Goal: Communication & Community: Share content

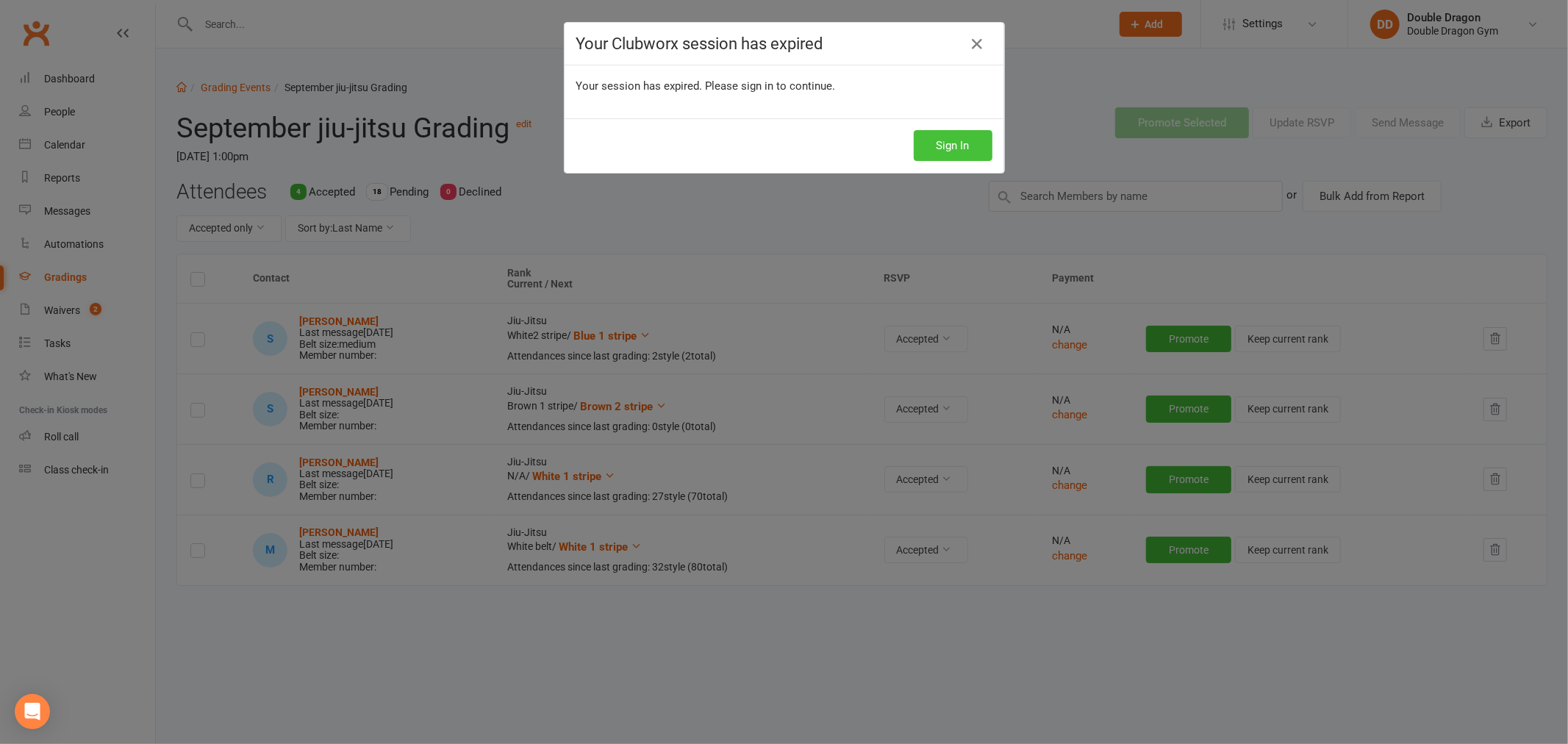
click at [968, 149] on button "Sign In" at bounding box center [953, 145] width 79 height 31
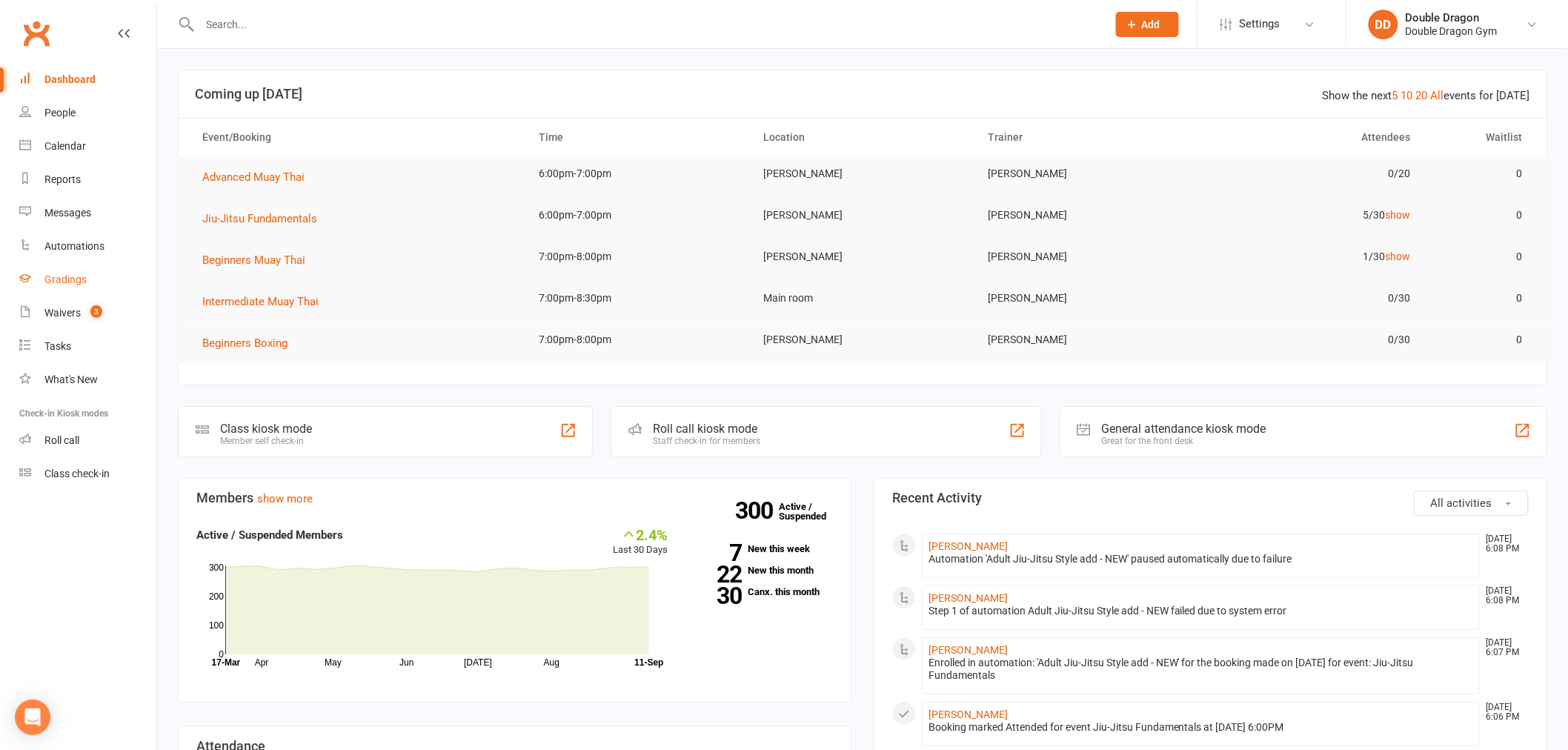
click at [43, 285] on link "Gradings" at bounding box center [87, 280] width 137 height 33
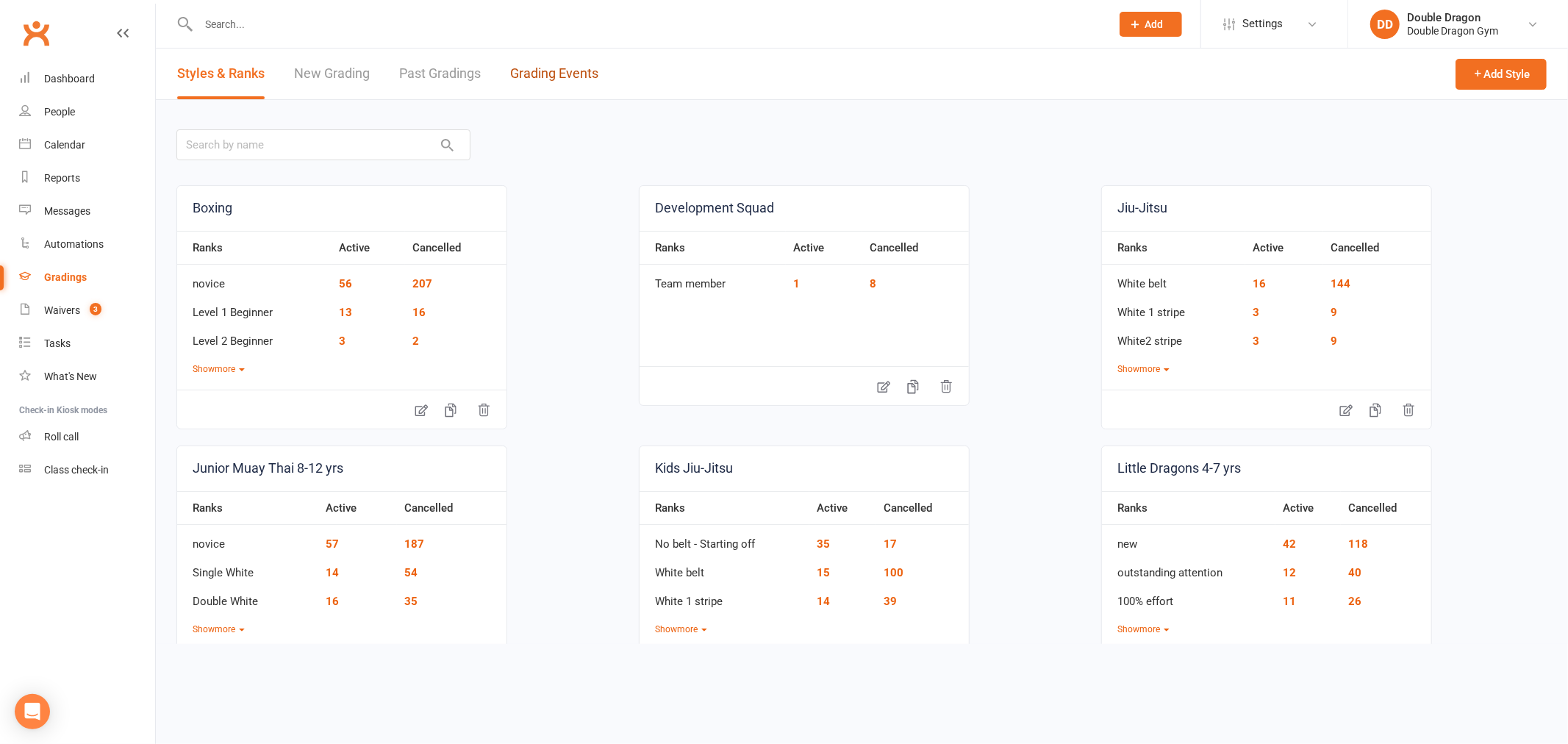
click at [528, 75] on link "Grading Events" at bounding box center [554, 73] width 88 height 51
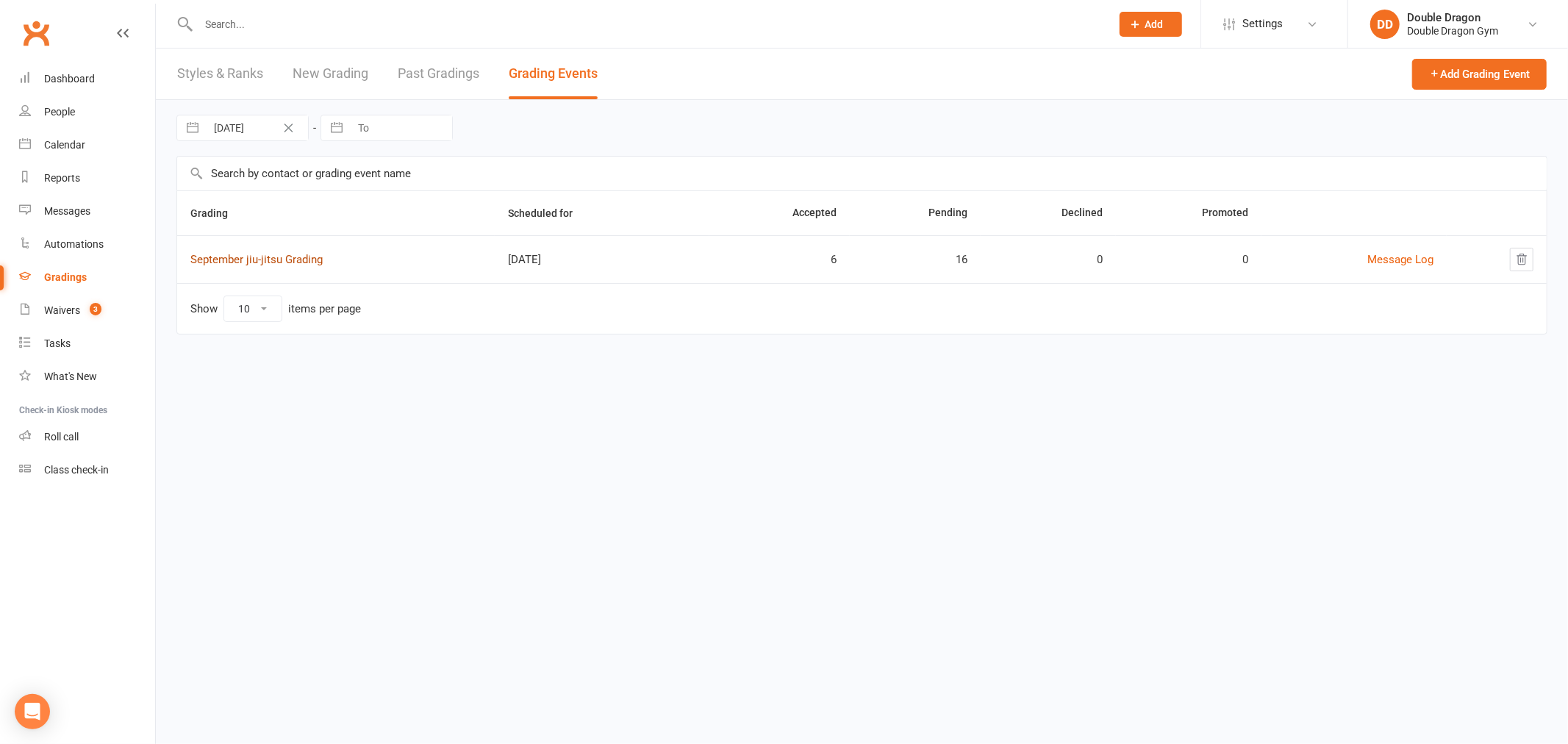
click at [269, 255] on link "September jiu-jitsu Grading" at bounding box center [256, 259] width 132 height 13
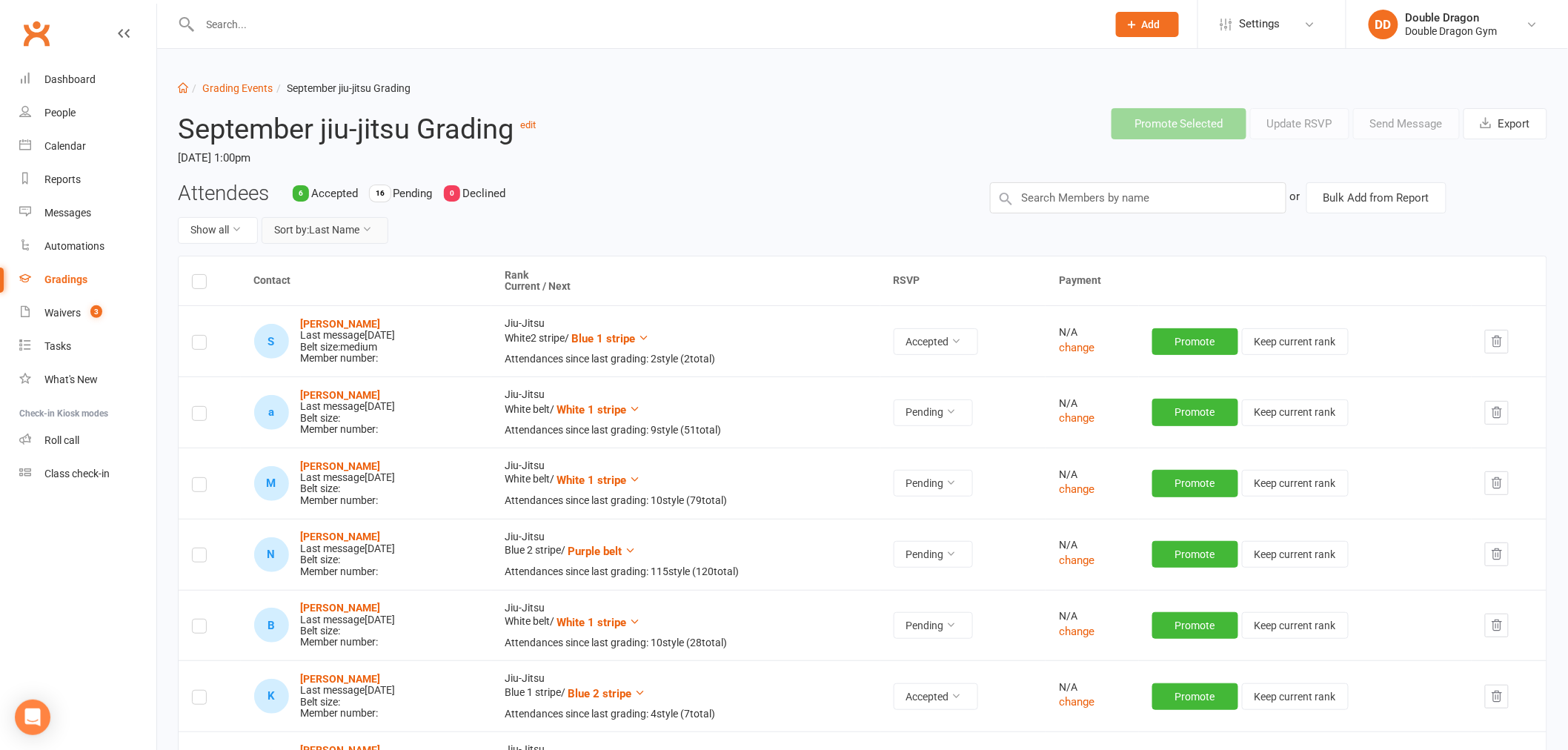
click at [312, 238] on button "Sort by: Last Name" at bounding box center [325, 231] width 127 height 27
click at [236, 223] on button "Show all" at bounding box center [218, 231] width 80 height 27
click at [231, 297] on link "Accepted only" at bounding box center [252, 294] width 147 height 30
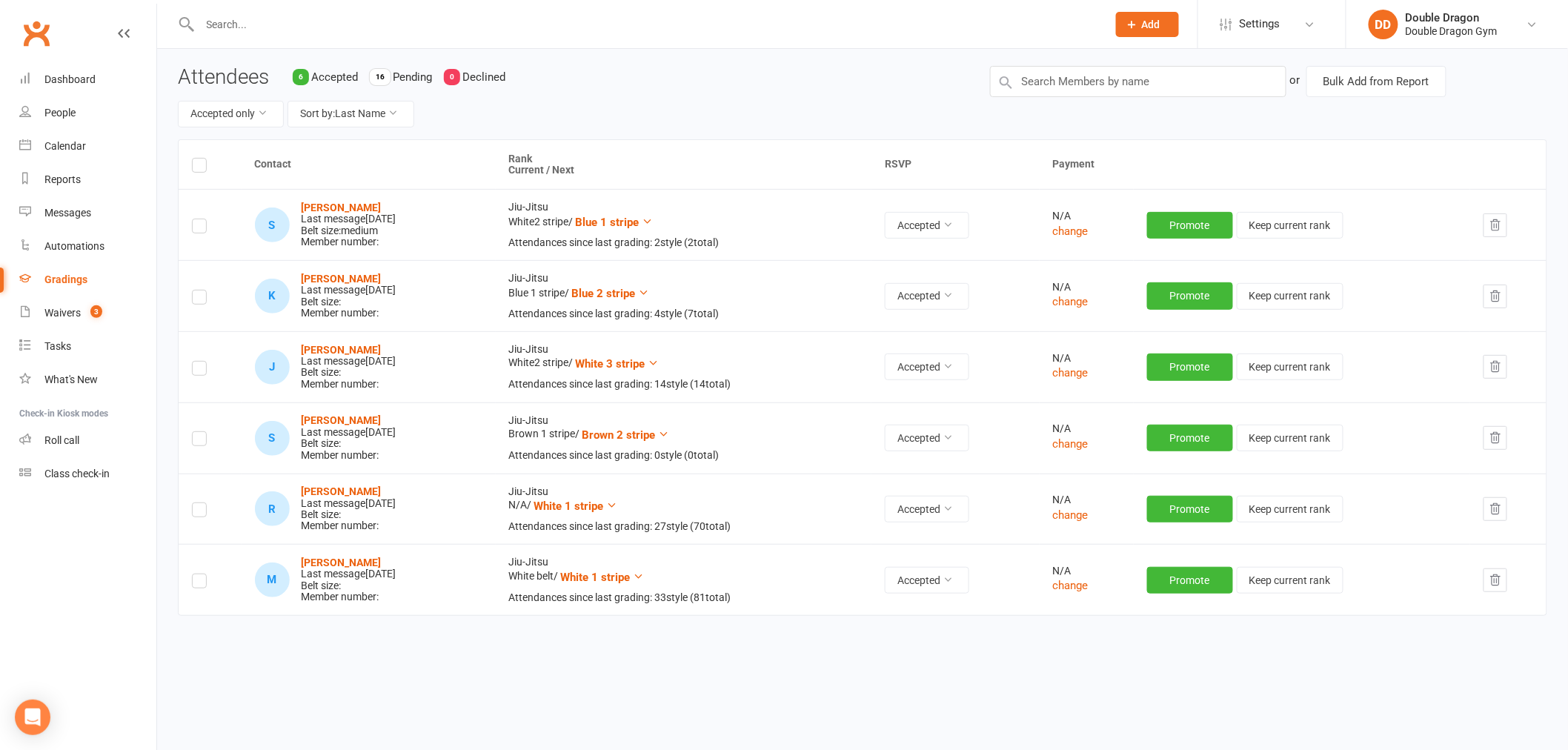
scroll to position [120, 0]
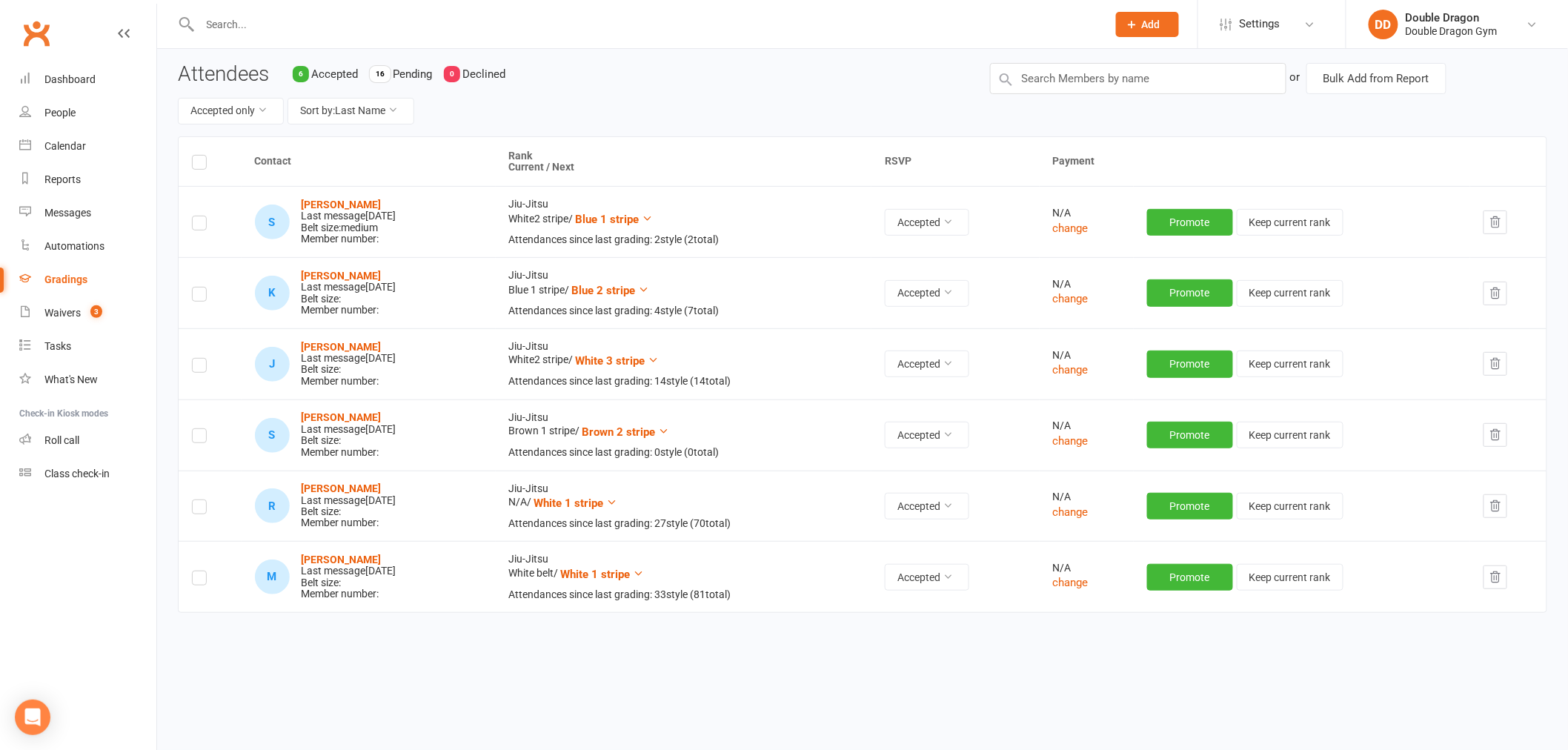
click at [228, 33] on input "text" at bounding box center [646, 24] width 901 height 20
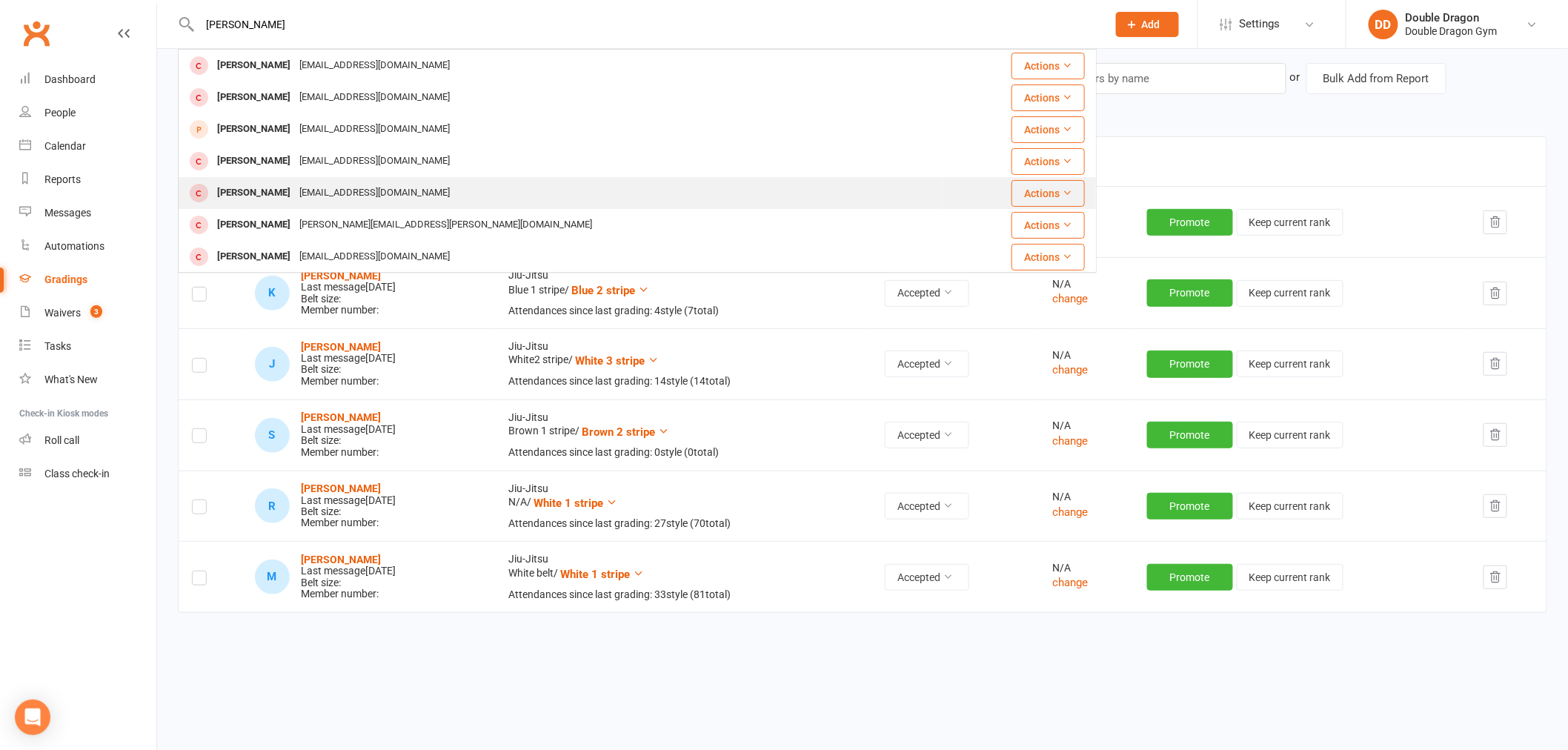
type input "luca"
click at [295, 187] on div "lfinotti84@yahoo.com" at bounding box center [374, 192] width 159 height 21
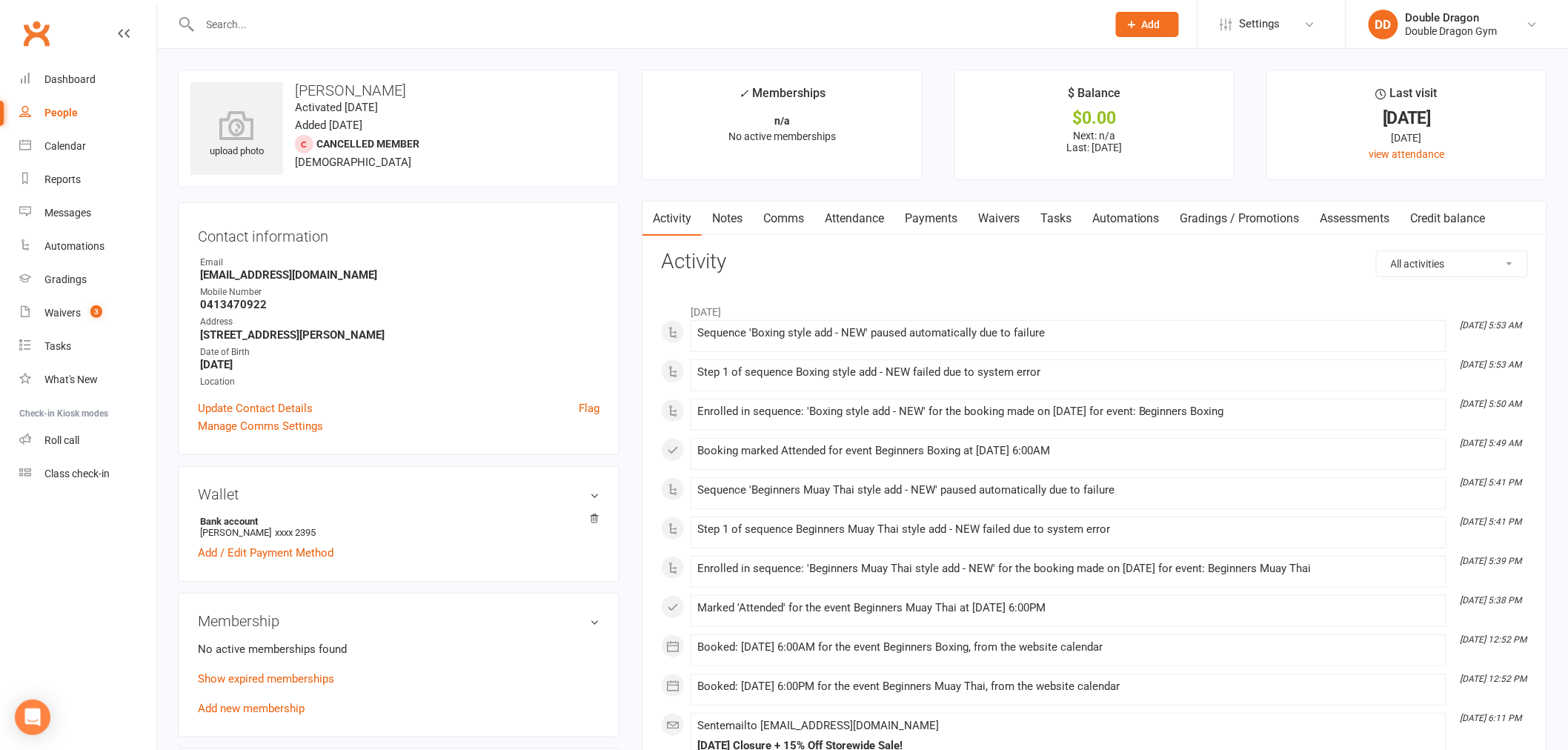
click at [1016, 225] on link "Waivers" at bounding box center [998, 218] width 62 height 34
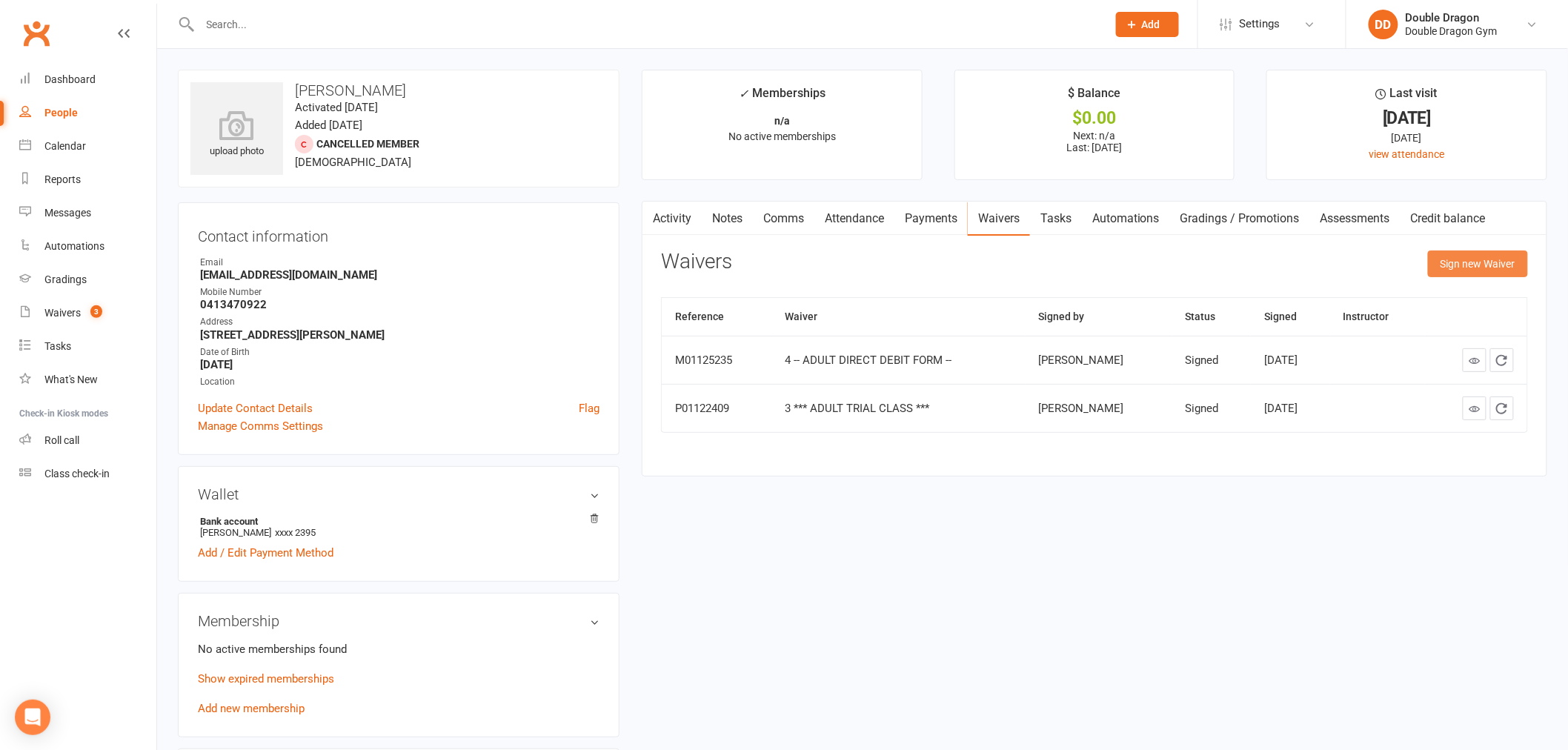
click at [1465, 268] on button "Sign new Waiver" at bounding box center [1477, 264] width 100 height 27
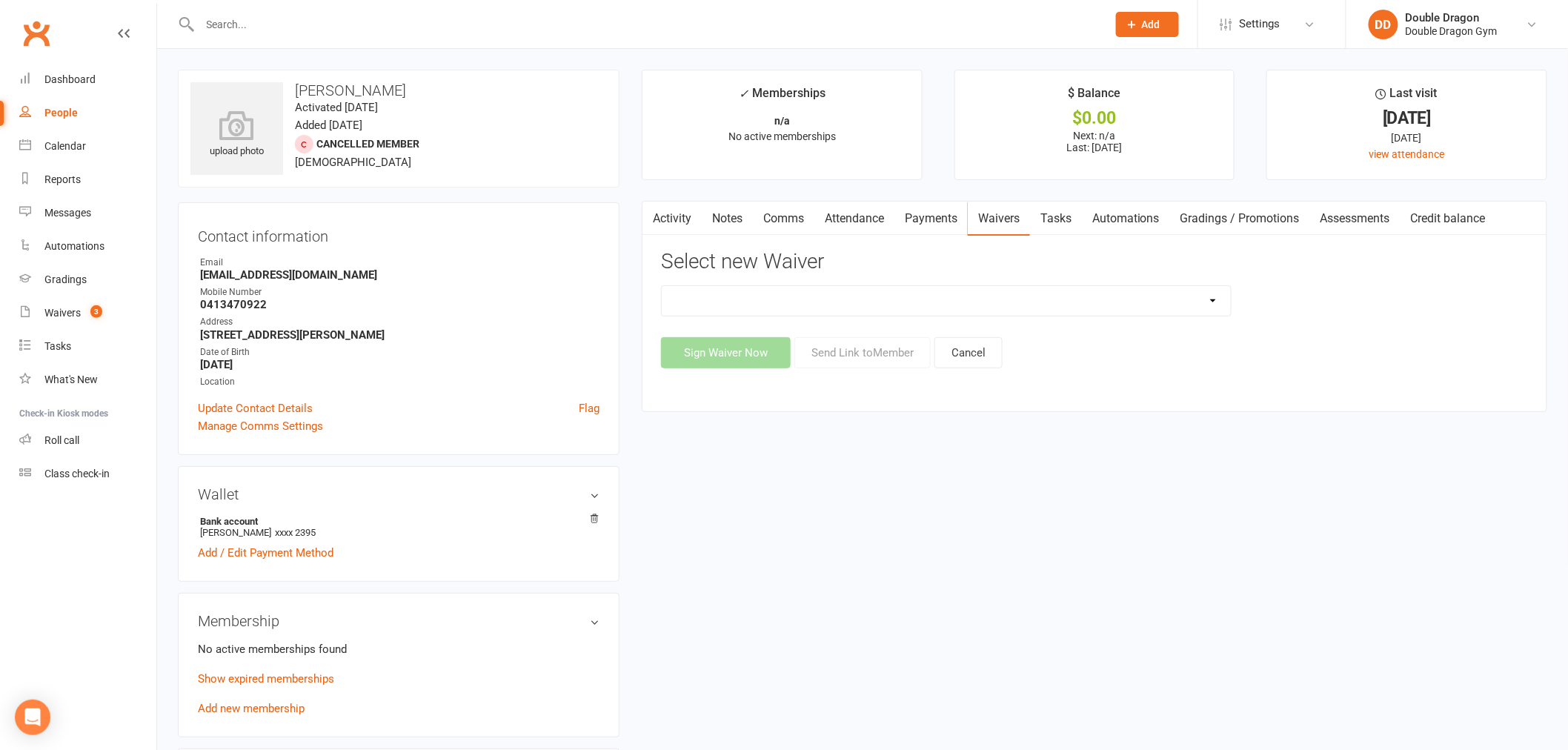
click at [817, 306] on select "1 *** KIDS TRIAL CLASS *** 1 *** KIDS TRIAL CLASS *** (DRAFT) 2 -- KIDS DIRECT …" at bounding box center [946, 301] width 569 height 30
select select "1159"
click at [662, 286] on select "1 *** KIDS TRIAL CLASS *** 1 *** KIDS TRIAL CLASS *** (DRAFT) 2 -- KIDS DIRECT …" at bounding box center [946, 301] width 569 height 30
click at [864, 349] on button "Send Link to Member" at bounding box center [862, 353] width 136 height 32
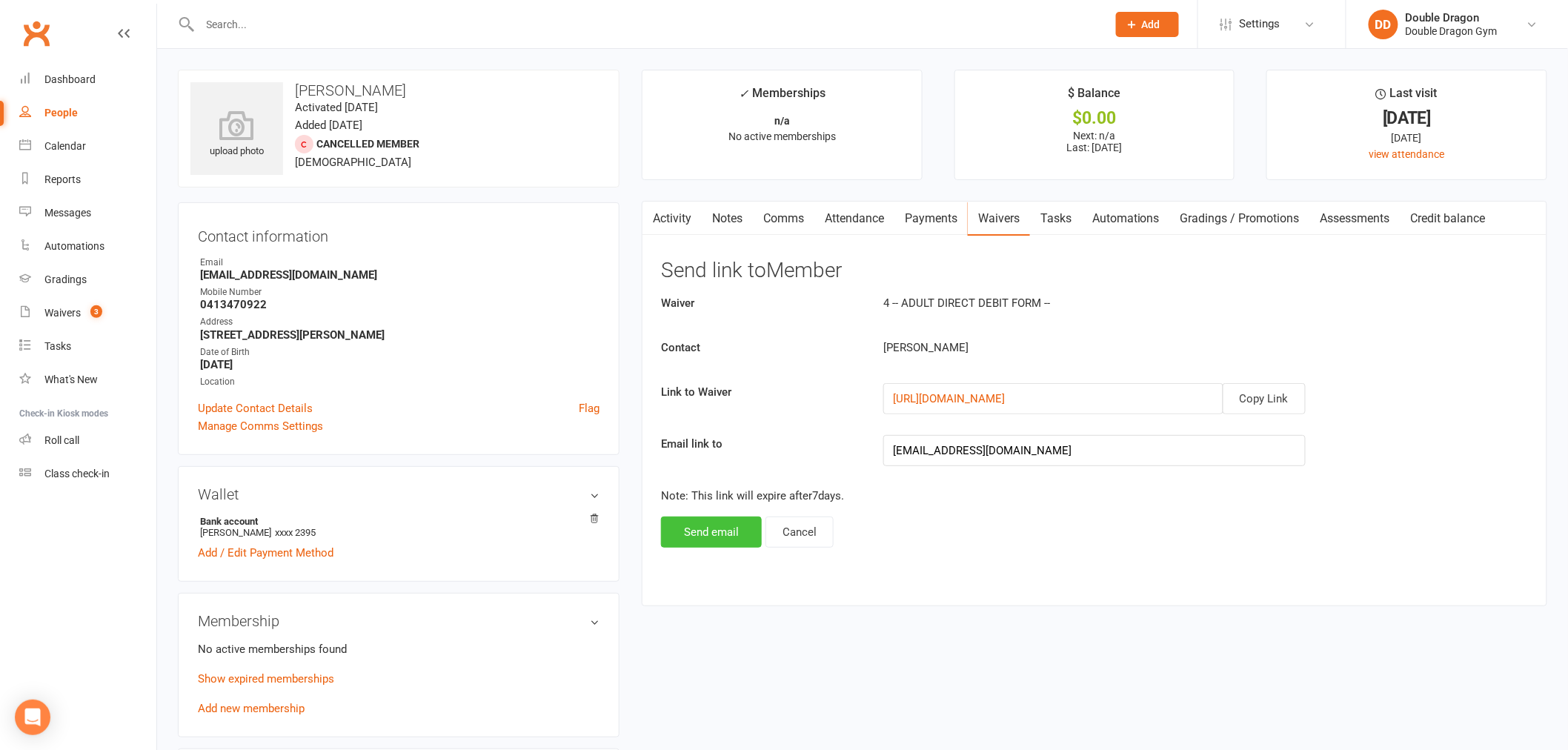
click at [742, 523] on button "Send email" at bounding box center [712, 533] width 101 height 32
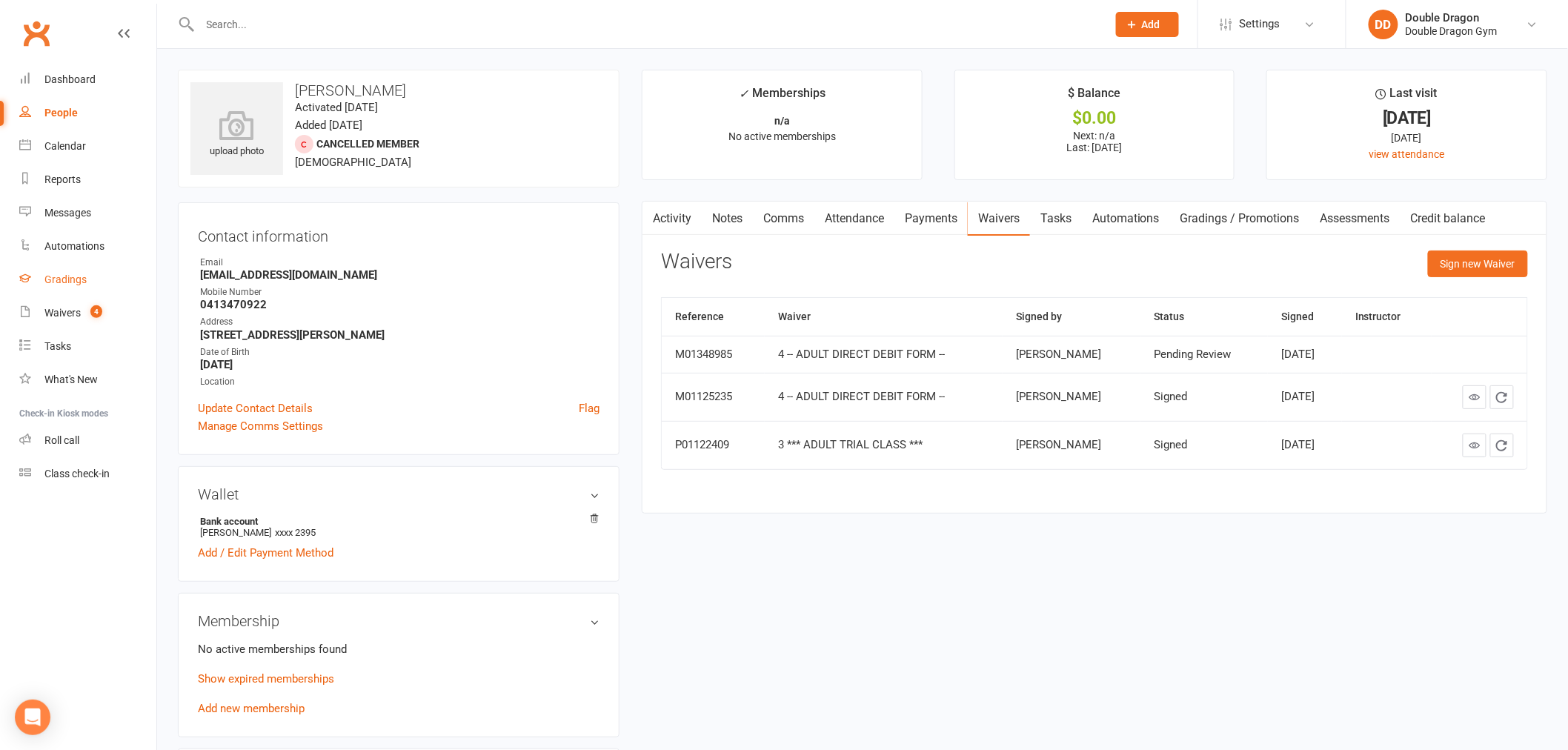
click at [85, 280] on link "Gradings" at bounding box center [87, 280] width 137 height 33
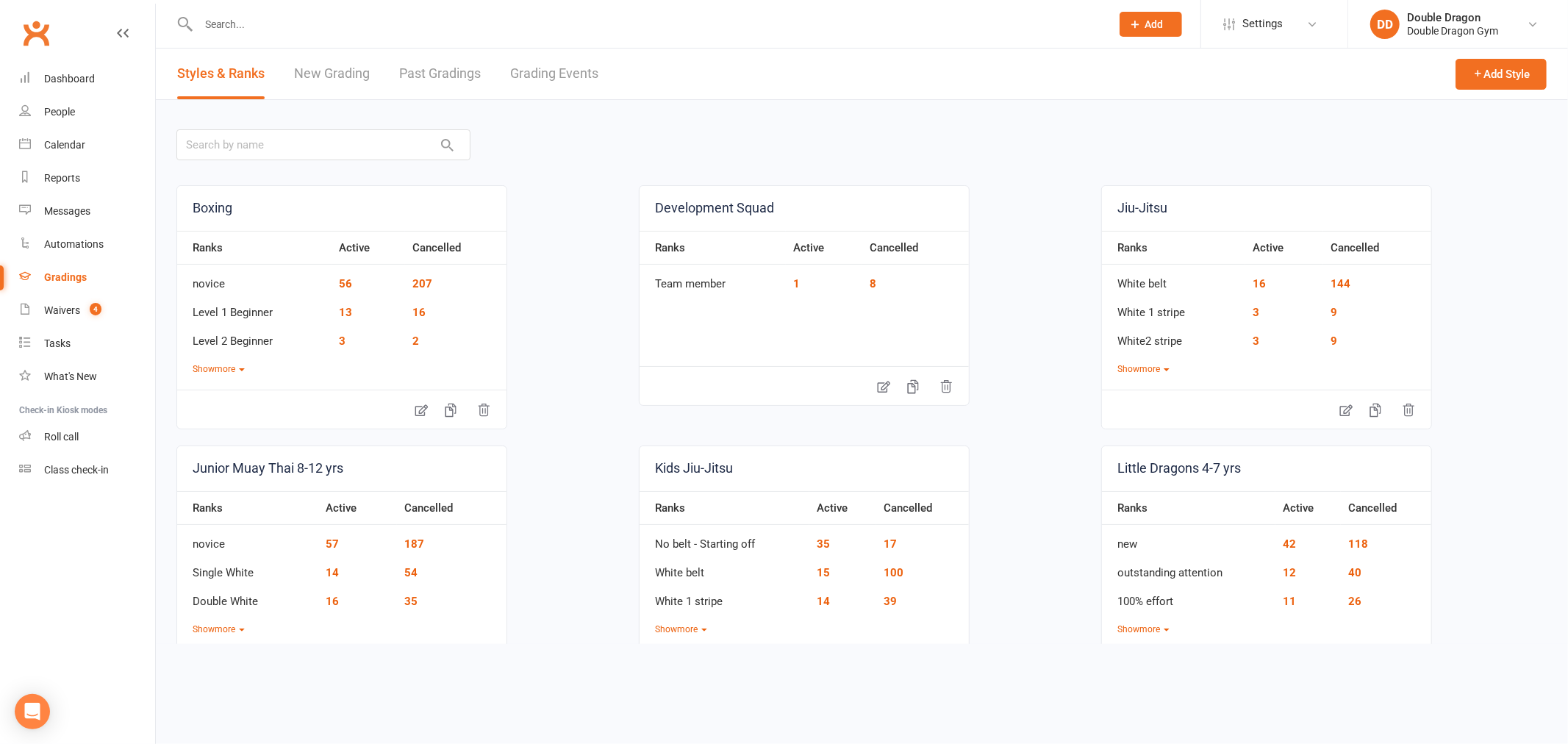
click at [577, 74] on link "Grading Events" at bounding box center [554, 73] width 88 height 51
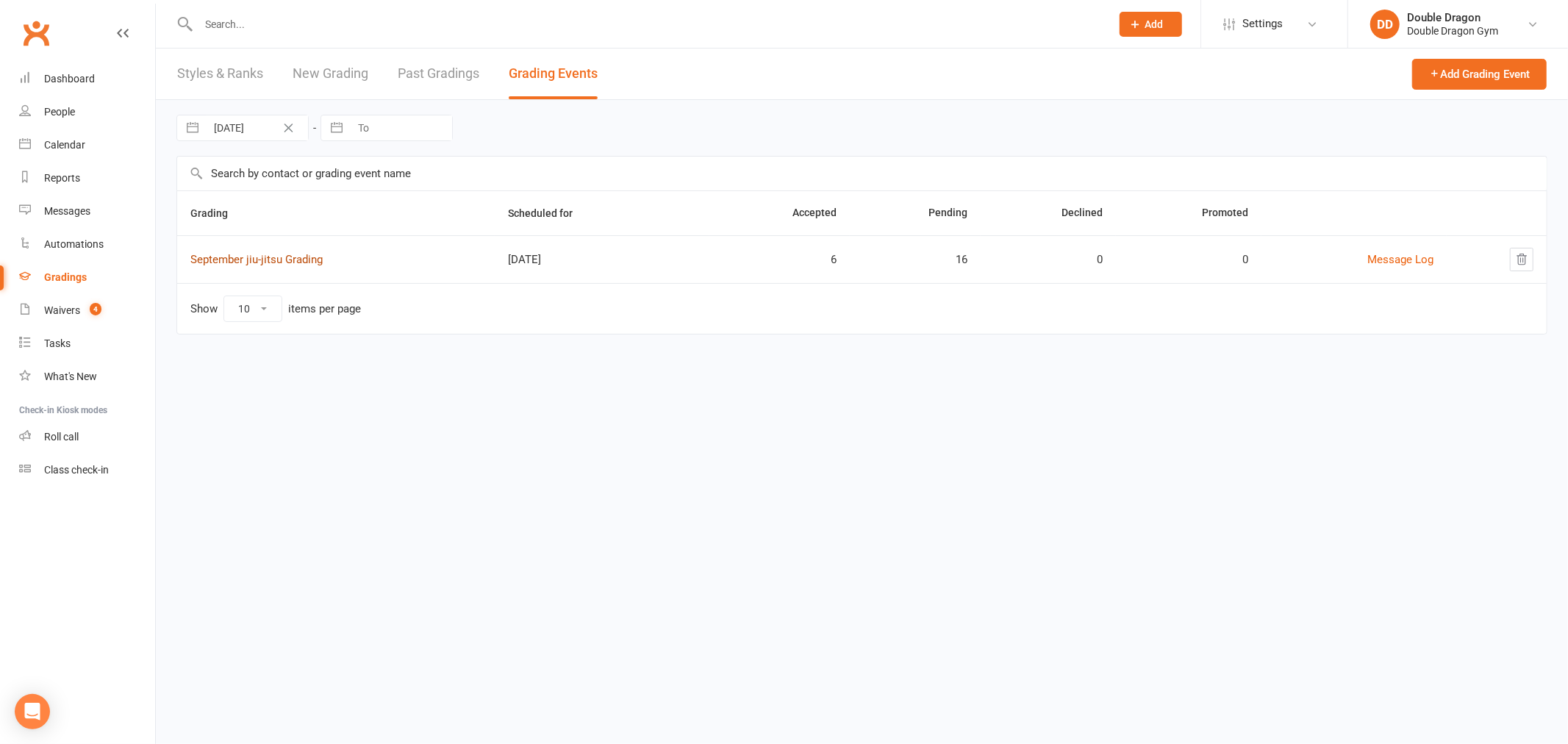
click at [255, 261] on link "September jiu-jitsu Grading" at bounding box center [256, 259] width 132 height 13
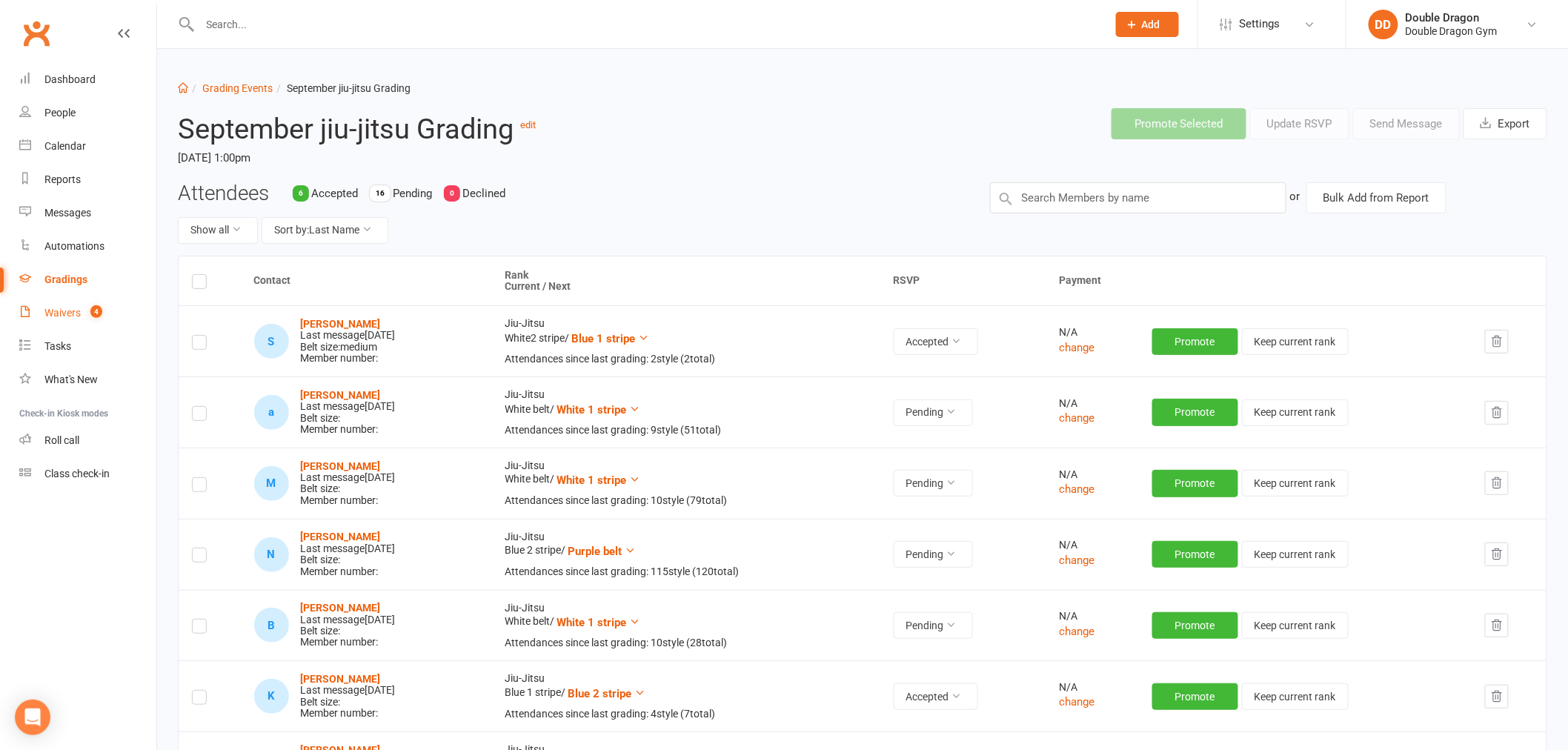
click at [52, 312] on div "Waivers" at bounding box center [62, 312] width 36 height 12
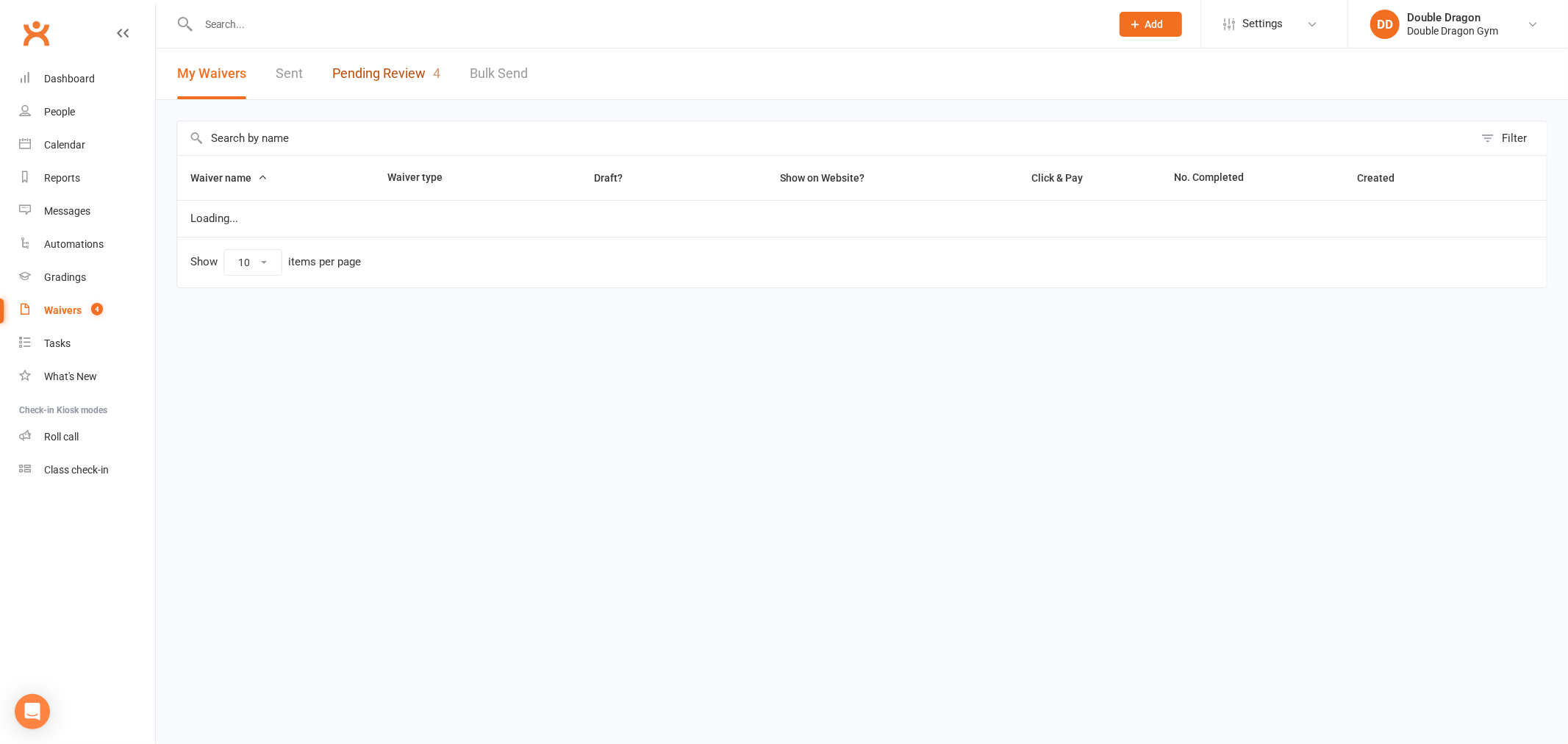
click at [400, 80] on link "Pending Review 4" at bounding box center [386, 73] width 108 height 51
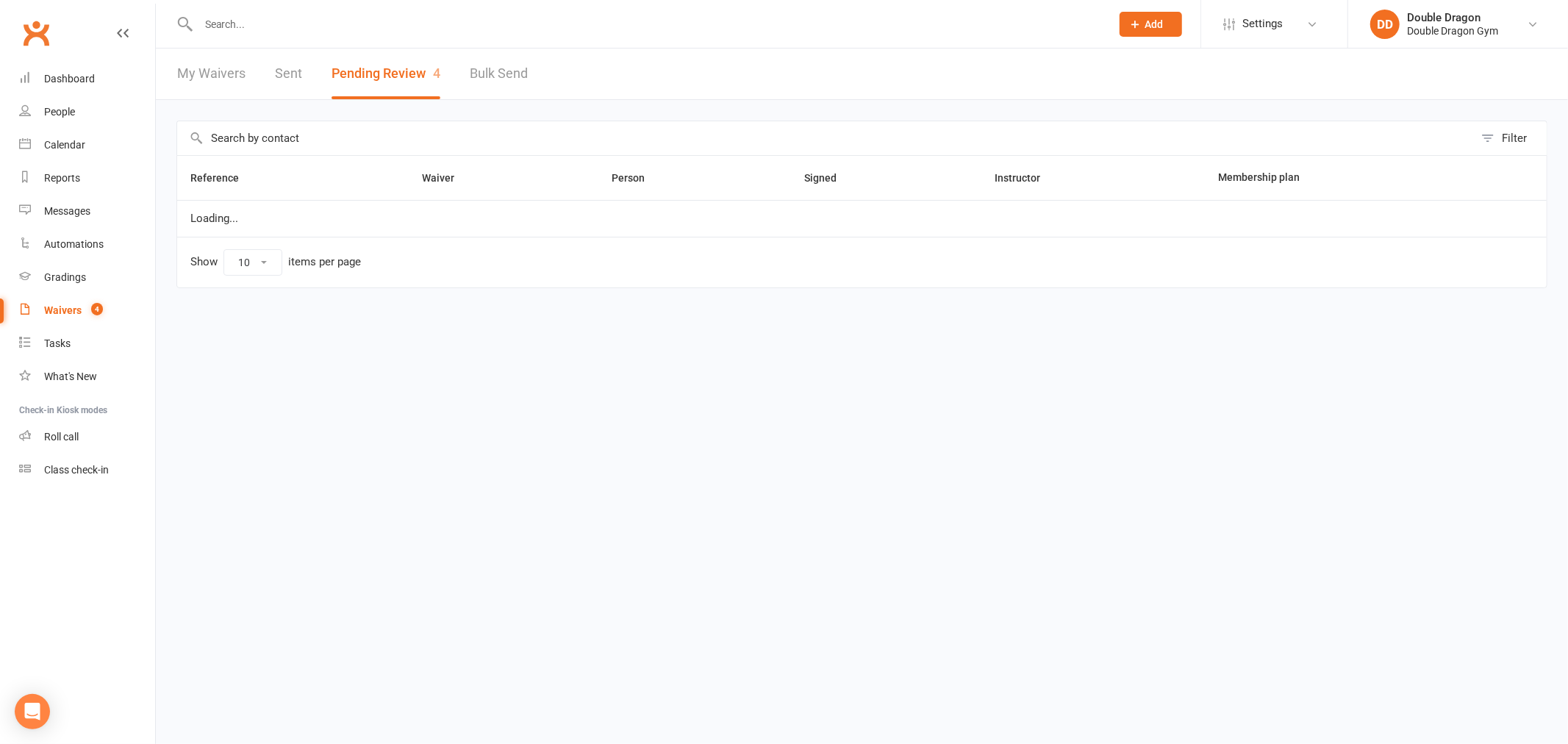
select select "100"
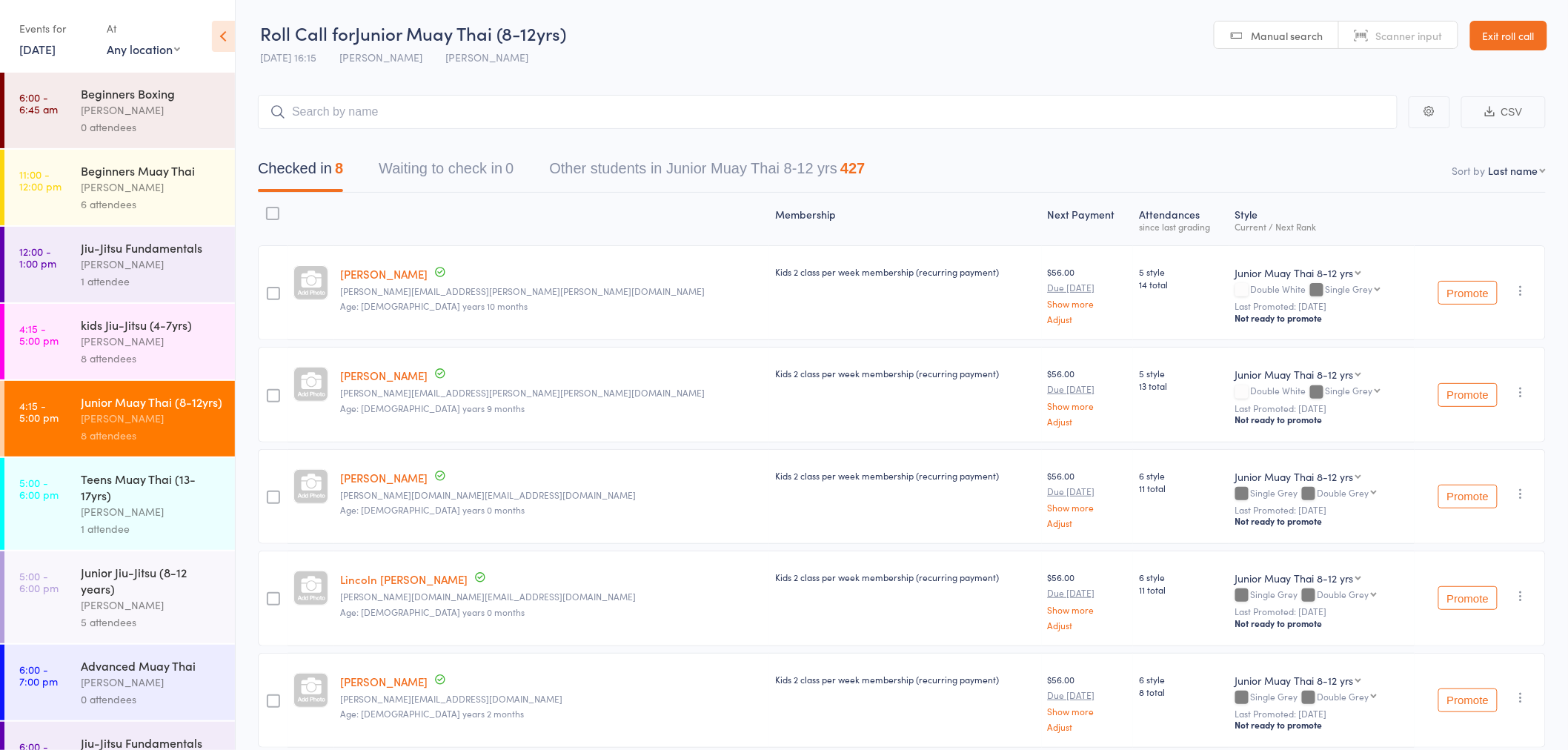
click at [1502, 35] on link "Exit roll call" at bounding box center [1509, 35] width 77 height 30
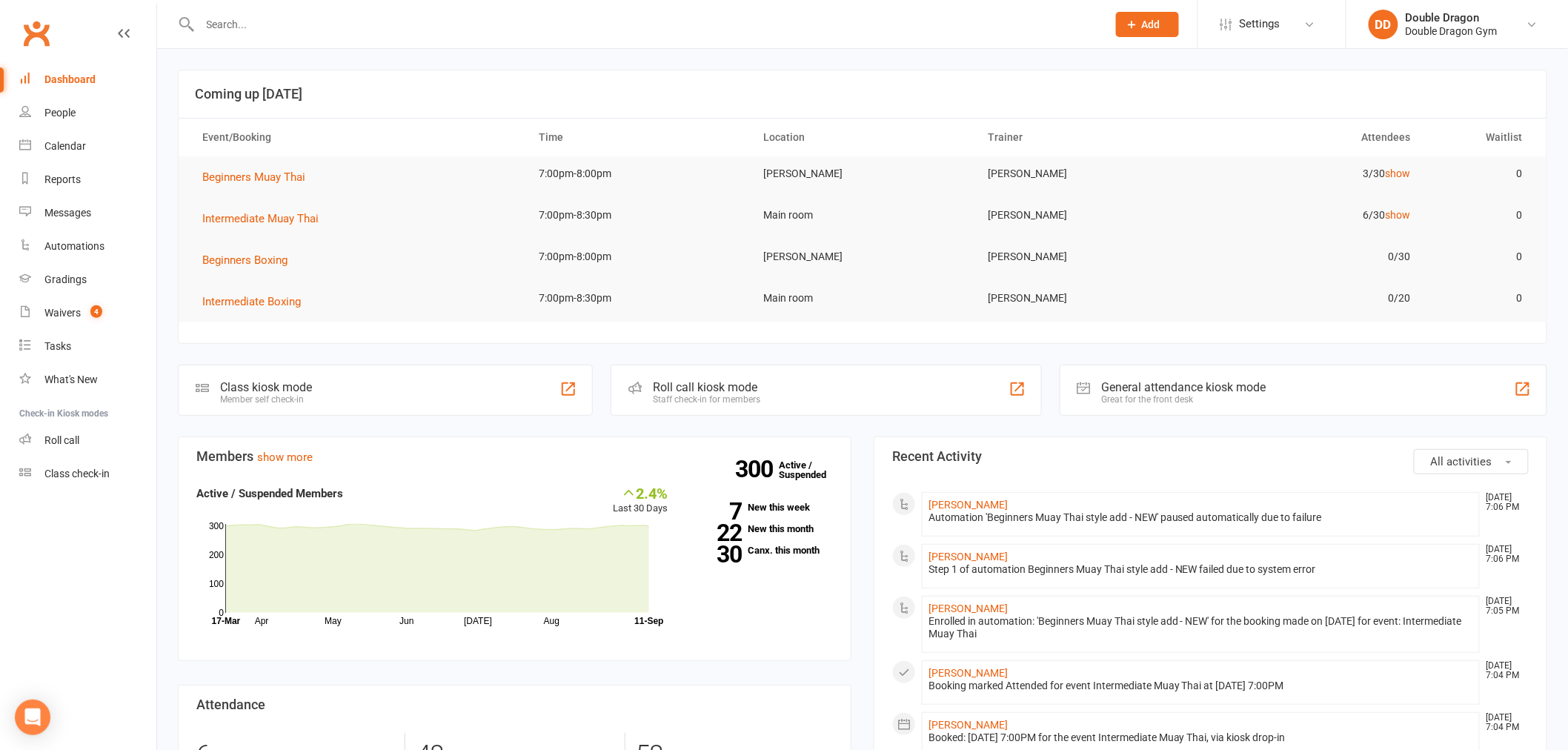
click at [76, 78] on div "Dashboard" at bounding box center [69, 79] width 51 height 12
click at [358, 27] on input "text" at bounding box center [646, 24] width 901 height 20
click at [362, 34] on div at bounding box center [637, 24] width 919 height 48
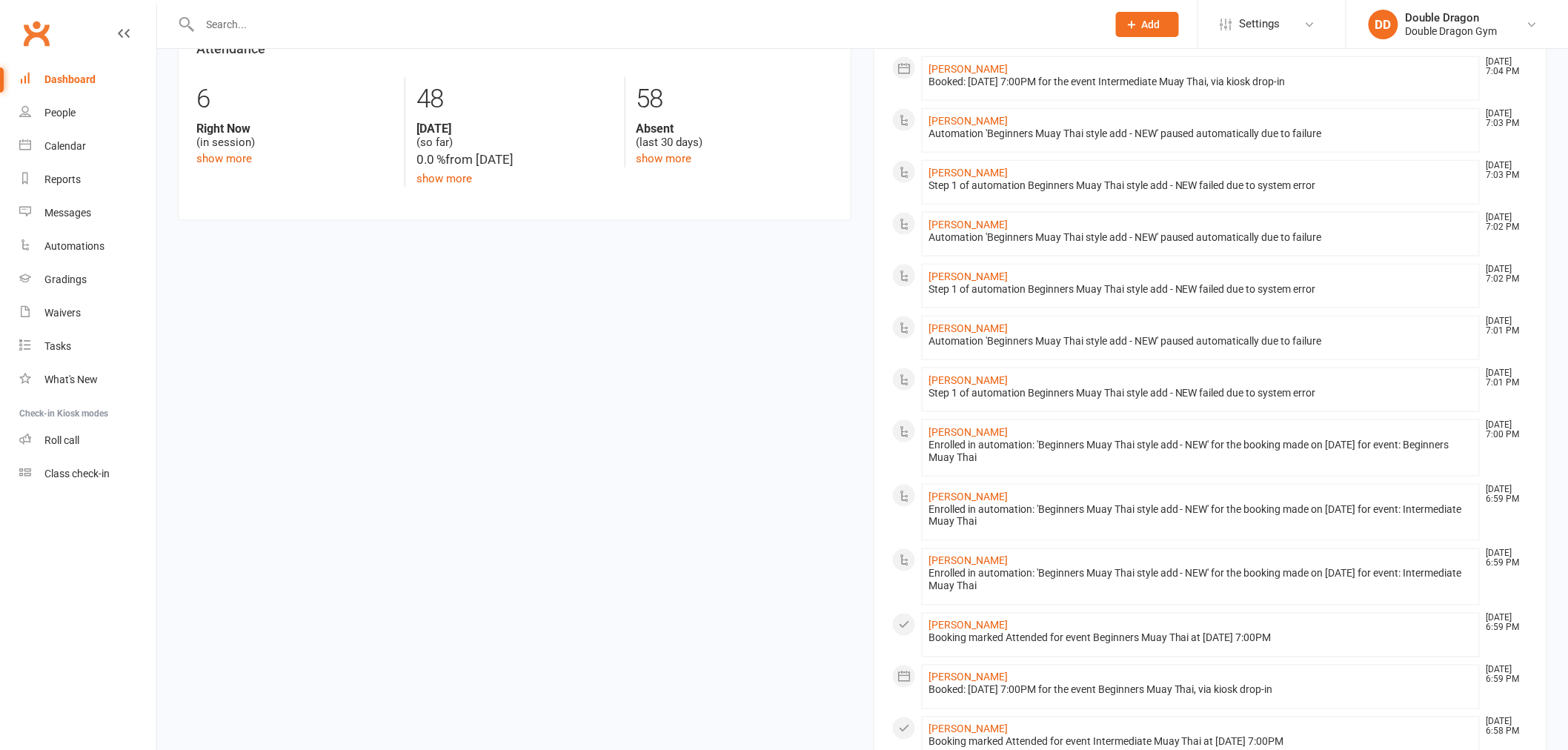
click at [373, 20] on input "text" at bounding box center [646, 24] width 901 height 20
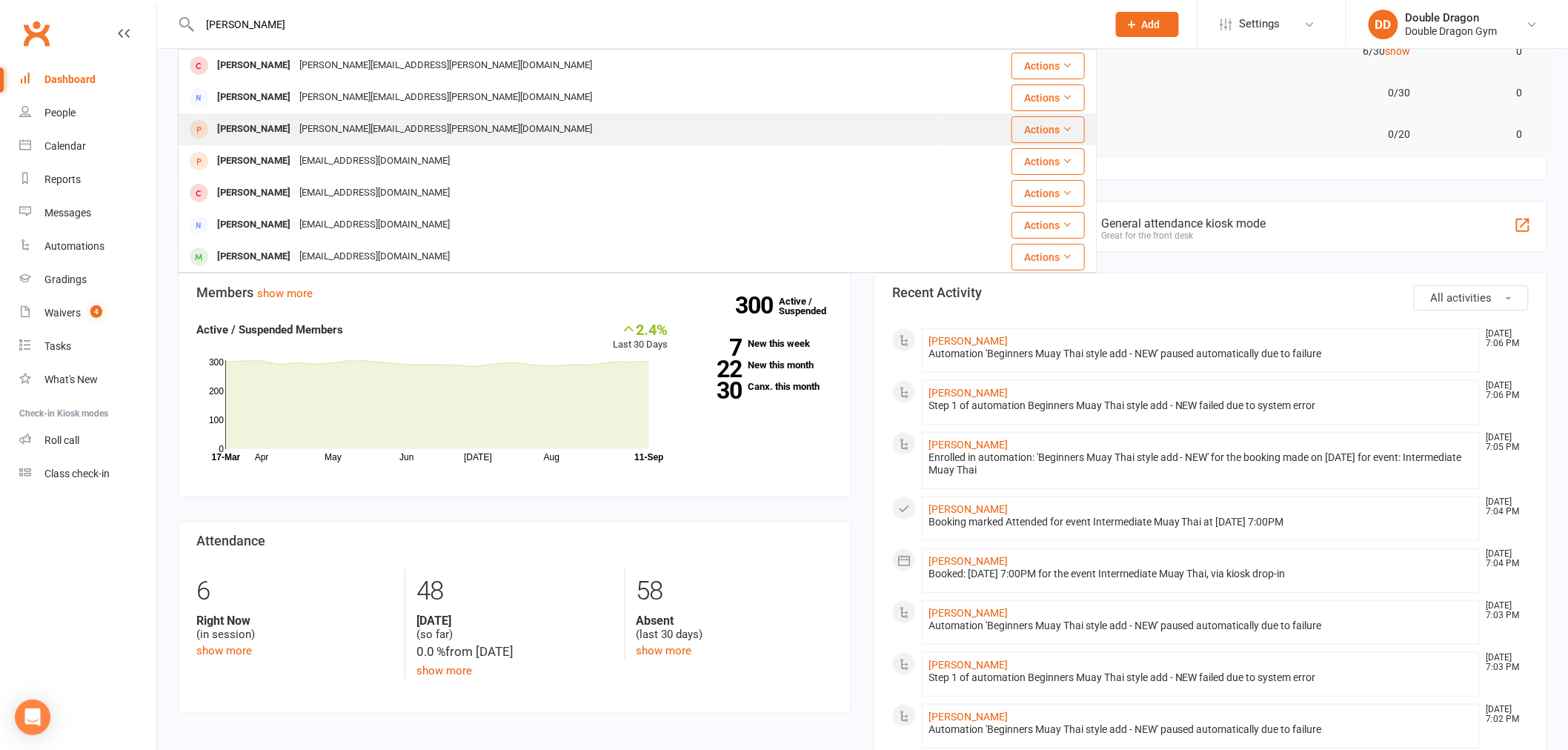
scroll to position [162, 0]
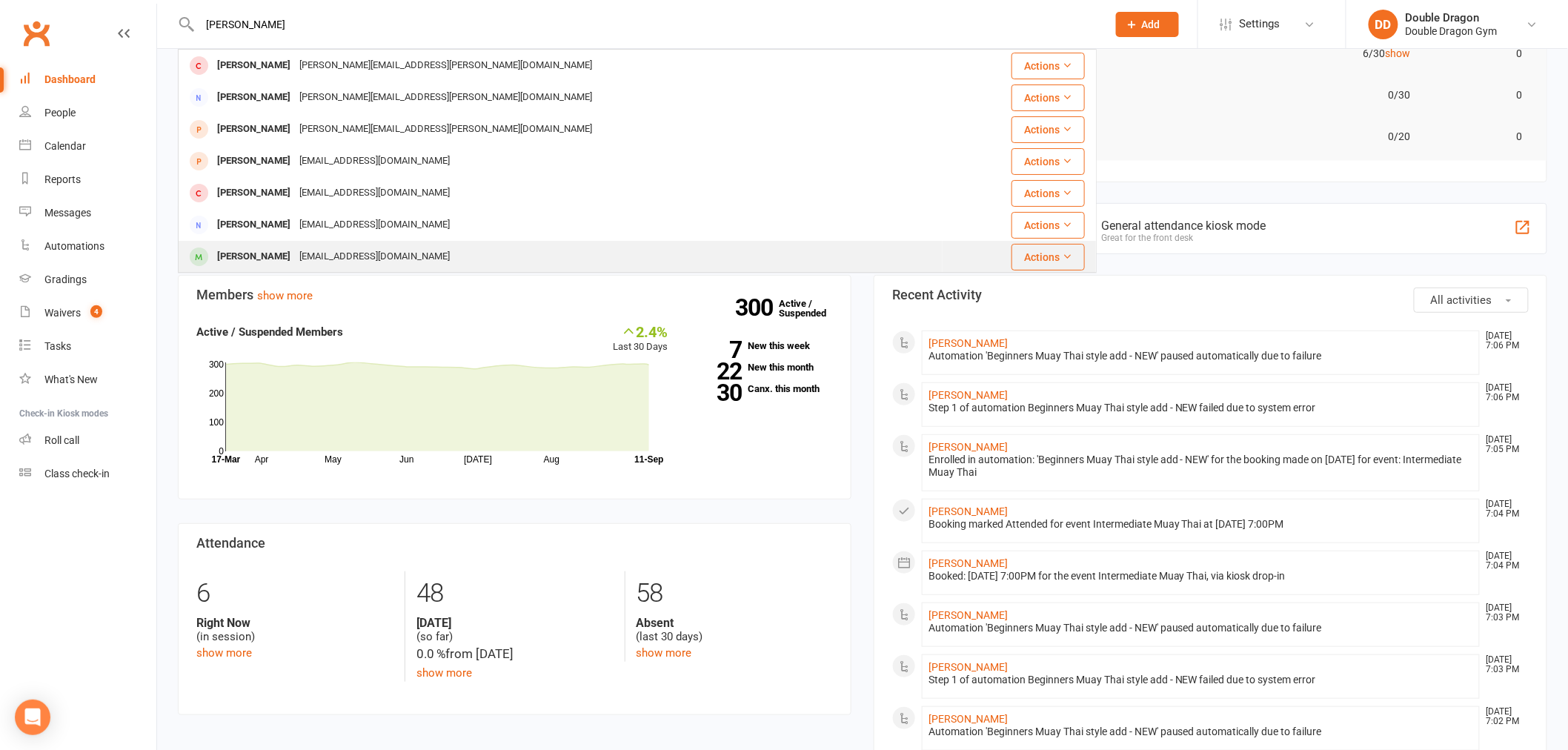
type input "anthony"
click at [284, 256] on div "Anthony Gothard" at bounding box center [254, 256] width 82 height 21
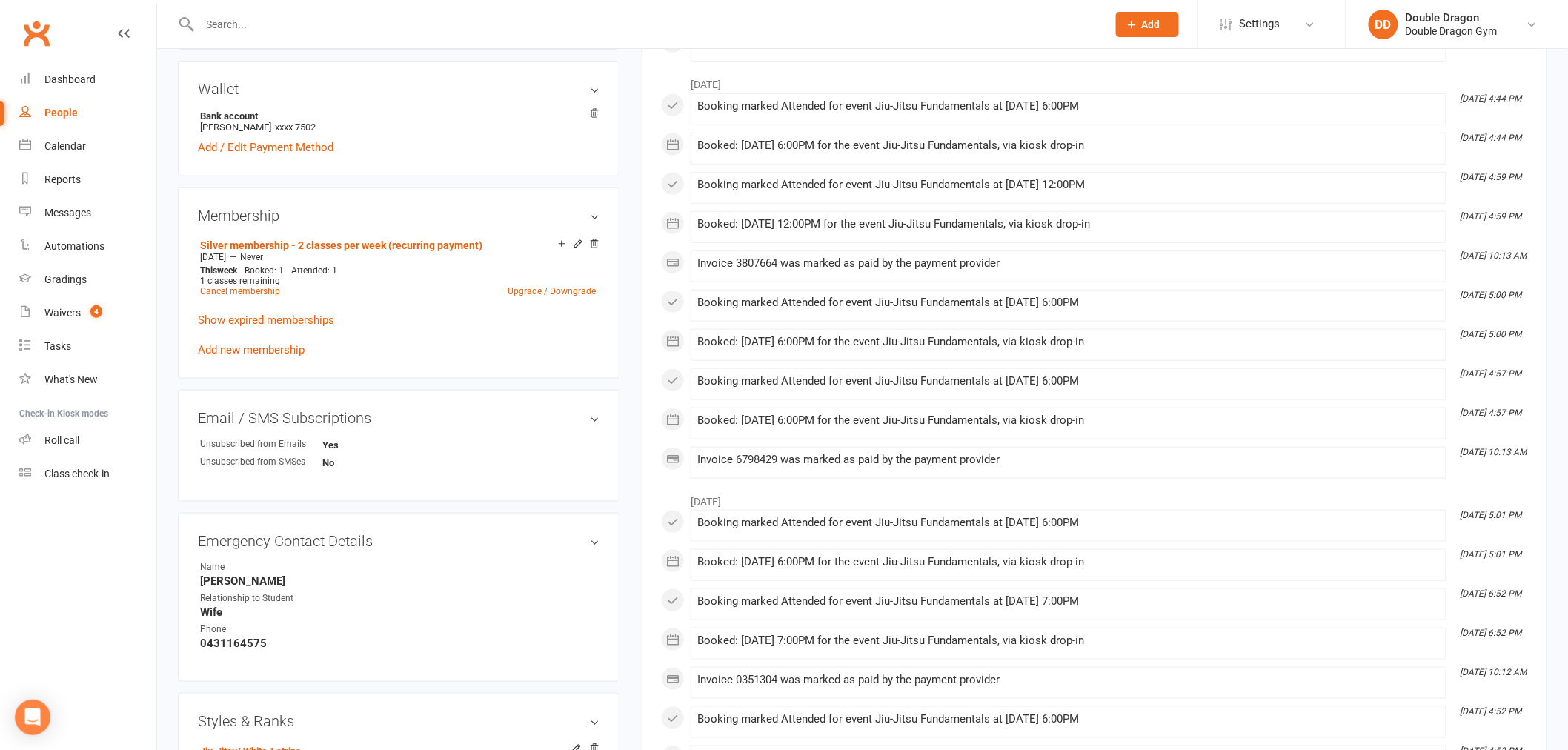
scroll to position [493, 0]
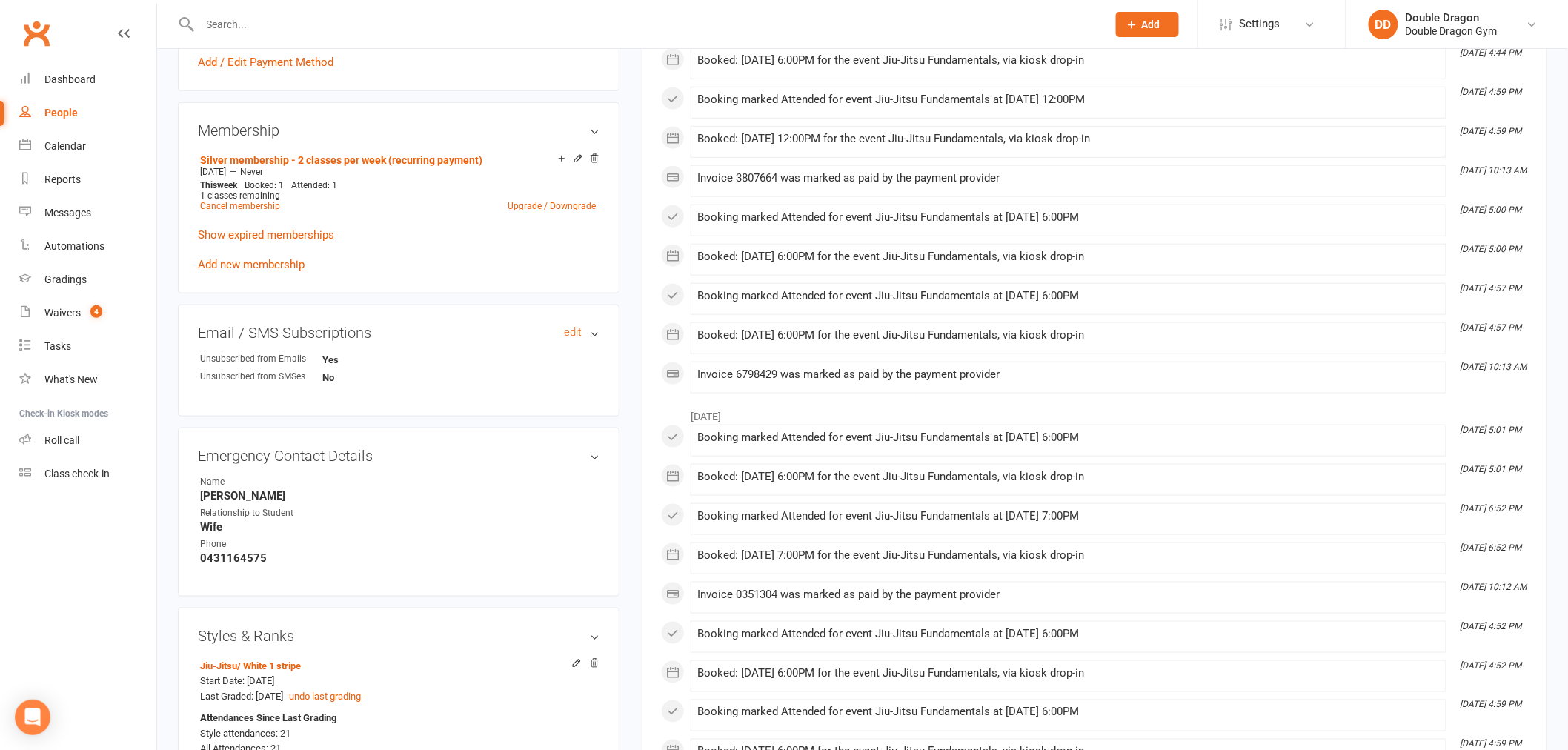
click at [593, 338] on h3 "Email / SMS Subscriptions edit" at bounding box center [399, 332] width 402 height 17
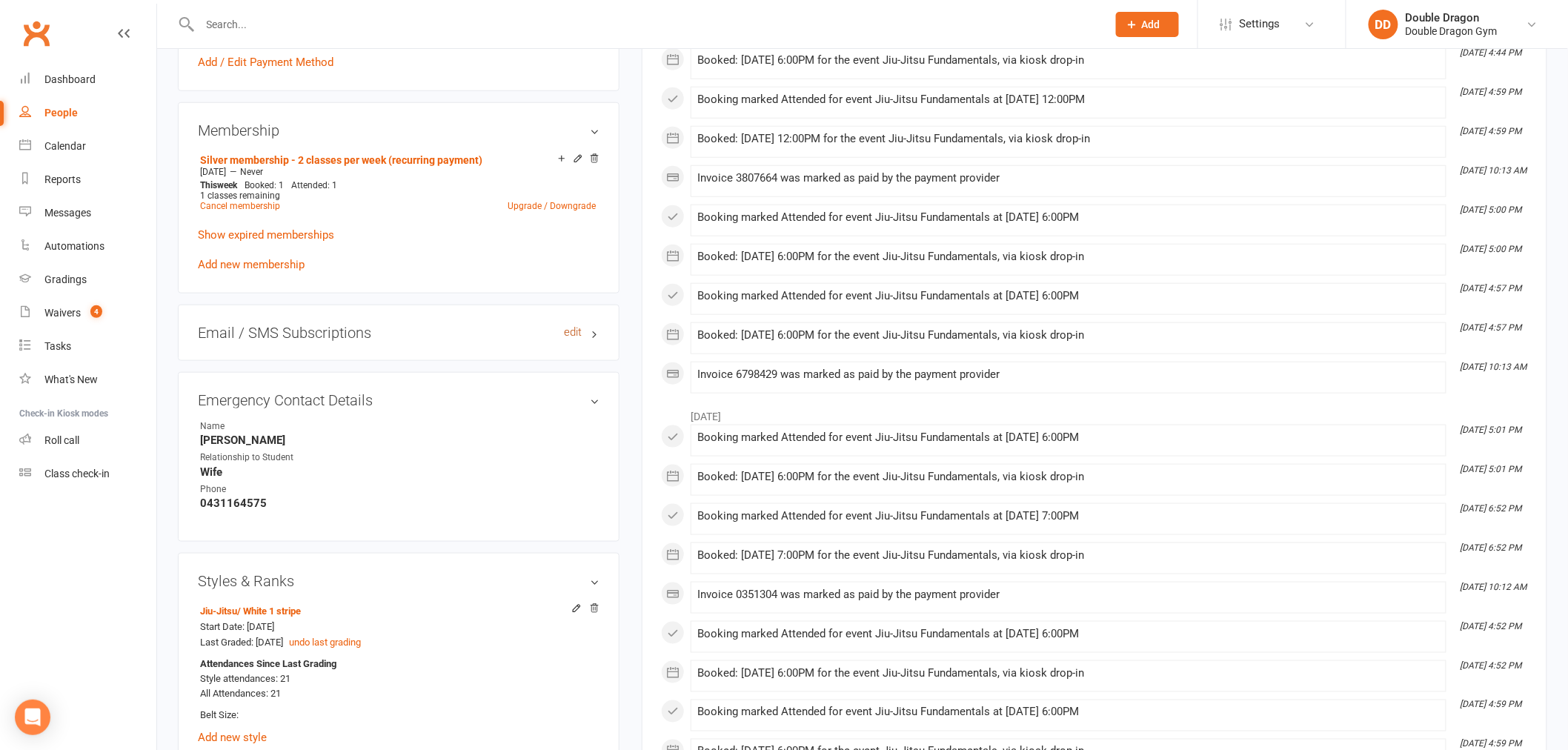
click at [575, 334] on link "edit" at bounding box center [573, 332] width 18 height 13
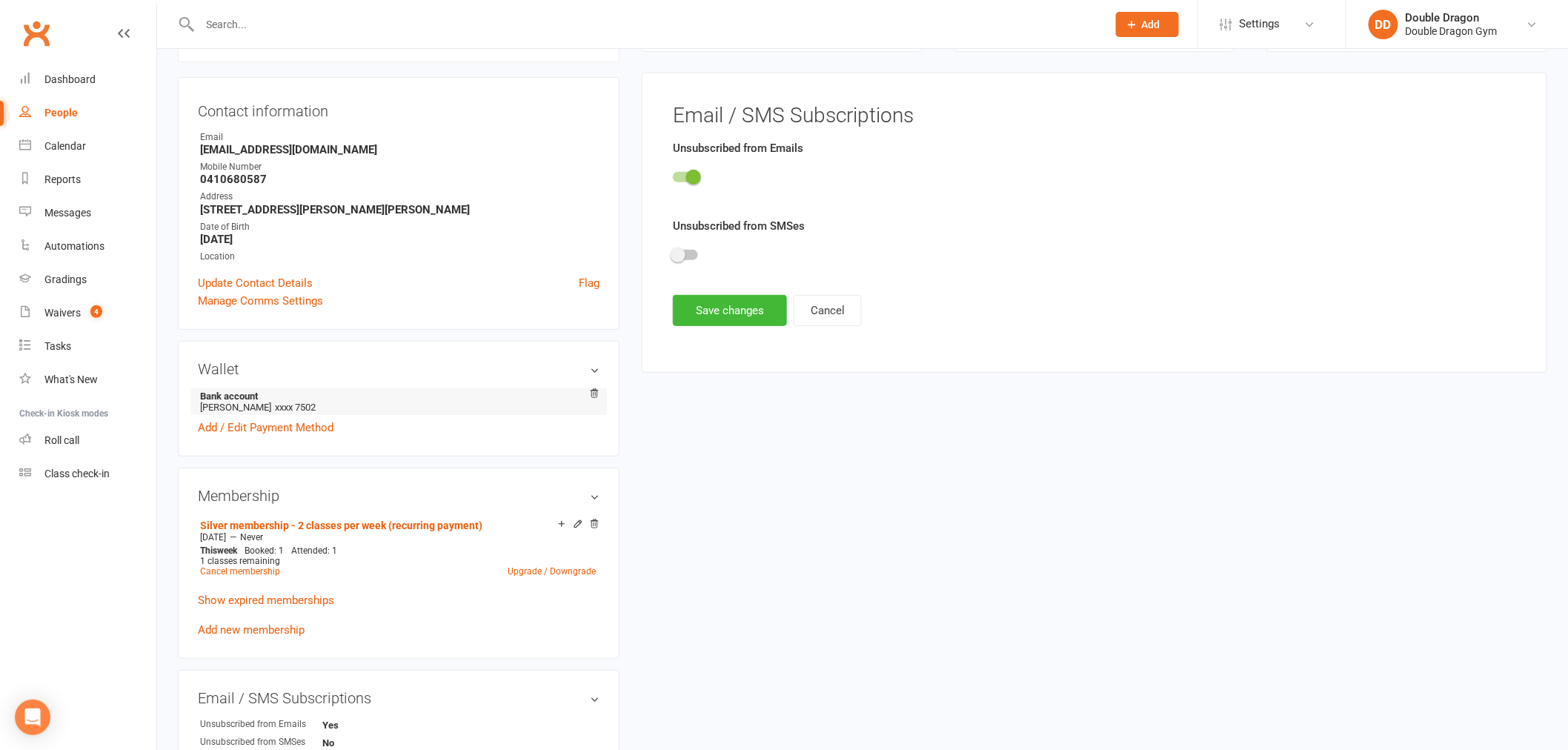
scroll to position [127, 0]
click at [686, 176] on div at bounding box center [686, 178] width 25 height 10
click at [673, 176] on input "checkbox" at bounding box center [673, 176] width 0 height 0
click at [752, 306] on button "Save changes" at bounding box center [730, 312] width 114 height 32
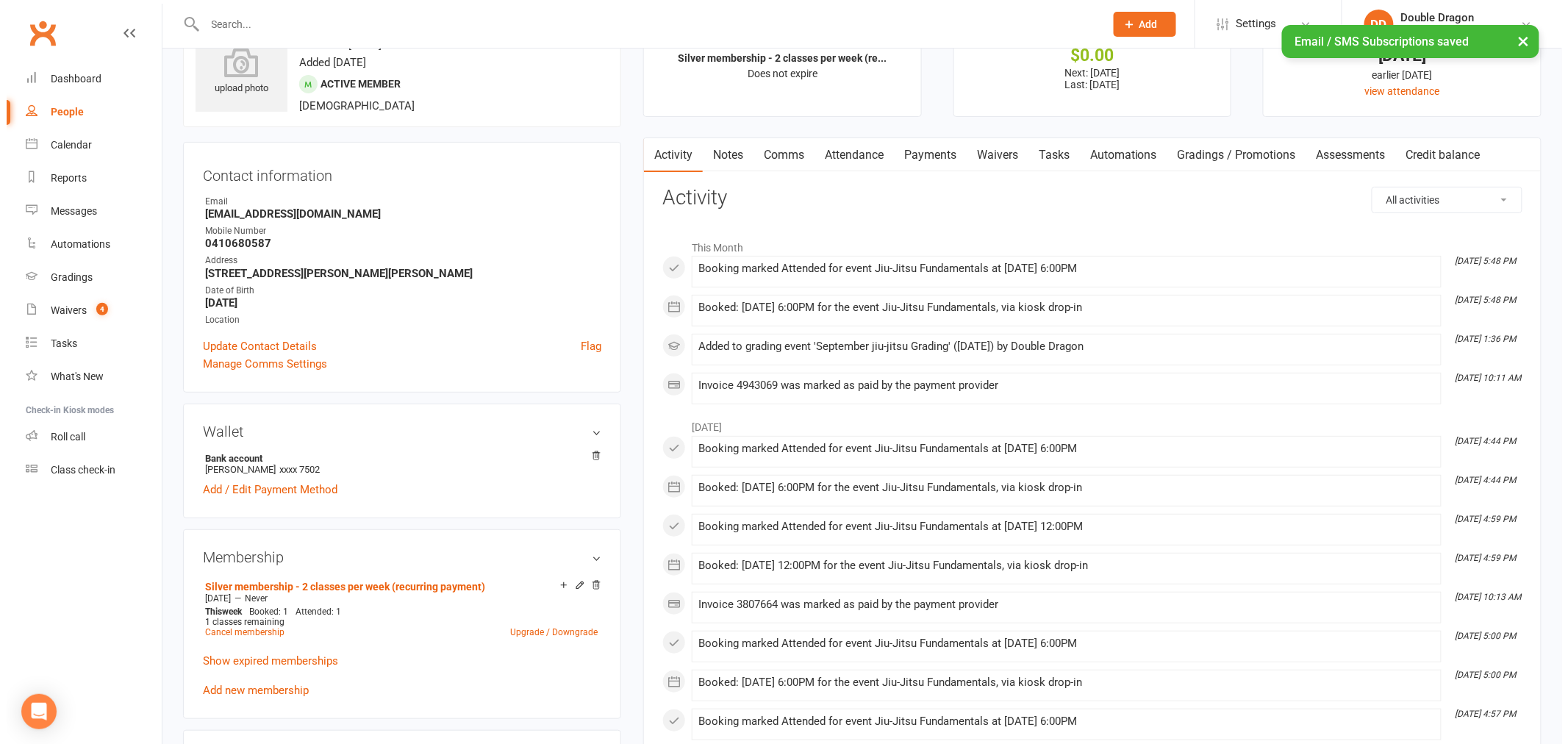
scroll to position [0, 0]
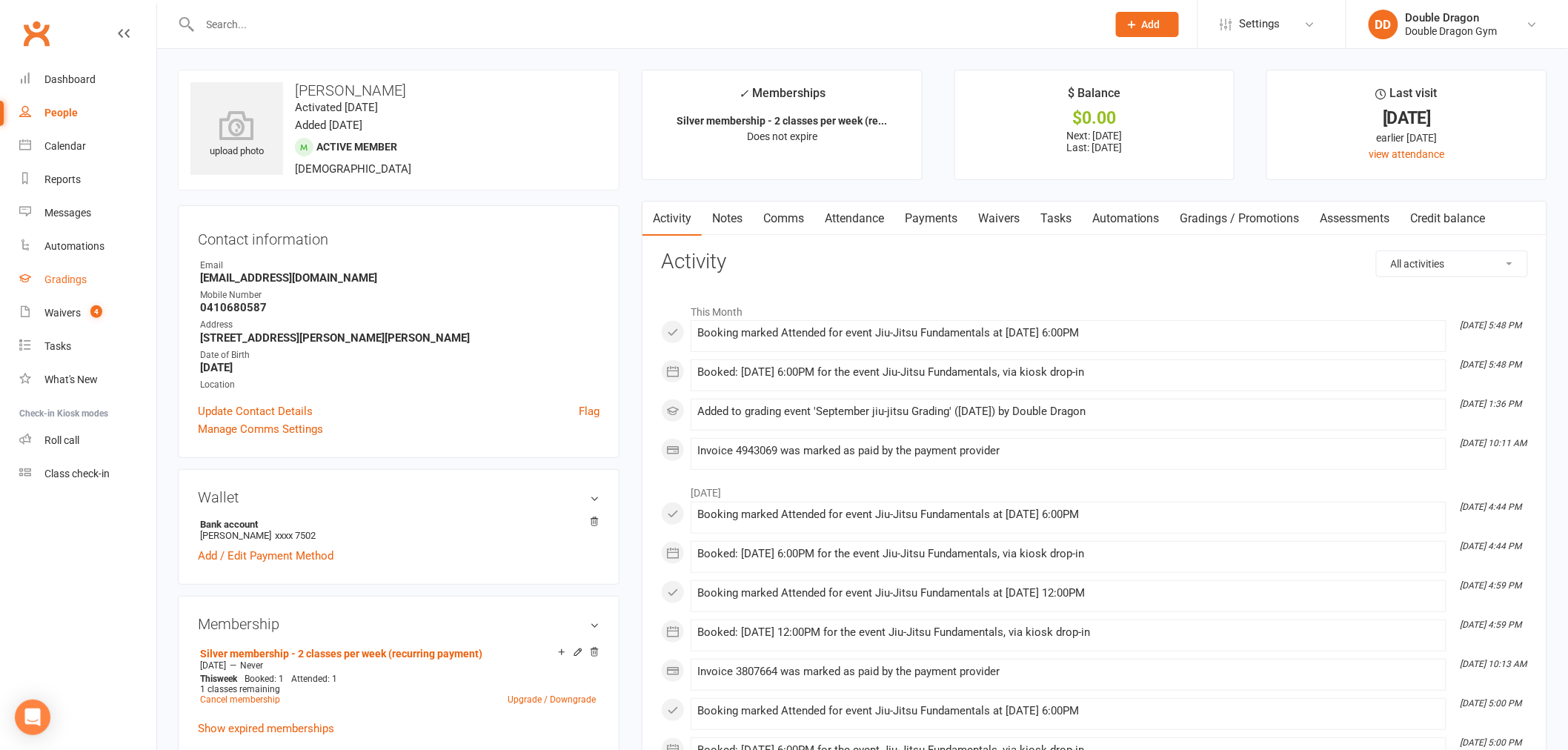
click at [69, 286] on link "Gradings" at bounding box center [87, 280] width 137 height 33
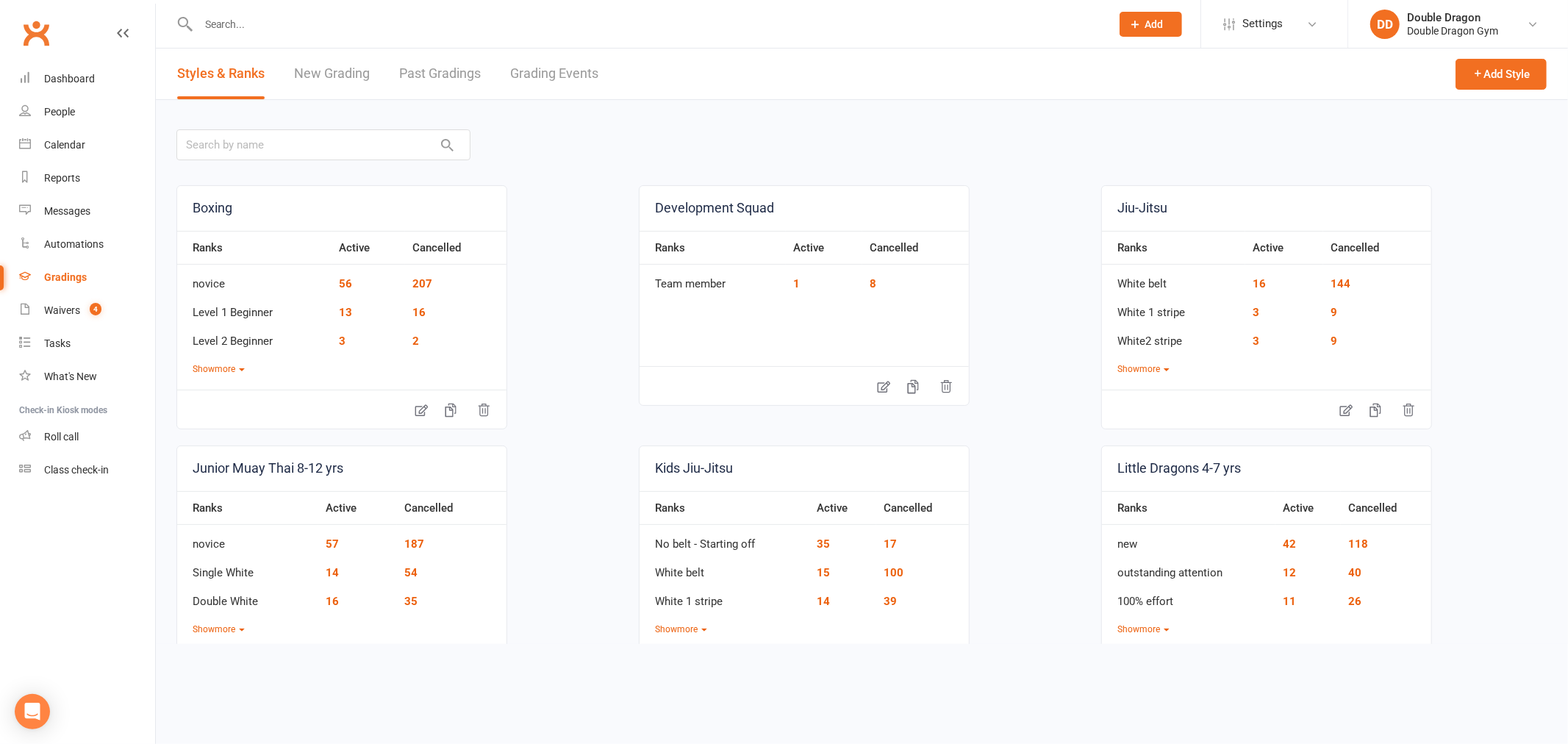
click at [459, 75] on link "Past Gradings" at bounding box center [440, 73] width 81 height 51
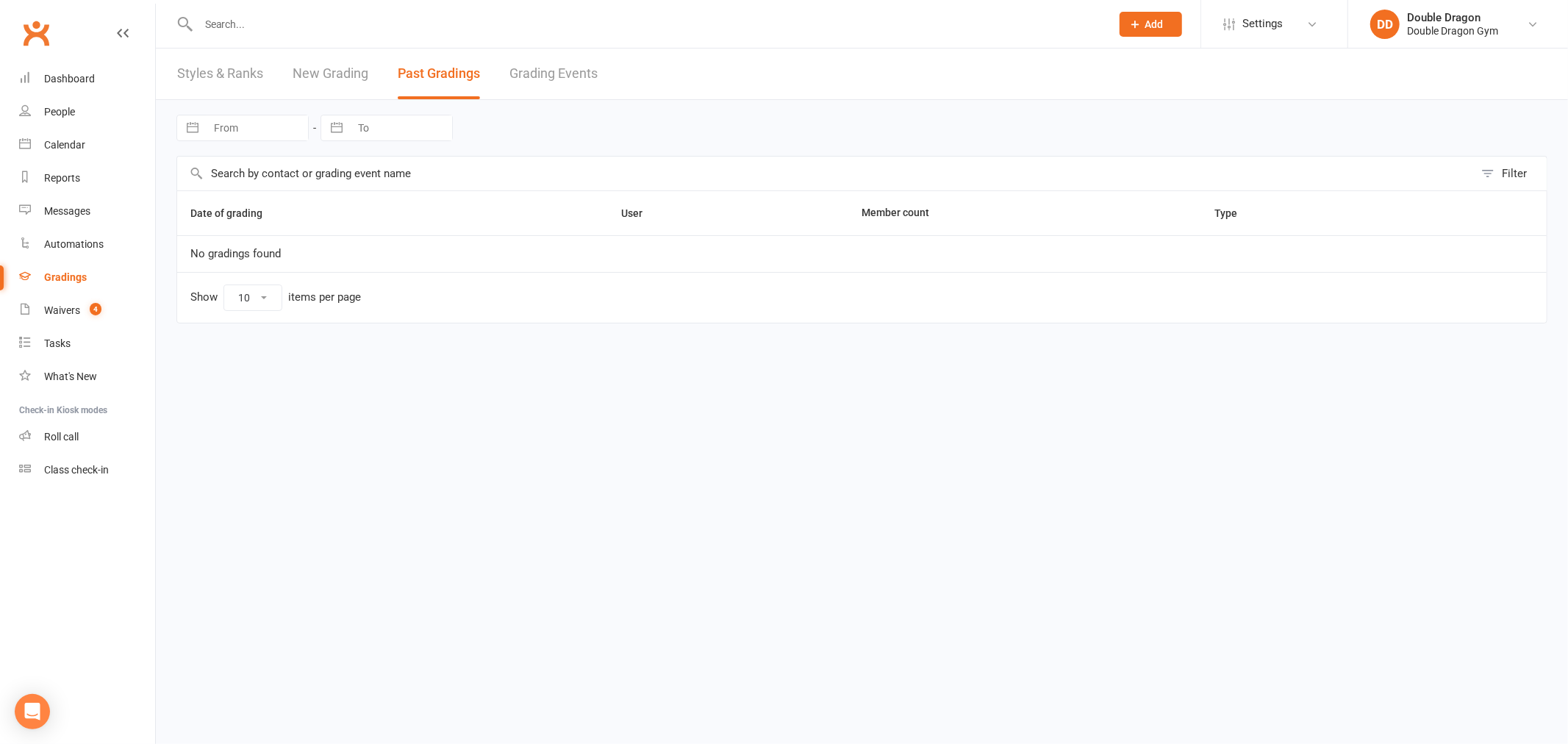
click at [361, 77] on link "New Grading" at bounding box center [330, 73] width 76 height 51
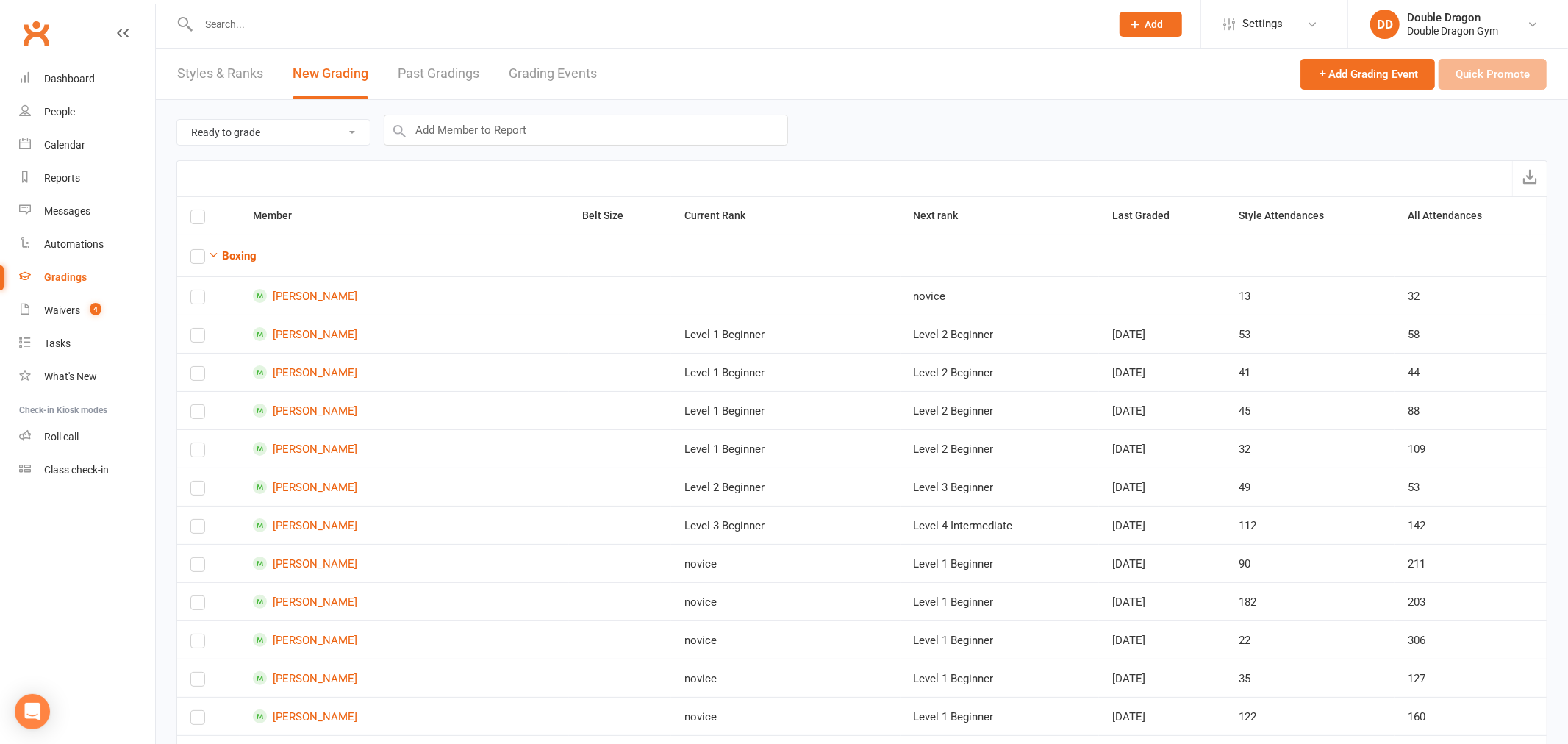
click at [233, 76] on link "Styles & Ranks" at bounding box center [220, 73] width 86 height 51
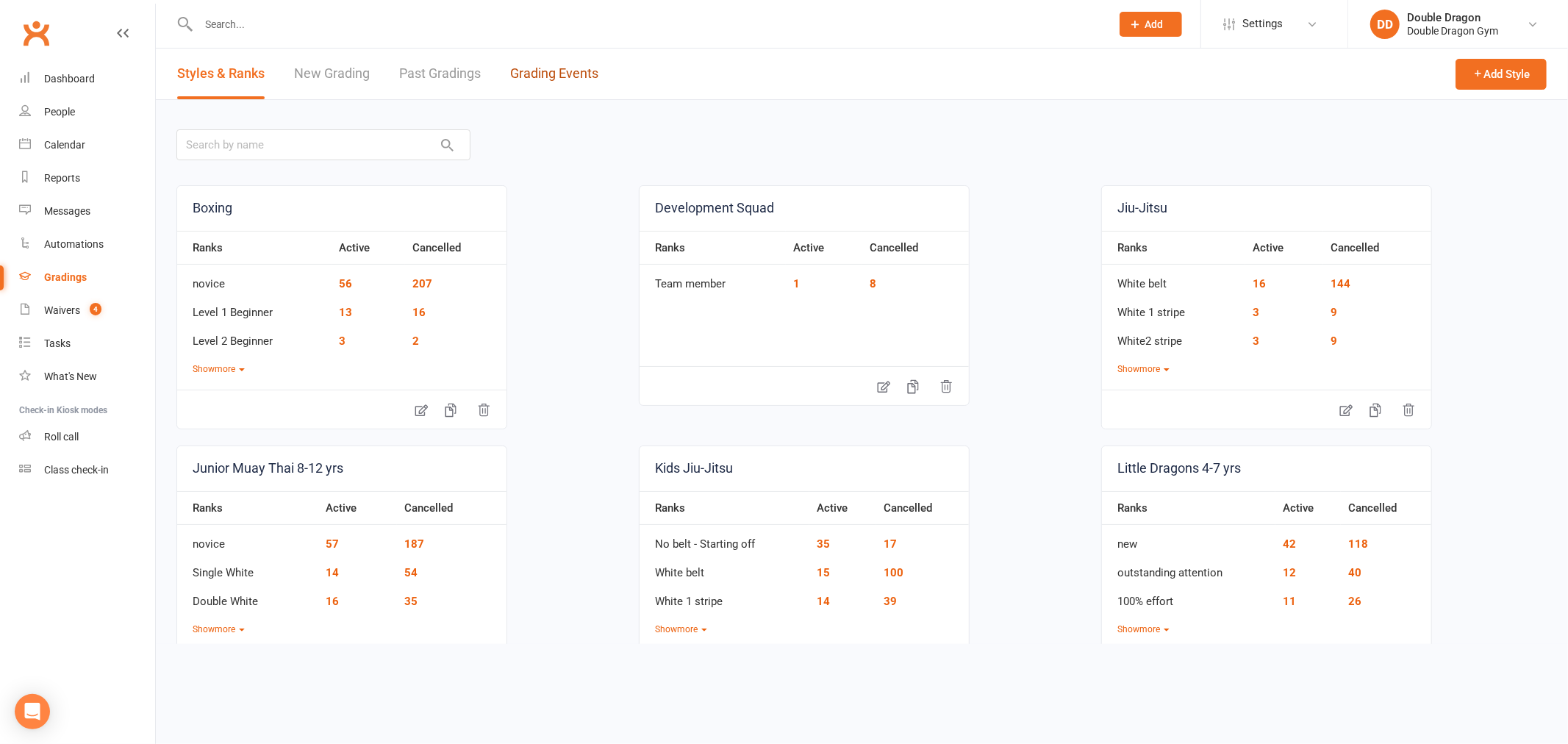
click at [547, 68] on link "Grading Events" at bounding box center [554, 73] width 88 height 51
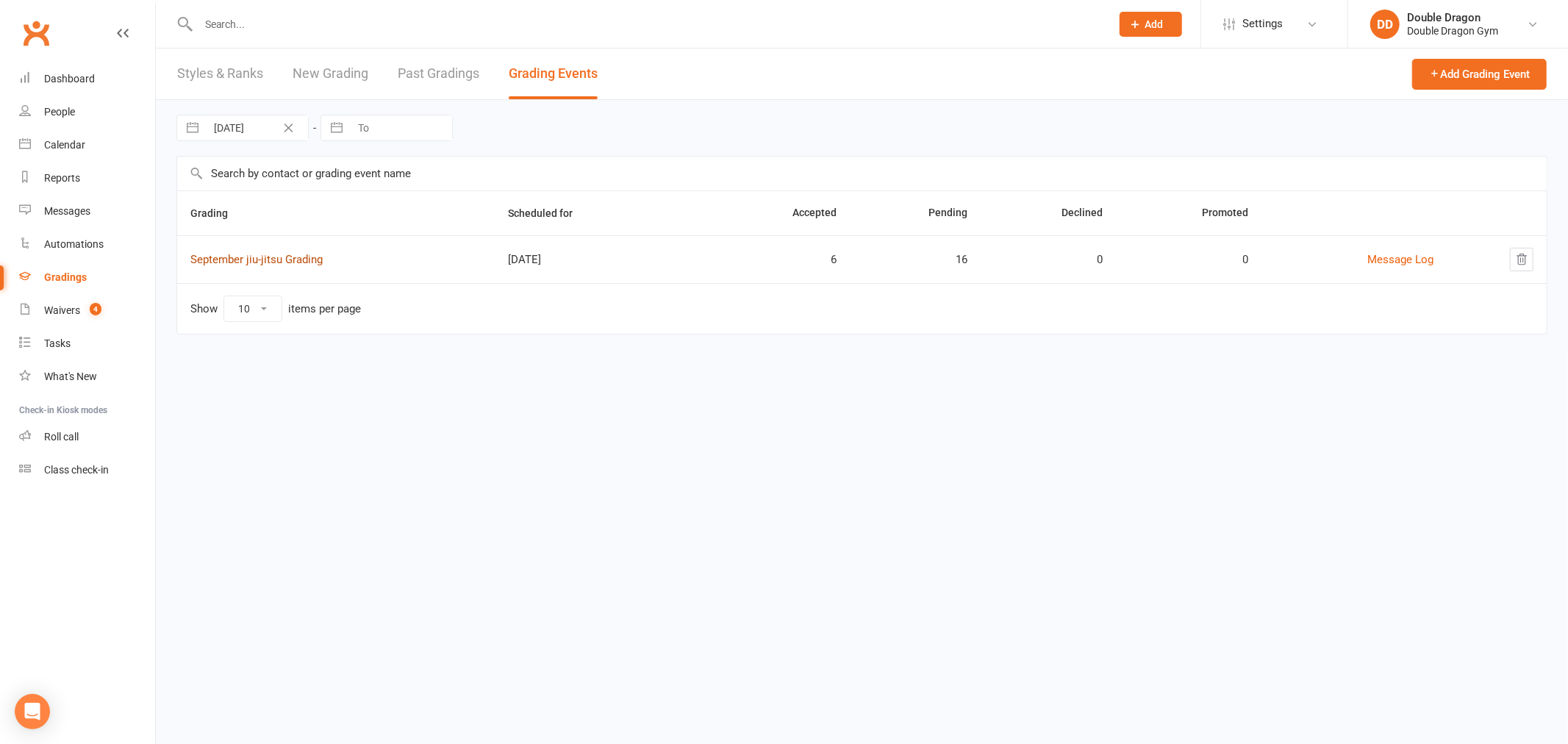
click at [282, 260] on link "September jiu-jitsu Grading" at bounding box center [256, 259] width 132 height 13
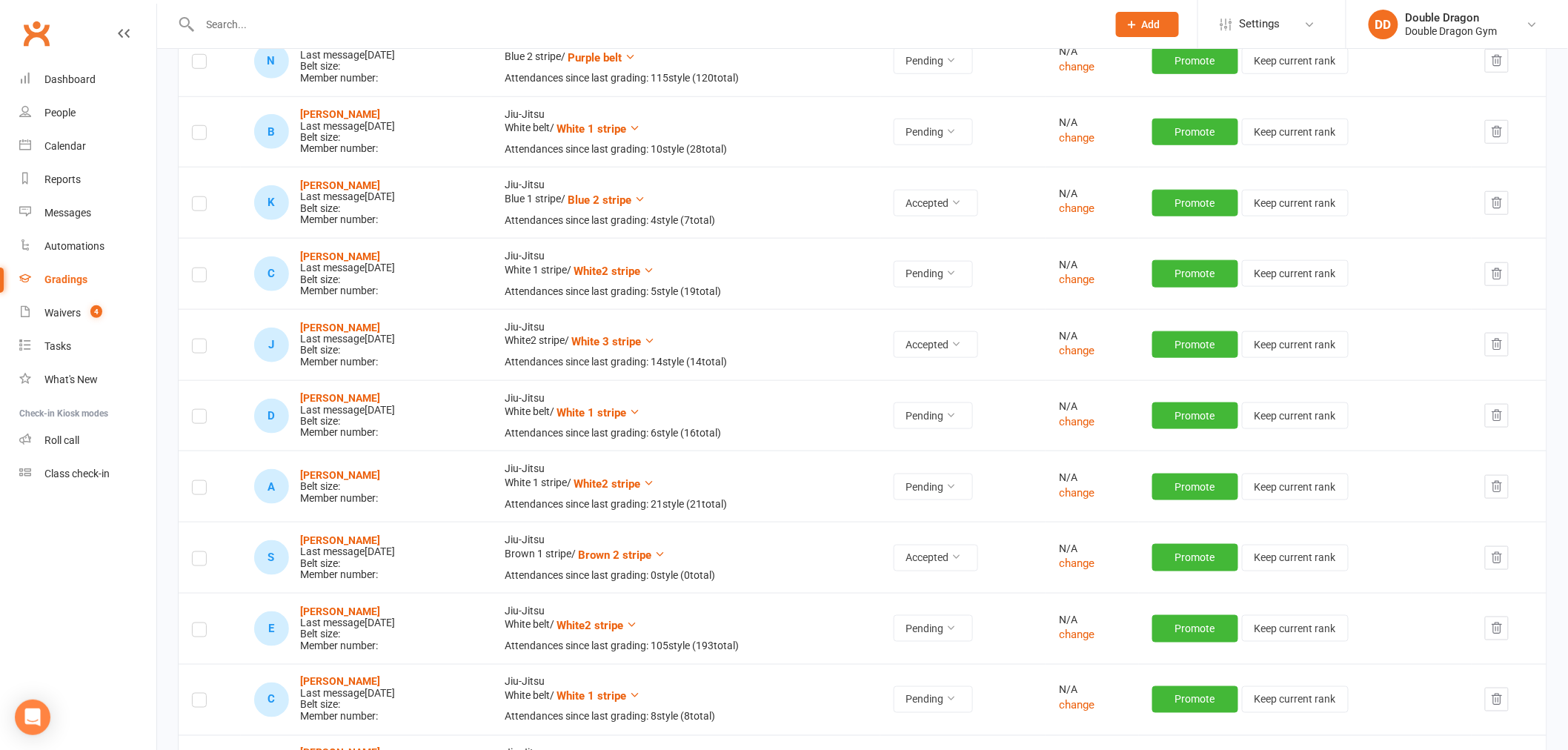
scroll to position [658, 0]
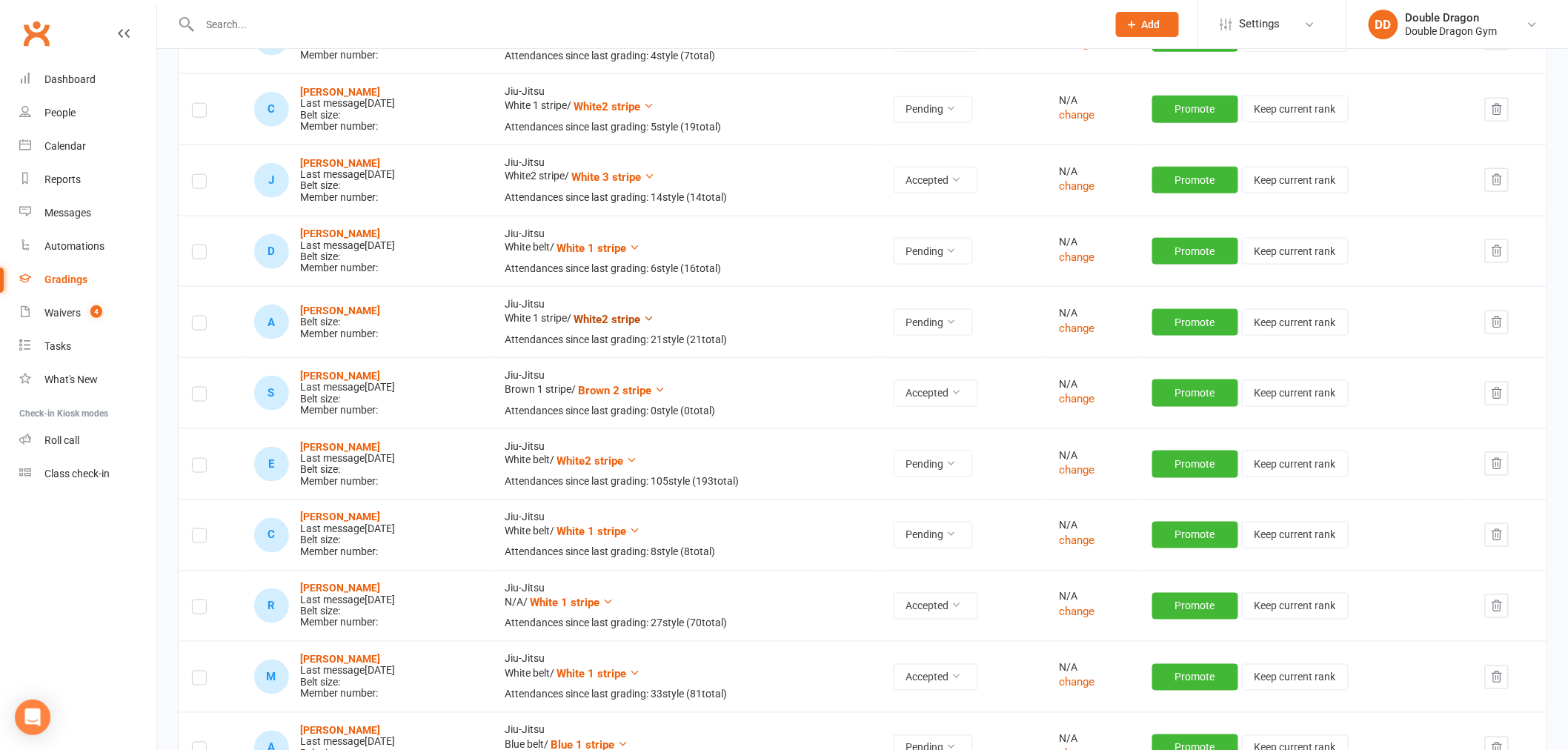
click at [655, 317] on icon at bounding box center [648, 318] width 11 height 11
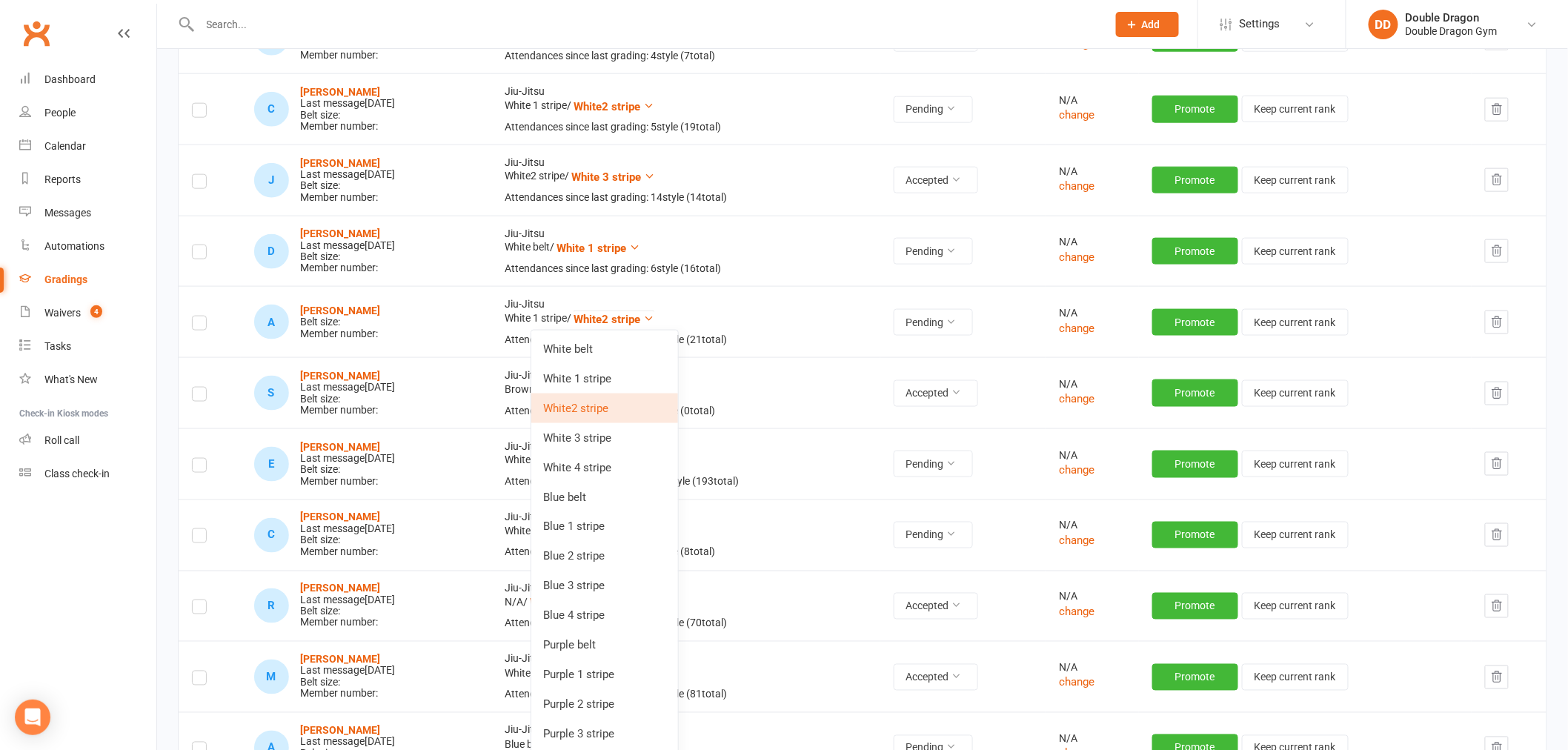
click at [744, 306] on td "Jiu-Jitsu White 1 stripe / White2 stripe Attendances since last grading: 21 sty…" at bounding box center [686, 321] width 389 height 71
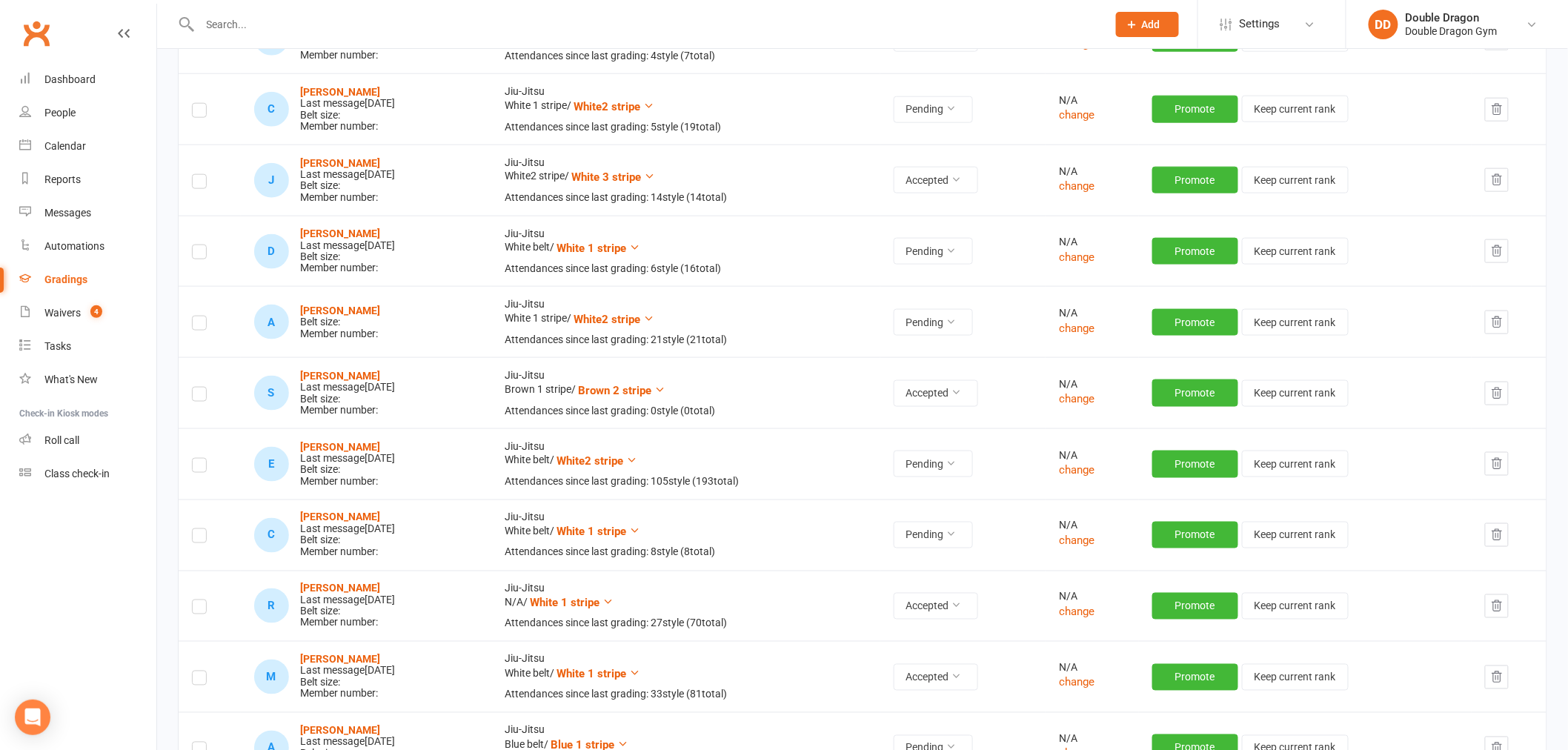
click at [200, 325] on label at bounding box center [199, 325] width 15 height 0
click at [200, 317] on input "checkbox" at bounding box center [199, 317] width 15 height 0
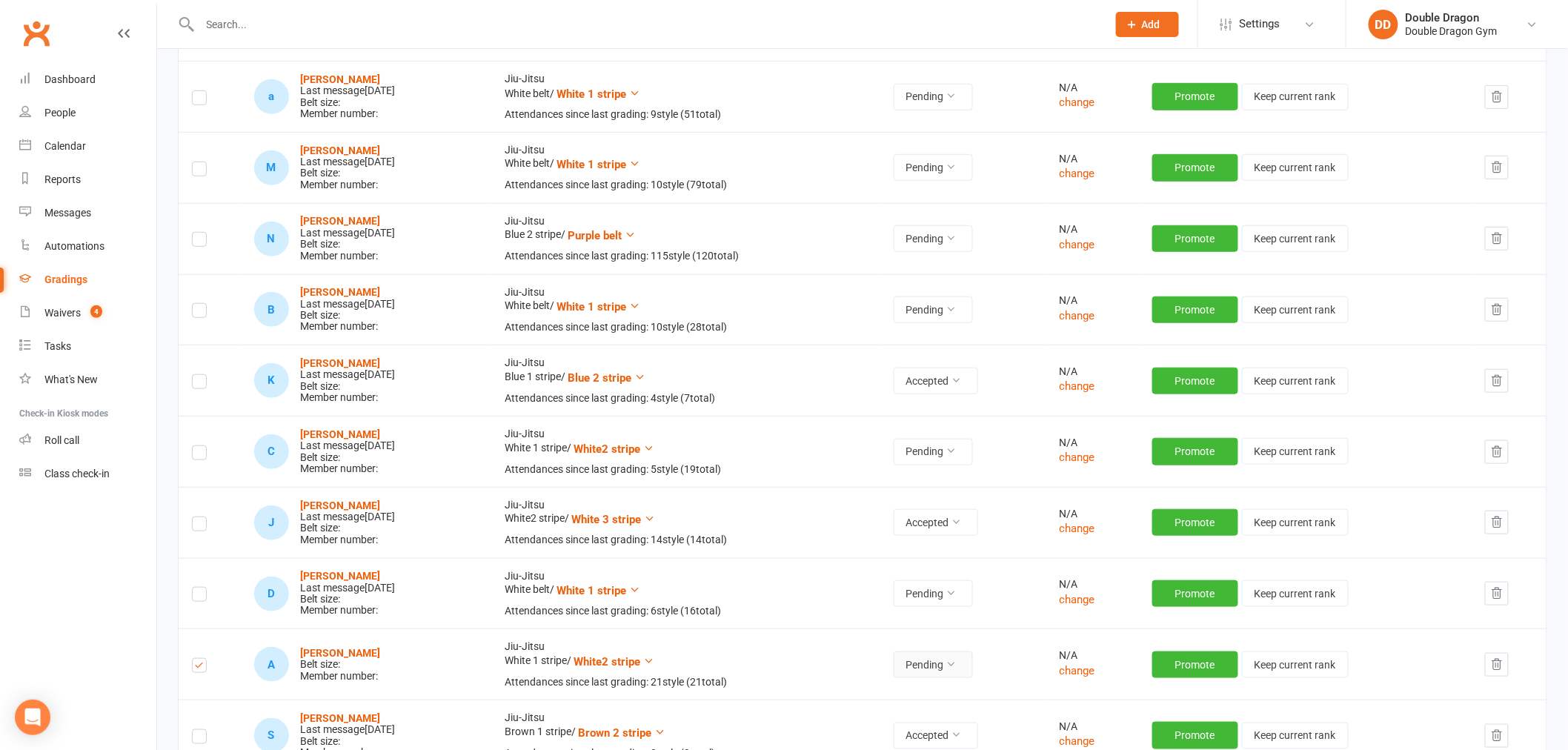
scroll to position [0, 0]
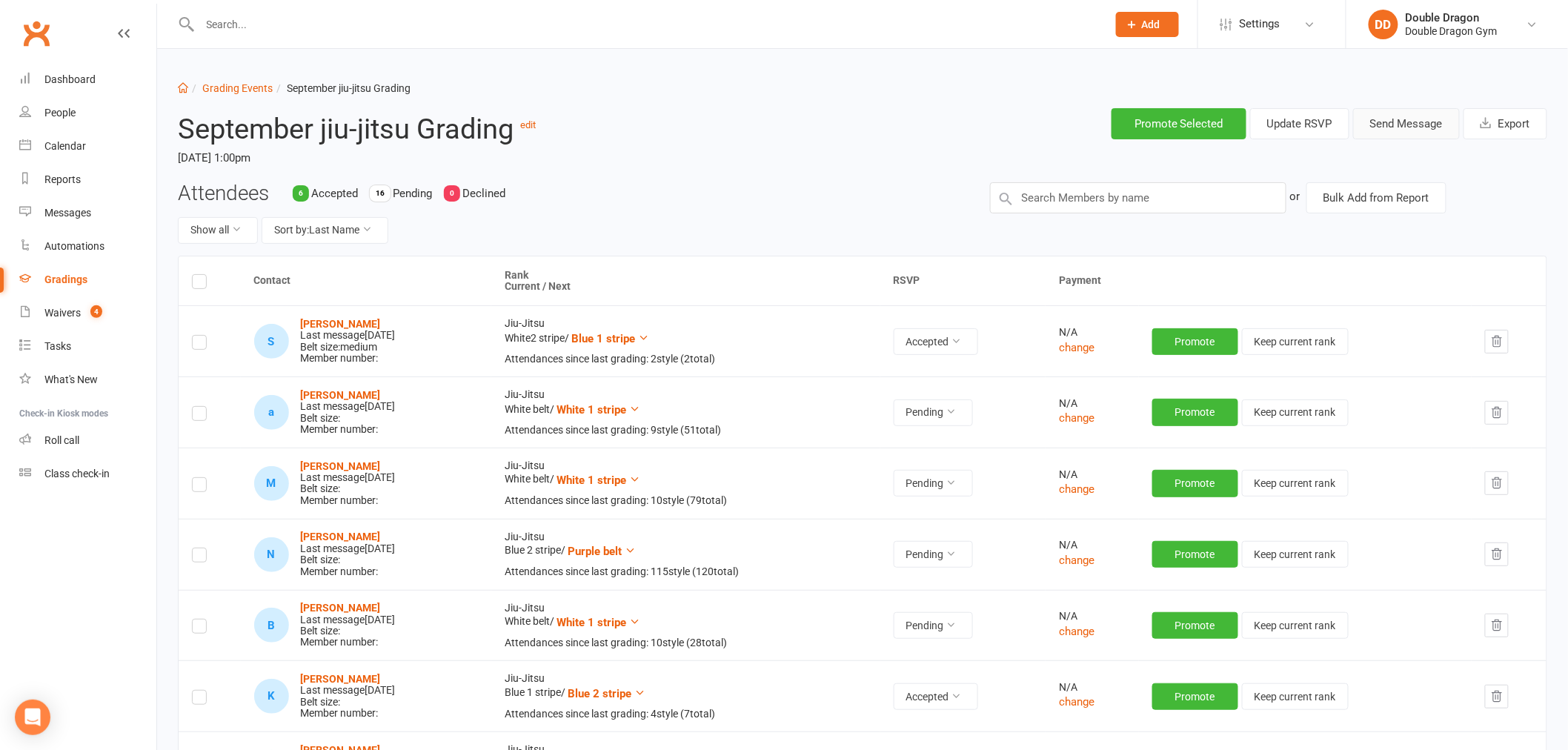
click at [1377, 124] on button "Send Message" at bounding box center [1406, 124] width 106 height 32
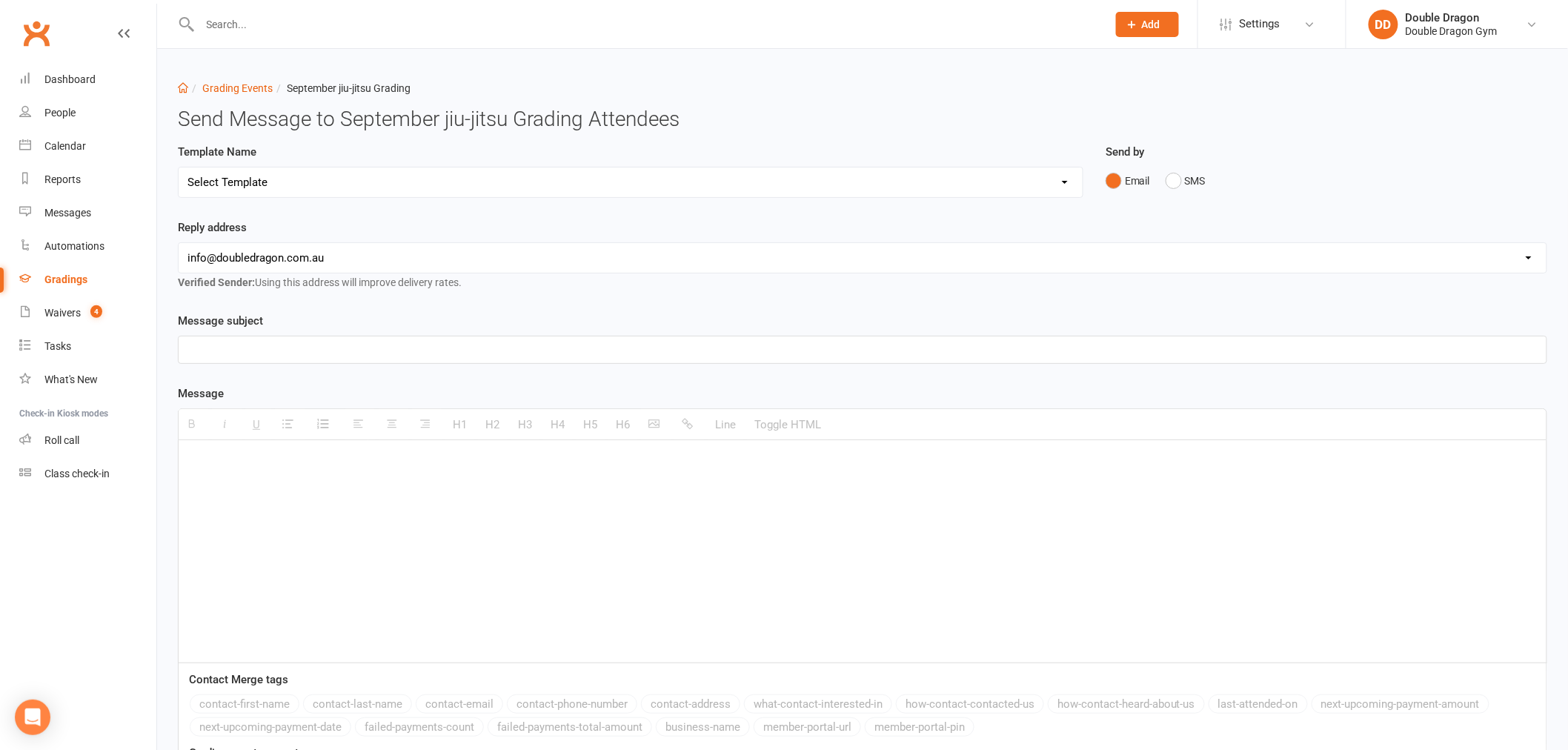
click at [894, 180] on select "Select Template [Email] Punching corona right in the dick👊 [Email] Boxing tryou…" at bounding box center [630, 183] width 904 height 30
click at [179, 168] on select "Select Template [Email] Punching corona right in the dick👊 [Email] Boxing tryou…" at bounding box center [630, 183] width 904 height 30
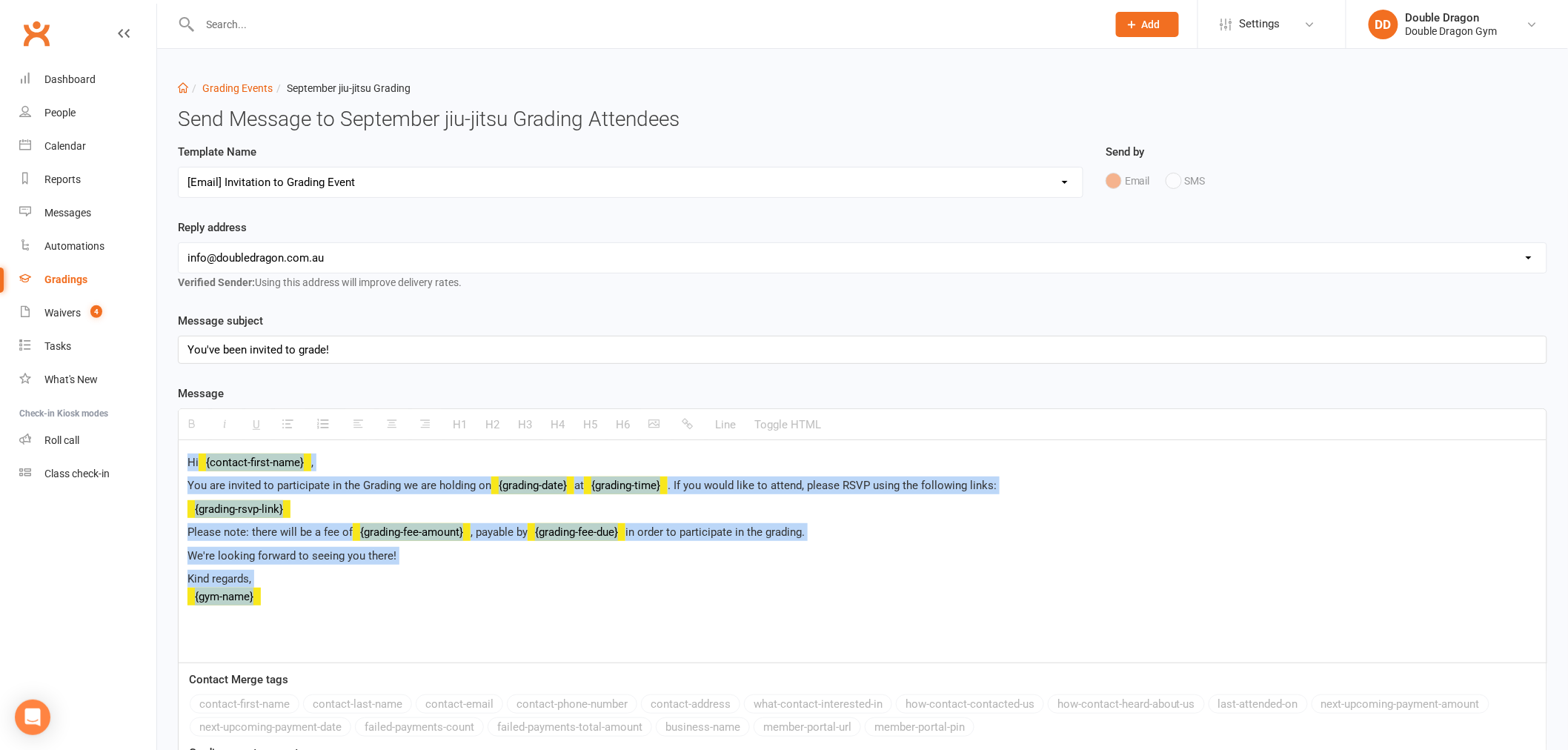
drag, startPoint x: 277, startPoint y: 597, endPoint x: 162, endPoint y: 454, distance: 183.5
click at [162, 454] on div "Dashboard Grading Events September jiu-jitsu Grading Send Message to September …" at bounding box center [862, 472] width 1411 height 847
click at [438, 184] on select "Select Template [Email] Punching corona right in the dick👊 [Email] Boxing tryou…" at bounding box center [630, 183] width 904 height 30
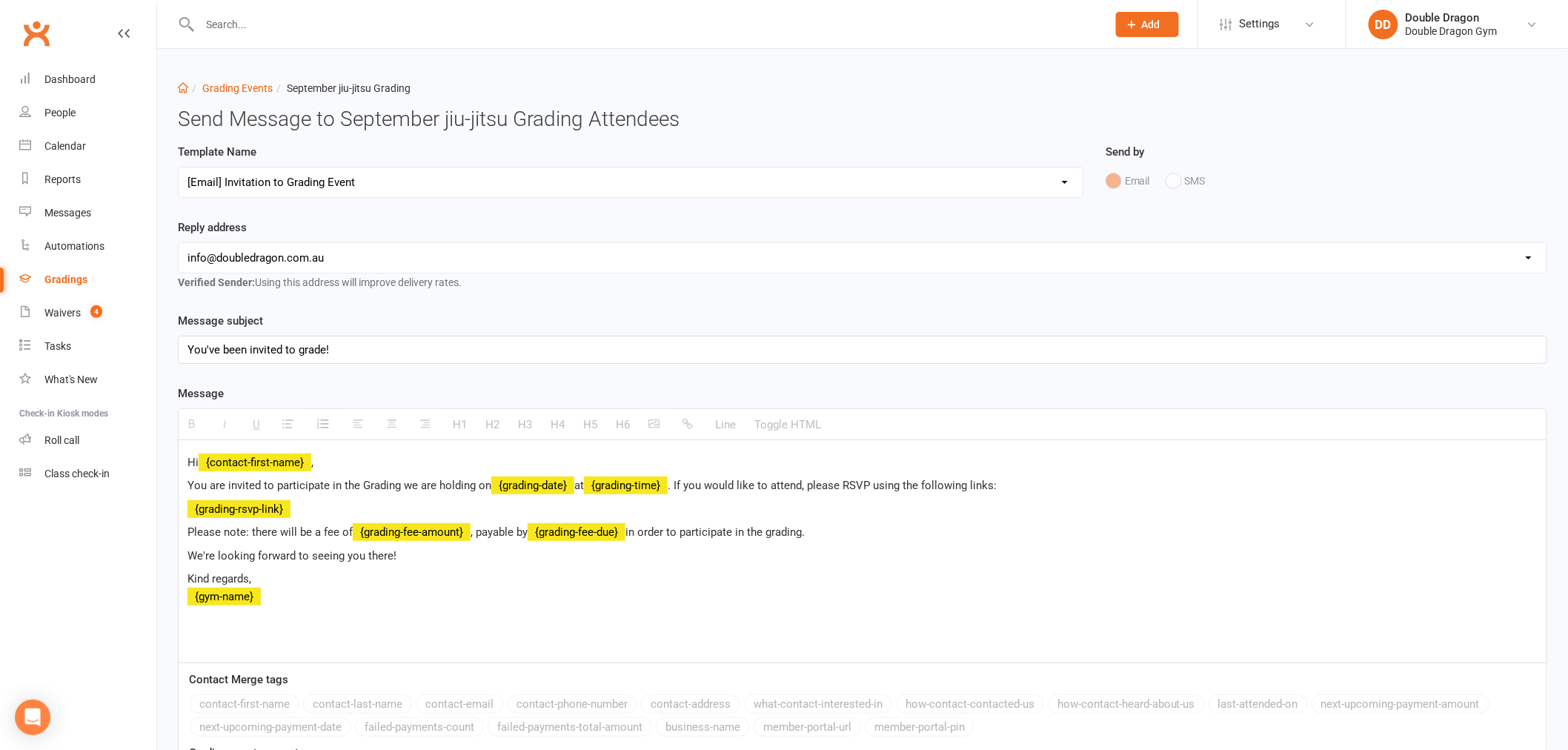
select select "11"
click at [179, 168] on select "Select Template [Email] Punching corona right in the dick👊 [Email] Boxing tryou…" at bounding box center [630, 183] width 904 height 30
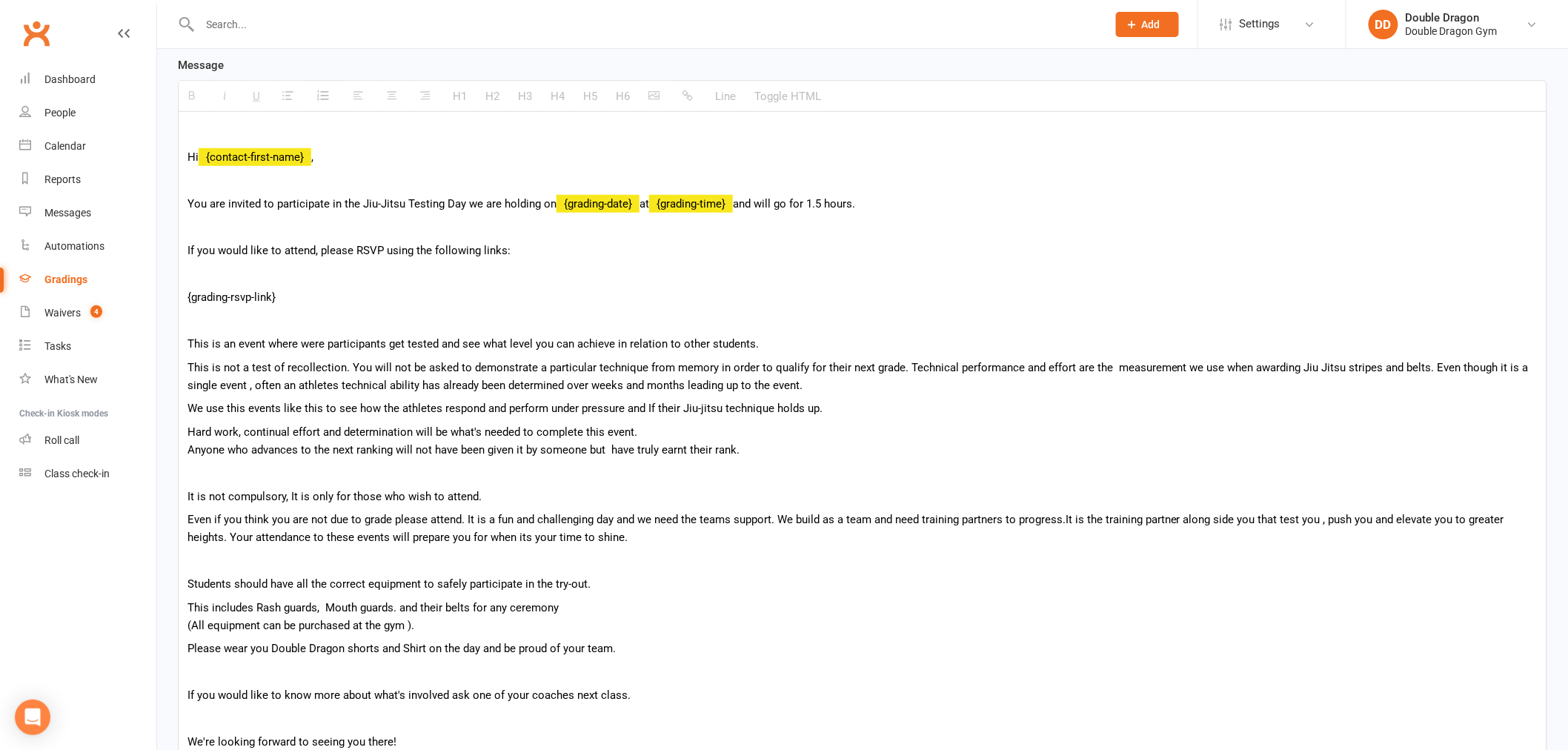
scroll to position [329, 0]
drag, startPoint x: 494, startPoint y: 495, endPoint x: 173, endPoint y: 480, distance: 321.4
click at [173, 480] on div "Template Name Select Template [Email] Punching corona right in the dick👊 [Email…" at bounding box center [863, 439] width 1392 height 1249
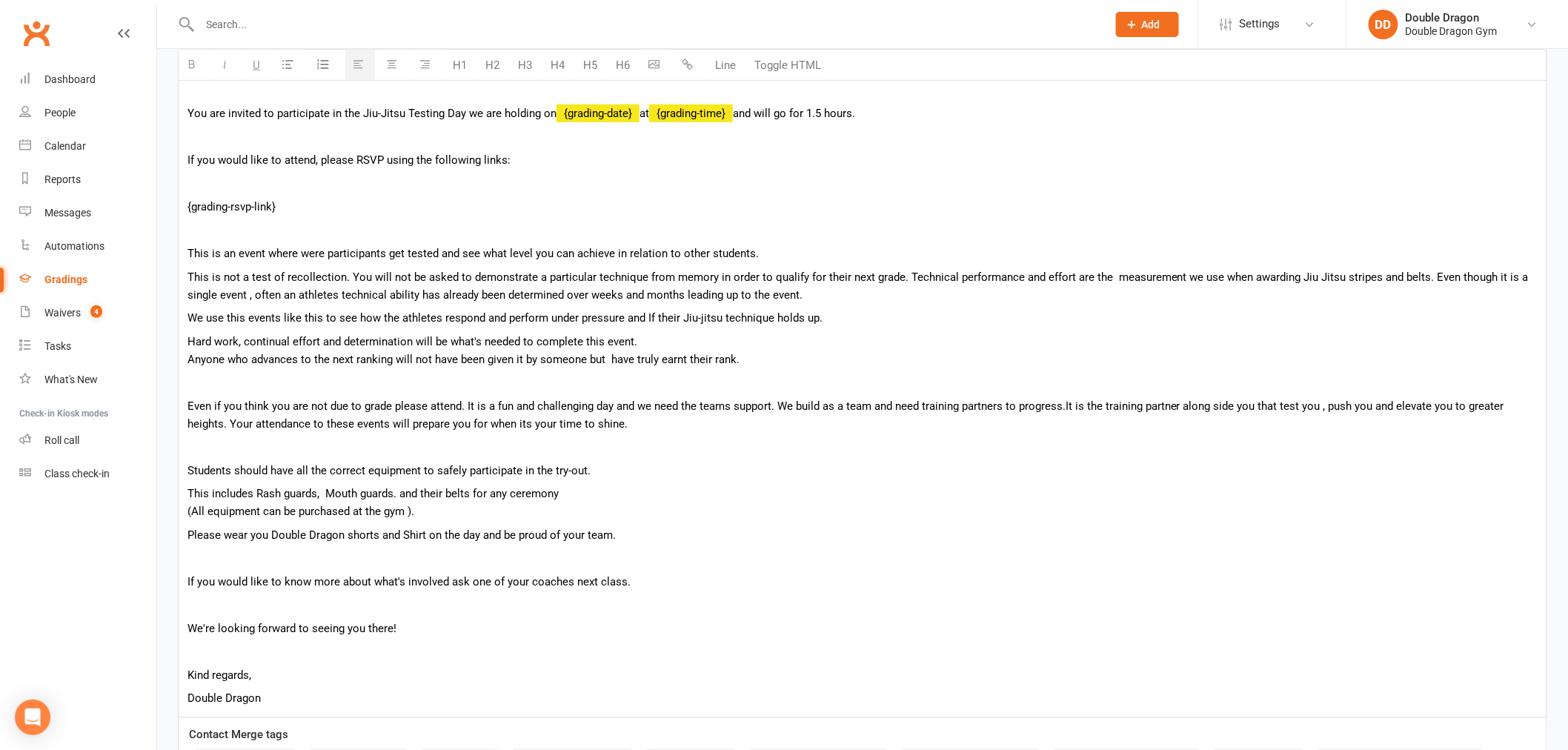
scroll to position [641, 0]
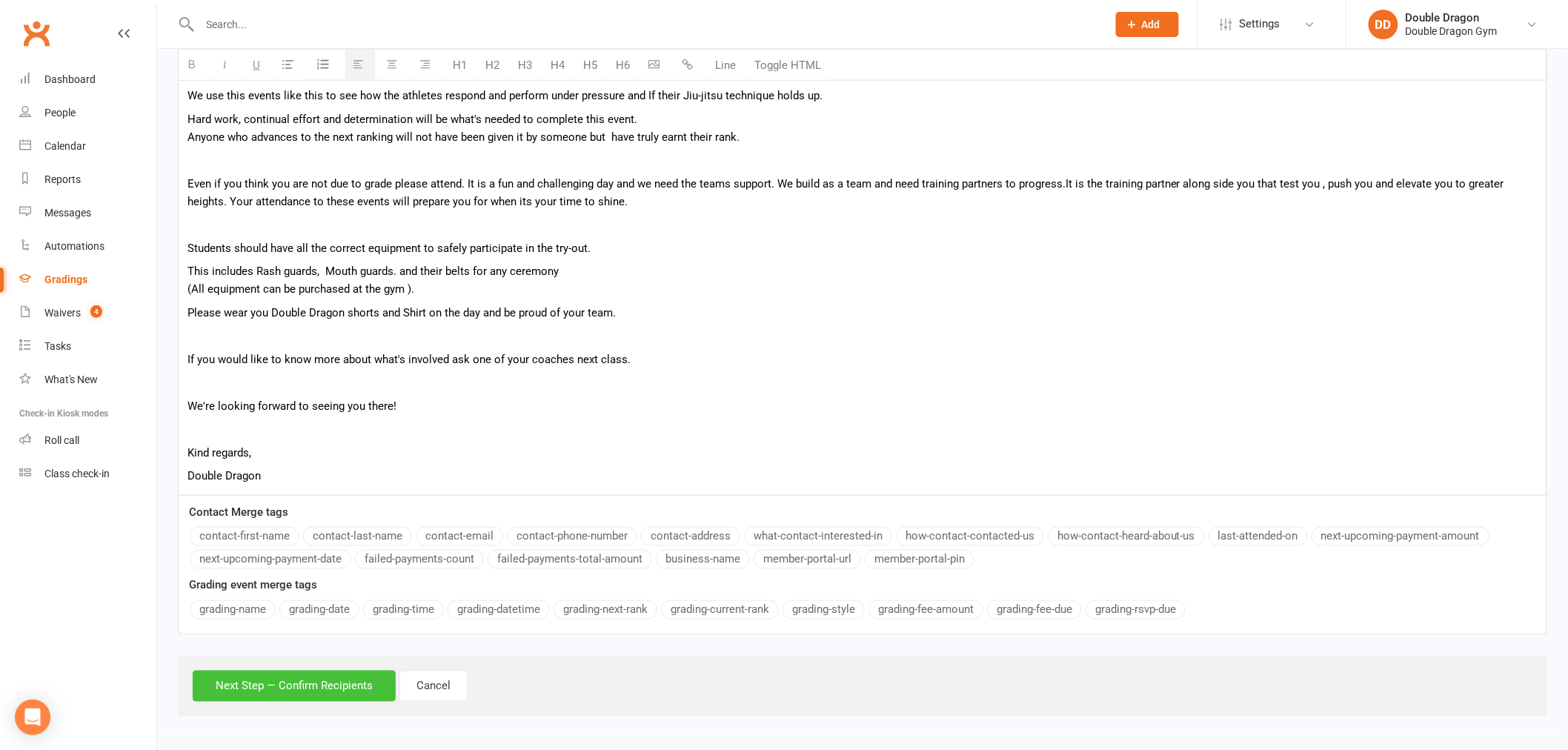
click at [327, 683] on button "Next Step — Confirm Recipients" at bounding box center [295, 686] width 203 height 32
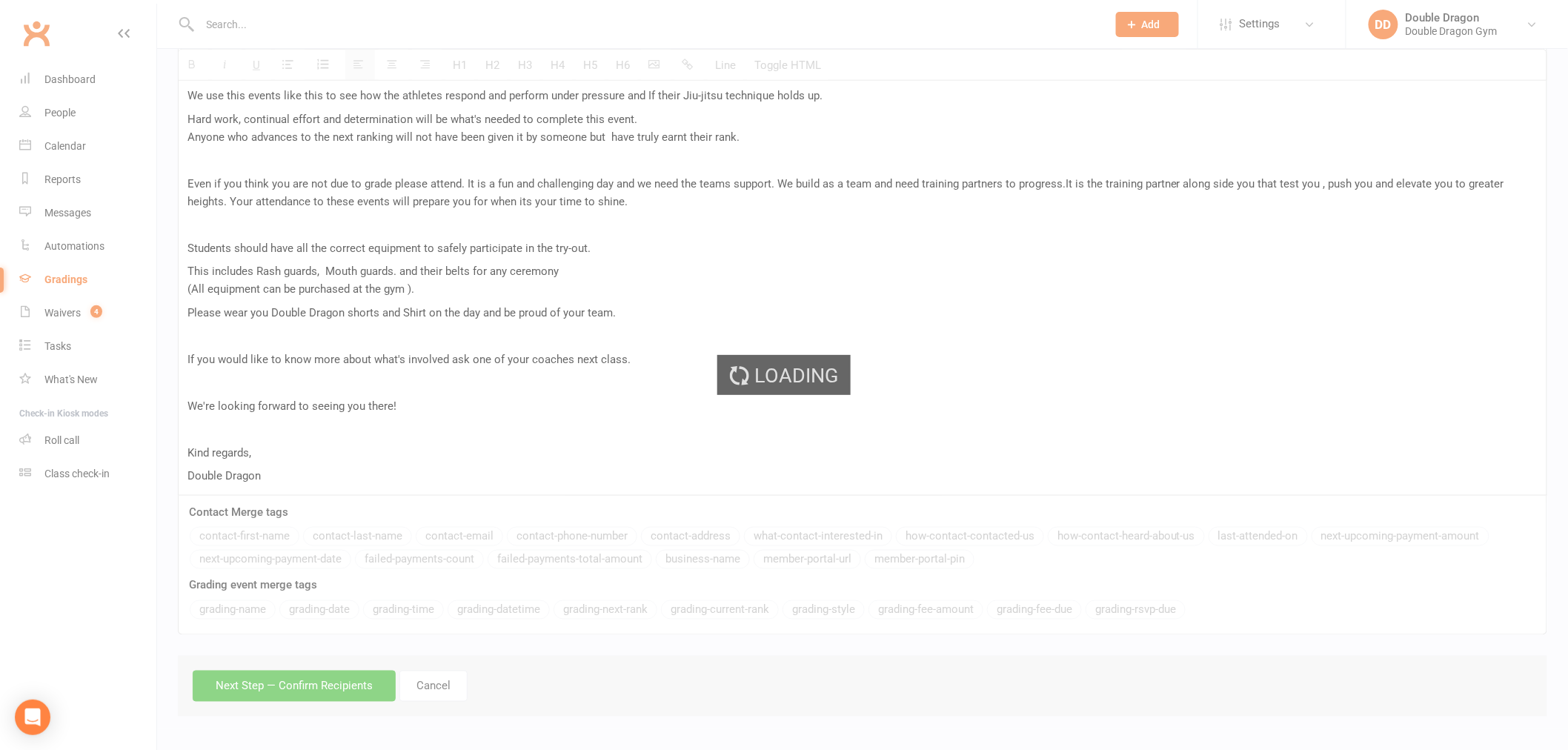
scroll to position [581, 0]
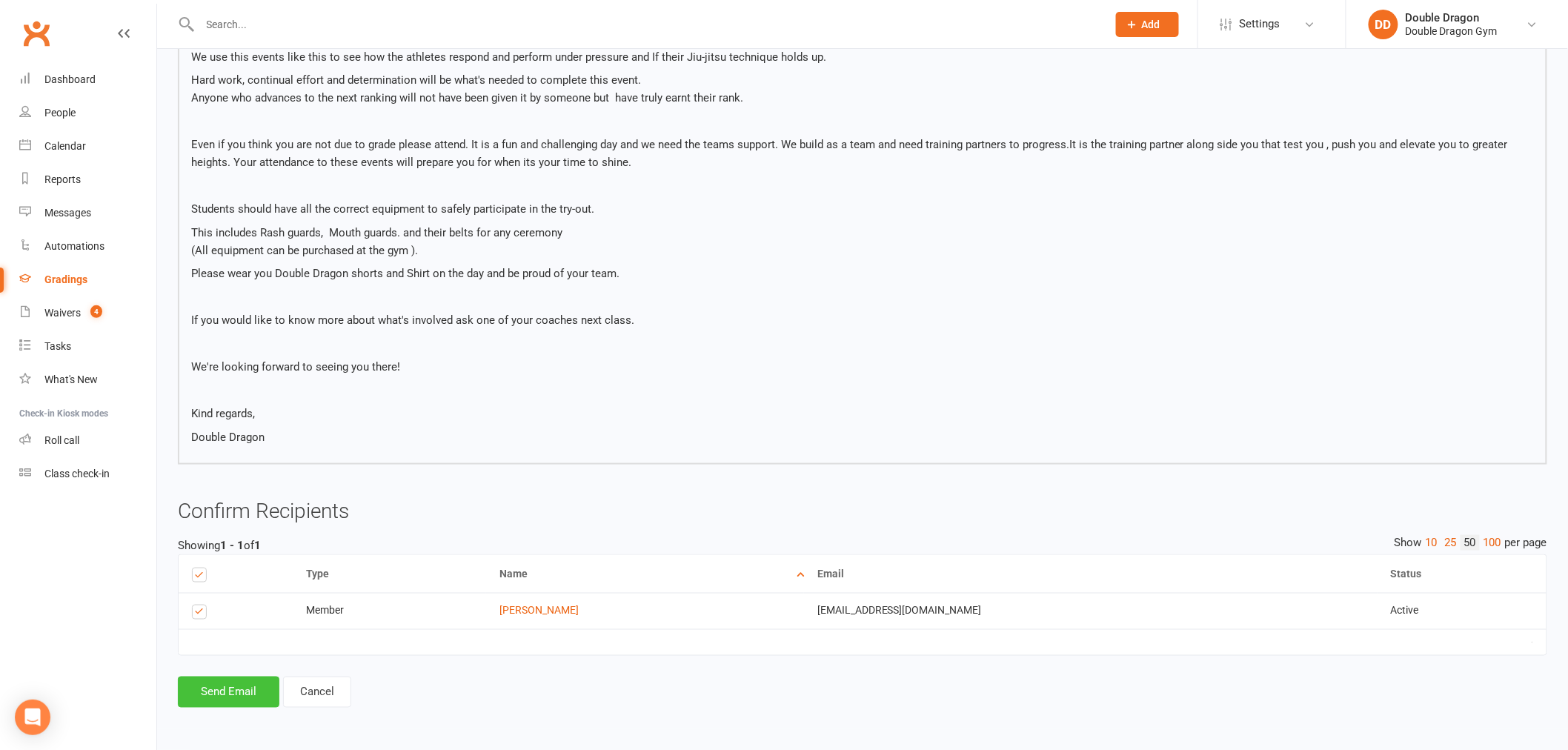
drag, startPoint x: 228, startPoint y: 695, endPoint x: 244, endPoint y: 695, distance: 16.0
click at [229, 696] on button "Send Email" at bounding box center [229, 692] width 102 height 32
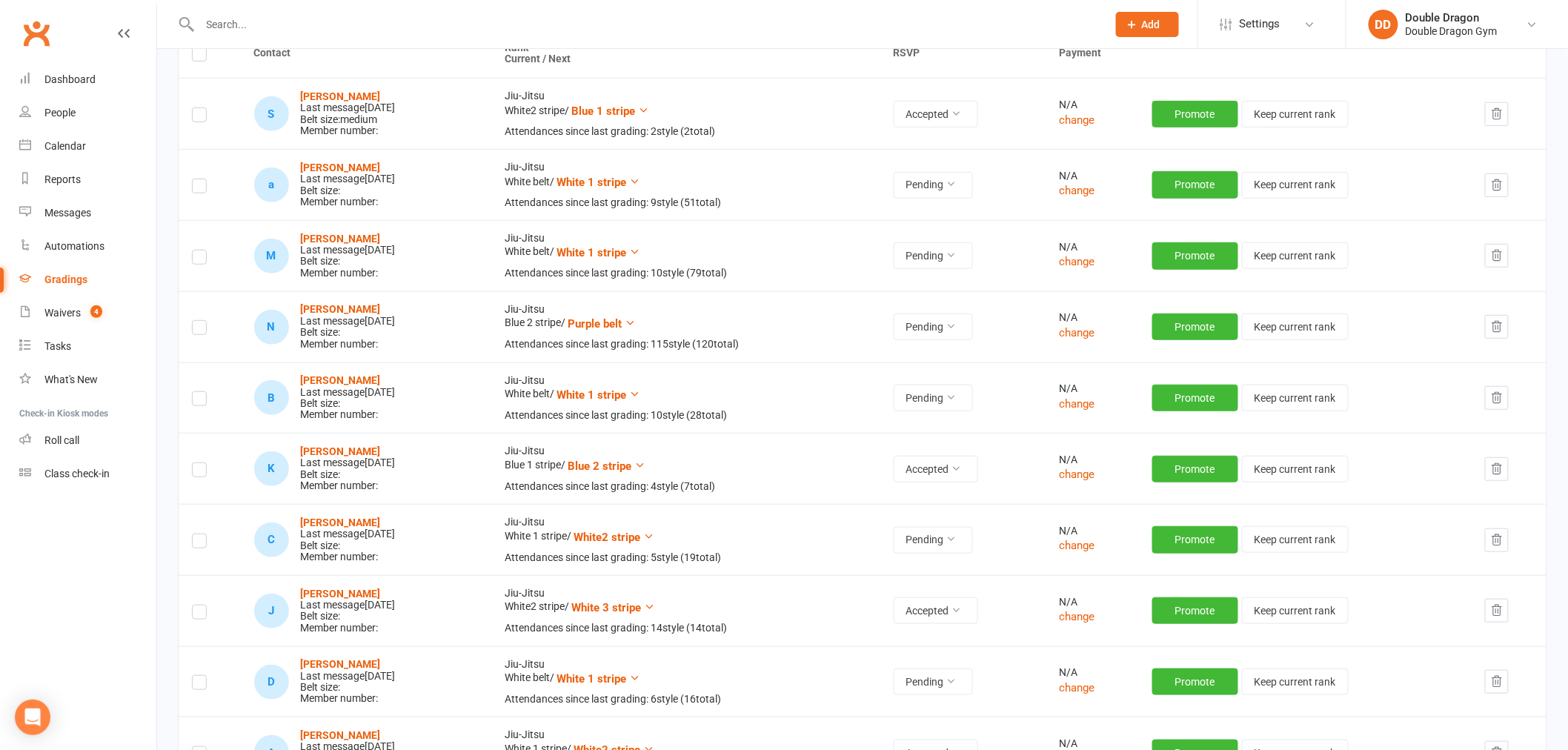
scroll to position [165, 0]
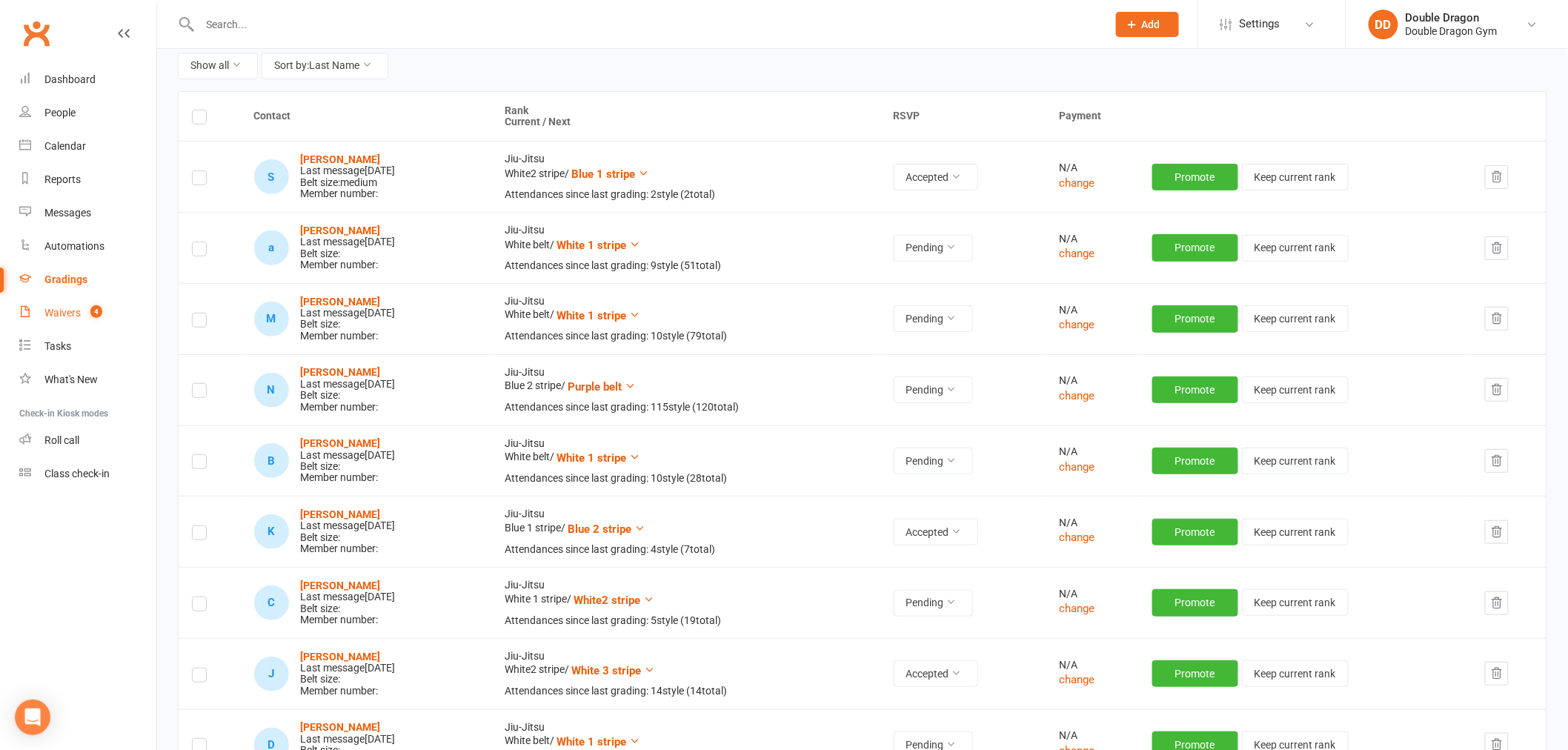
click at [80, 312] on link "Waivers 4" at bounding box center [87, 313] width 137 height 33
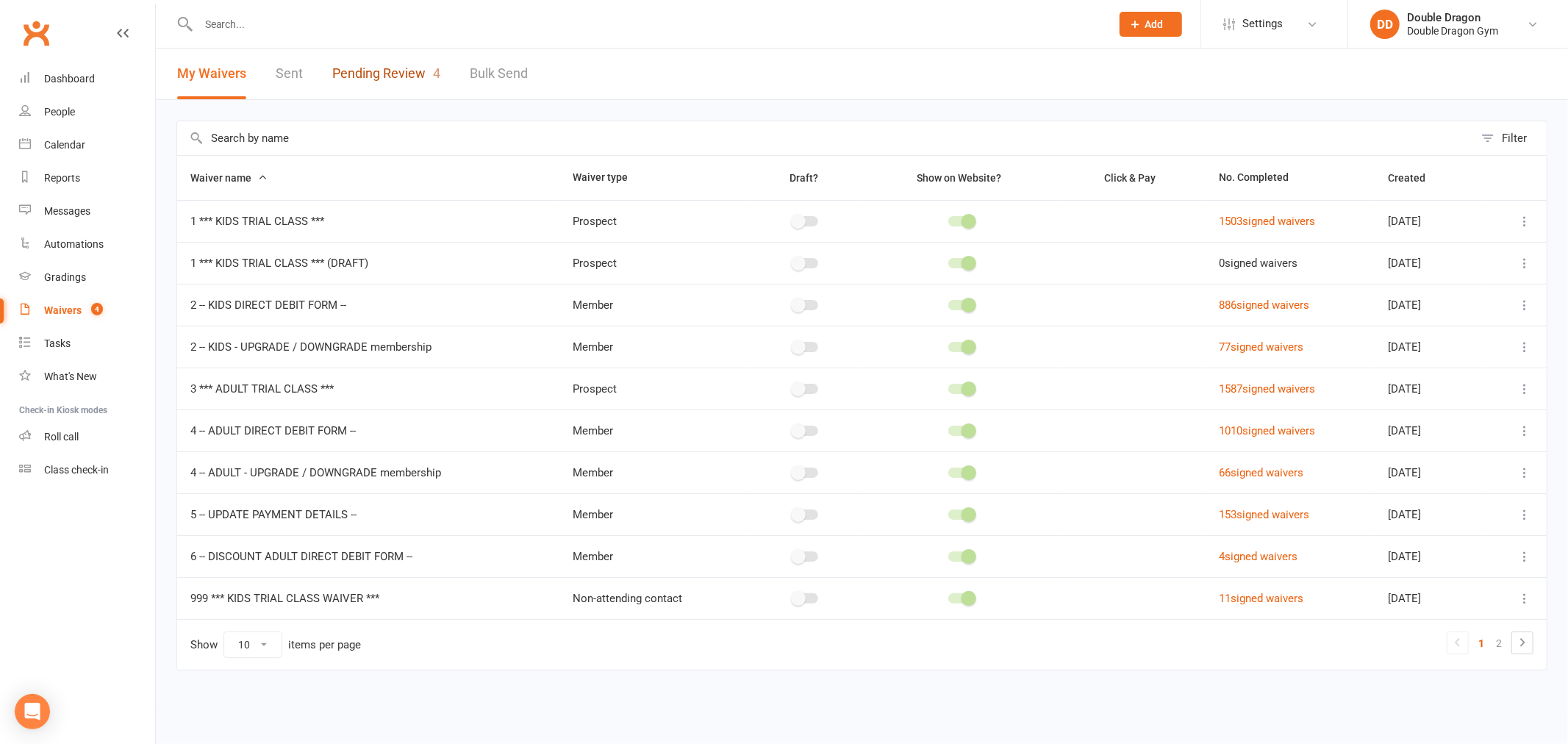
drag, startPoint x: 393, startPoint y: 70, endPoint x: 376, endPoint y: 73, distance: 17.3
click at [395, 69] on link "Pending Review 4" at bounding box center [386, 73] width 108 height 51
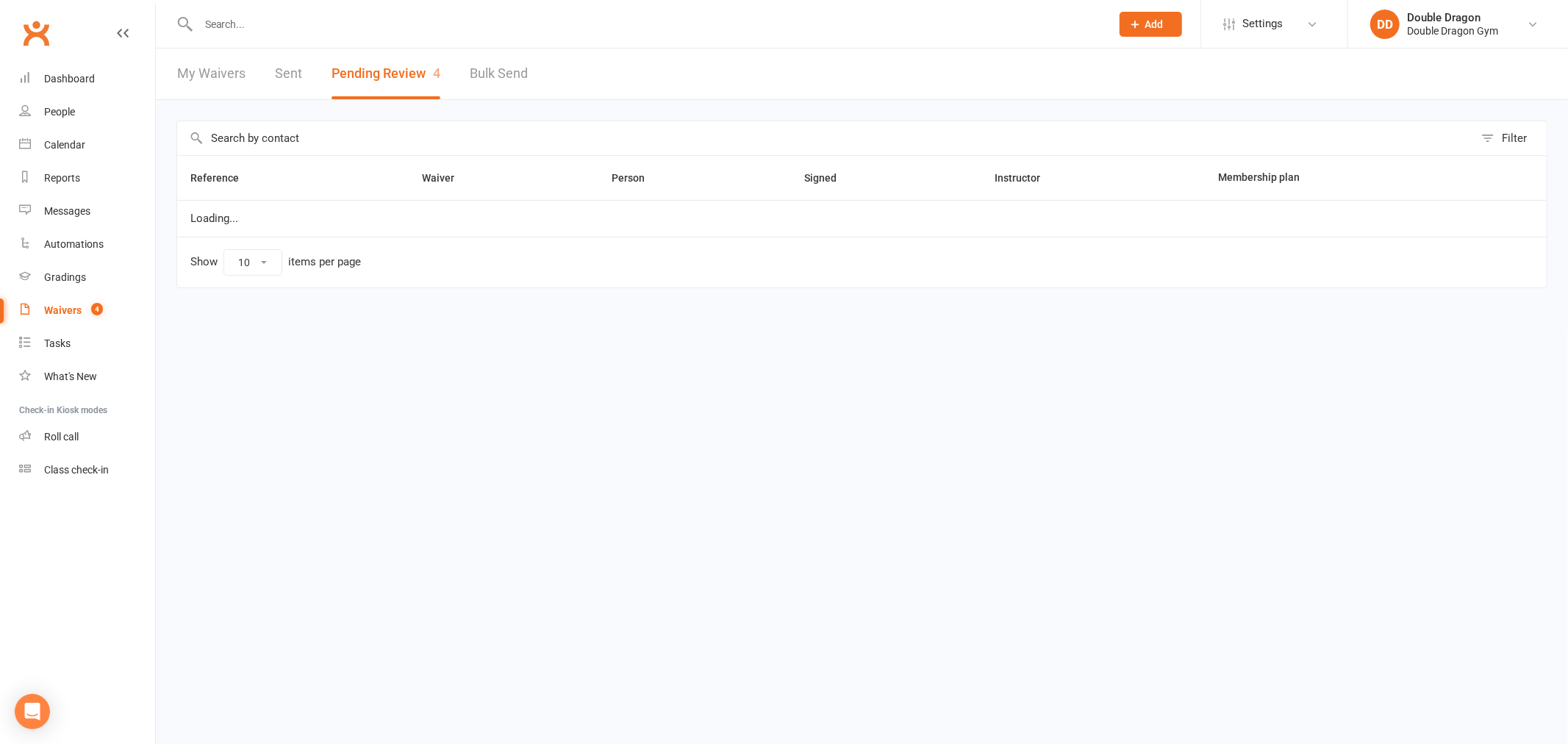
select select "100"
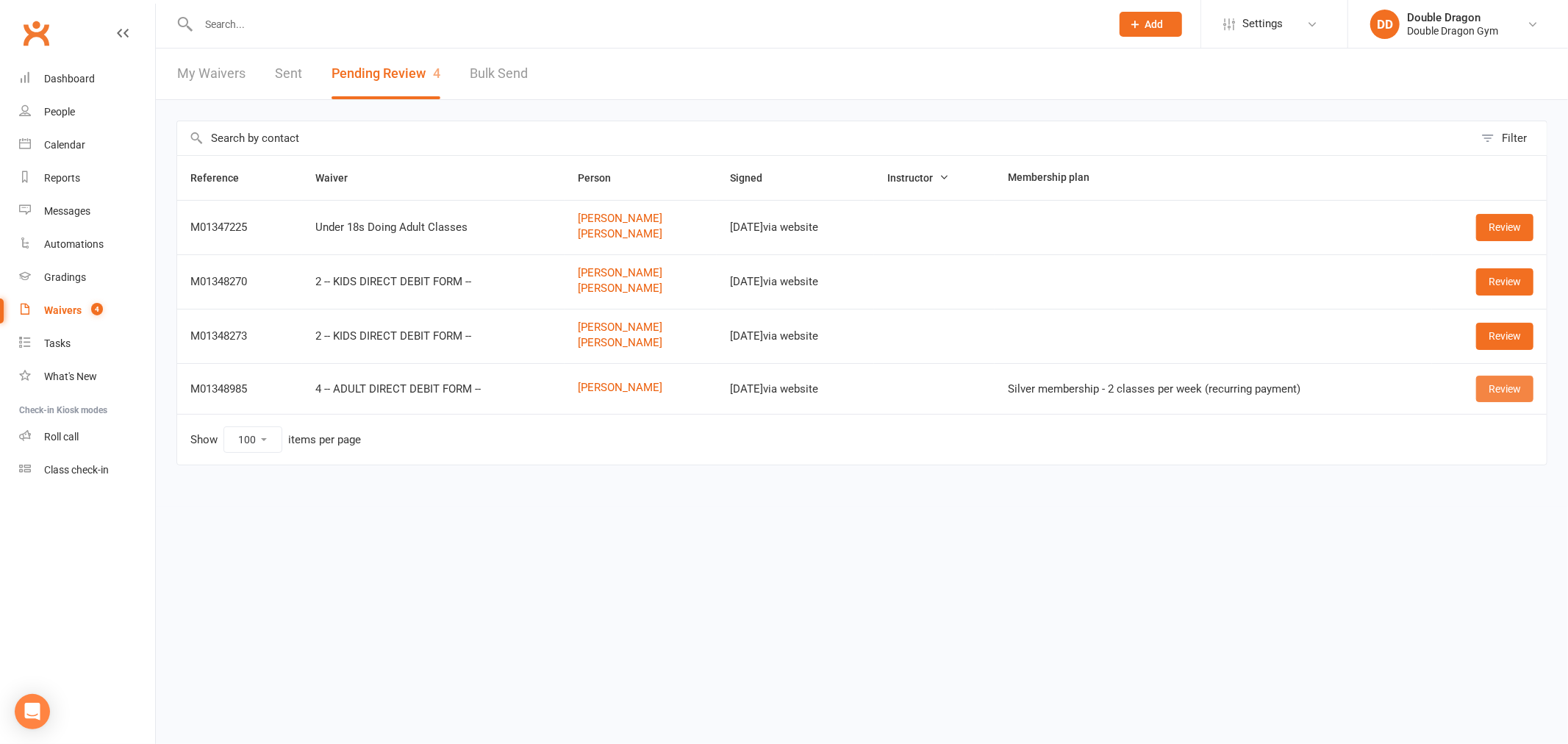
click at [1494, 385] on link "Review" at bounding box center [1505, 389] width 57 height 27
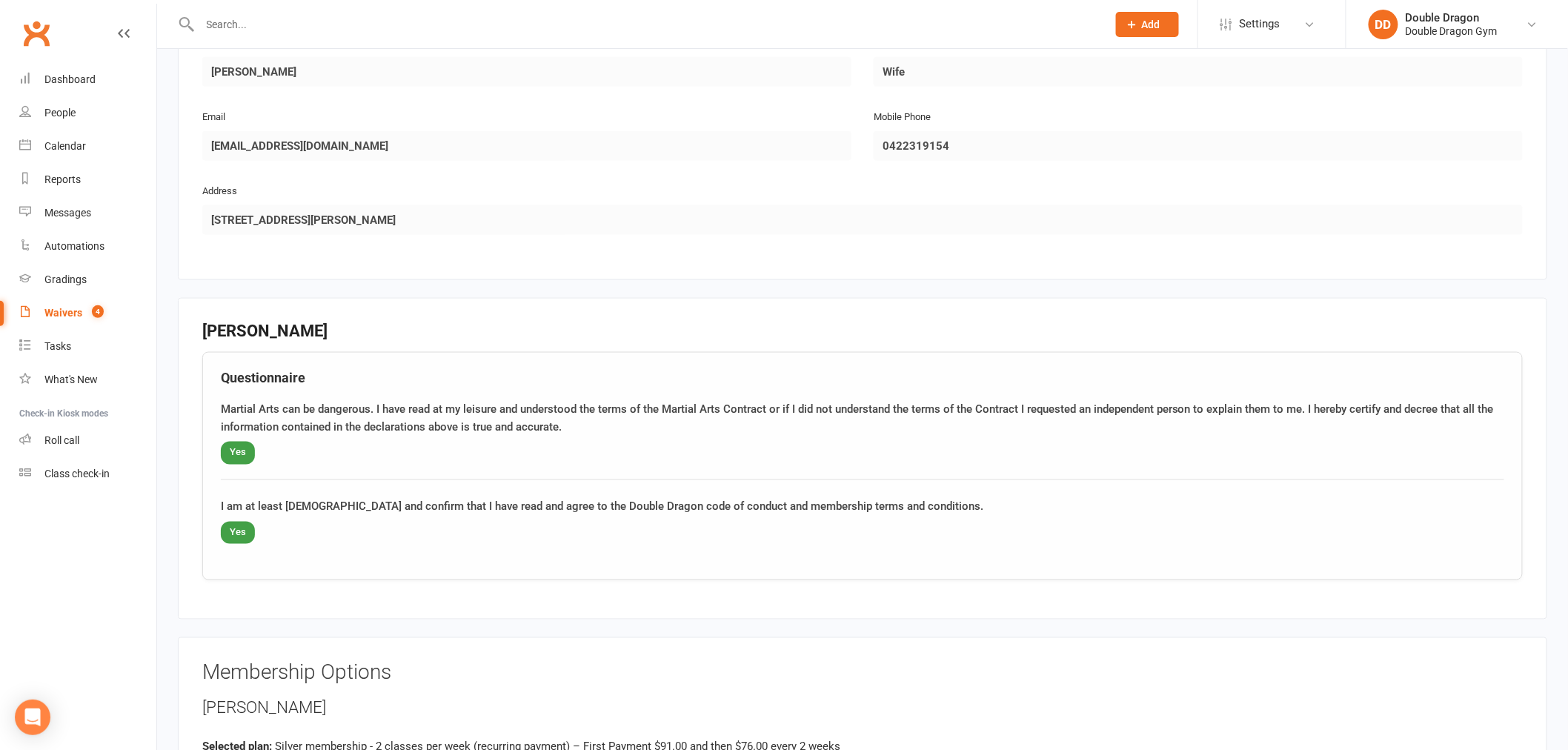
scroll to position [905, 0]
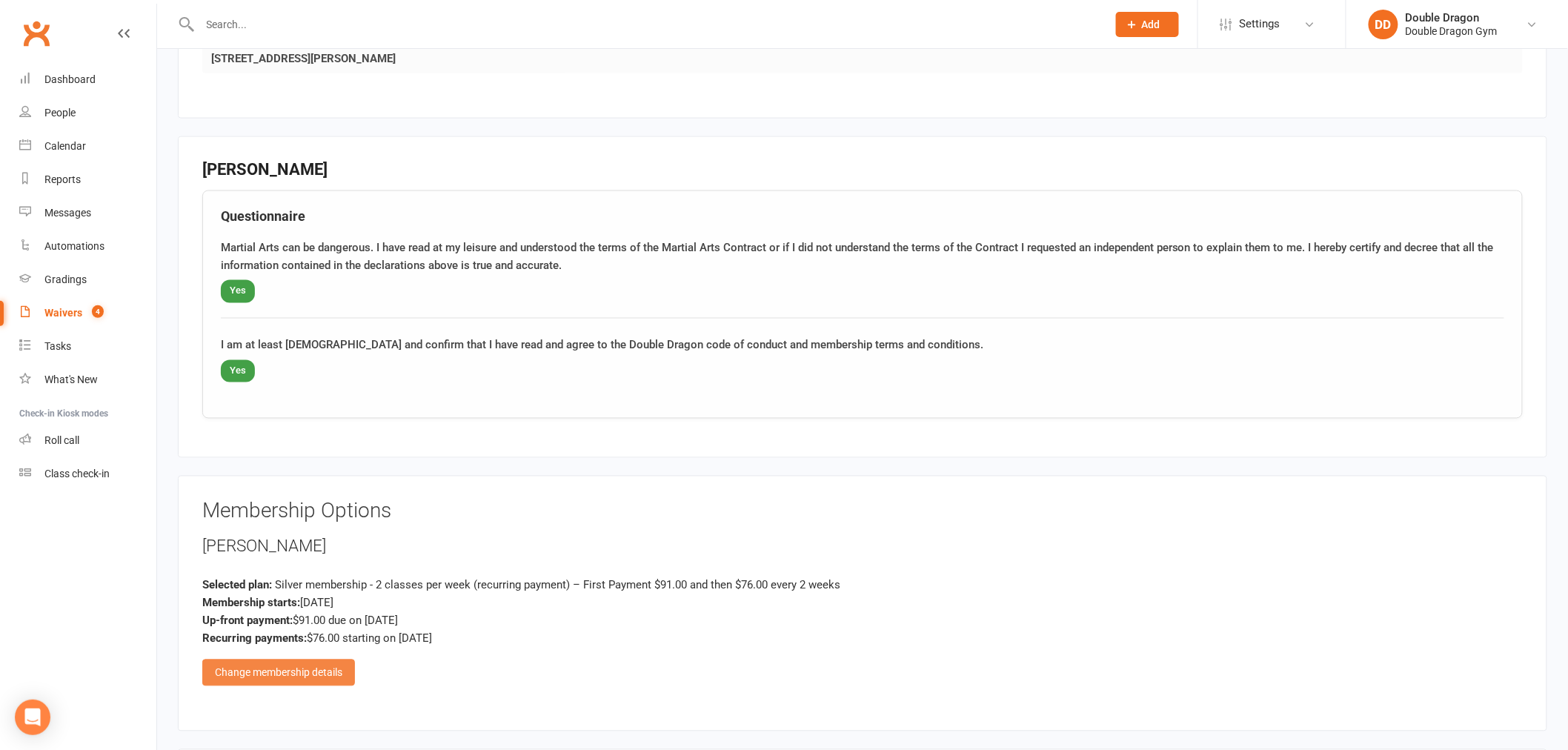
click at [313, 674] on div "Change membership details" at bounding box center [279, 673] width 153 height 27
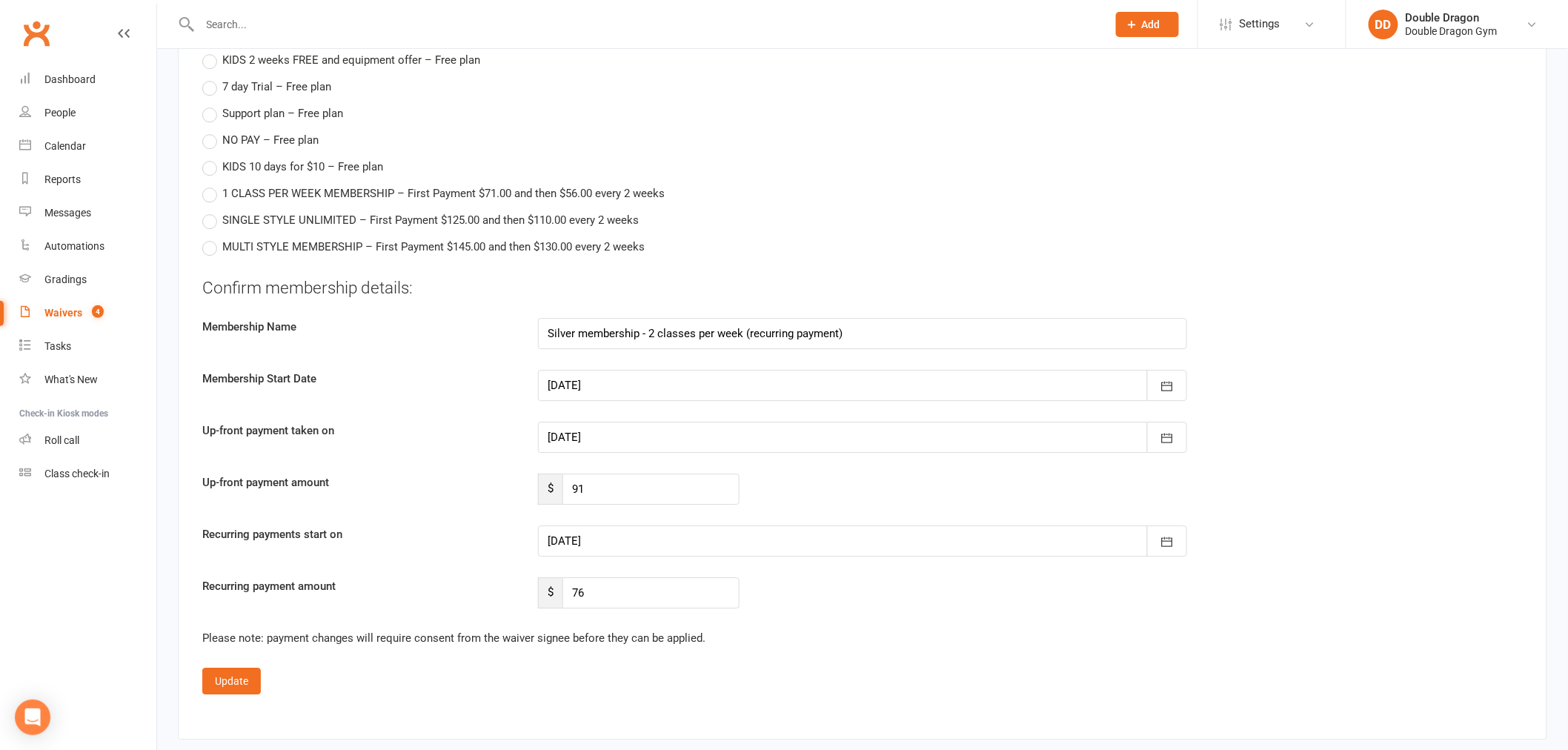
scroll to position [1811, 0]
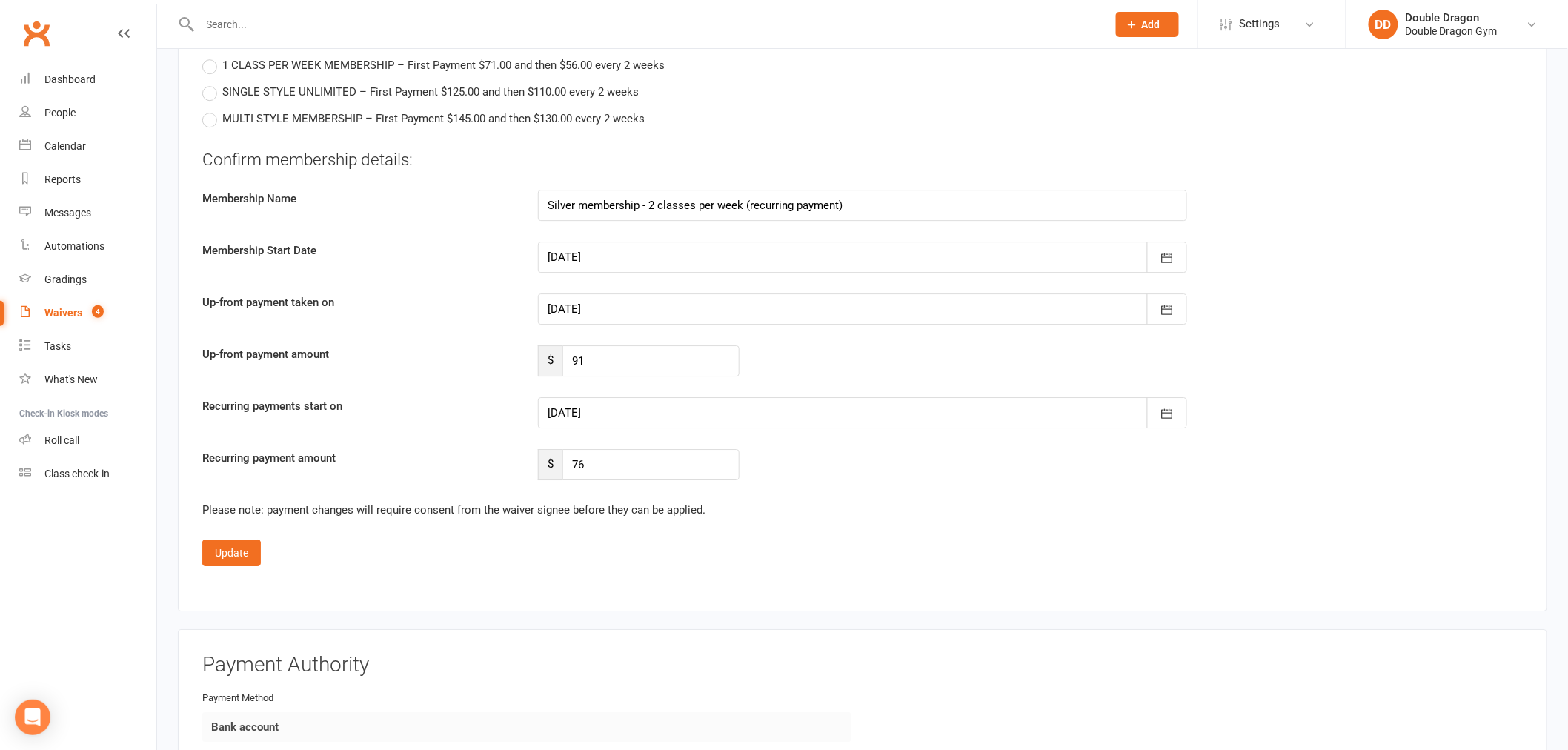
drag, startPoint x: 630, startPoint y: 306, endPoint x: 596, endPoint y: 308, distance: 34.1
click at [634, 305] on div at bounding box center [863, 309] width 649 height 32
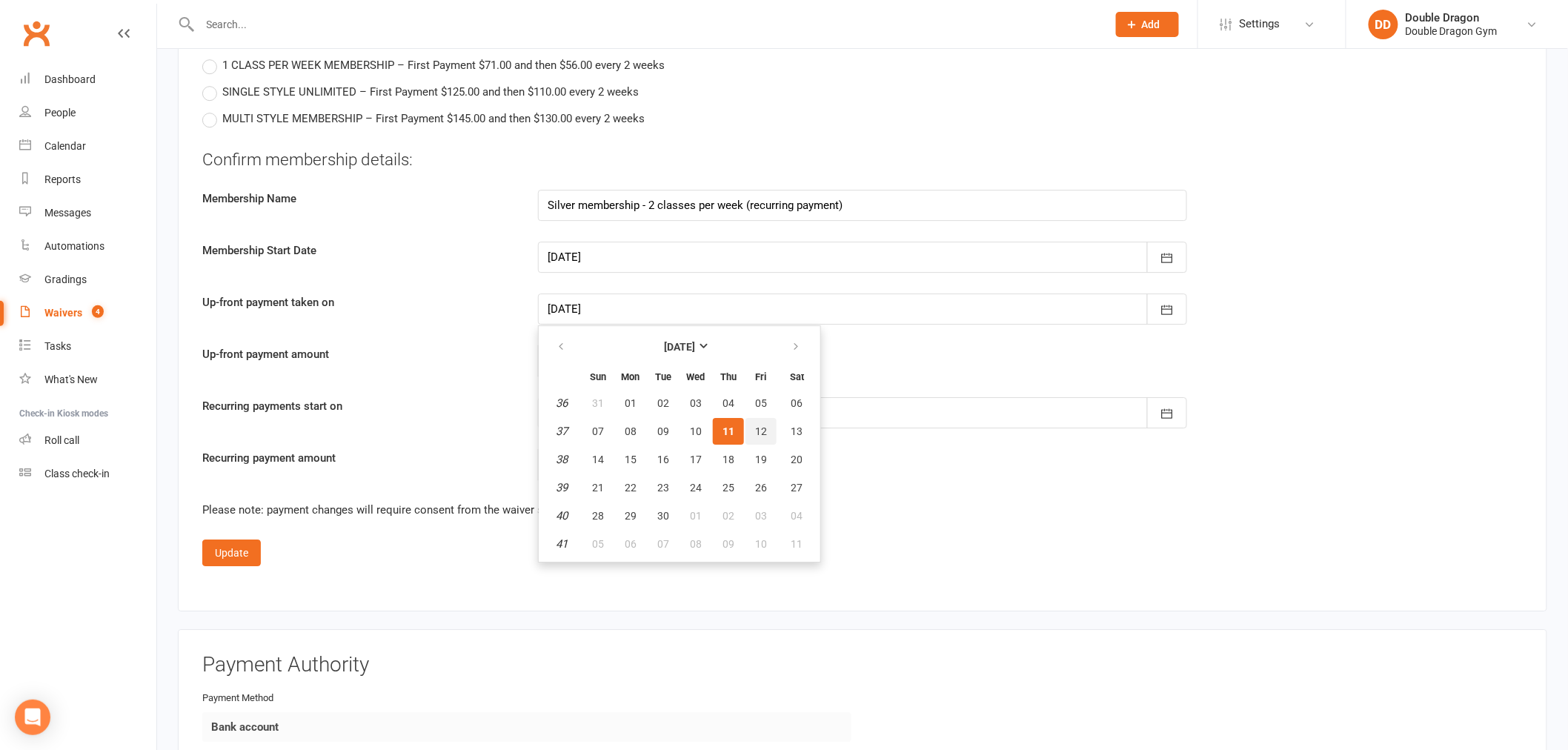
click at [756, 425] on span "12" at bounding box center [760, 431] width 12 height 12
type input "12 Sep 2025"
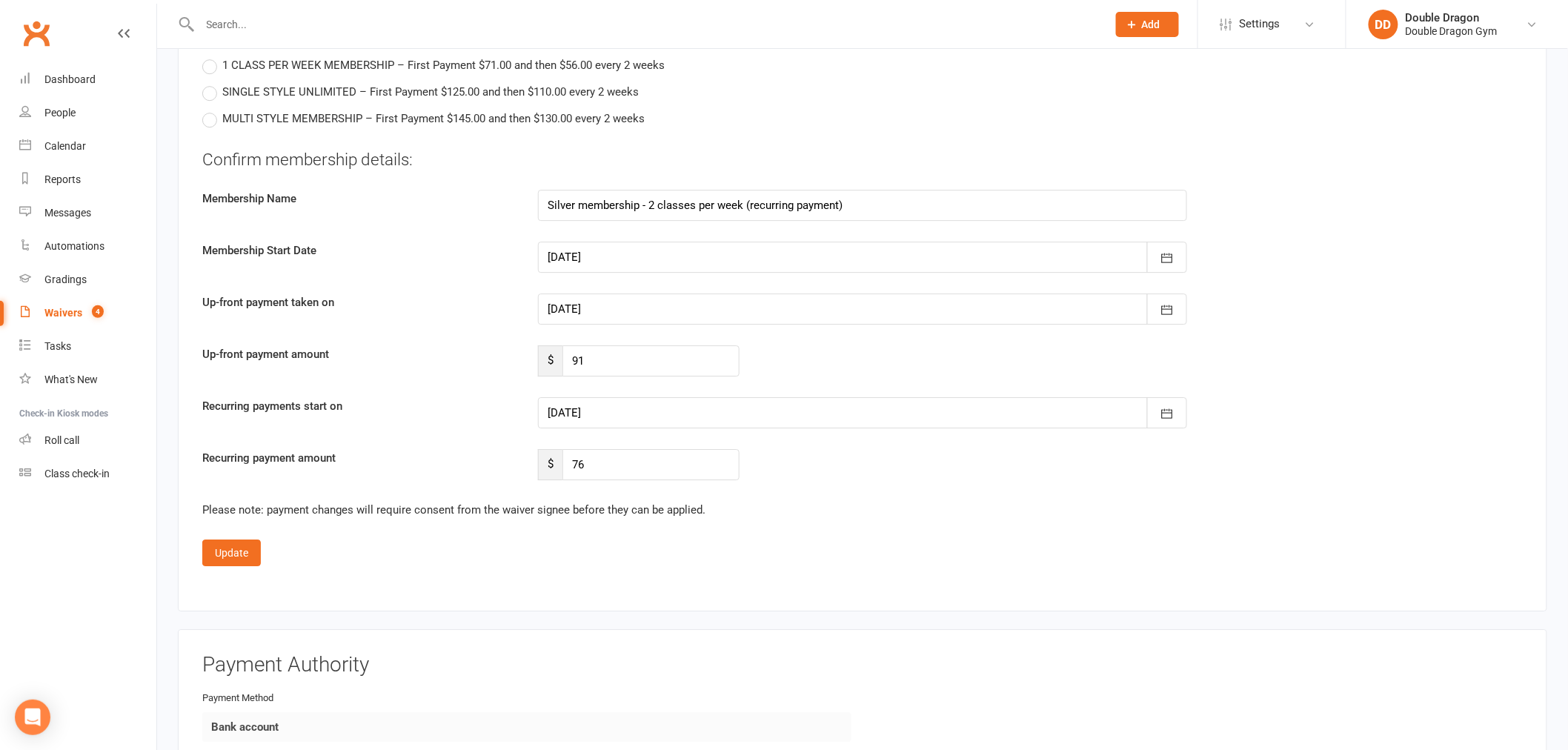
click at [724, 413] on div at bounding box center [863, 413] width 649 height 32
click at [723, 585] on span "25" at bounding box center [728, 591] width 12 height 12
drag, startPoint x: 591, startPoint y: 351, endPoint x: 559, endPoint y: 362, distance: 33.8
click at [559, 362] on div "$ 91" at bounding box center [639, 361] width 202 height 32
type input "76"
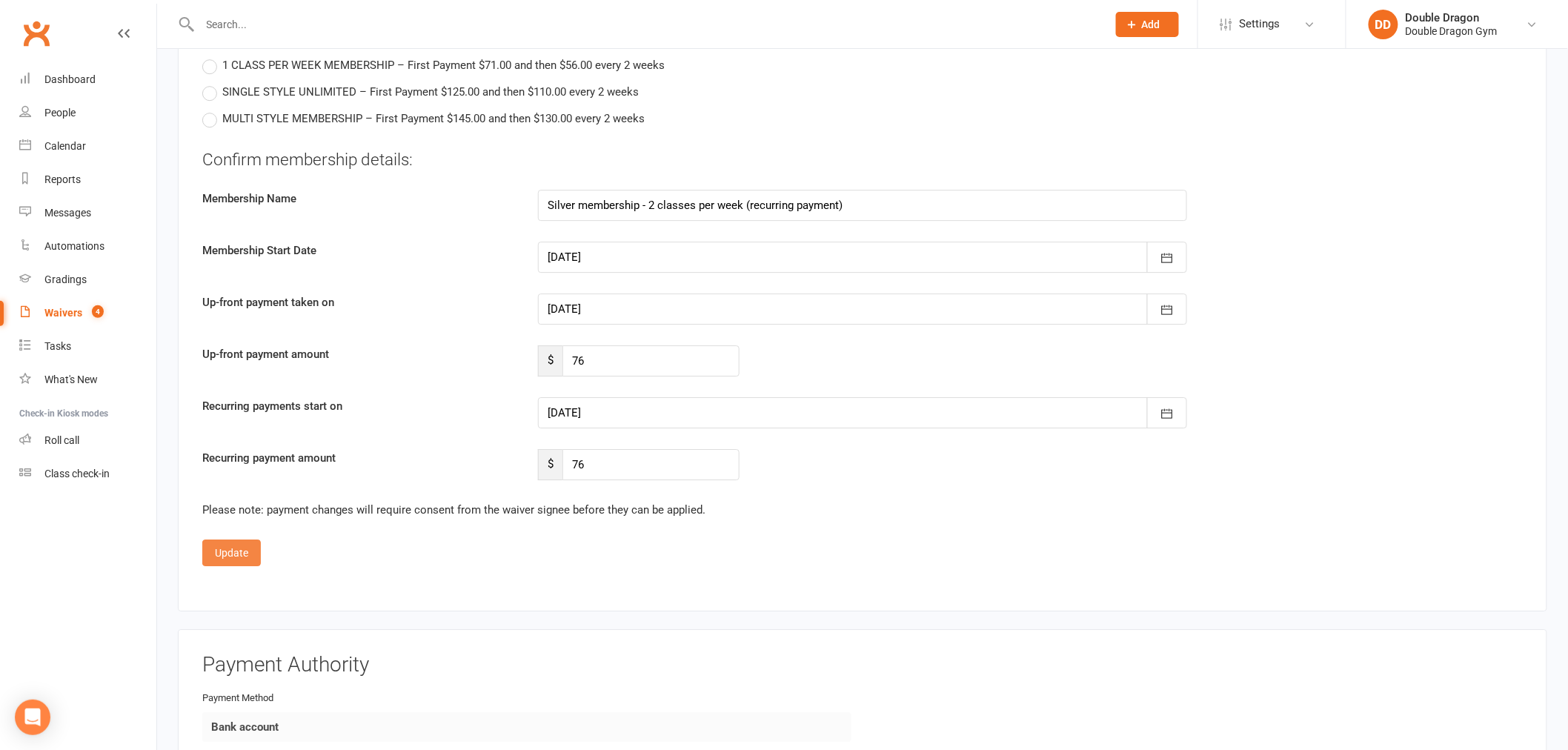
click at [232, 555] on button "Update" at bounding box center [232, 553] width 58 height 27
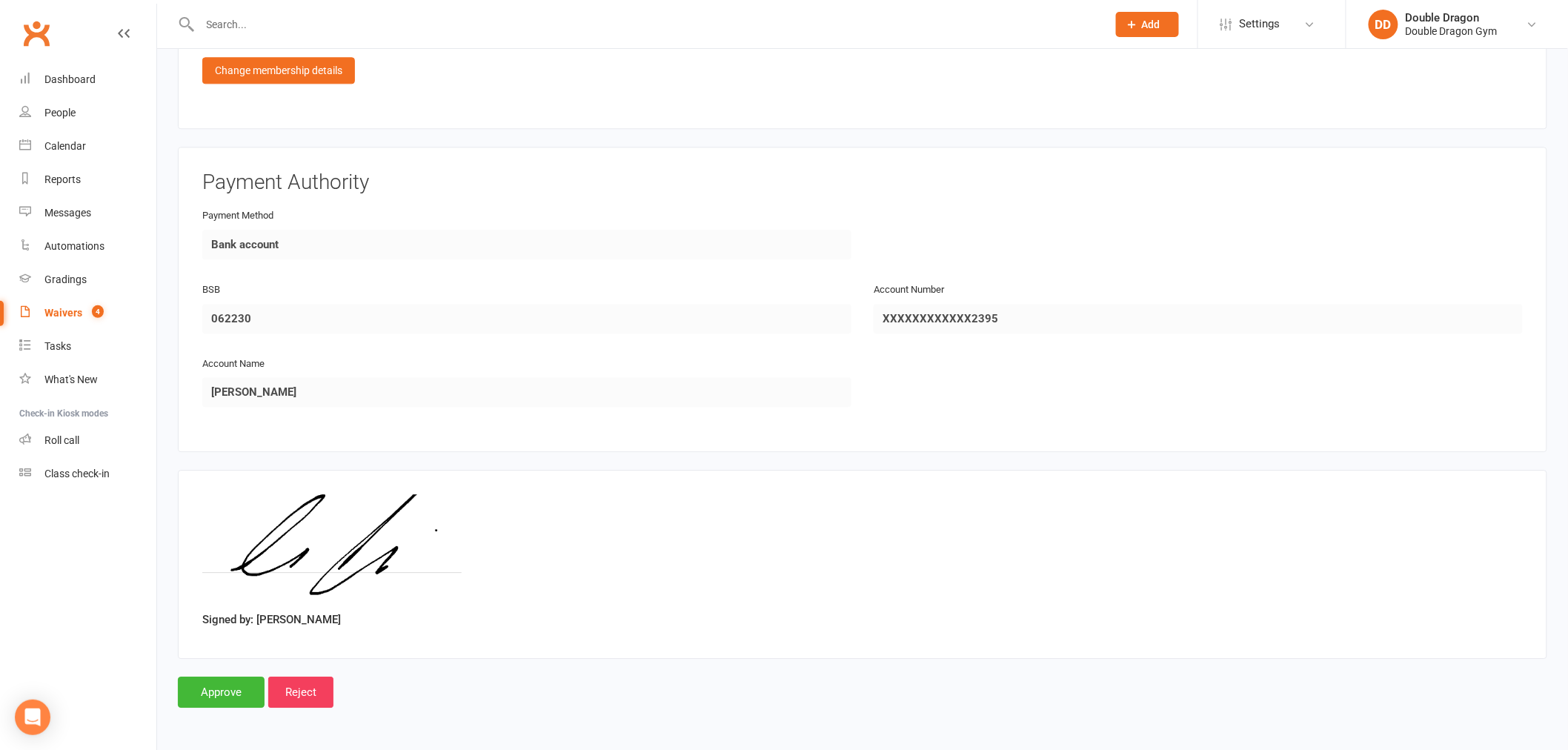
scroll to position [1502, 0]
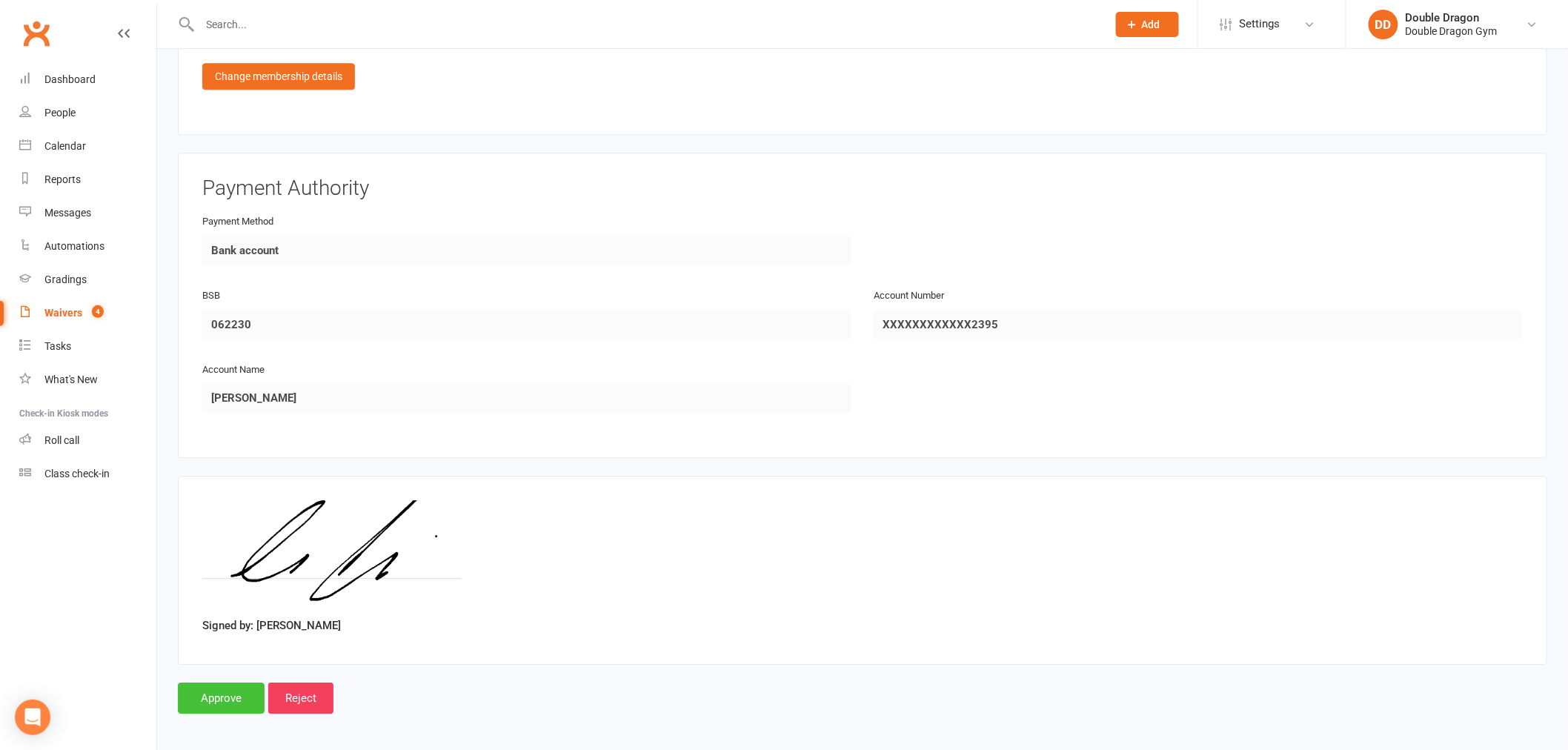
click at [223, 701] on input "Approve" at bounding box center [221, 698] width 87 height 32
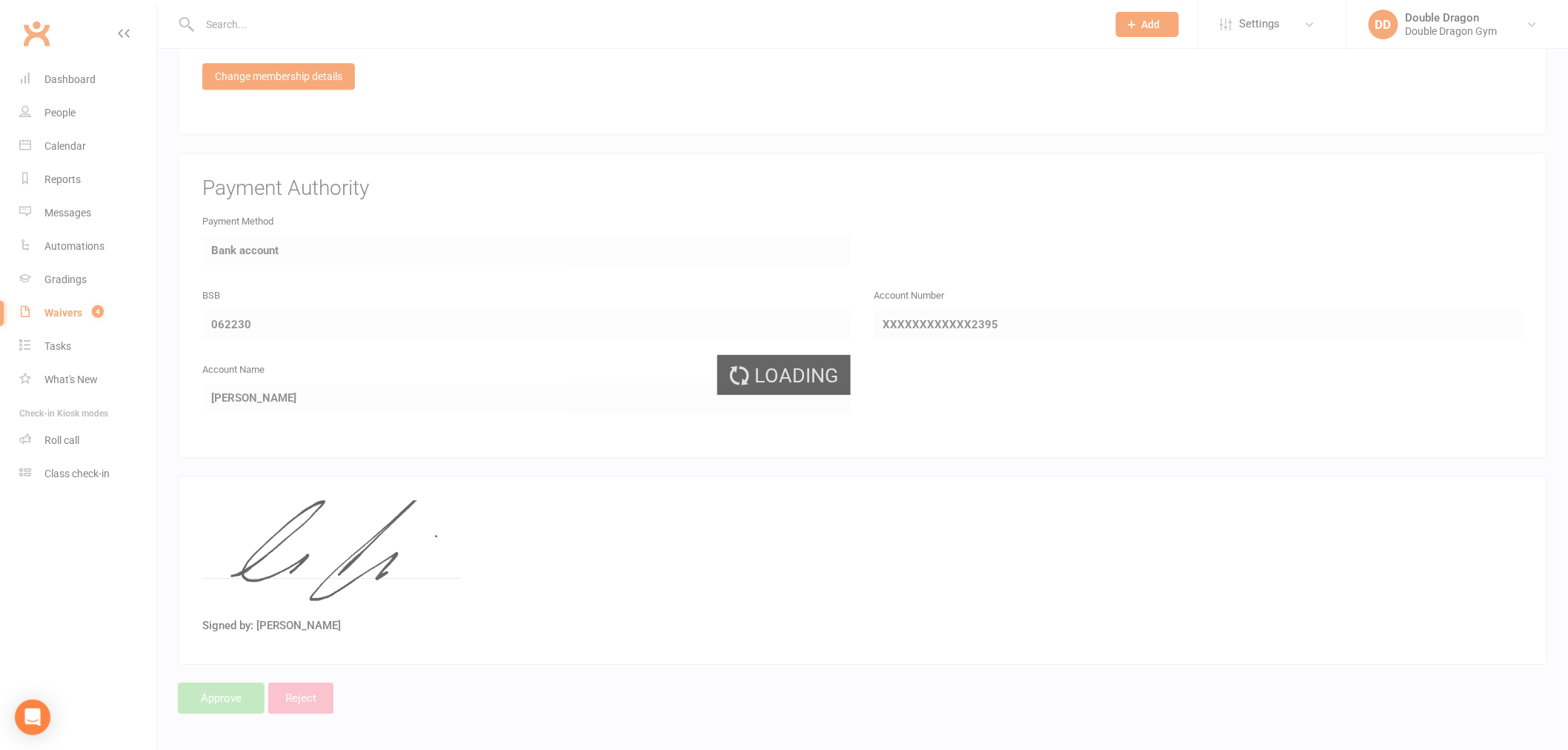
select select "100"
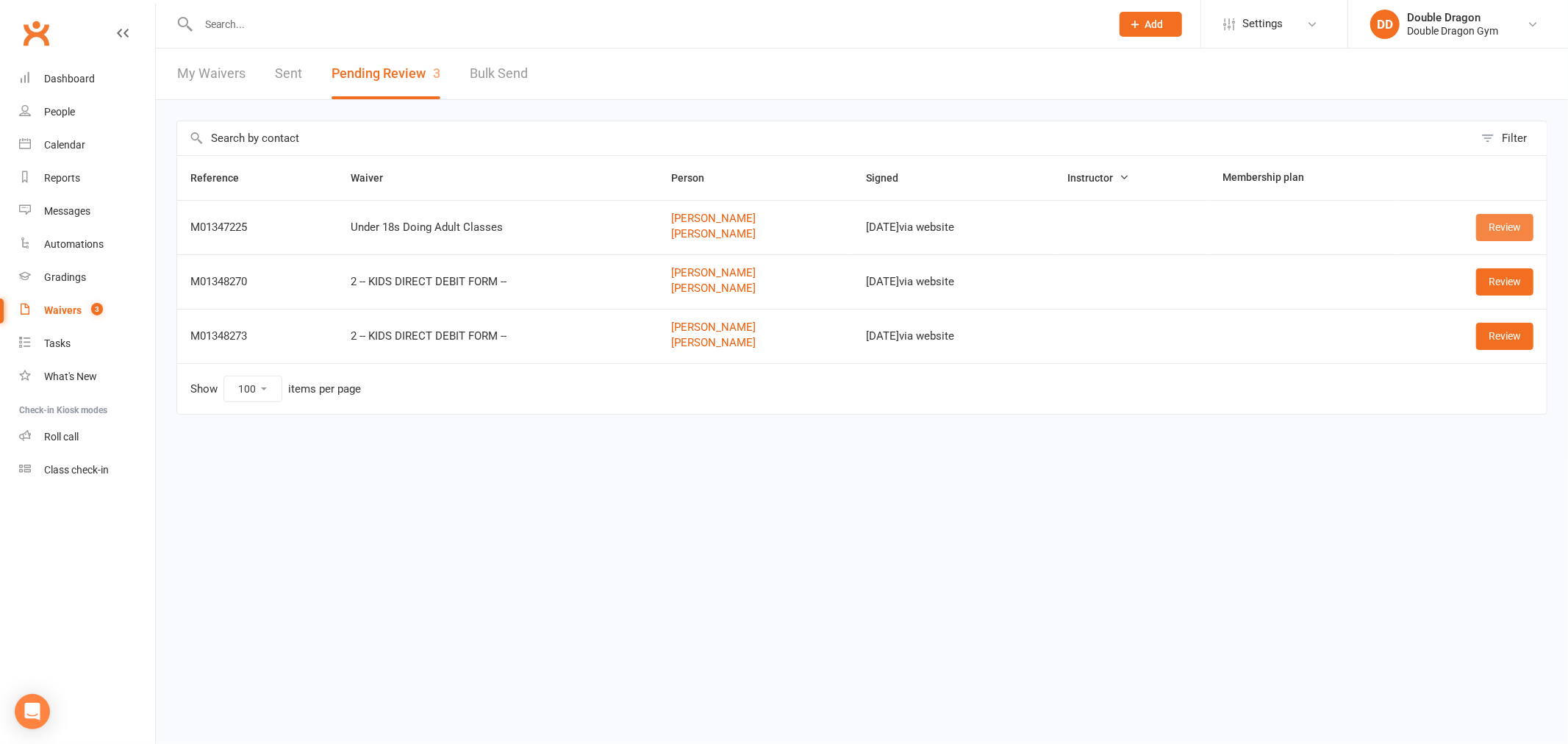
click at [1502, 229] on link "Review" at bounding box center [1505, 227] width 57 height 27
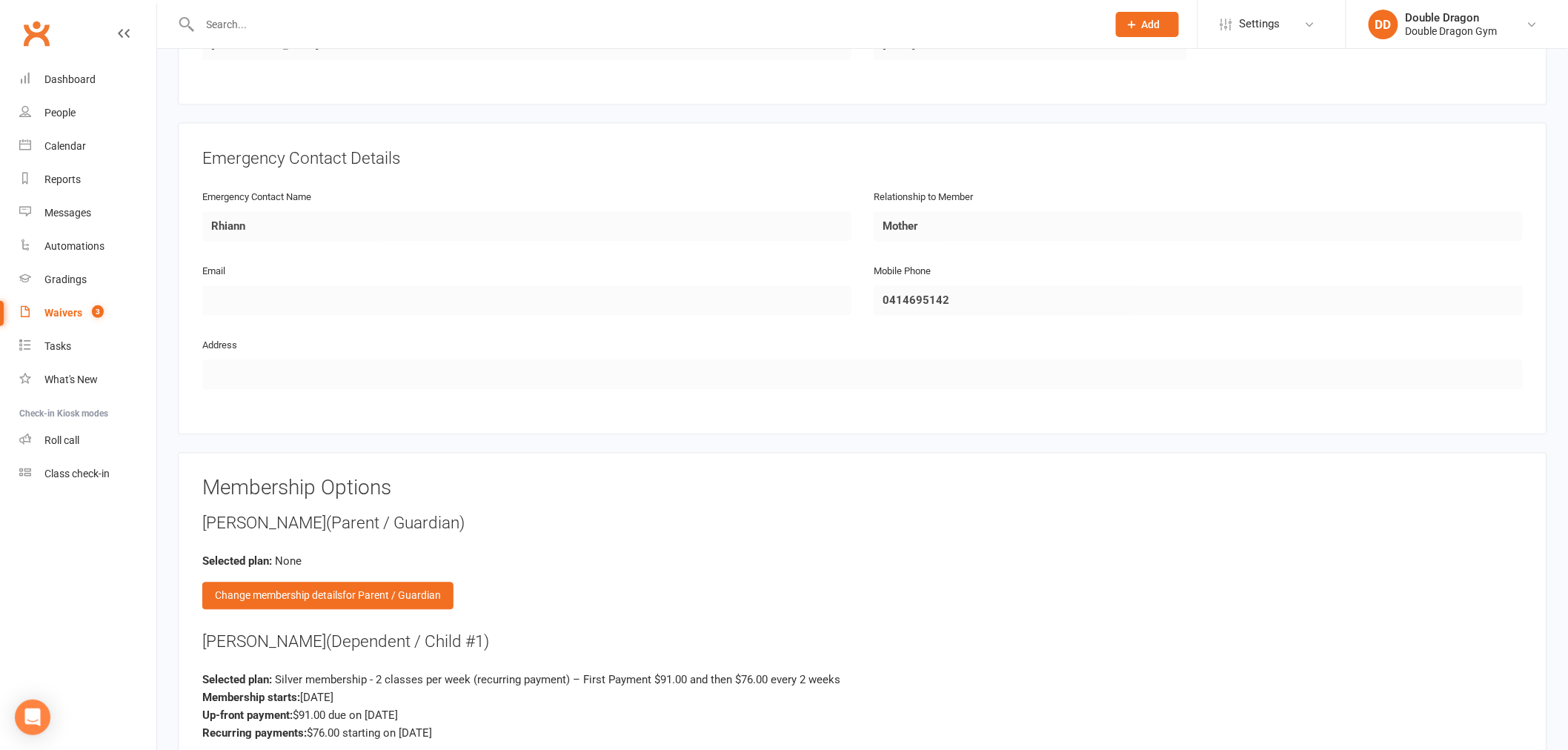
scroll to position [1316, 0]
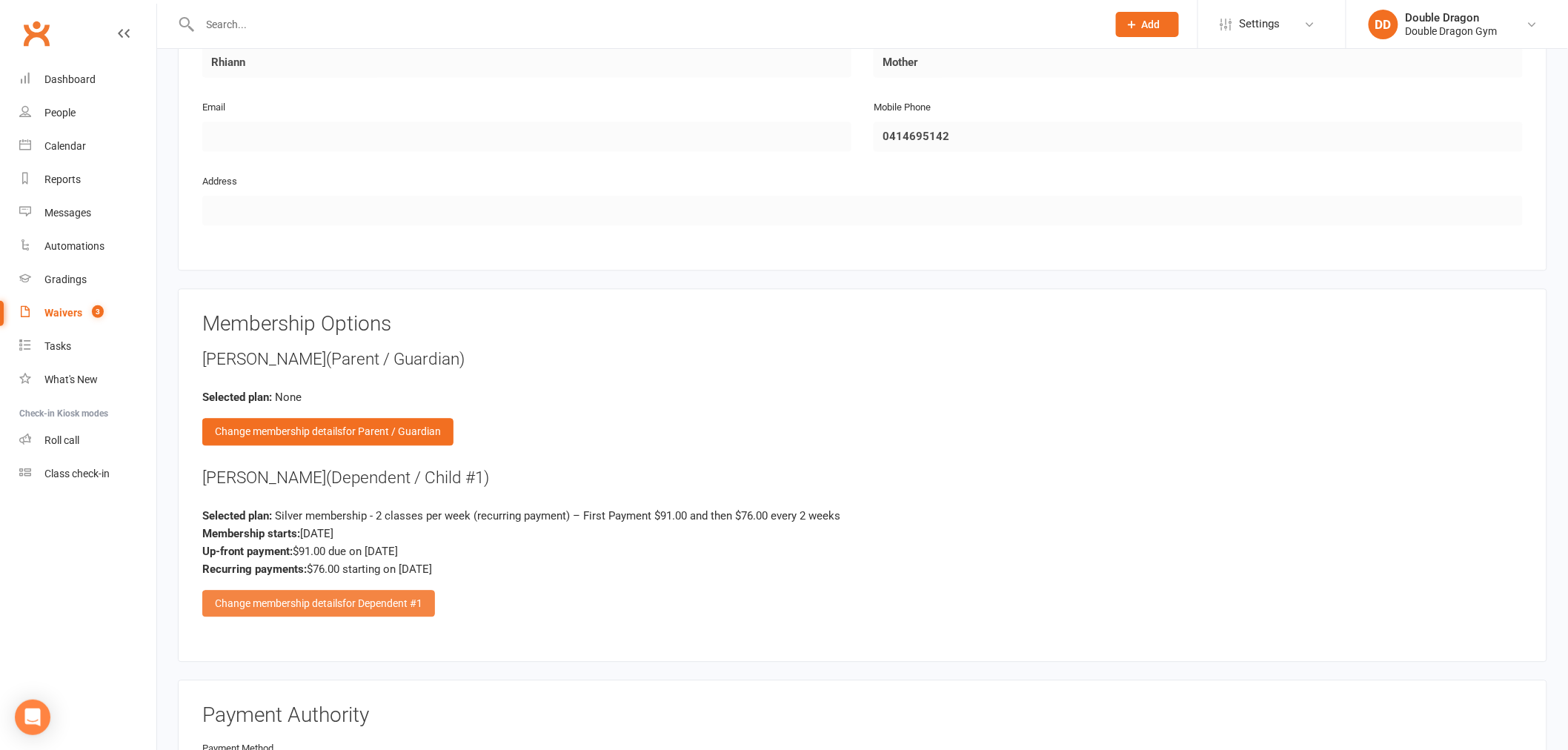
click at [397, 597] on span "for Dependent #1" at bounding box center [383, 603] width 80 height 12
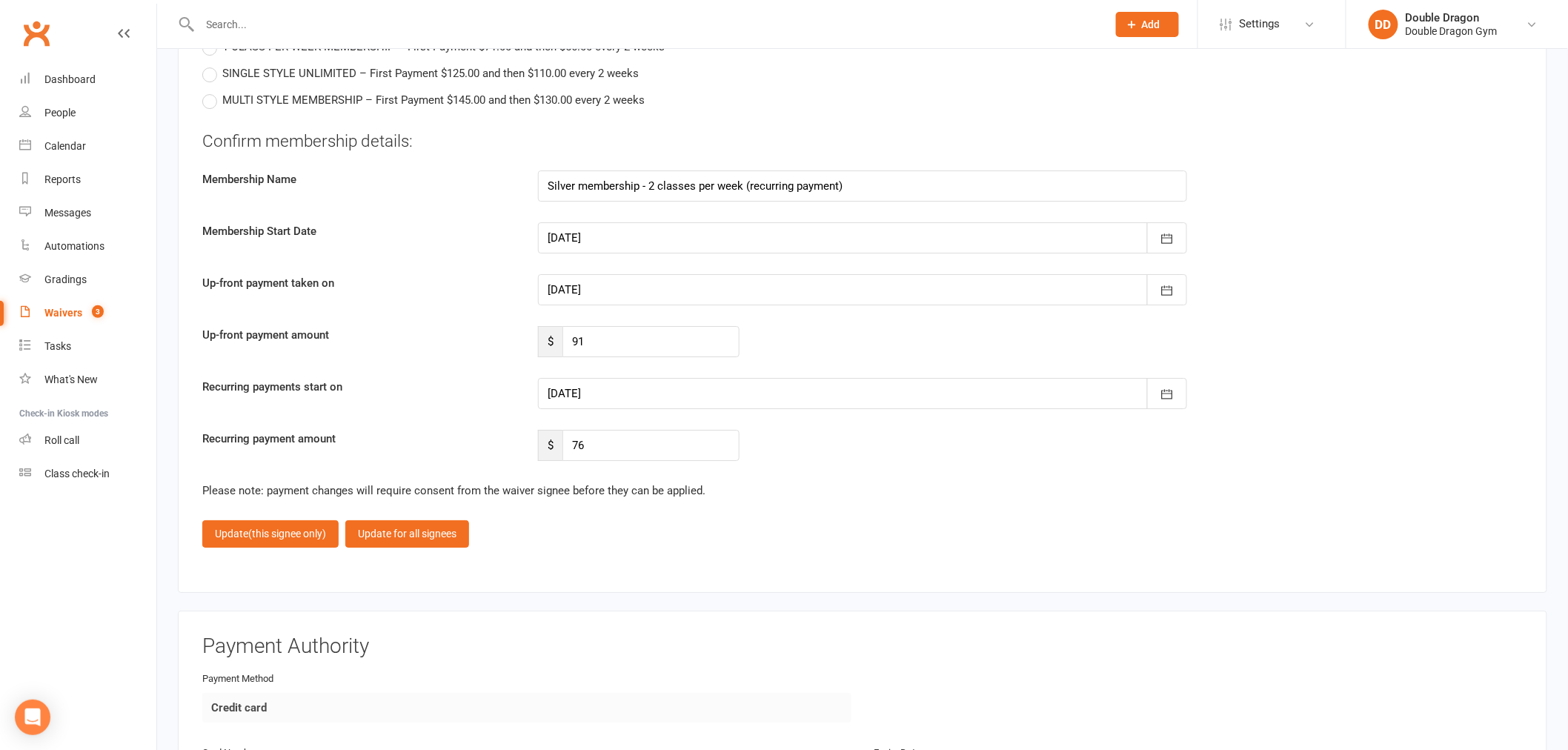
scroll to position [2058, 0]
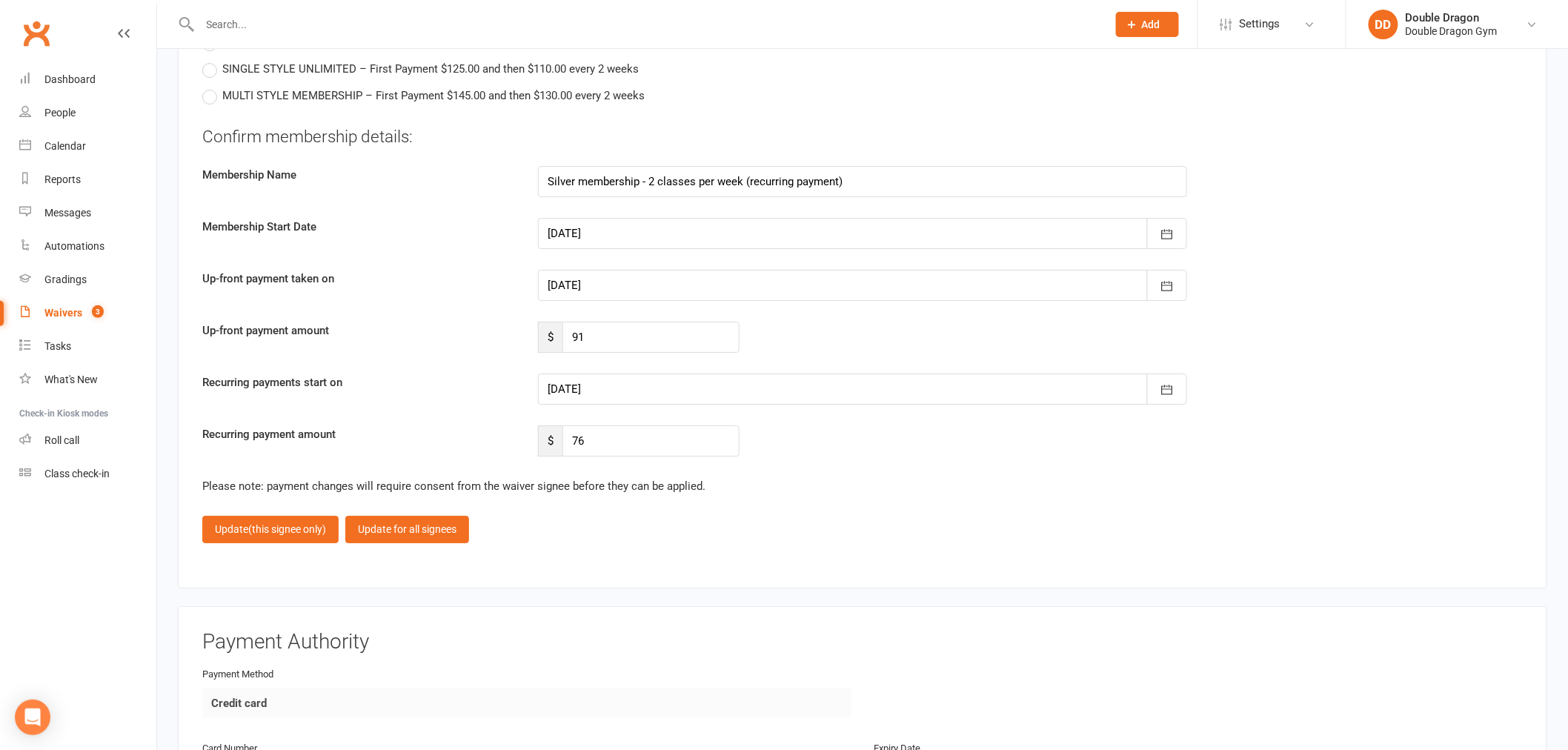
click at [645, 281] on div at bounding box center [863, 285] width 649 height 32
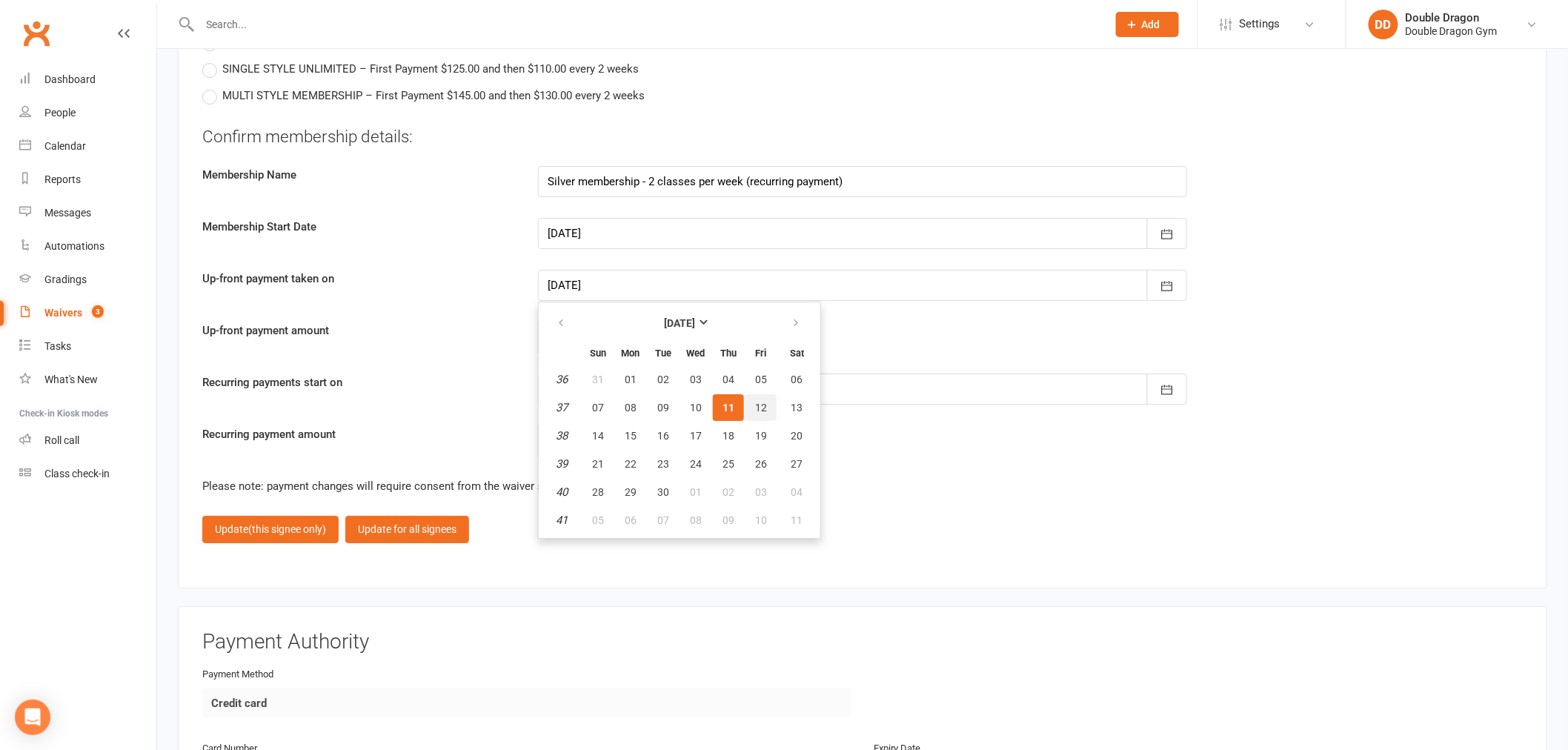
click at [755, 402] on span "12" at bounding box center [760, 407] width 12 height 12
type input "12 Sep 2025"
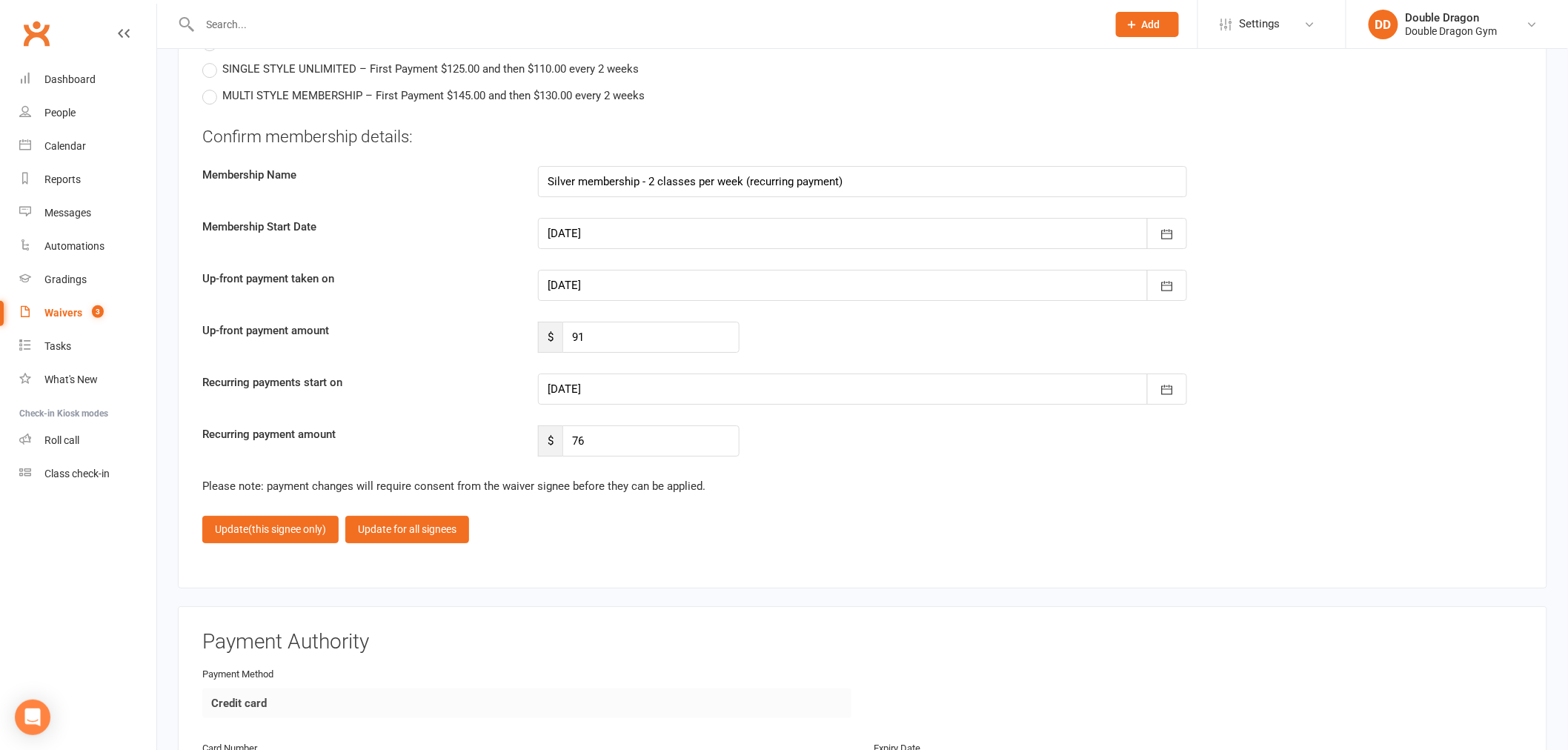
click at [751, 373] on div at bounding box center [863, 389] width 649 height 32
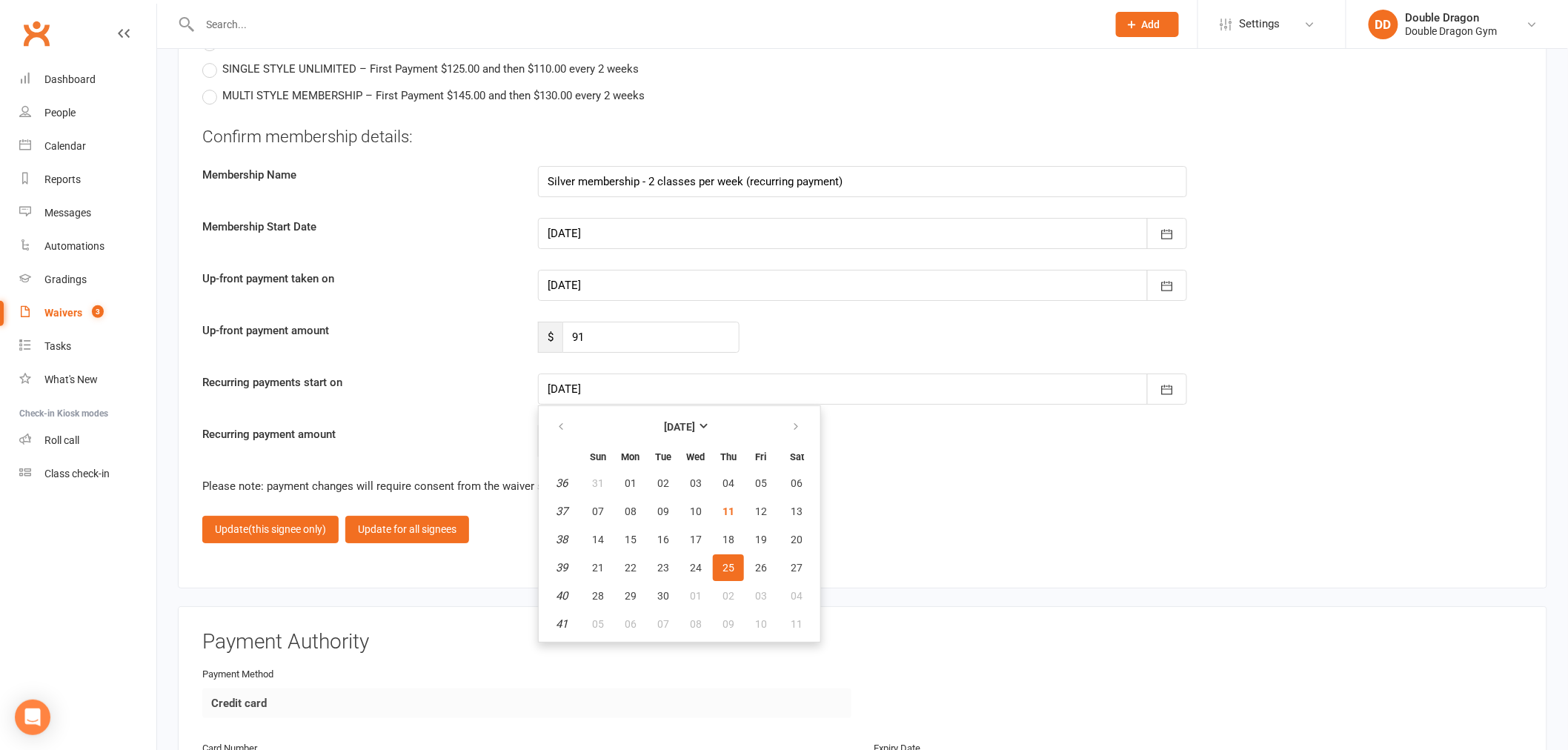
click at [723, 562] on span "25" at bounding box center [728, 567] width 12 height 12
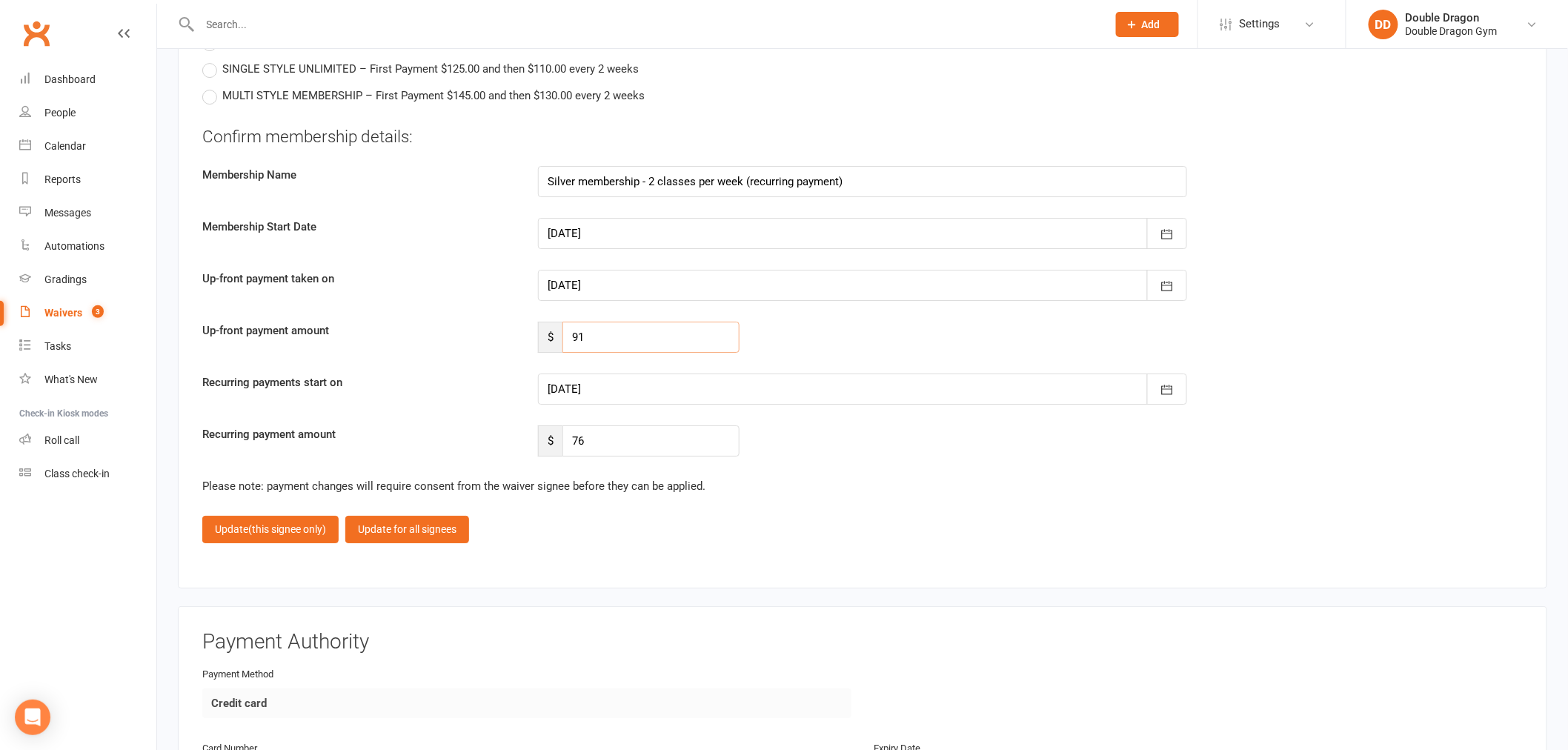
drag, startPoint x: 589, startPoint y: 326, endPoint x: 567, endPoint y: 333, distance: 23.1
click at [567, 333] on input "91" at bounding box center [651, 337] width 177 height 32
type input "76"
click at [306, 523] on span "(this signee only)" at bounding box center [287, 529] width 78 height 12
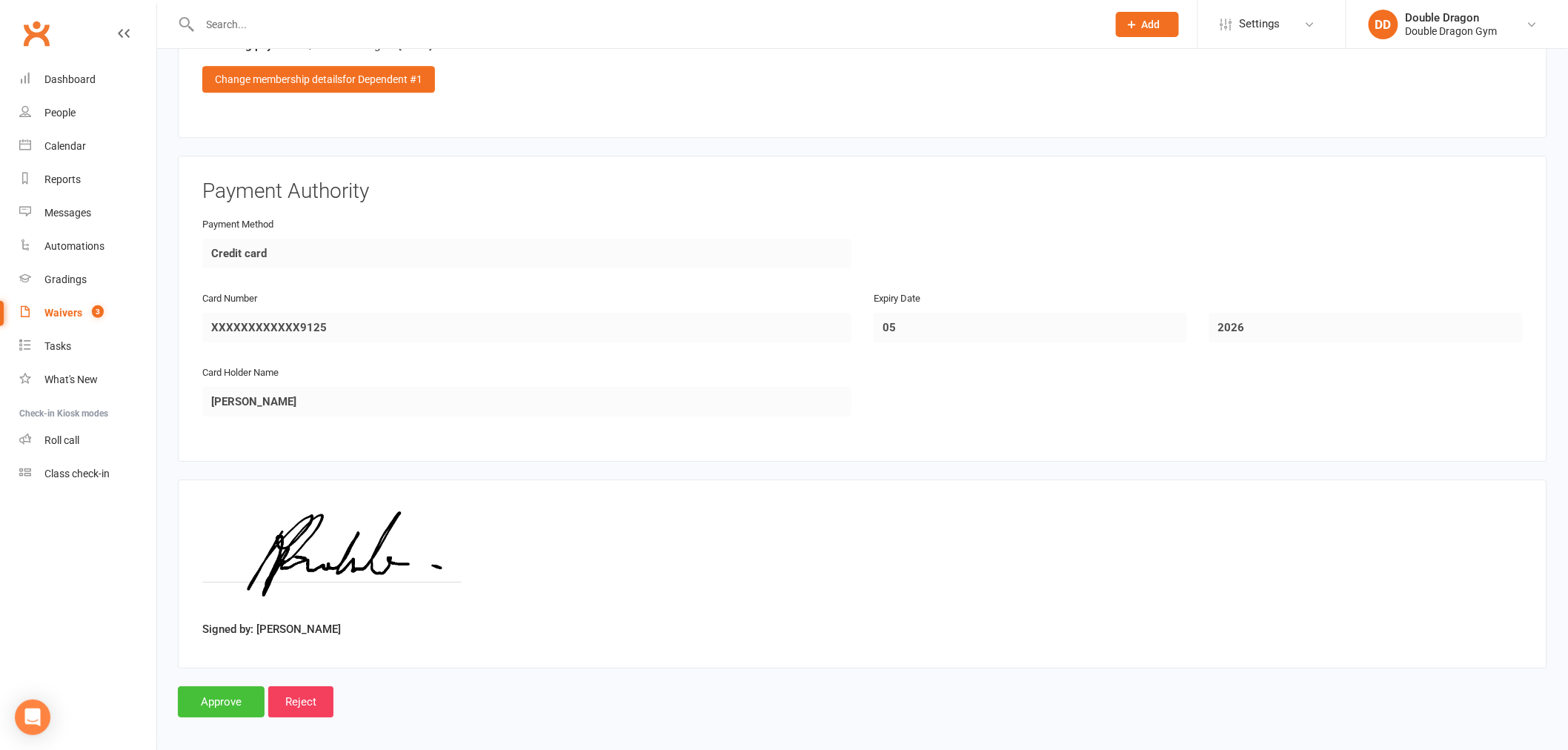
click at [244, 693] on input "Approve" at bounding box center [221, 702] width 87 height 32
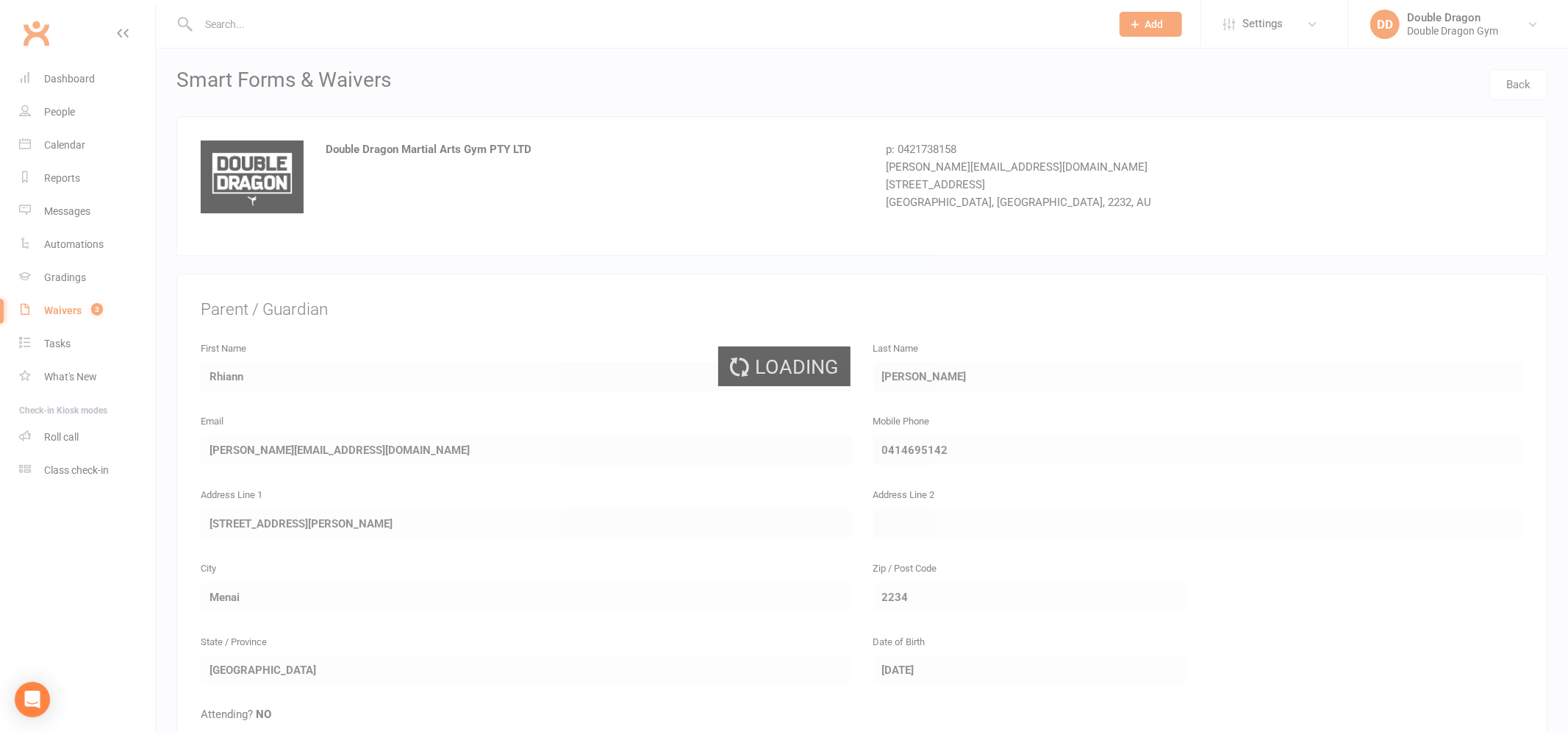
select select "100"
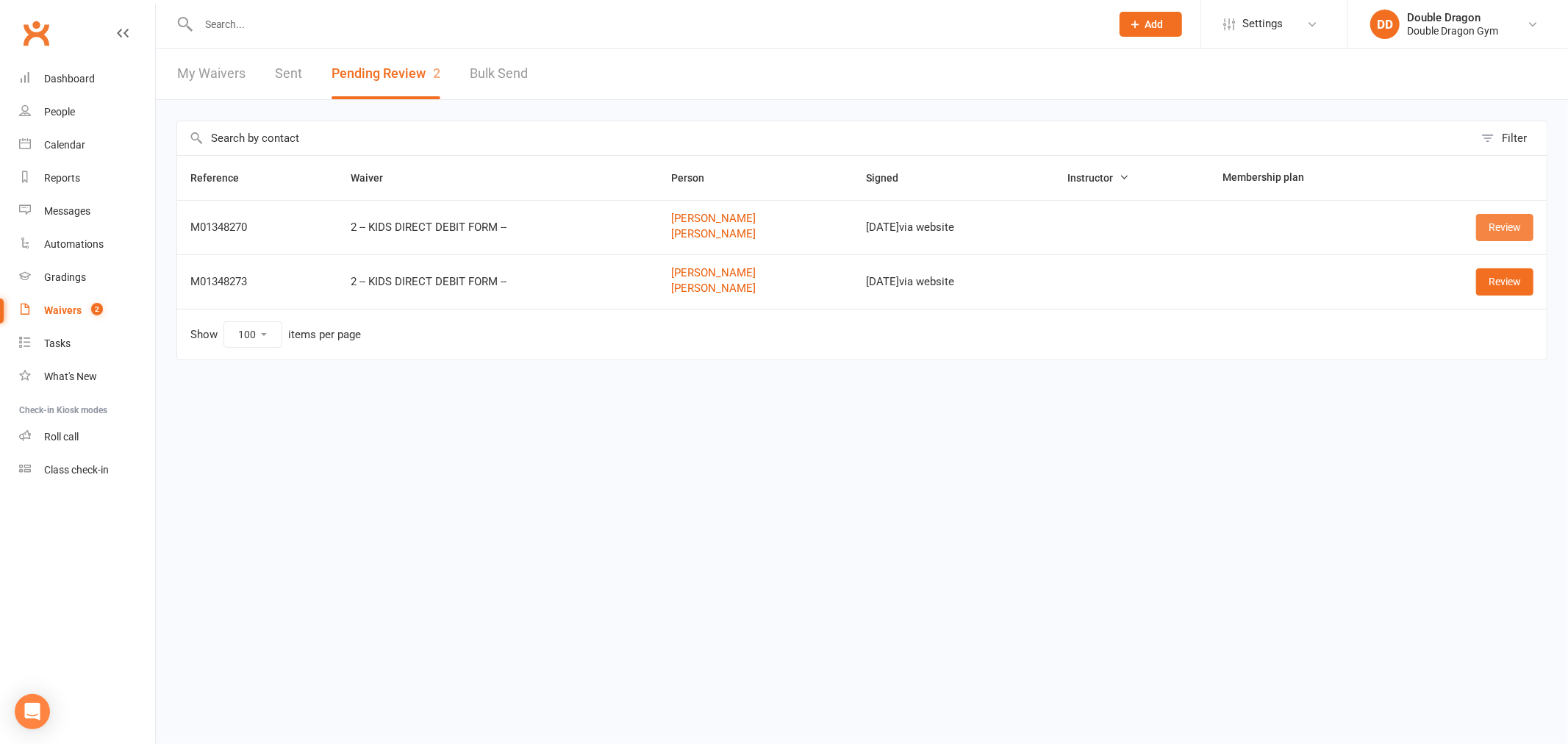
click at [1502, 229] on link "Review" at bounding box center [1505, 227] width 57 height 27
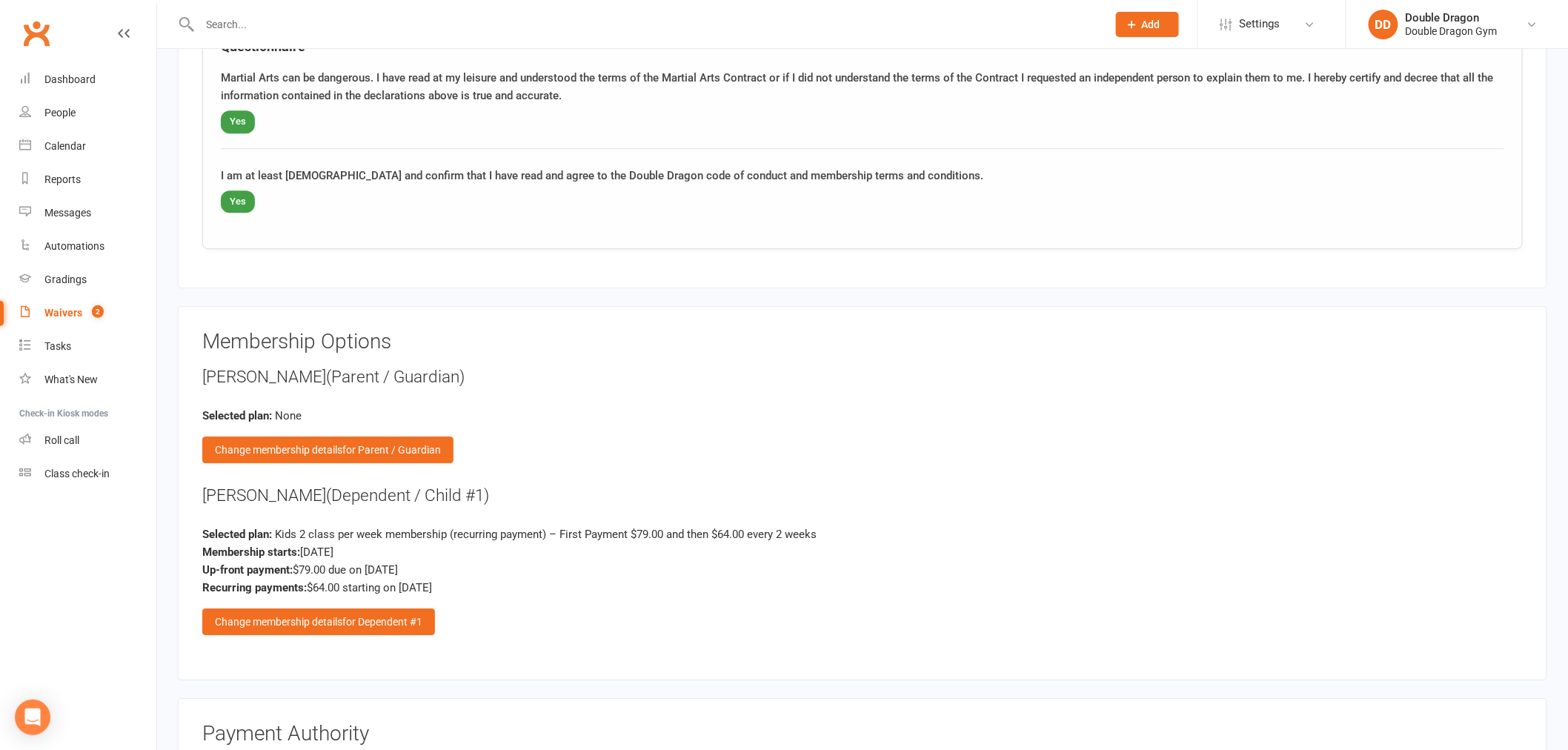
scroll to position [1811, 0]
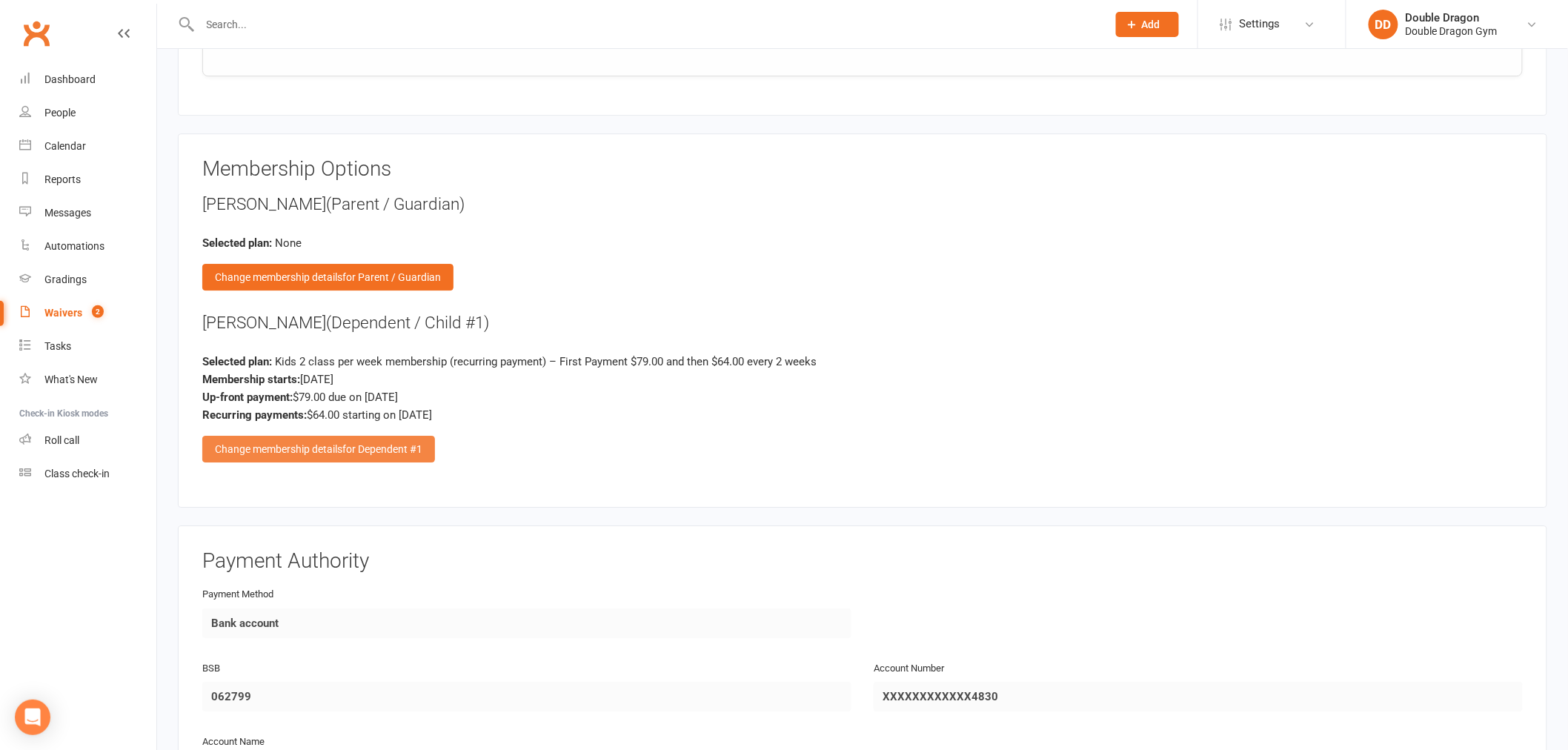
click at [346, 443] on span "for Dependent #1" at bounding box center [383, 448] width 80 height 12
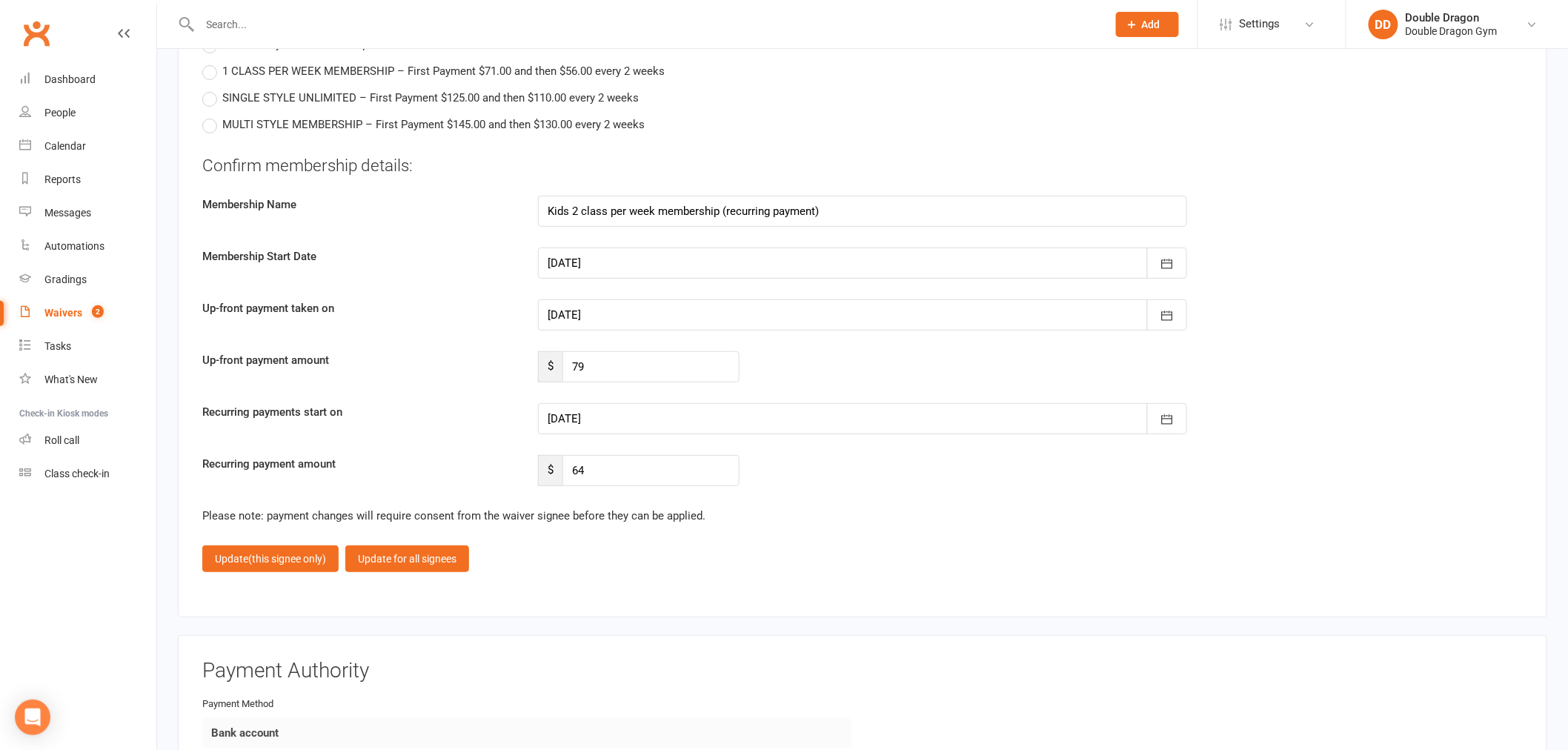
scroll to position [2387, 0]
click at [621, 307] on div at bounding box center [863, 314] width 649 height 32
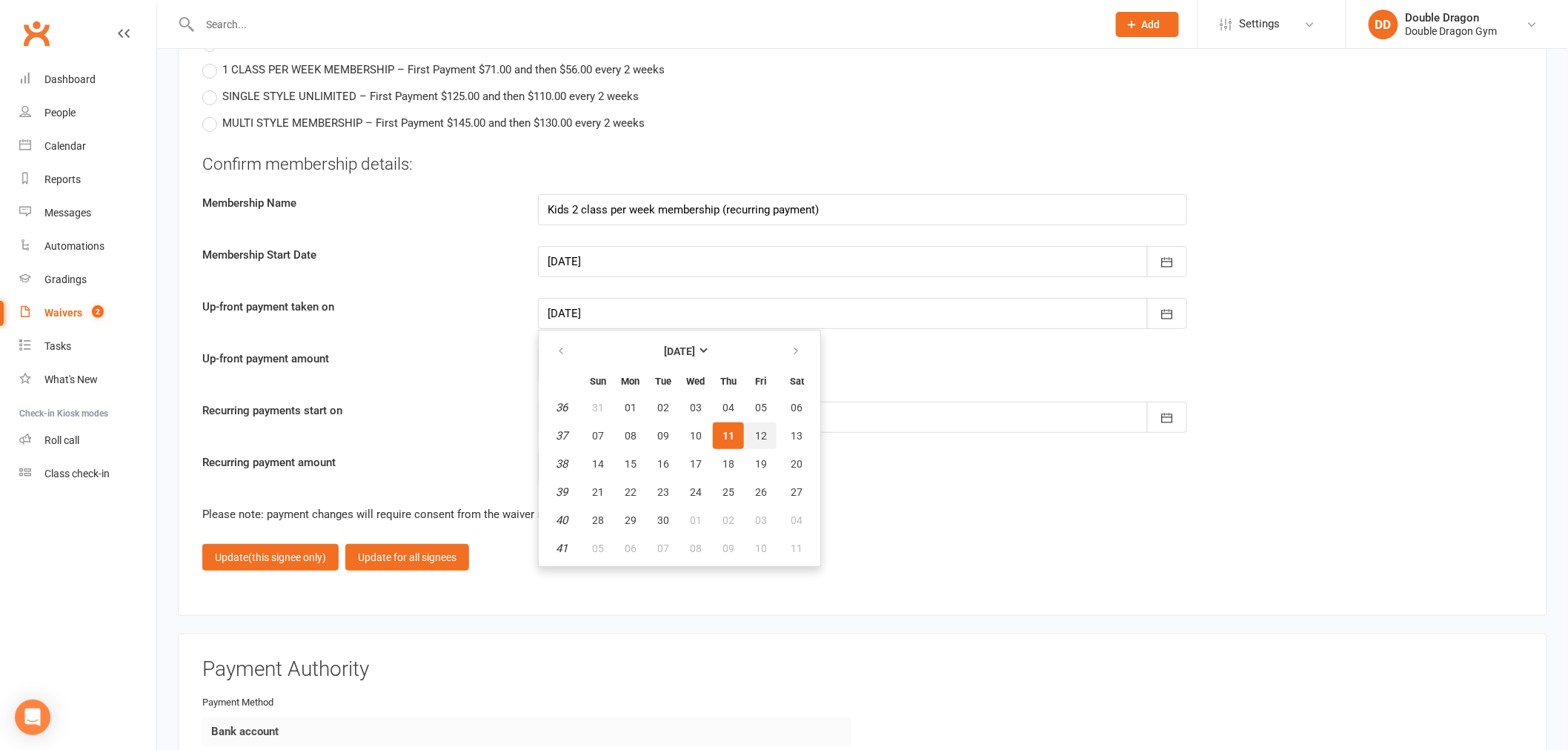
click at [747, 425] on button "12" at bounding box center [761, 436] width 32 height 27
type input "12 Sep 2025"
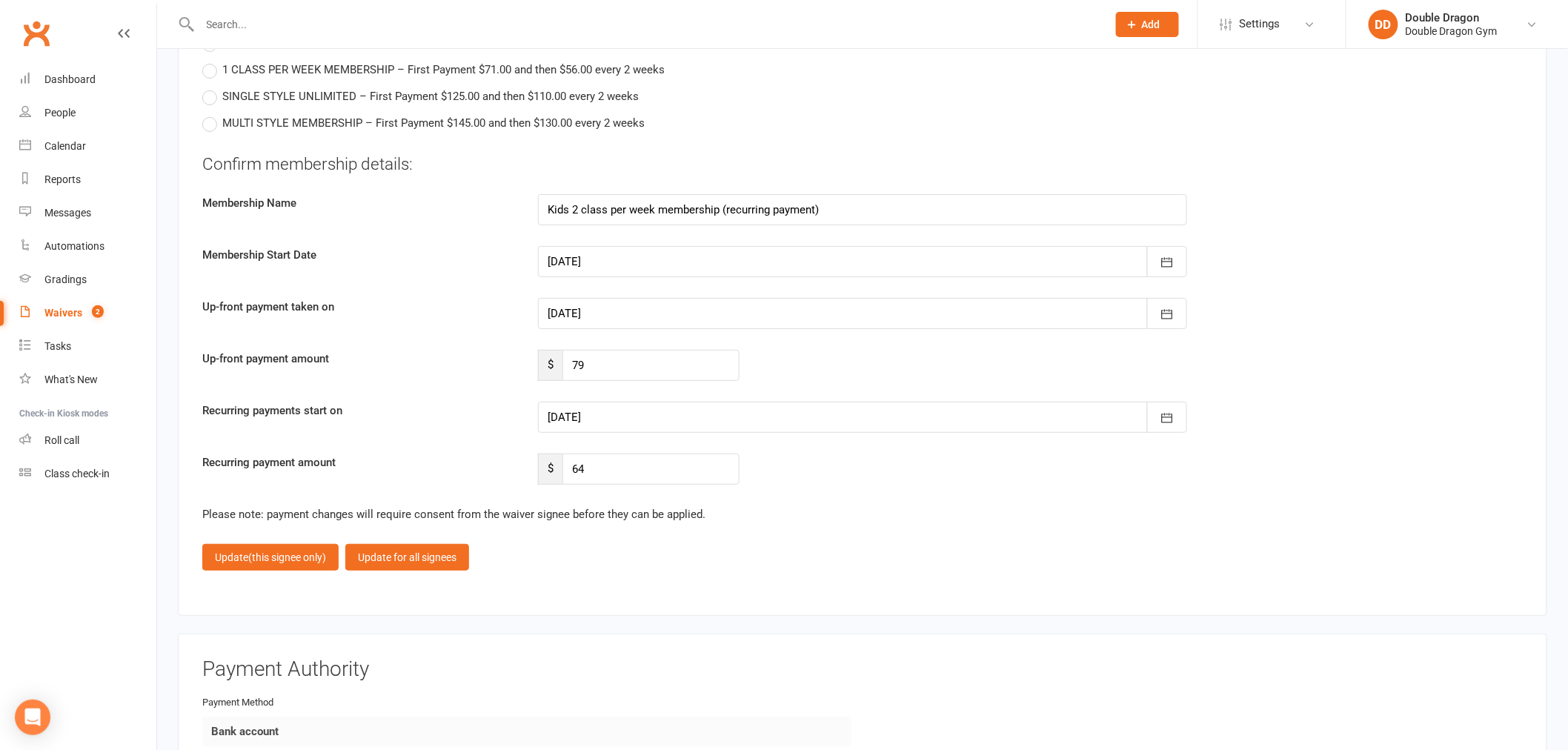
click at [619, 410] on div at bounding box center [863, 418] width 649 height 32
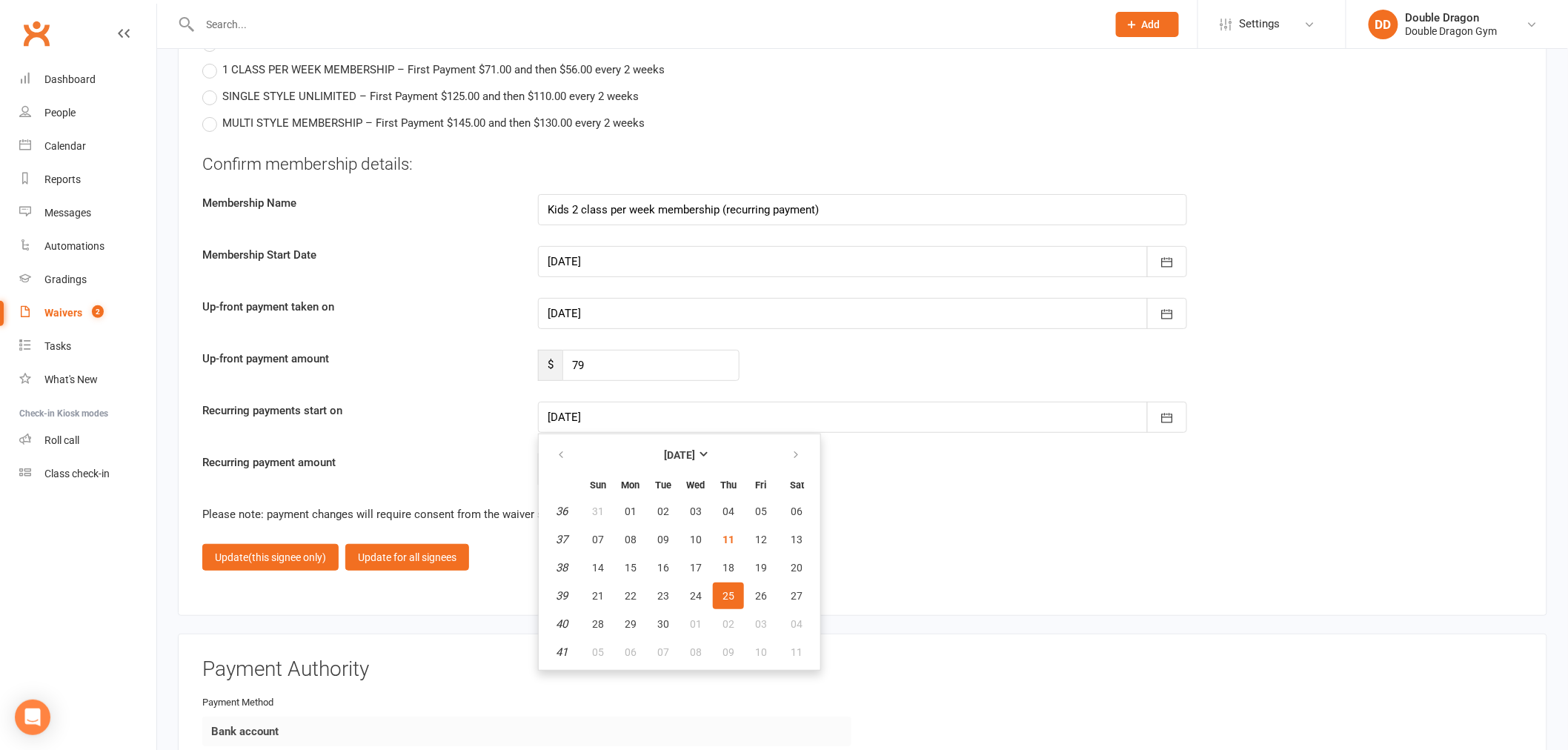
click at [723, 590] on span "25" at bounding box center [728, 596] width 12 height 12
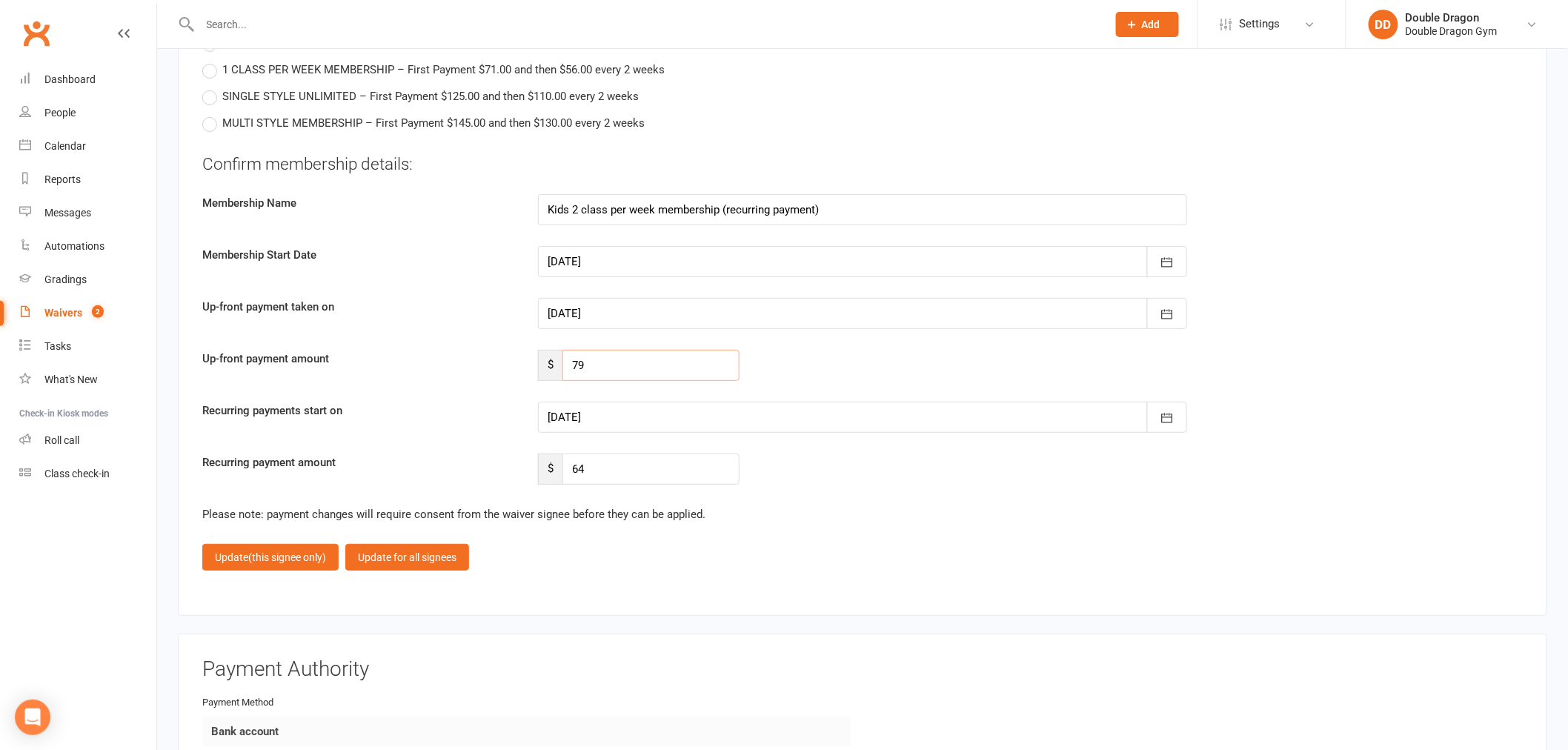
drag, startPoint x: 588, startPoint y: 355, endPoint x: 562, endPoint y: 364, distance: 27.5
click at [563, 364] on input "79" at bounding box center [651, 366] width 177 height 32
type input "64"
drag, startPoint x: 315, startPoint y: 549, endPoint x: 323, endPoint y: 550, distance: 8.1
click at [316, 551] on span "(this signee only)" at bounding box center [287, 557] width 78 height 12
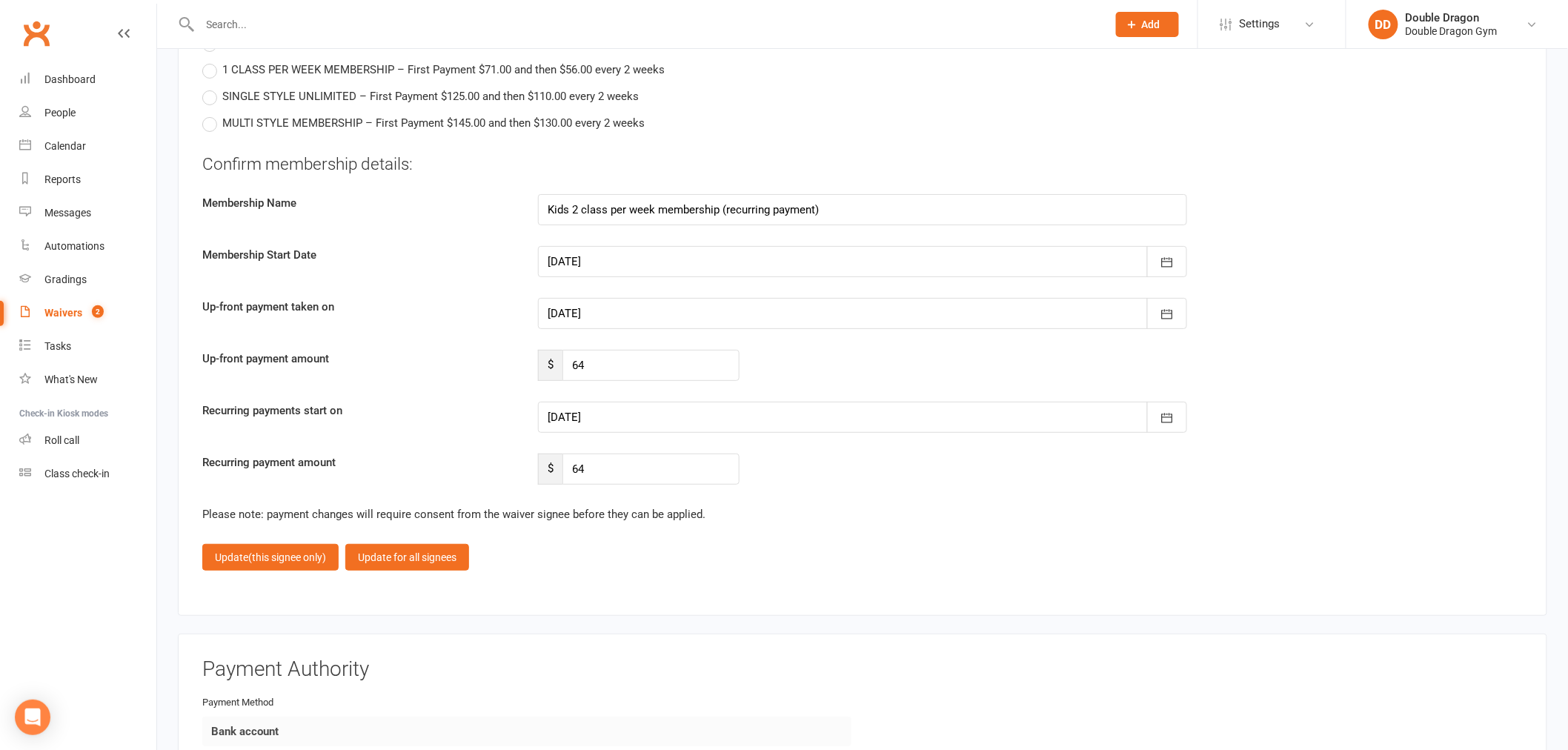
scroll to position [2181, 0]
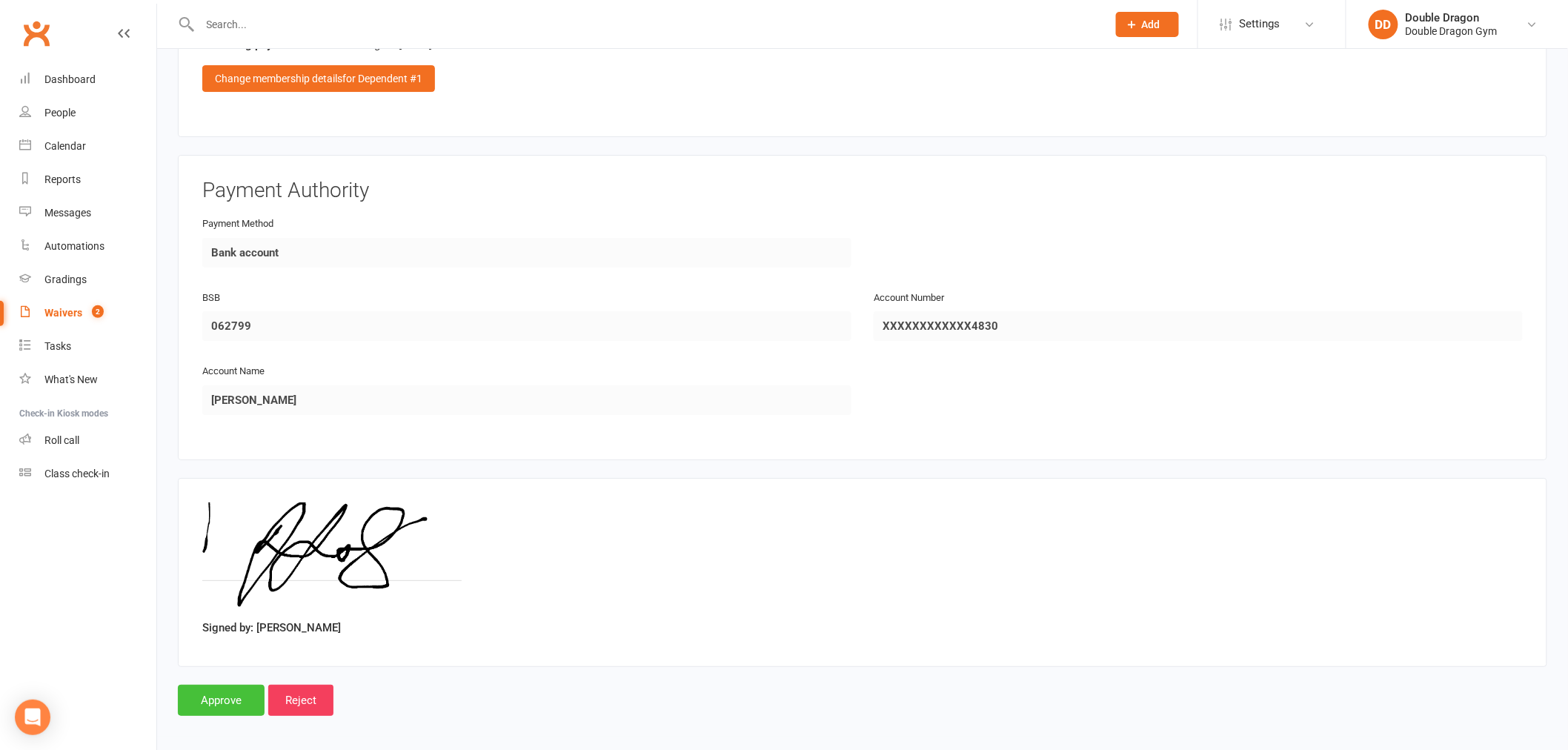
click at [224, 697] on input "Approve" at bounding box center [221, 700] width 87 height 32
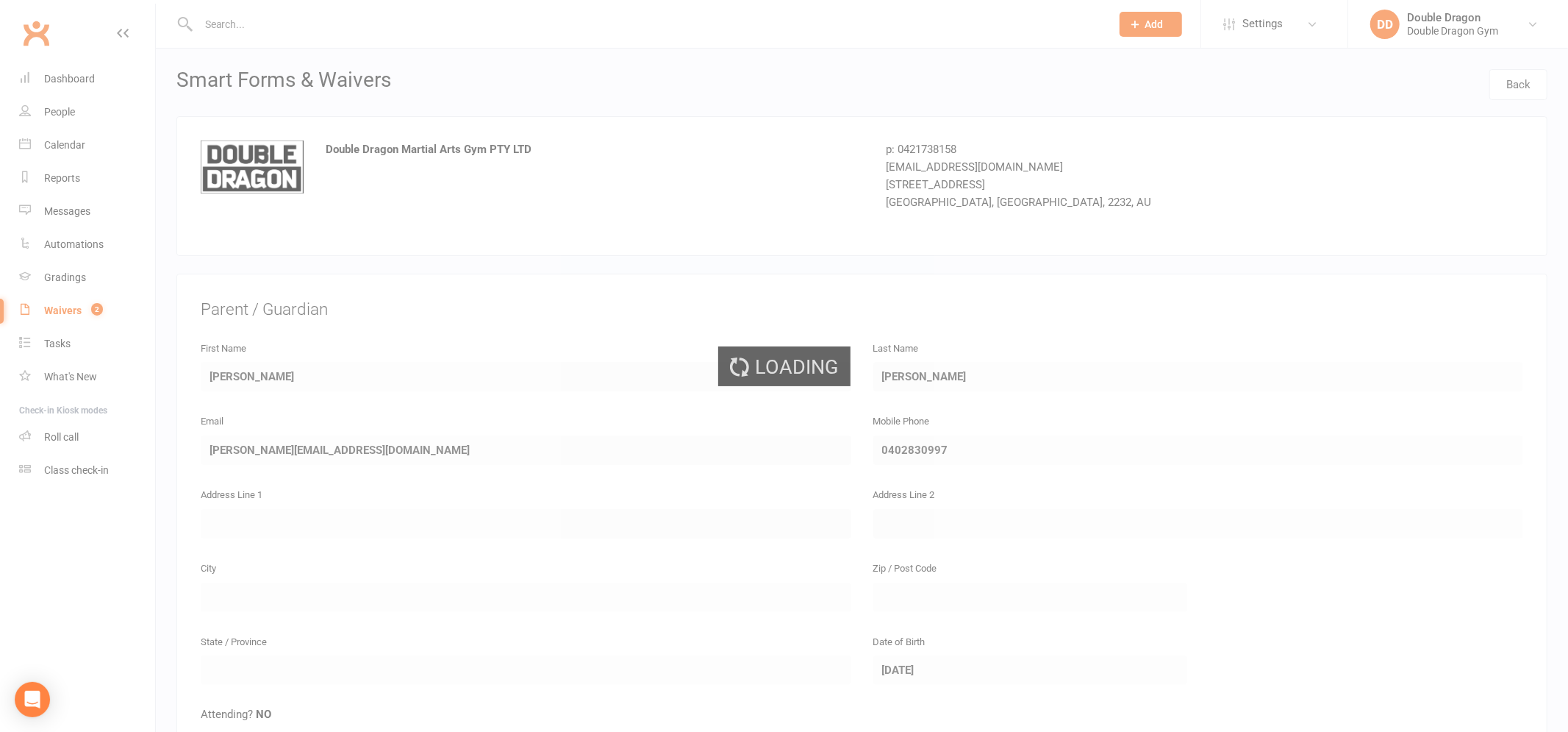
select select "100"
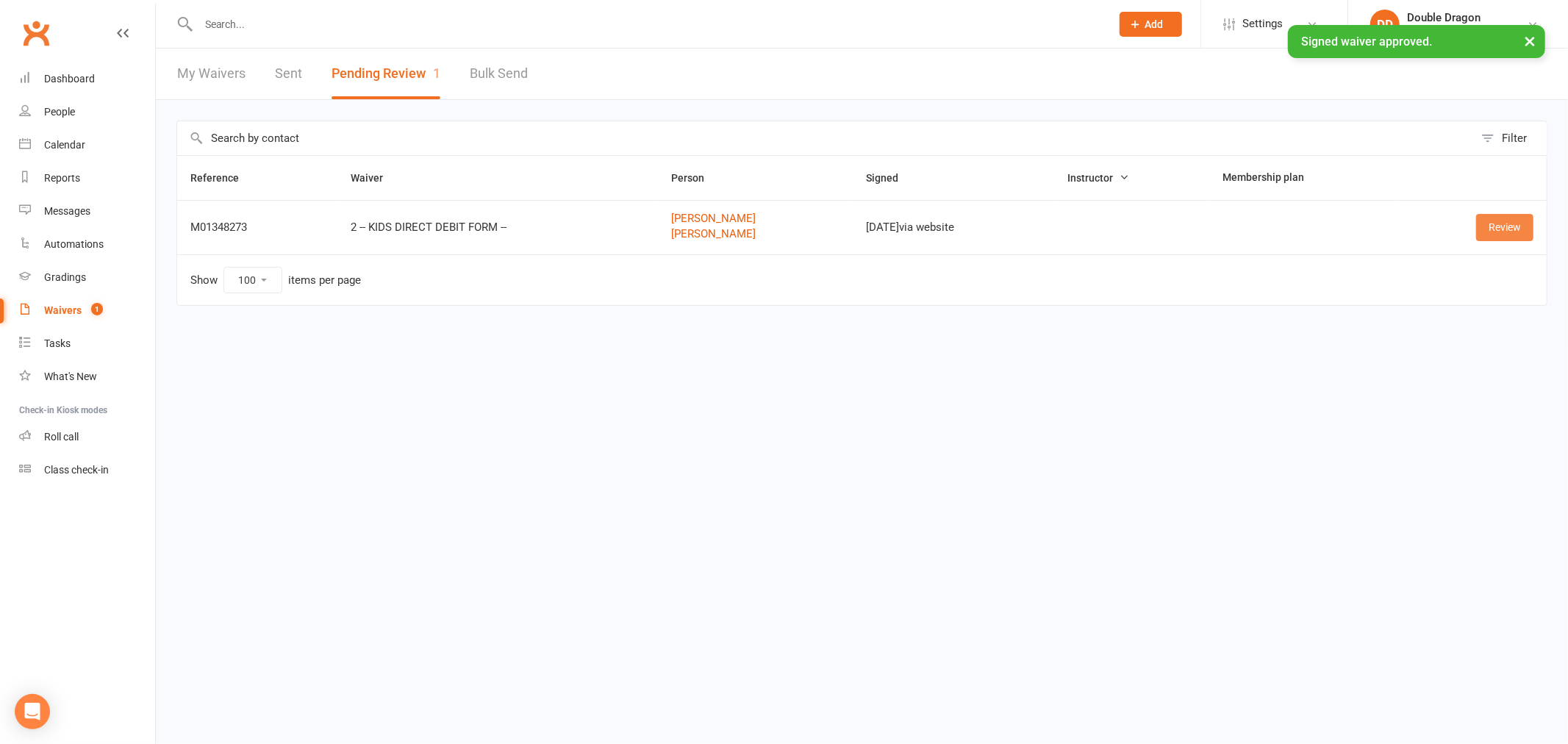
click at [1498, 229] on link "Review" at bounding box center [1505, 227] width 57 height 27
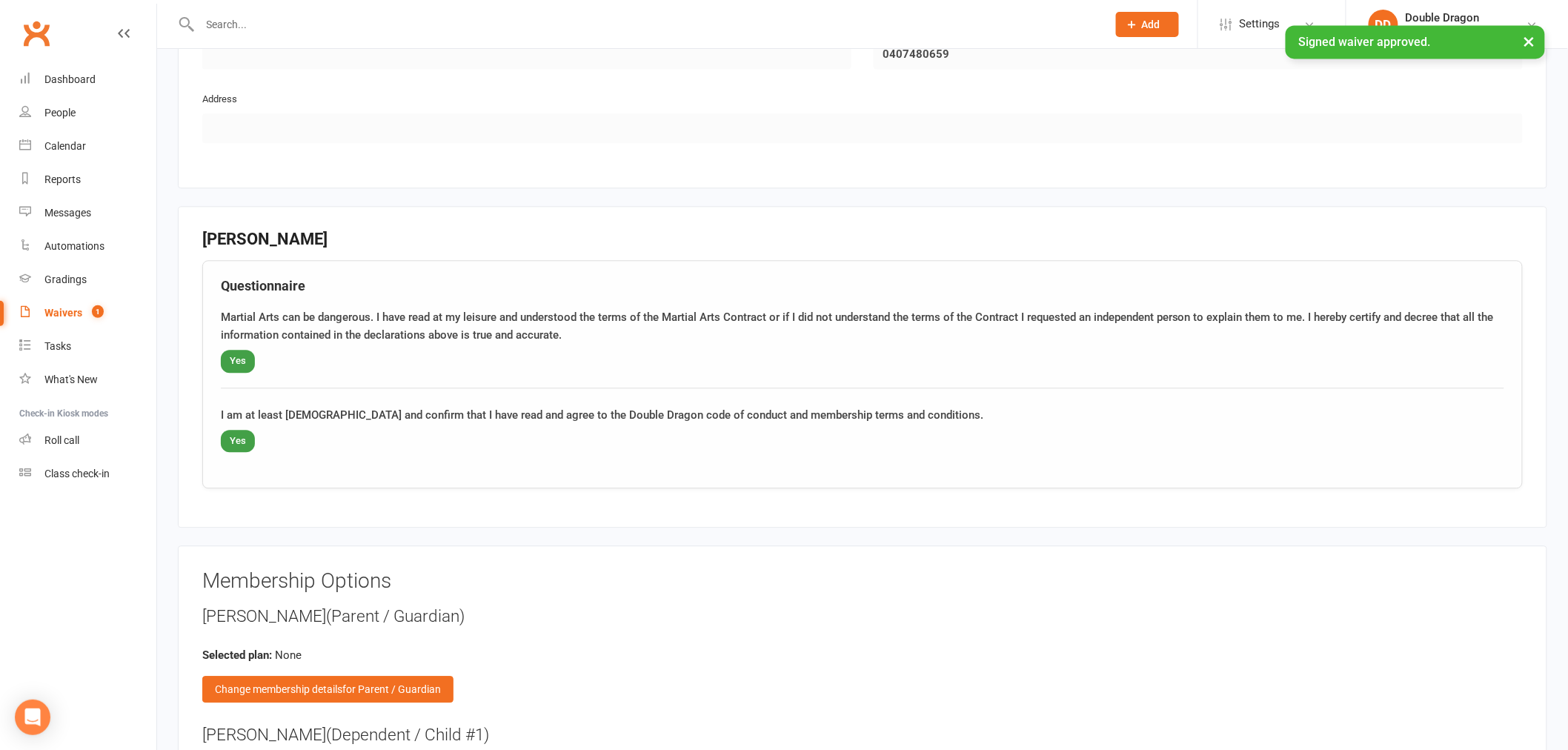
scroll to position [1728, 0]
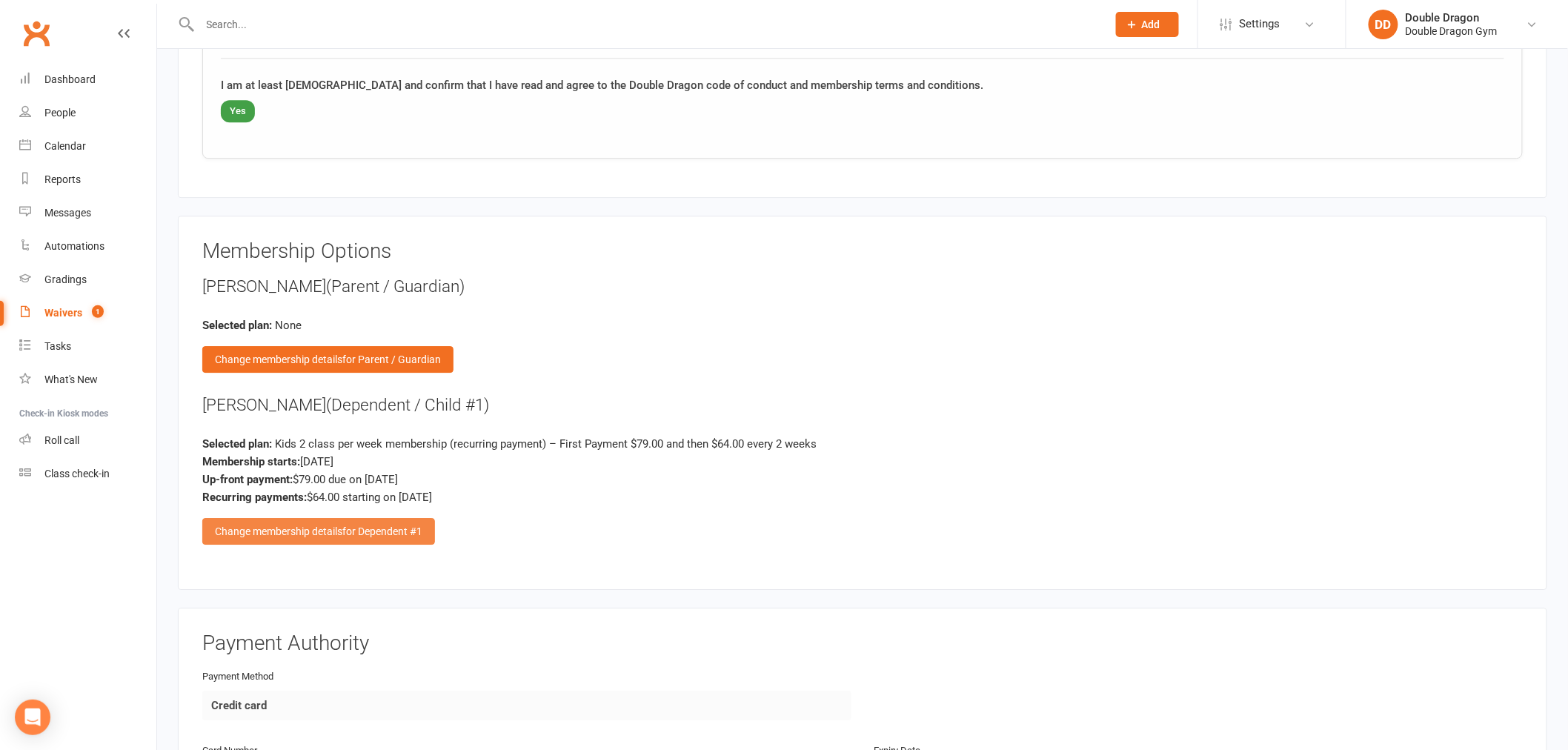
click at [385, 525] on span "for Dependent #1" at bounding box center [383, 531] width 80 height 12
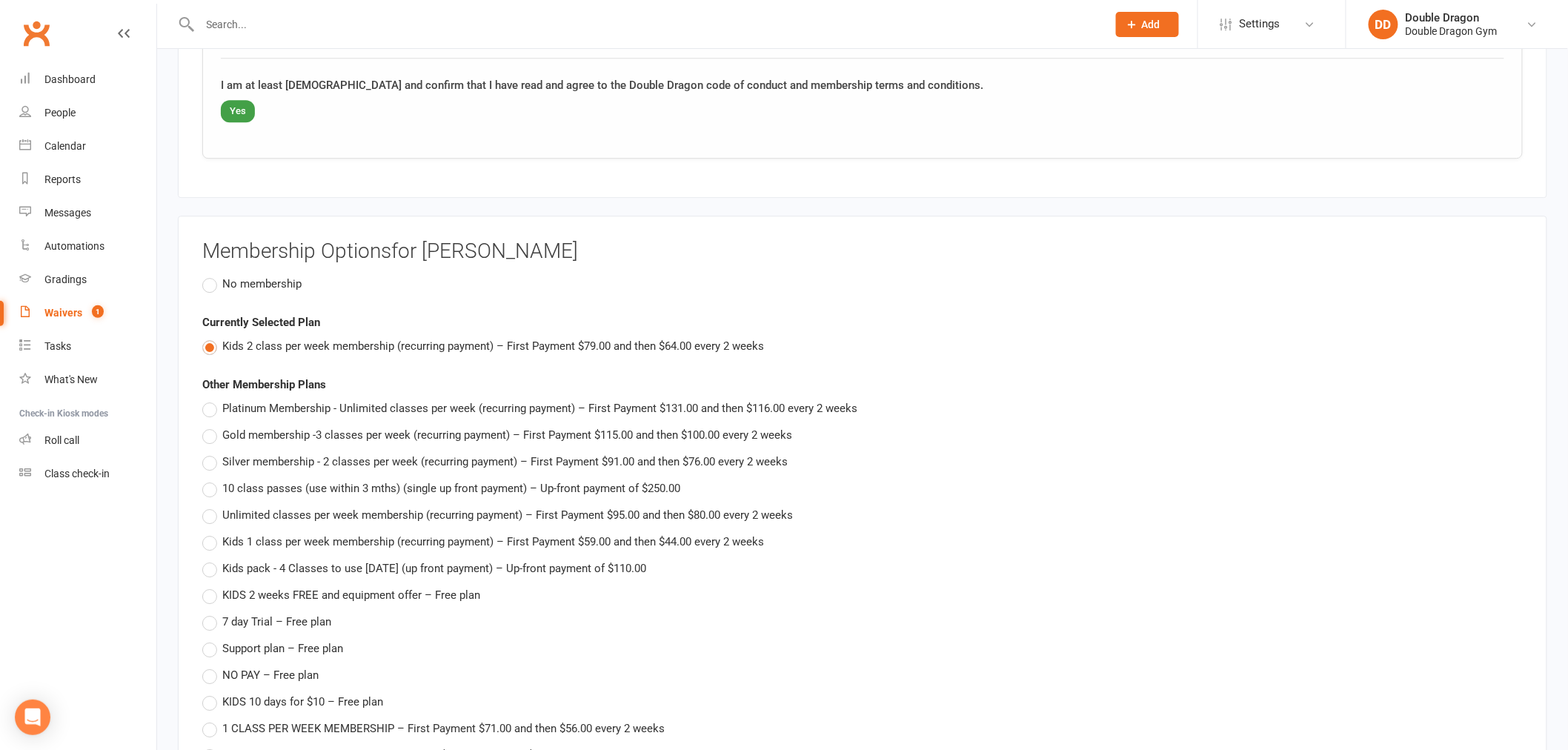
scroll to position [2140, 0]
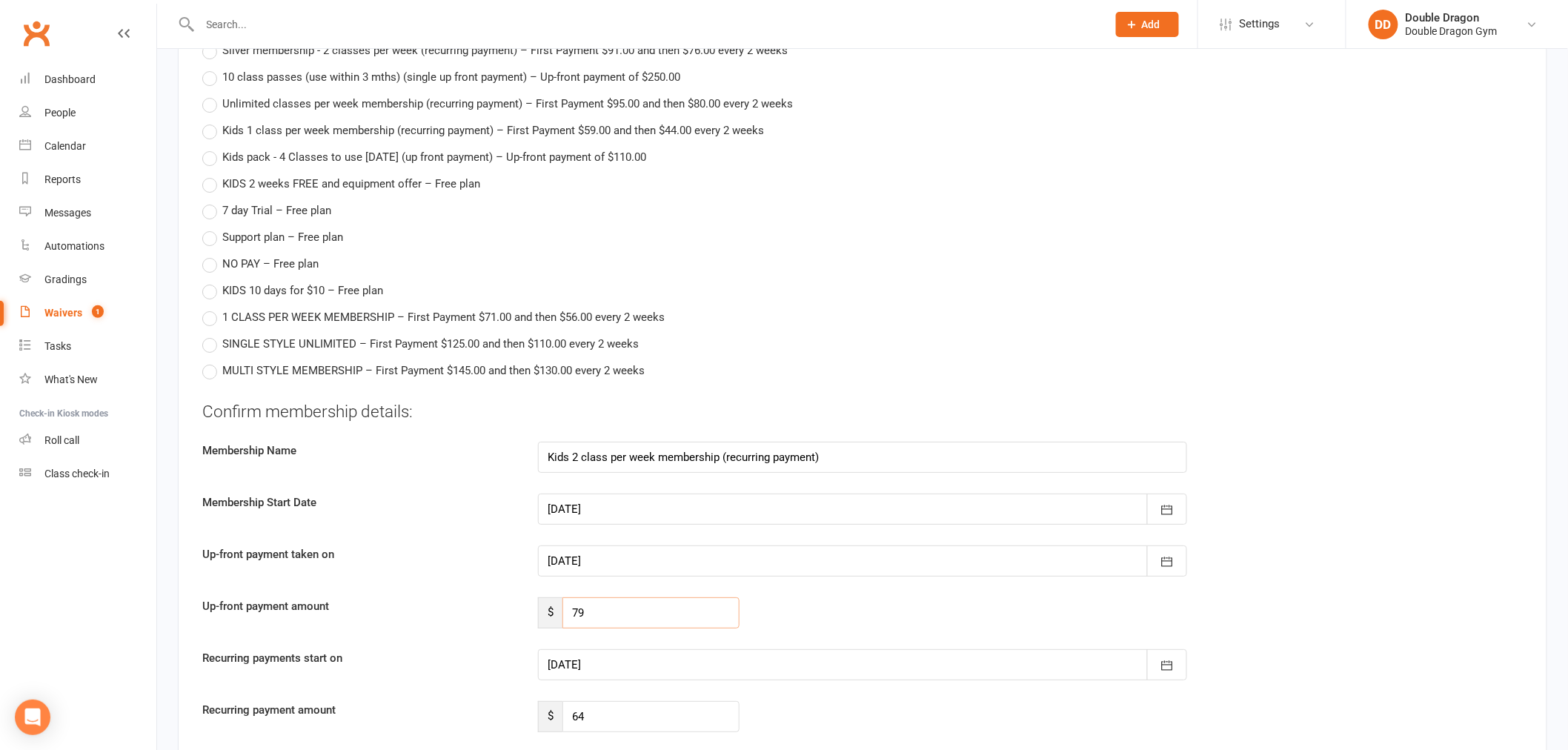
drag, startPoint x: 609, startPoint y: 604, endPoint x: 567, endPoint y: 623, distance: 46.1
click at [567, 623] on div "Confirm membership details: Membership Name Kids 2 class per week membership (r…" at bounding box center [863, 566] width 1321 height 332
type input "64"
click at [624, 547] on div at bounding box center [863, 561] width 649 height 32
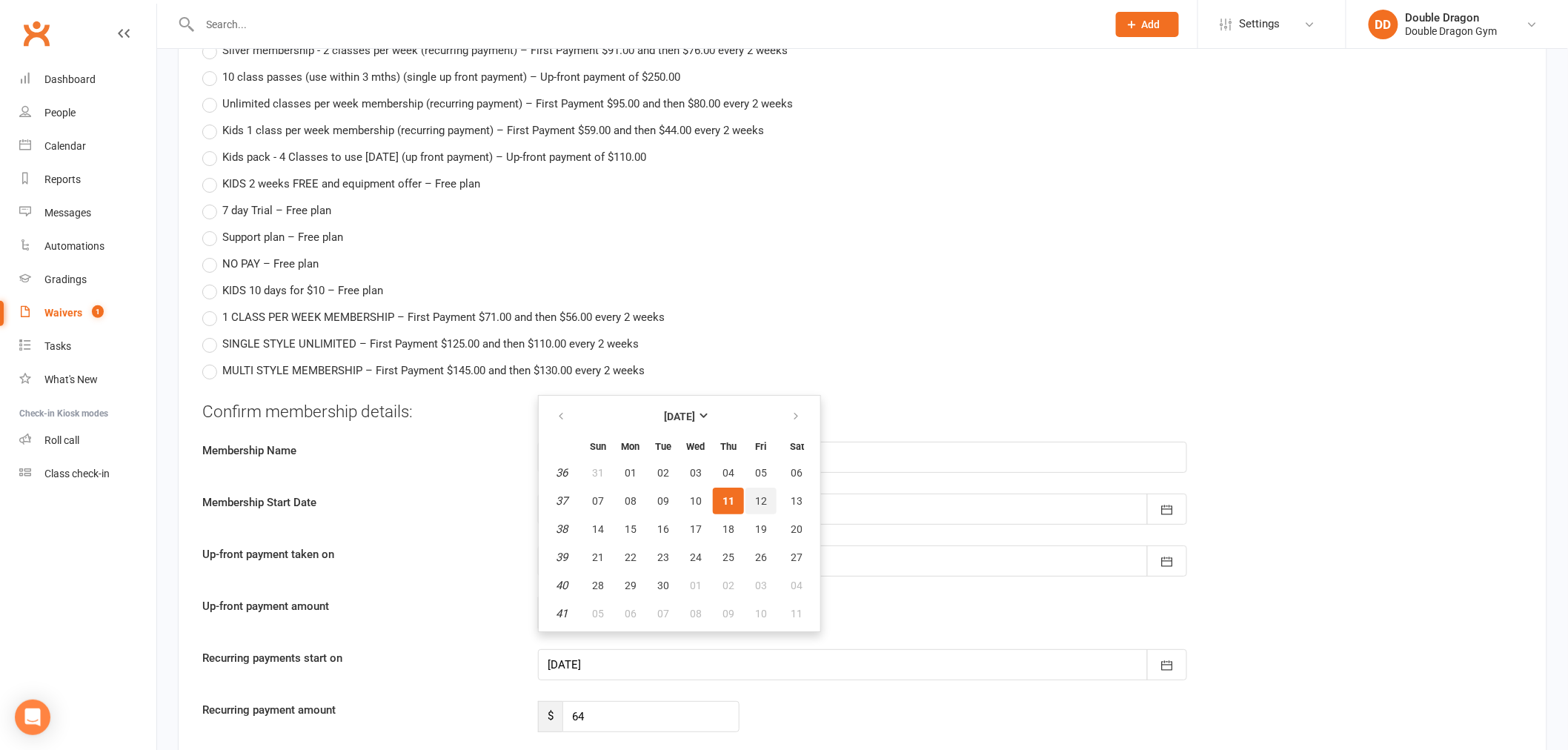
click at [754, 488] on button "12" at bounding box center [761, 501] width 32 height 27
type input "12 Sep 2025"
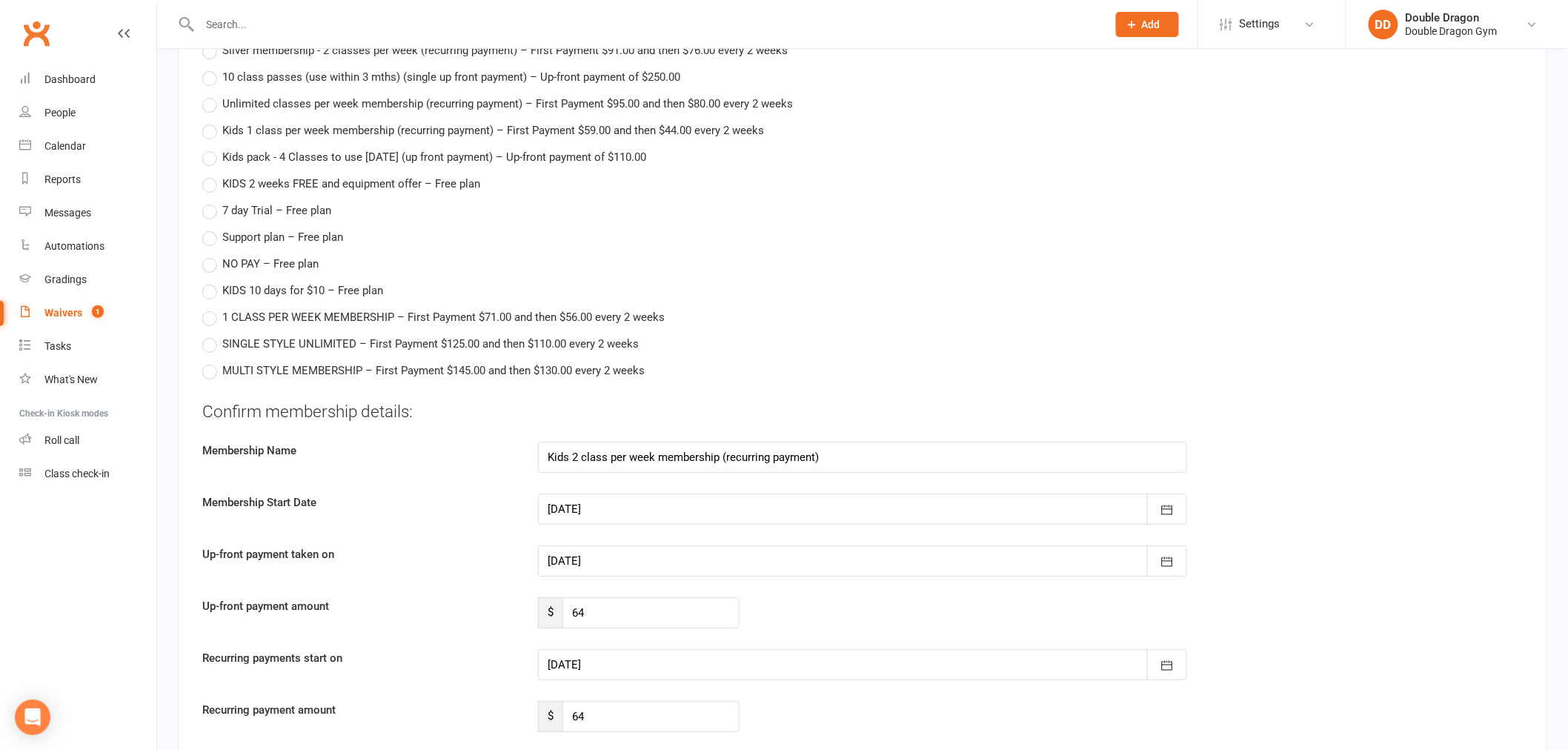
click at [660, 655] on div at bounding box center [863, 665] width 649 height 32
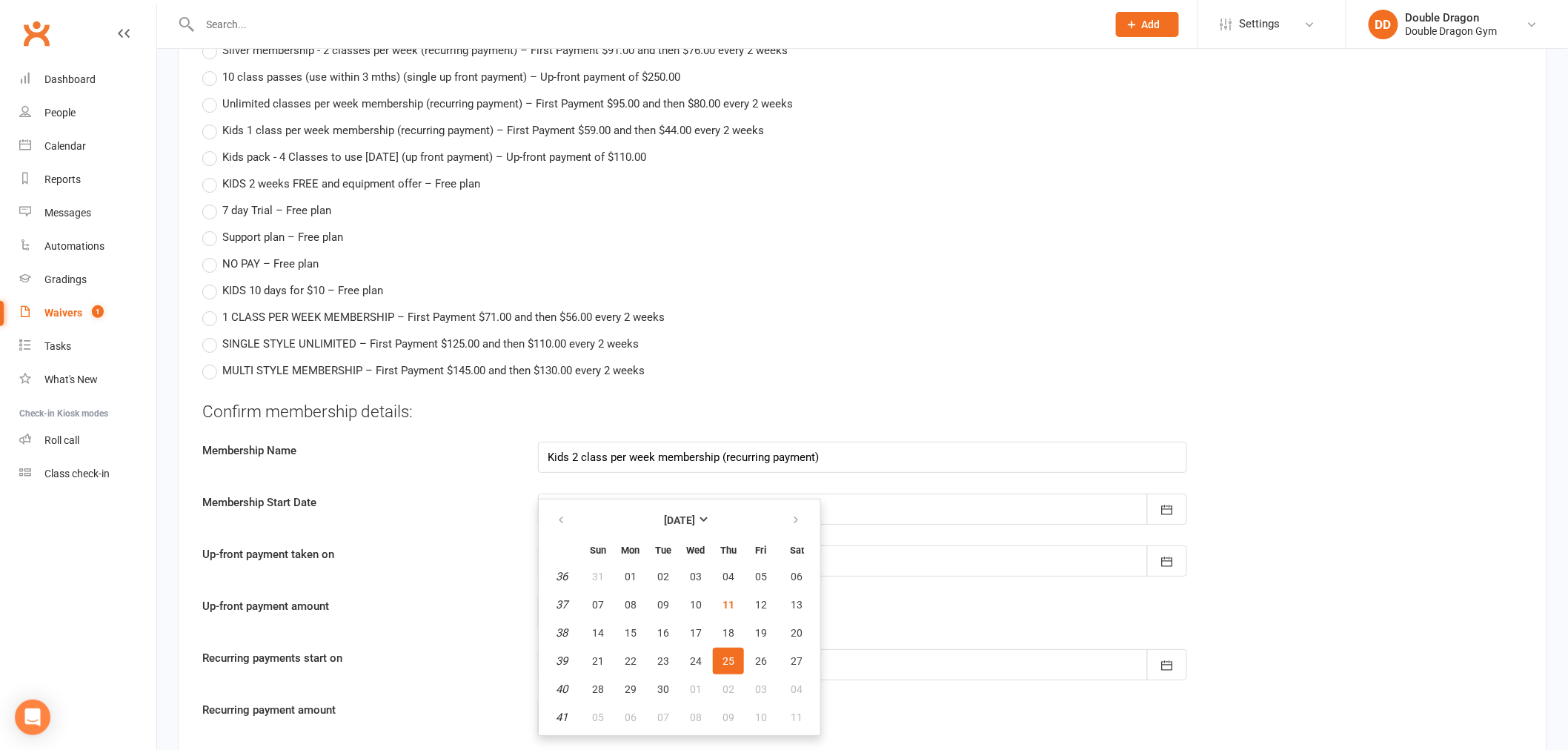
click at [727, 655] on span "25" at bounding box center [728, 660] width 12 height 12
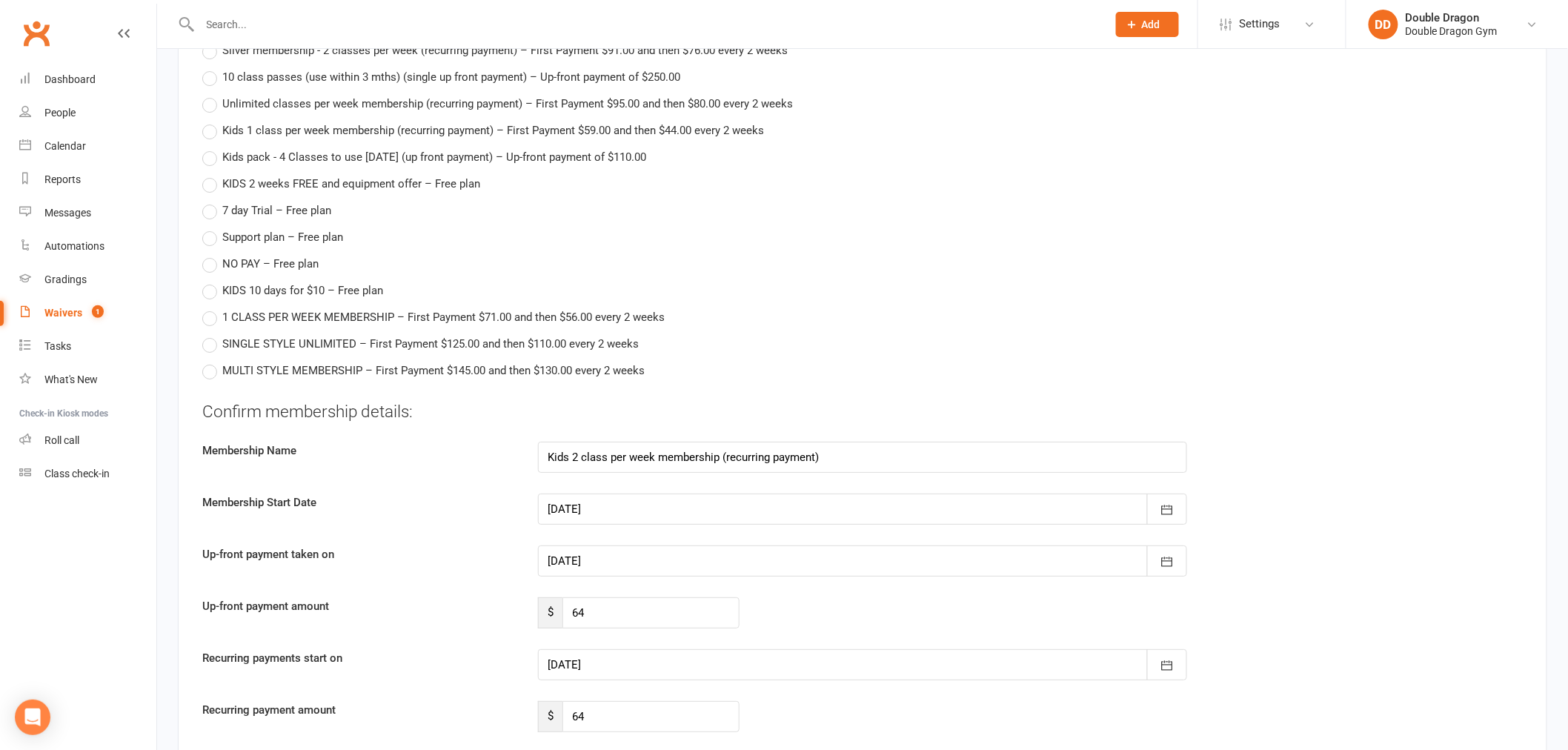
click at [714, 653] on div at bounding box center [863, 665] width 649 height 32
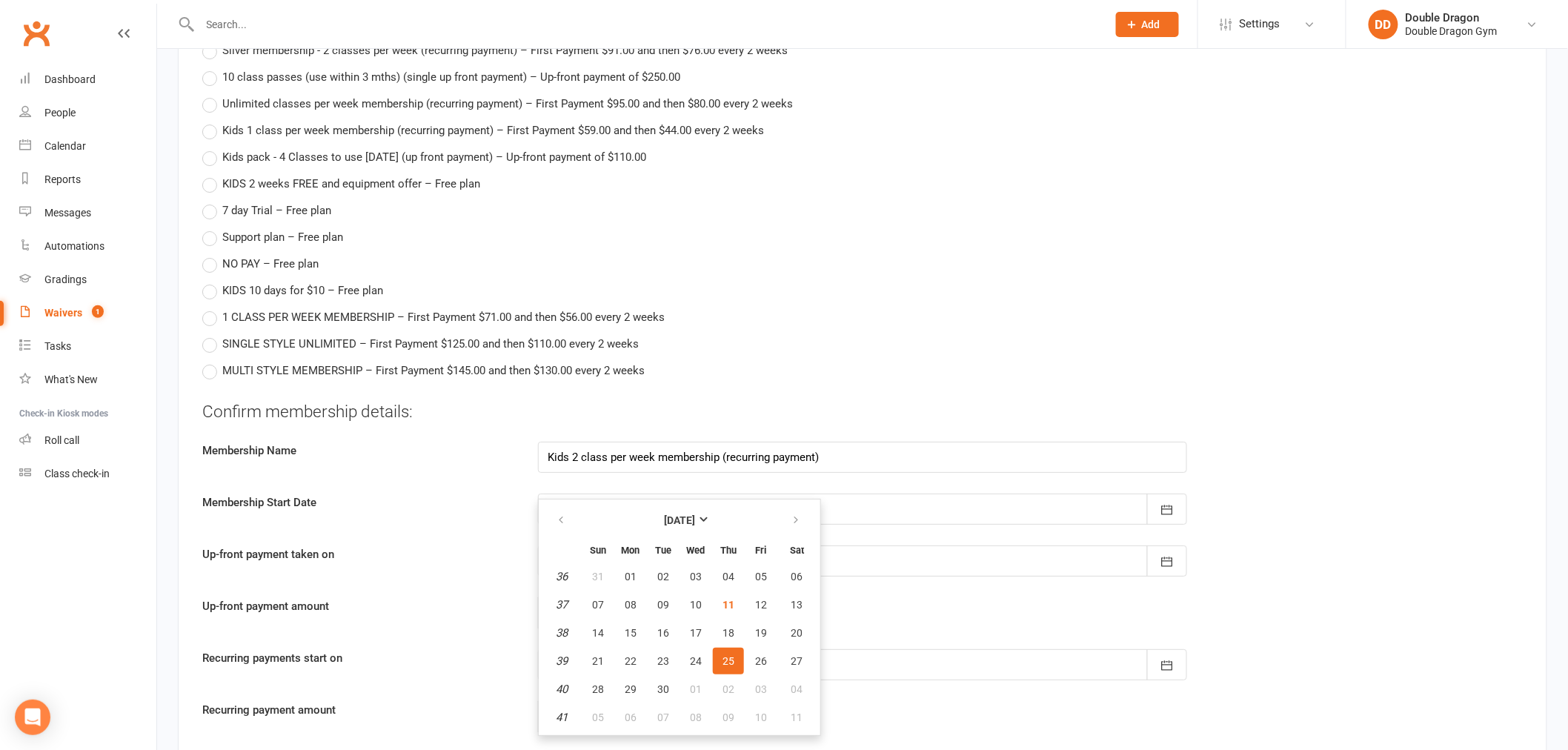
click at [723, 655] on span "25" at bounding box center [728, 660] width 12 height 12
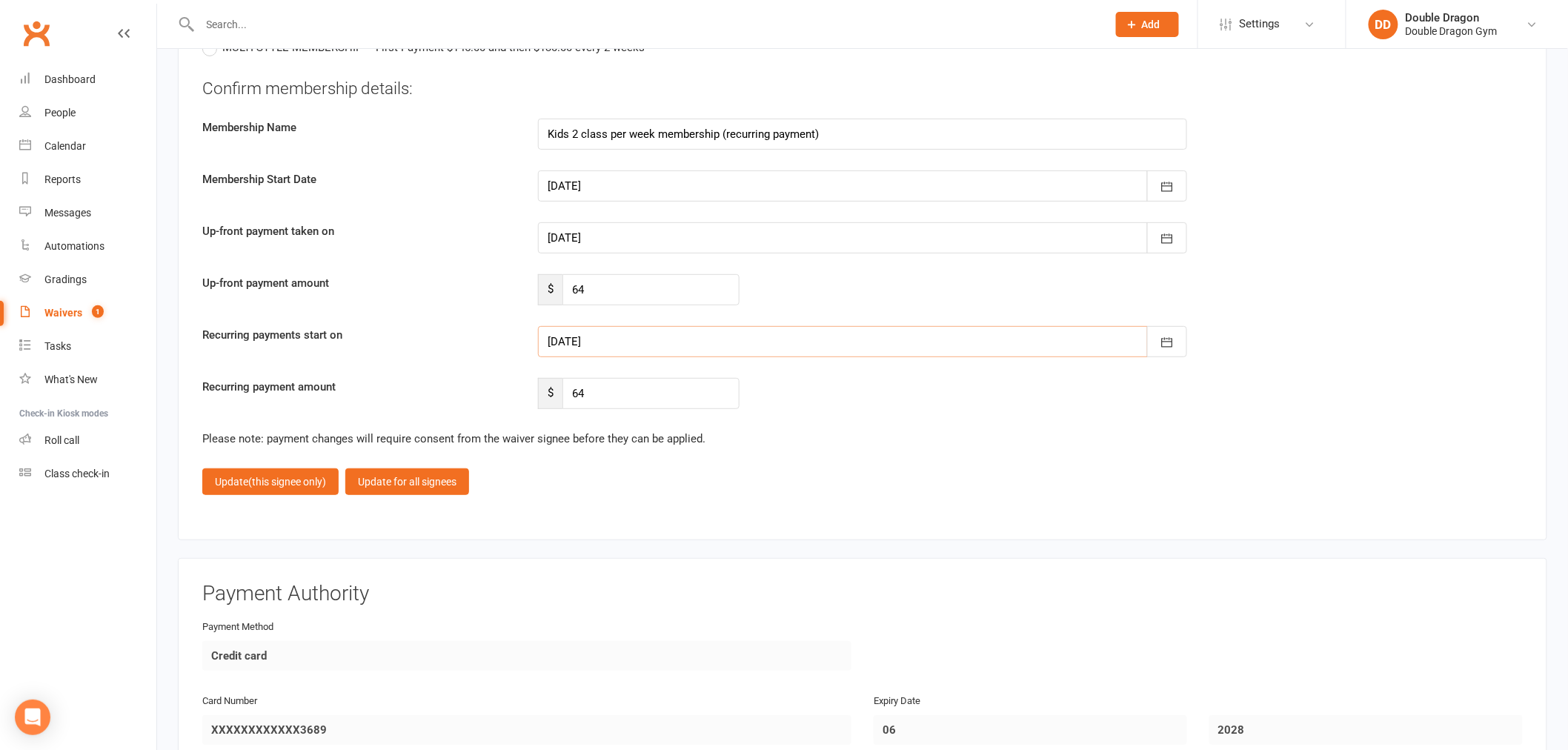
scroll to position [2634, 0]
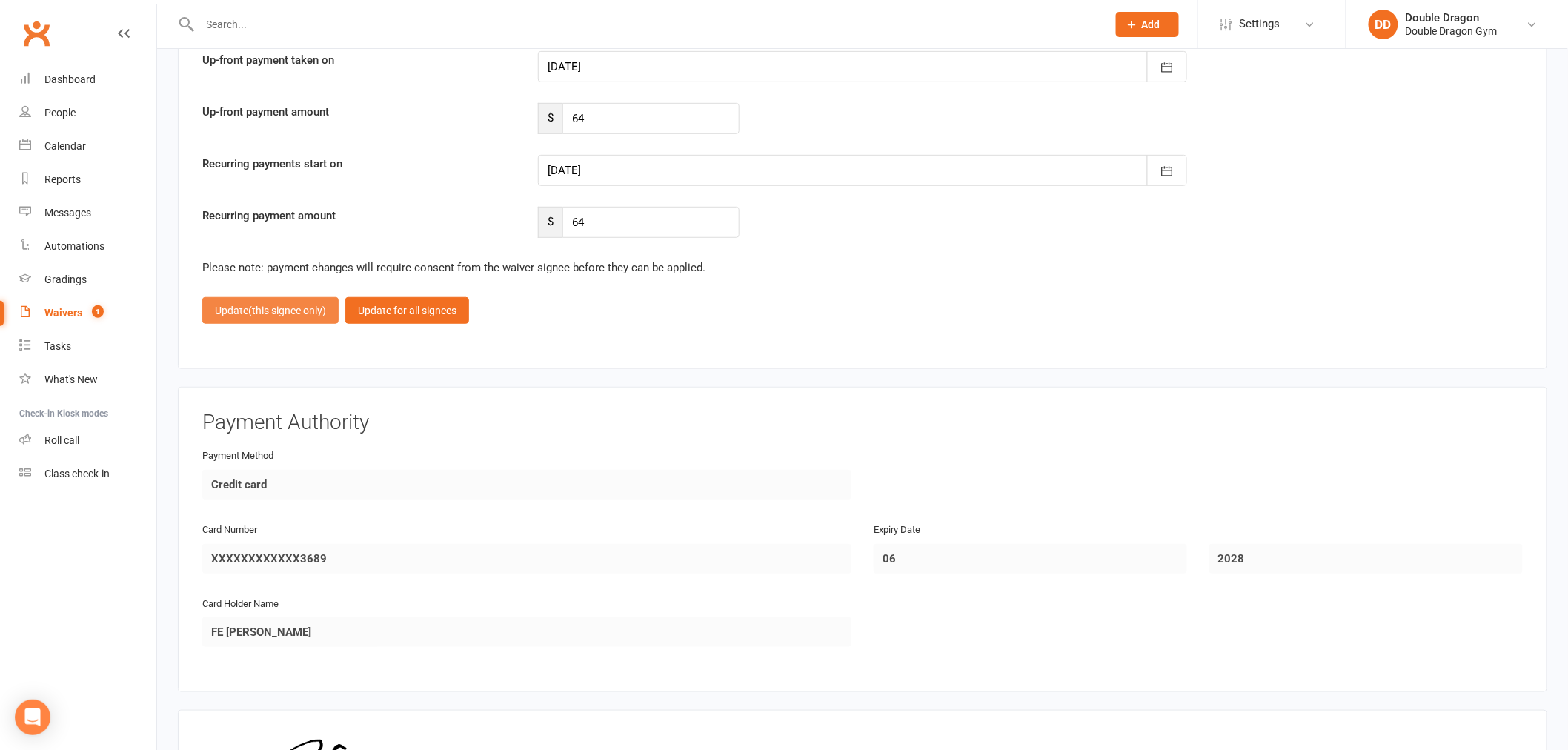
click at [308, 314] on button "Update (this signee only)" at bounding box center [270, 310] width 136 height 27
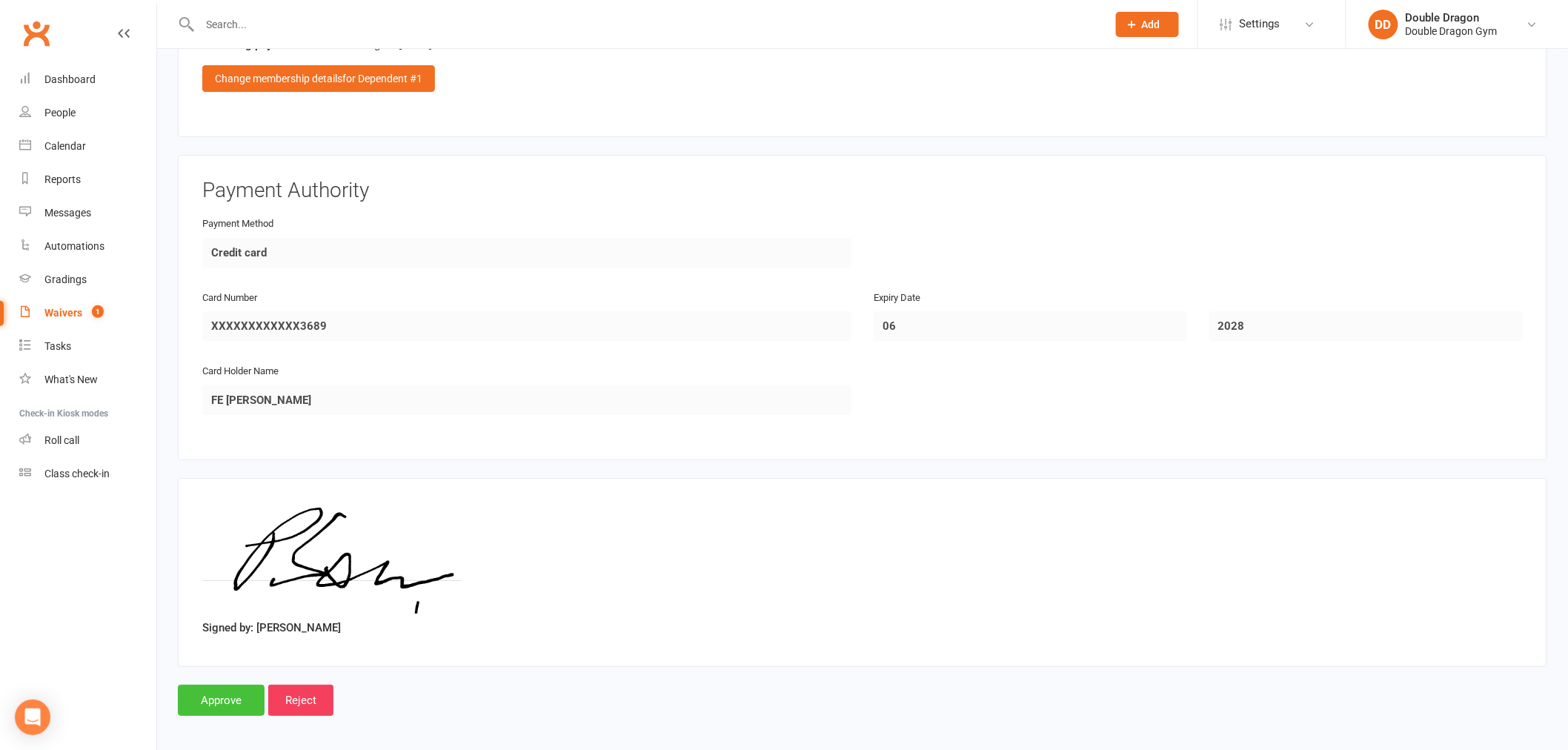
click at [227, 687] on input "Approve" at bounding box center [221, 700] width 87 height 32
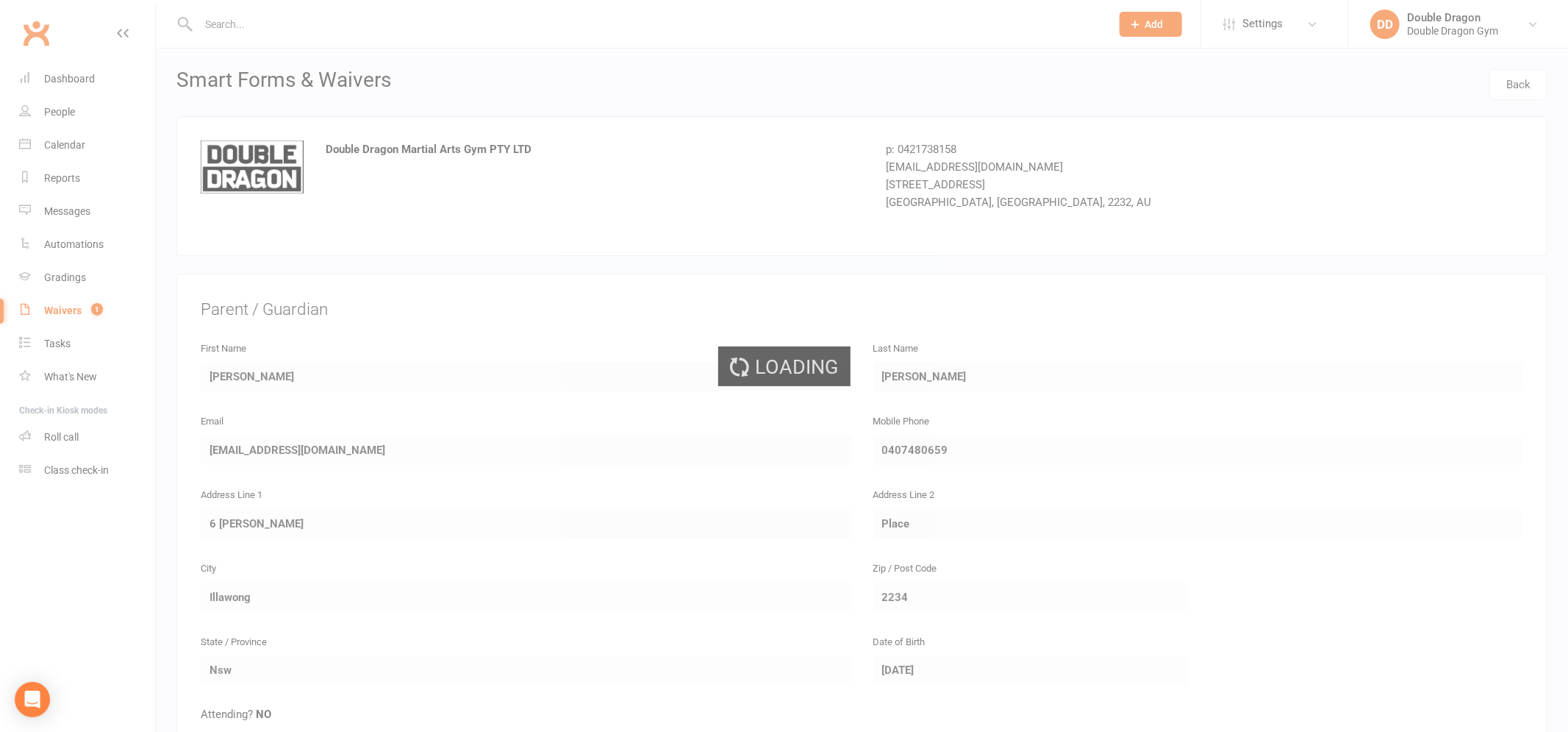
select select "100"
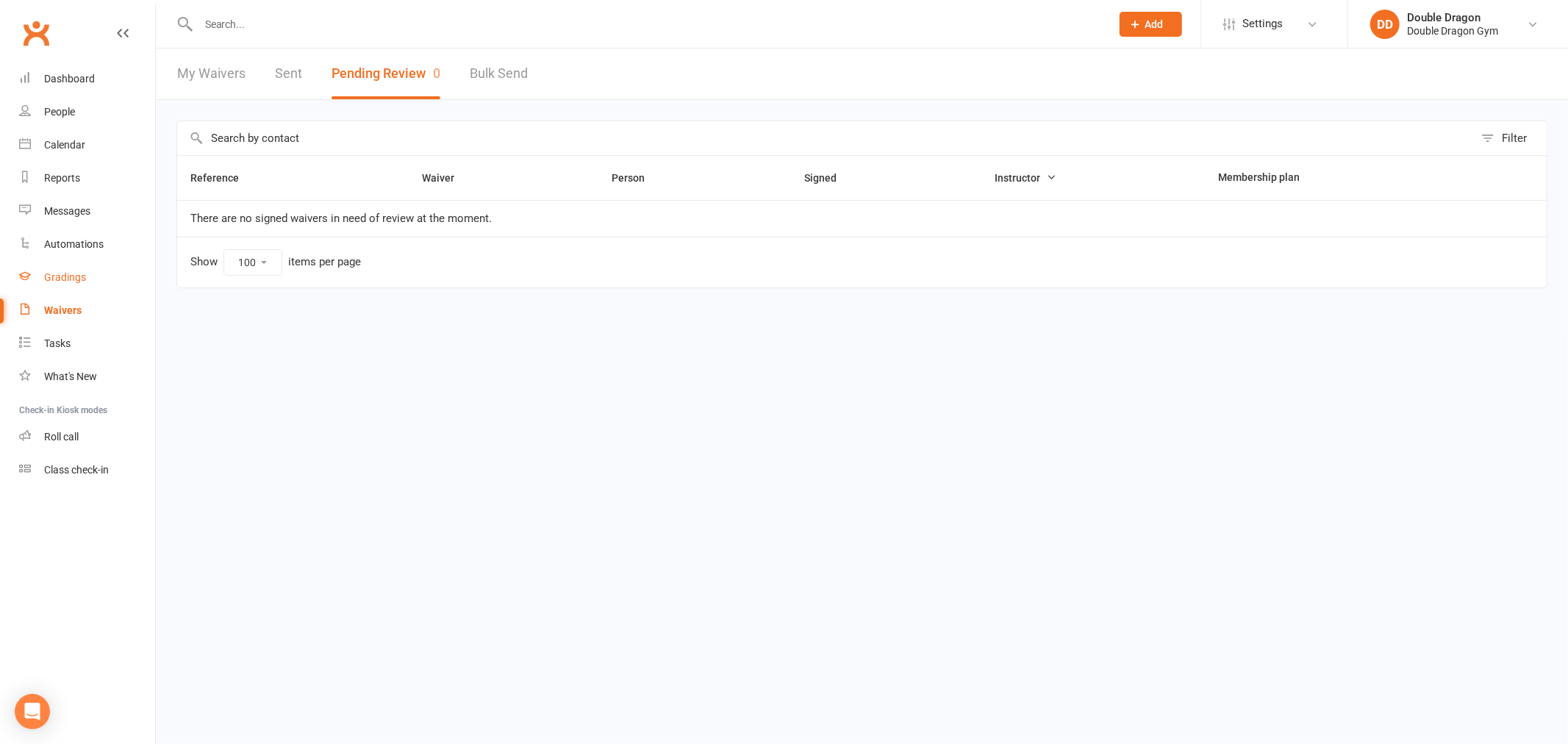
click at [75, 282] on div "Gradings" at bounding box center [65, 277] width 42 height 12
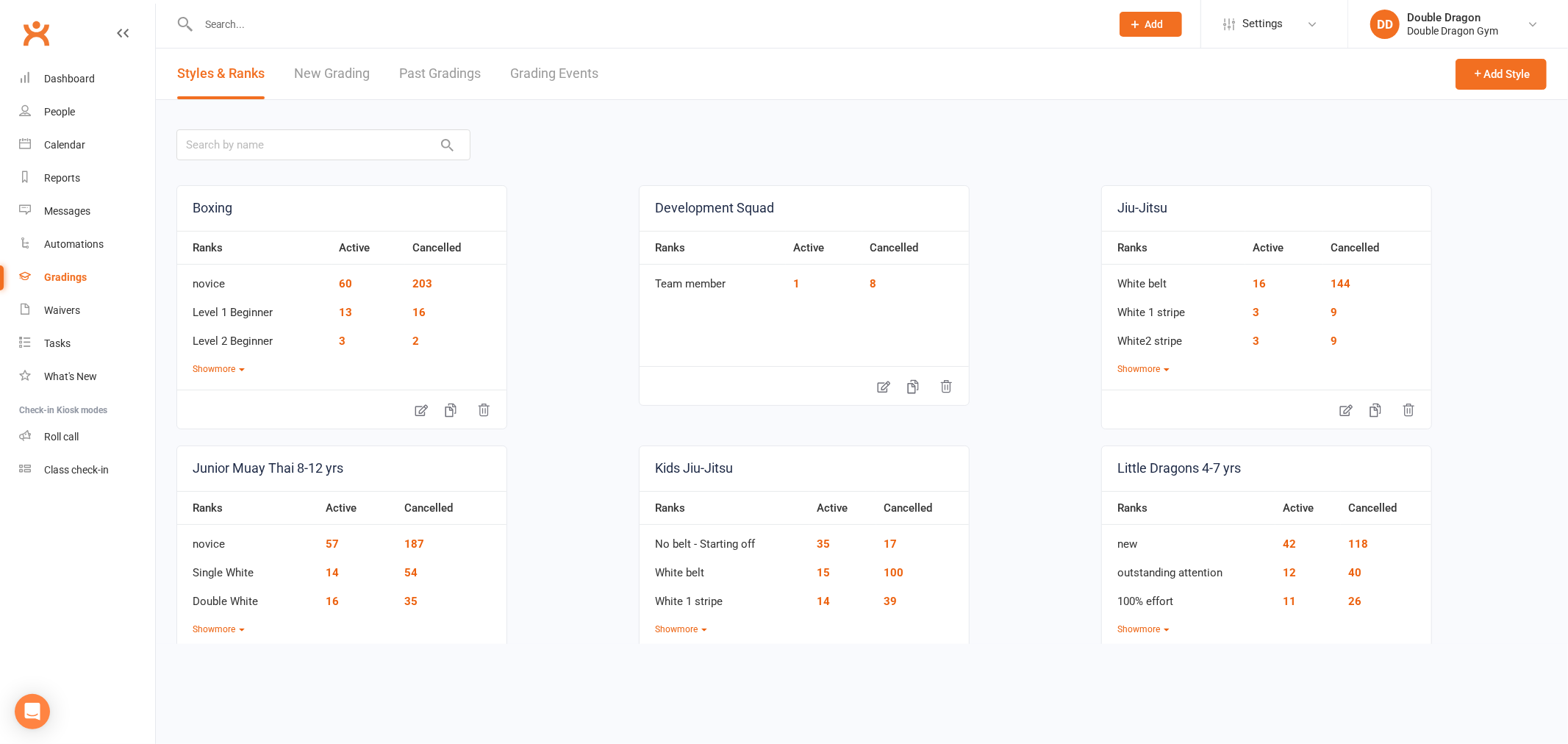
click at [542, 74] on link "Grading Events" at bounding box center [554, 73] width 88 height 51
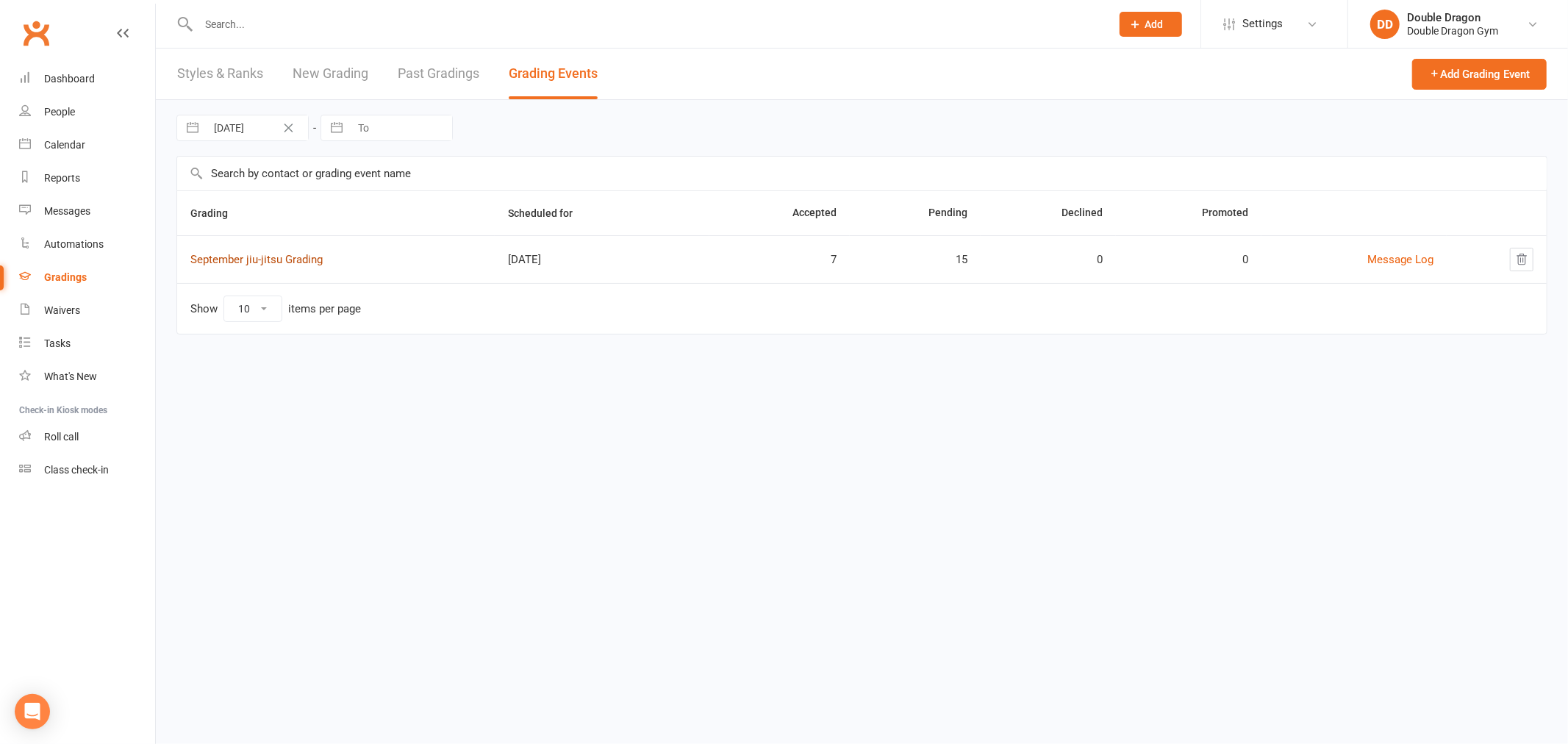
click at [292, 259] on link "September jiu-jitsu Grading" at bounding box center [256, 259] width 132 height 13
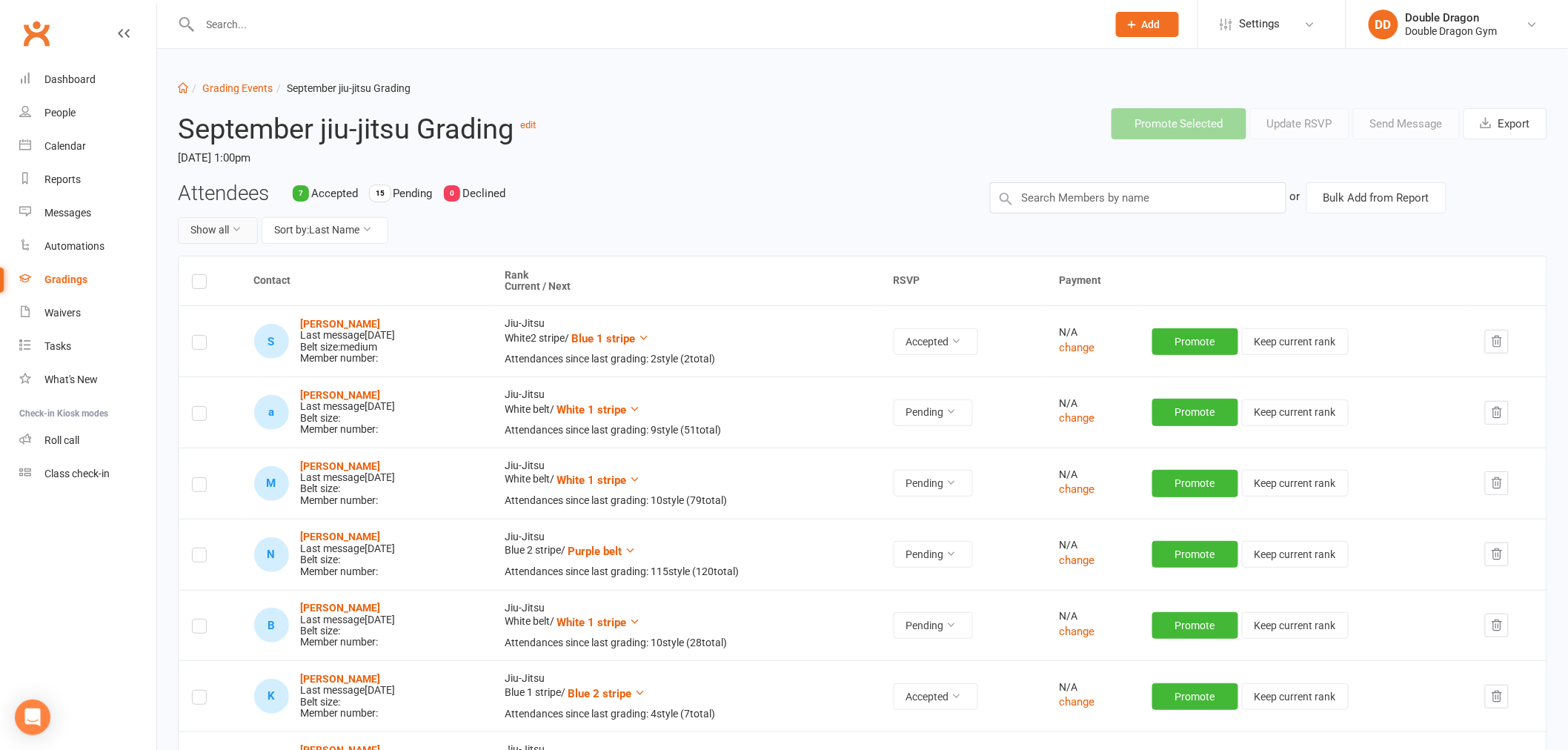
click at [236, 225] on icon at bounding box center [236, 228] width 10 height 10
click at [220, 298] on link "Accepted only" at bounding box center [252, 294] width 147 height 30
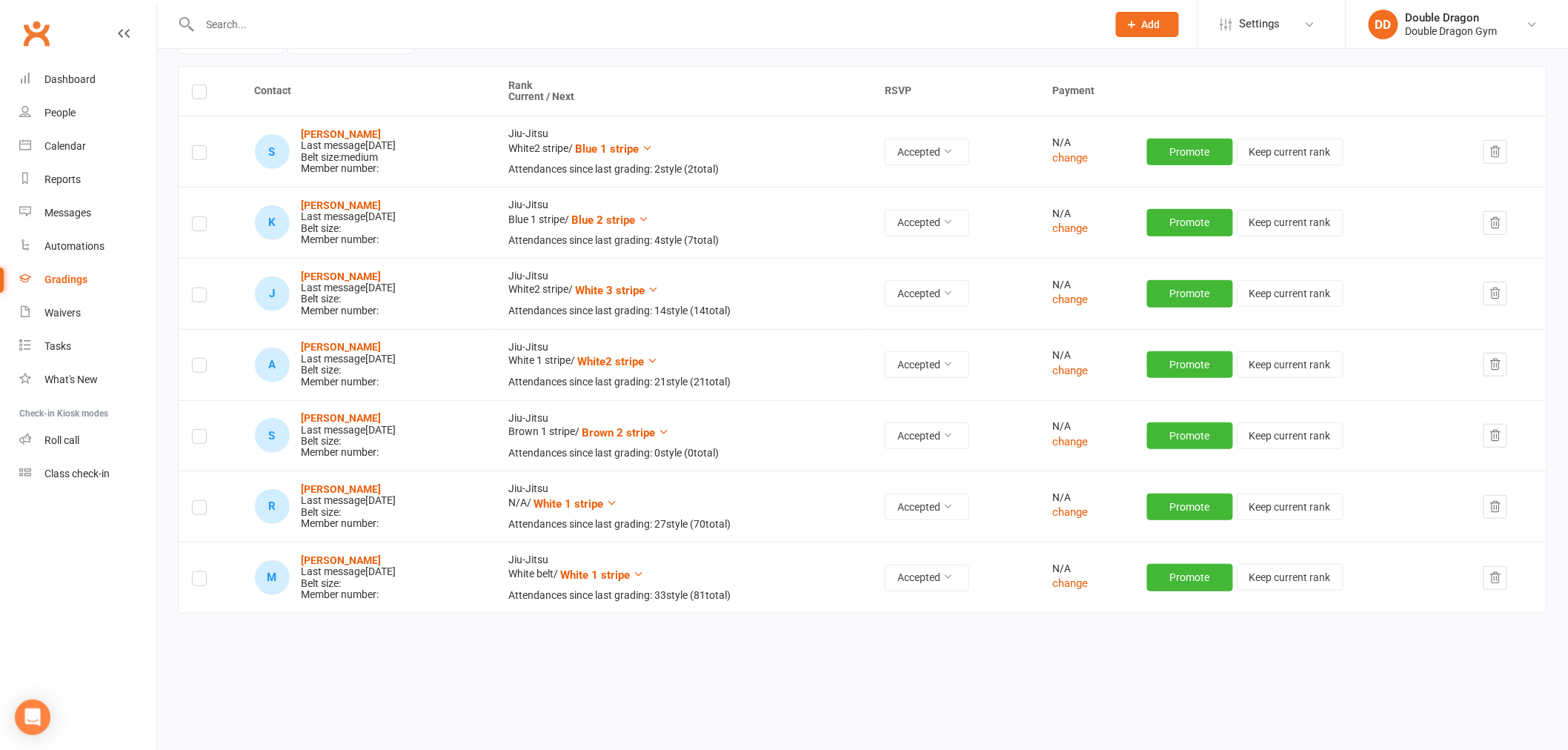
scroll to position [191, 0]
click at [656, 425] on span "Brown 2 stripe" at bounding box center [619, 432] width 73 height 13
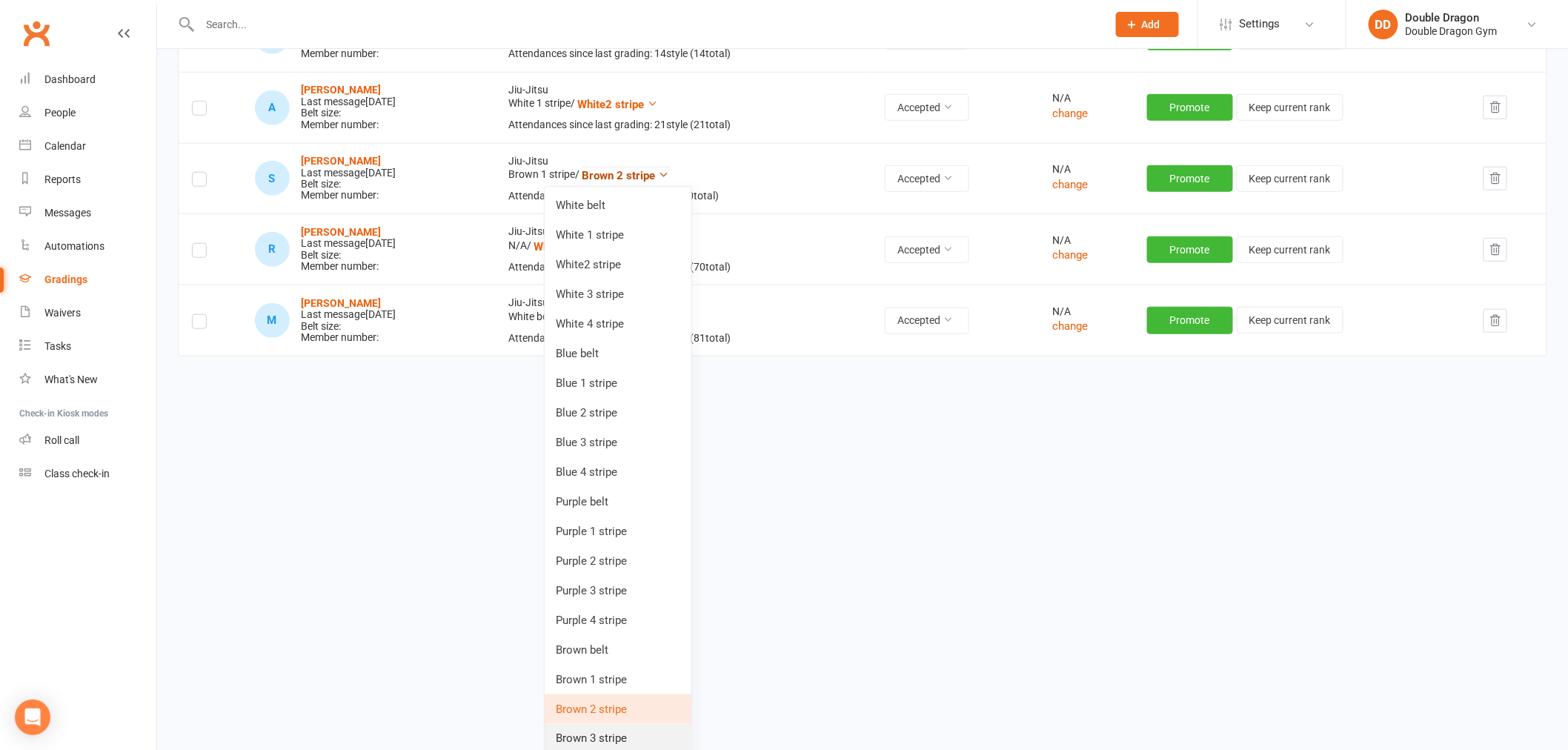
scroll to position [543, 0]
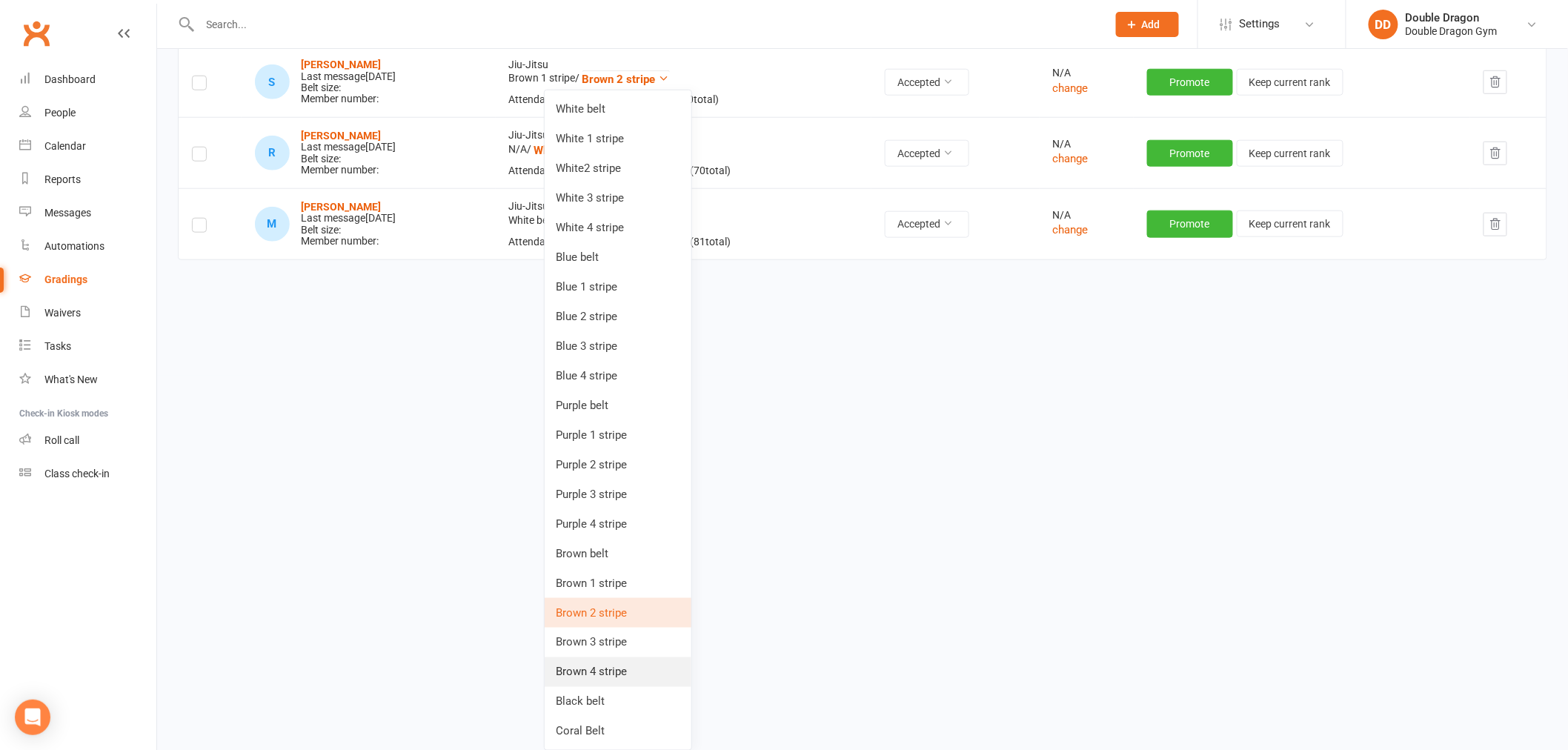
click at [619, 674] on link "Brown 4 stripe" at bounding box center [618, 672] width 147 height 30
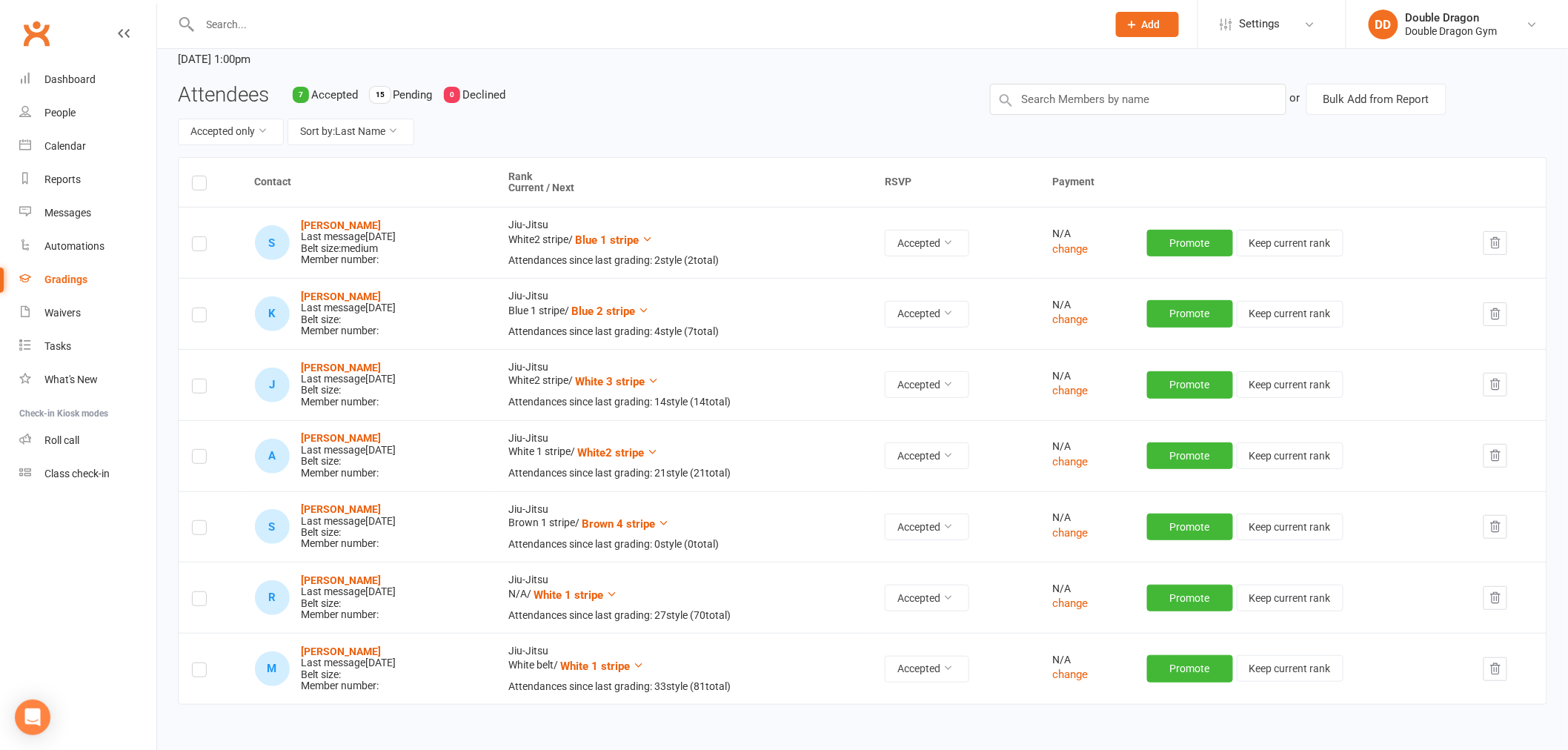
scroll to position [0, 0]
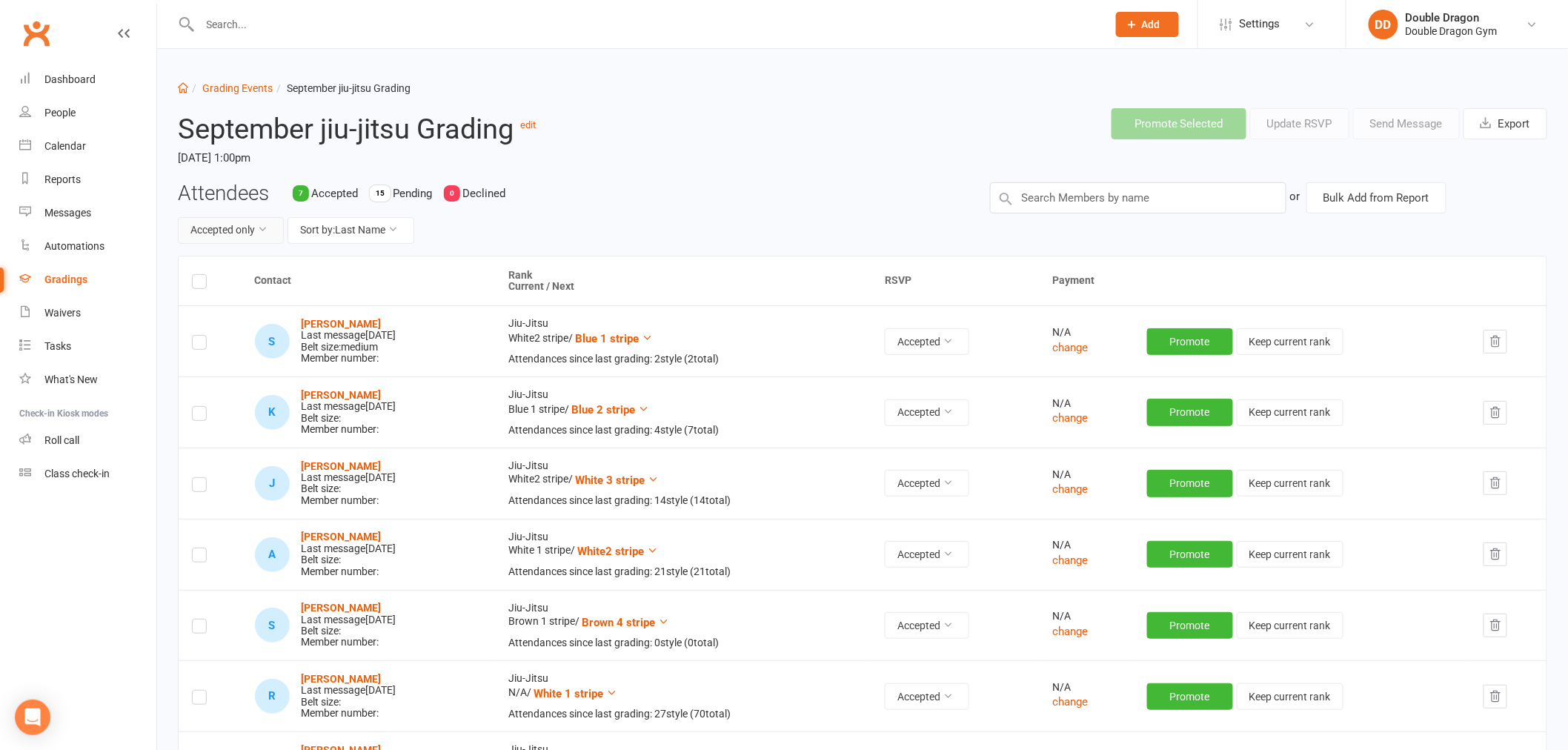
click at [255, 226] on button "Accepted only" at bounding box center [231, 231] width 106 height 27
click at [198, 263] on link "Show all" at bounding box center [199, 264] width 147 height 30
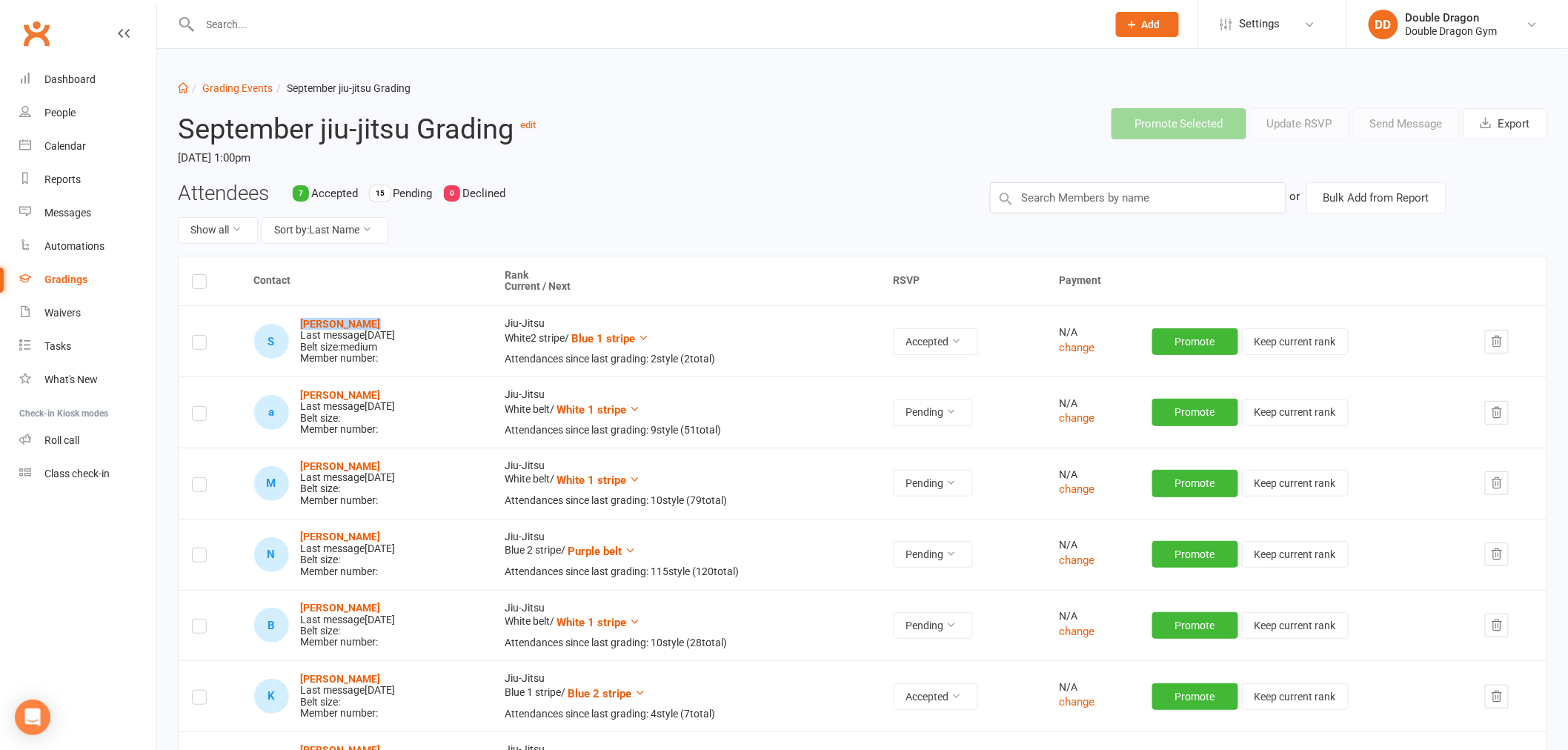
drag, startPoint x: 370, startPoint y: 320, endPoint x: 295, endPoint y: 324, distance: 75.1
click at [295, 324] on div "S Steven Austen Last message Sep 11, 2025 Belt size: medium Member number:" at bounding box center [366, 341] width 224 height 46
copy strong "[PERSON_NAME]"
click at [359, 397] on div "ahmet baran Last message Sep 11, 2025 Belt size: Member number:" at bounding box center [348, 413] width 95 height 46
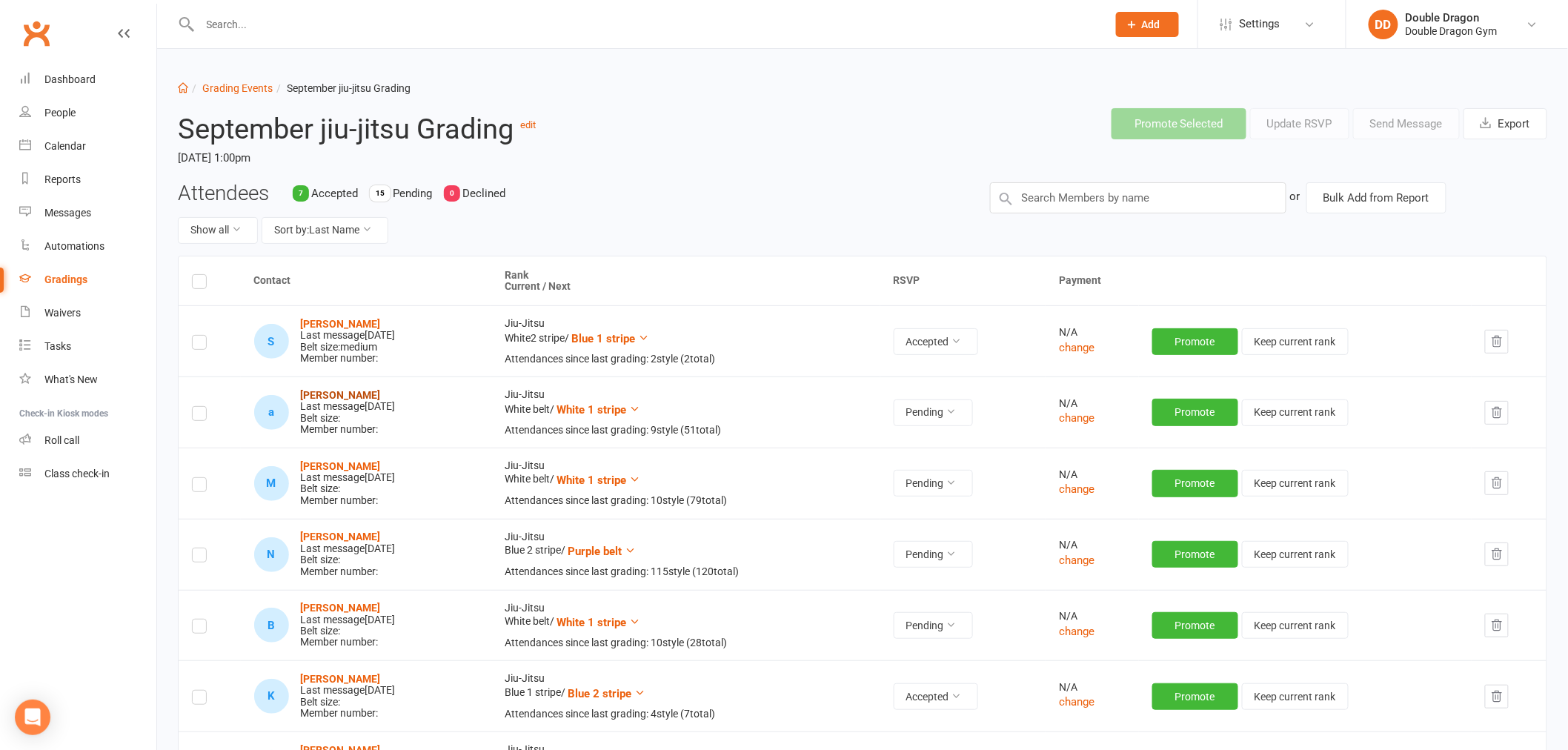
click at [353, 395] on strong "[PERSON_NAME]" at bounding box center [341, 395] width 80 height 12
click at [231, 230] on button "Show all" at bounding box center [218, 231] width 80 height 27
click at [241, 294] on link "Accepted only" at bounding box center [252, 294] width 147 height 30
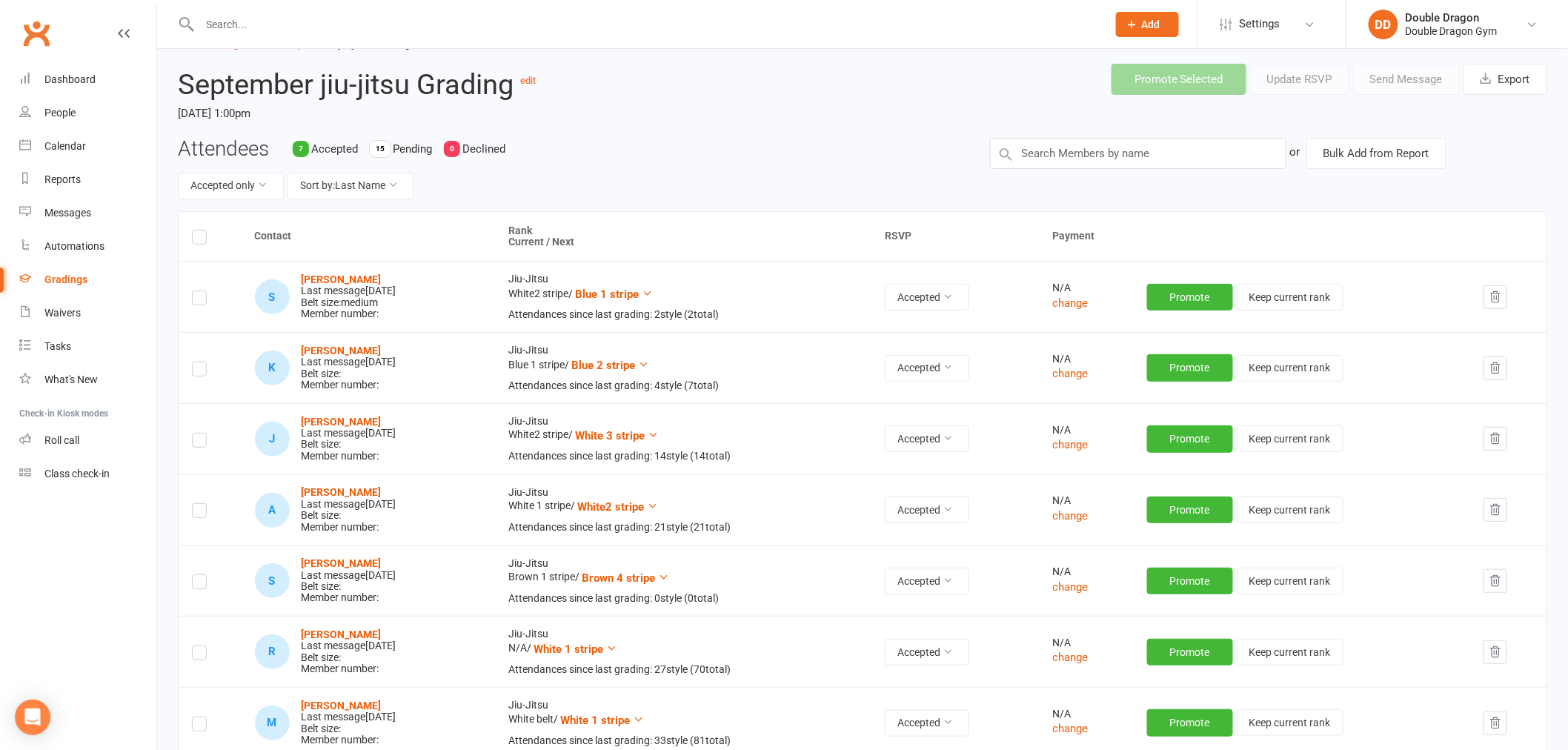
scroll to position [82, 0]
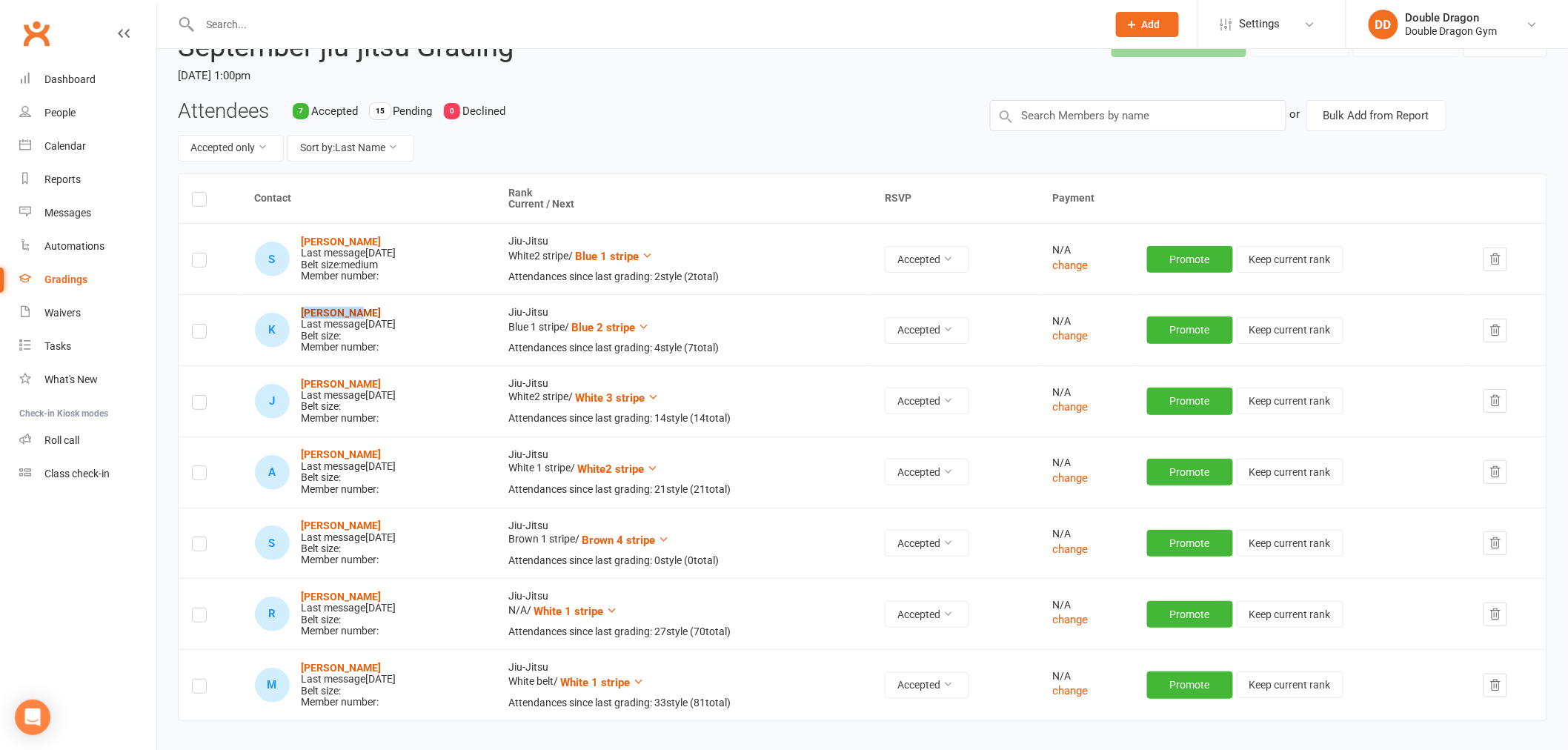
drag, startPoint x: 349, startPoint y: 314, endPoint x: 301, endPoint y: 317, distance: 48.1
click at [302, 317] on div "Kyle Duffy Last message Sep 11, 2025 Belt size: Member number:" at bounding box center [349, 330] width 95 height 46
copy strong "[PERSON_NAME]"
click at [341, 152] on button "Sort by: Last Name" at bounding box center [351, 148] width 127 height 27
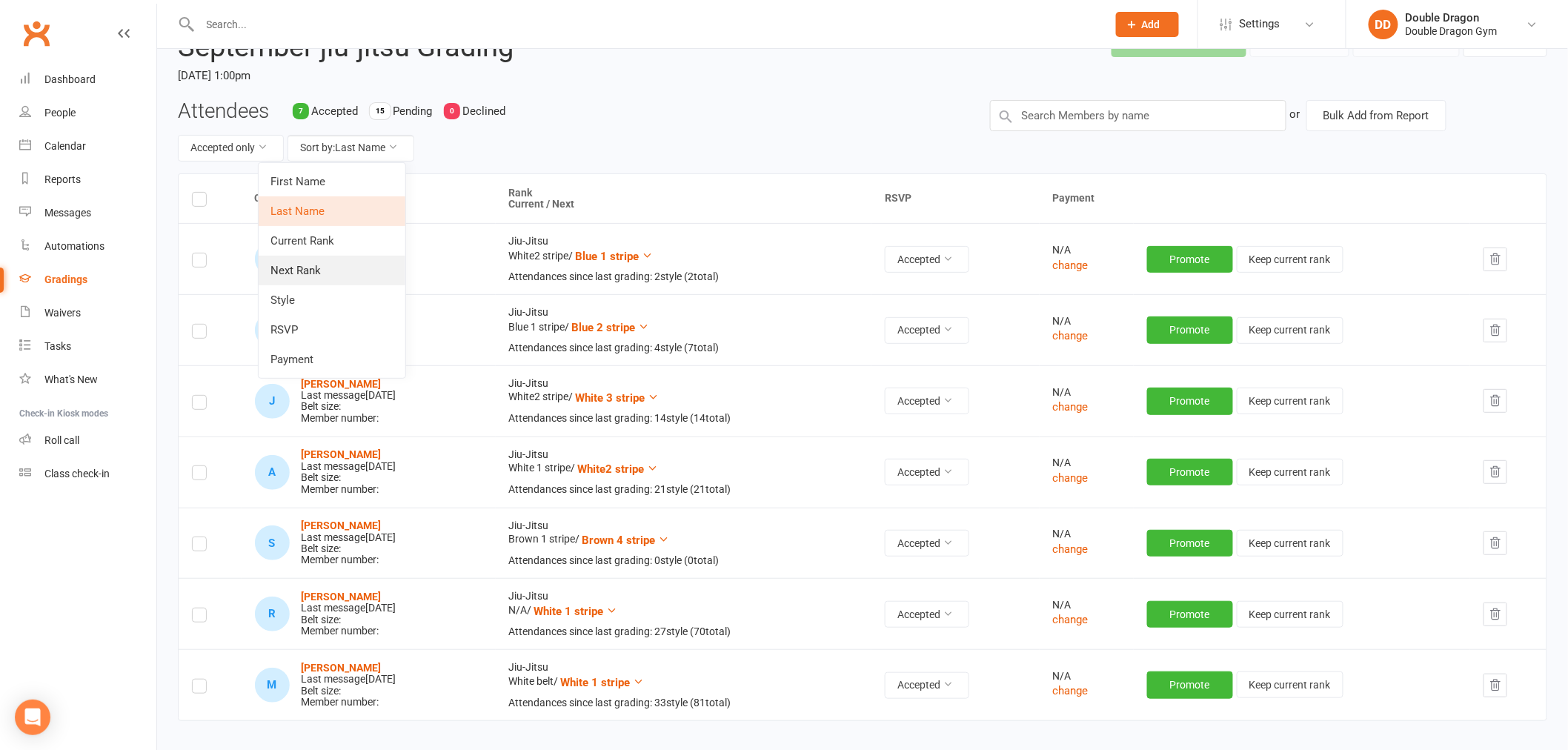
click at [308, 271] on link "Next Rank" at bounding box center [332, 270] width 147 height 30
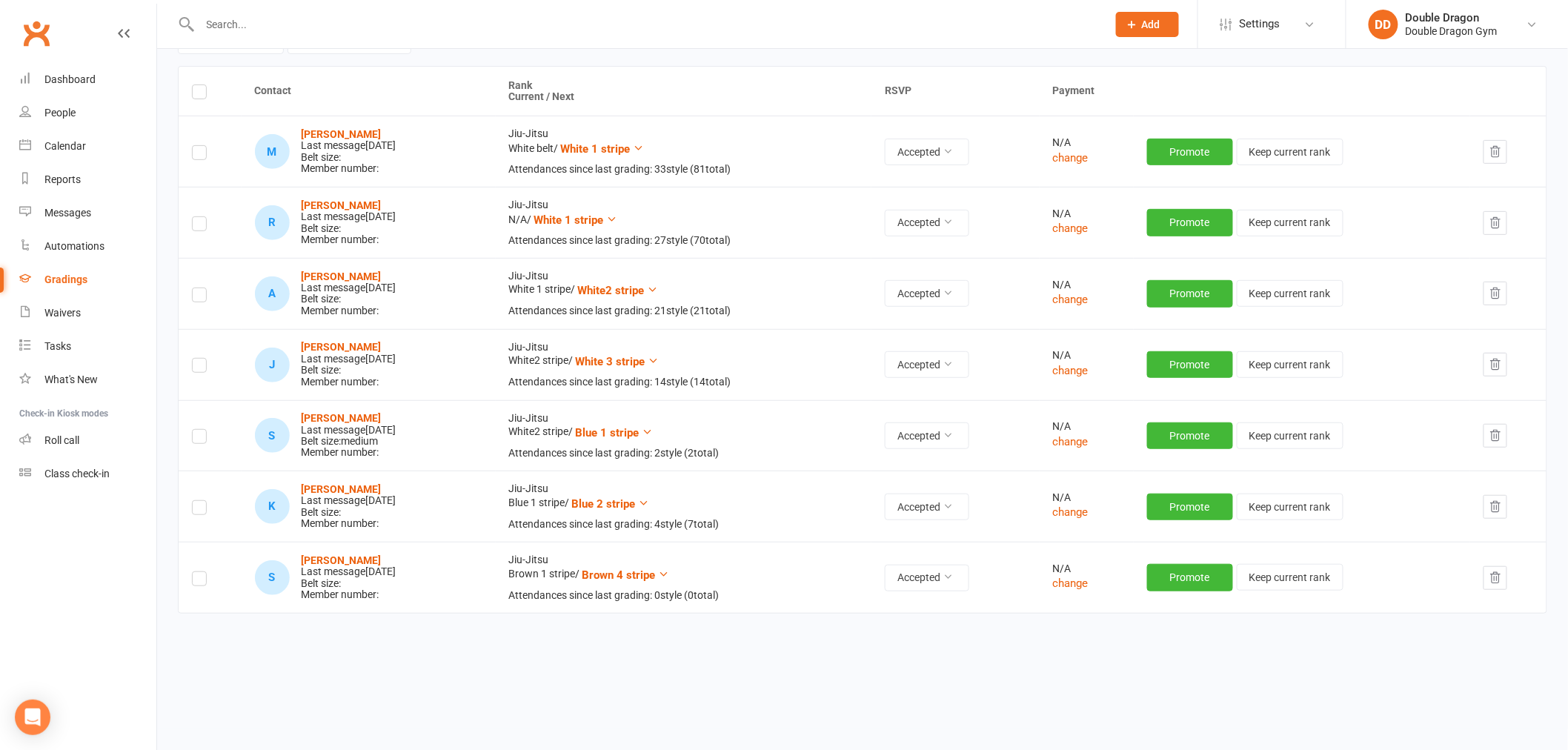
scroll to position [191, 0]
drag, startPoint x: 386, startPoint y: 559, endPoint x: 299, endPoint y: 561, distance: 87.0
click at [302, 561] on div "Shane Greenwood Last message Sep 11, 2025 Belt size: Member number:" at bounding box center [349, 577] width 95 height 46
copy strong "[PERSON_NAME]"
click at [332, 139] on div "Last message Sep 11, 2025" at bounding box center [349, 145] width 95 height 11
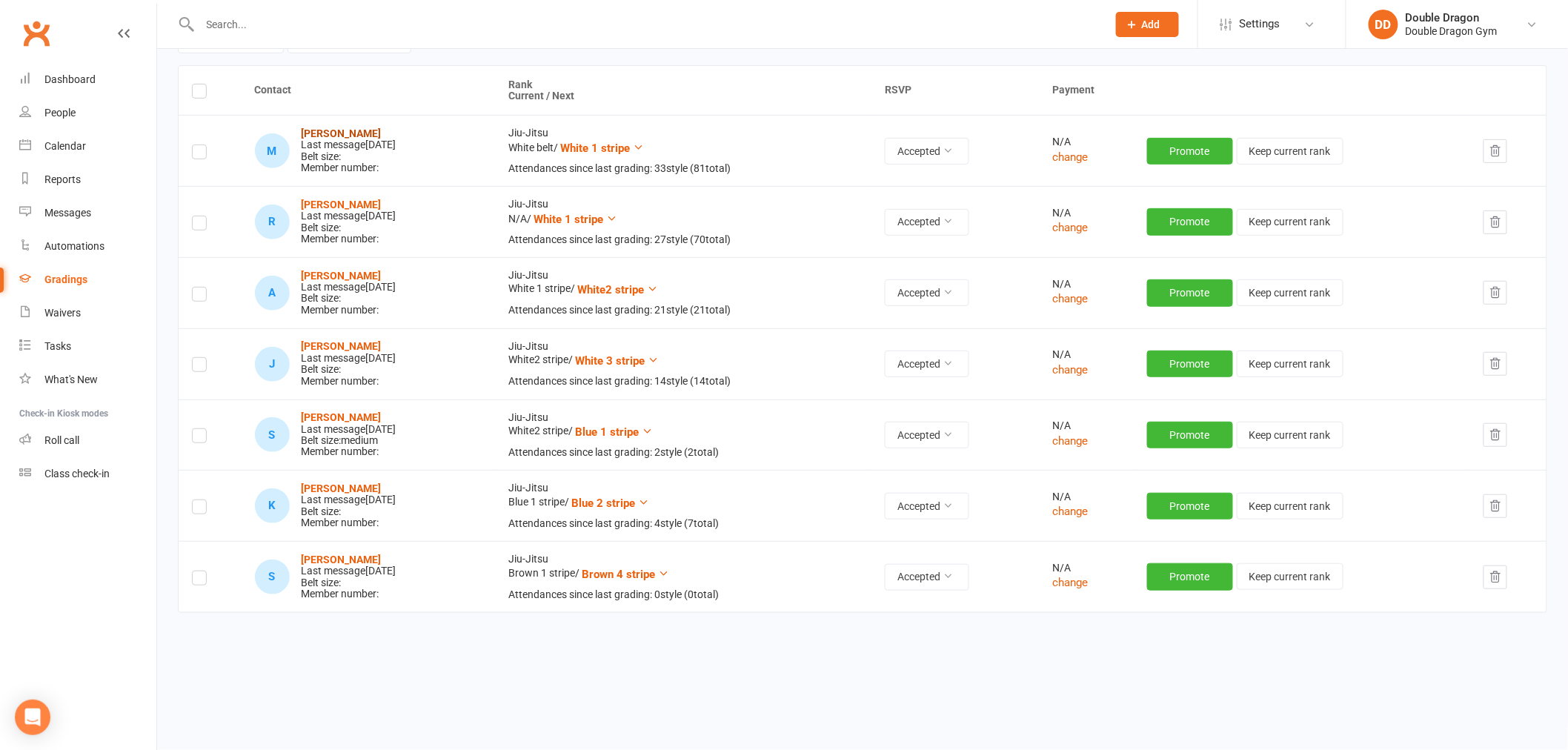
drag, startPoint x: 354, startPoint y: 136, endPoint x: 361, endPoint y: 133, distance: 7.6
click at [352, 134] on strong "[PERSON_NAME]" at bounding box center [342, 133] width 80 height 12
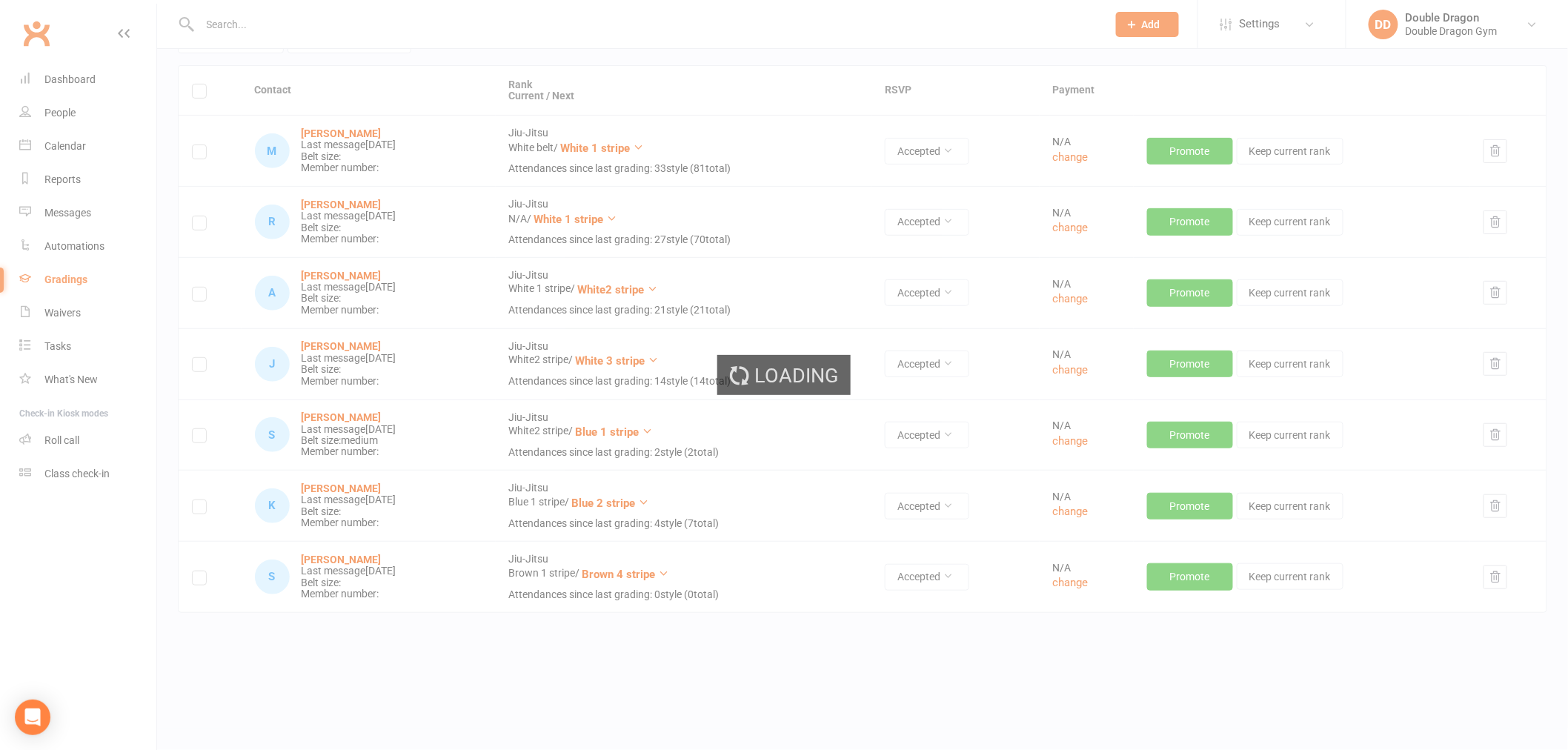
click at [397, 135] on ui-view "Prospect Member Non-attending contact Class / event Appointment Grading event T…" at bounding box center [784, 271] width 1568 height 915
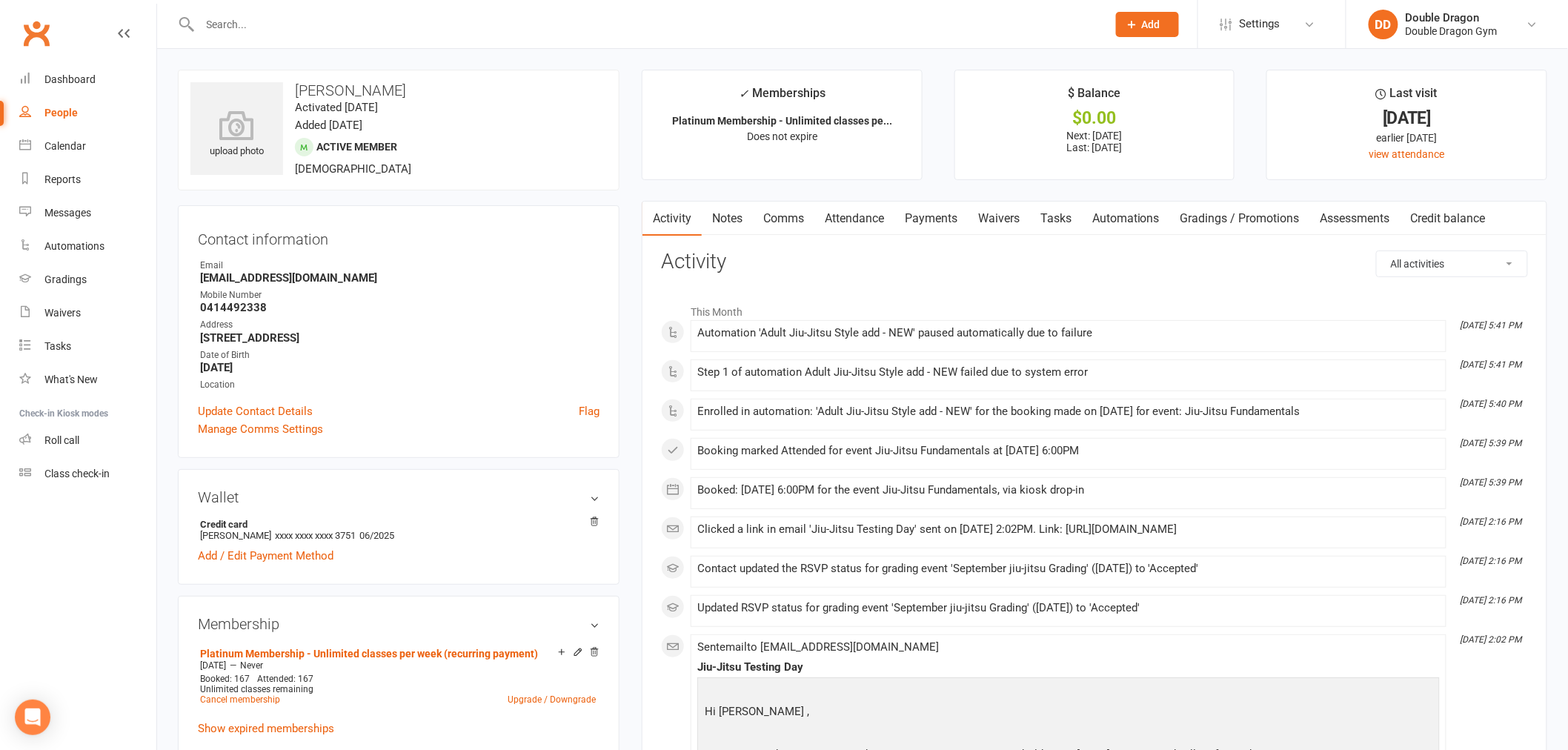
drag, startPoint x: 431, startPoint y: 90, endPoint x: 296, endPoint y: 91, distance: 135.0
click at [296, 91] on h3 "[PERSON_NAME]" at bounding box center [399, 90] width 417 height 17
copy h3 "[PERSON_NAME]"
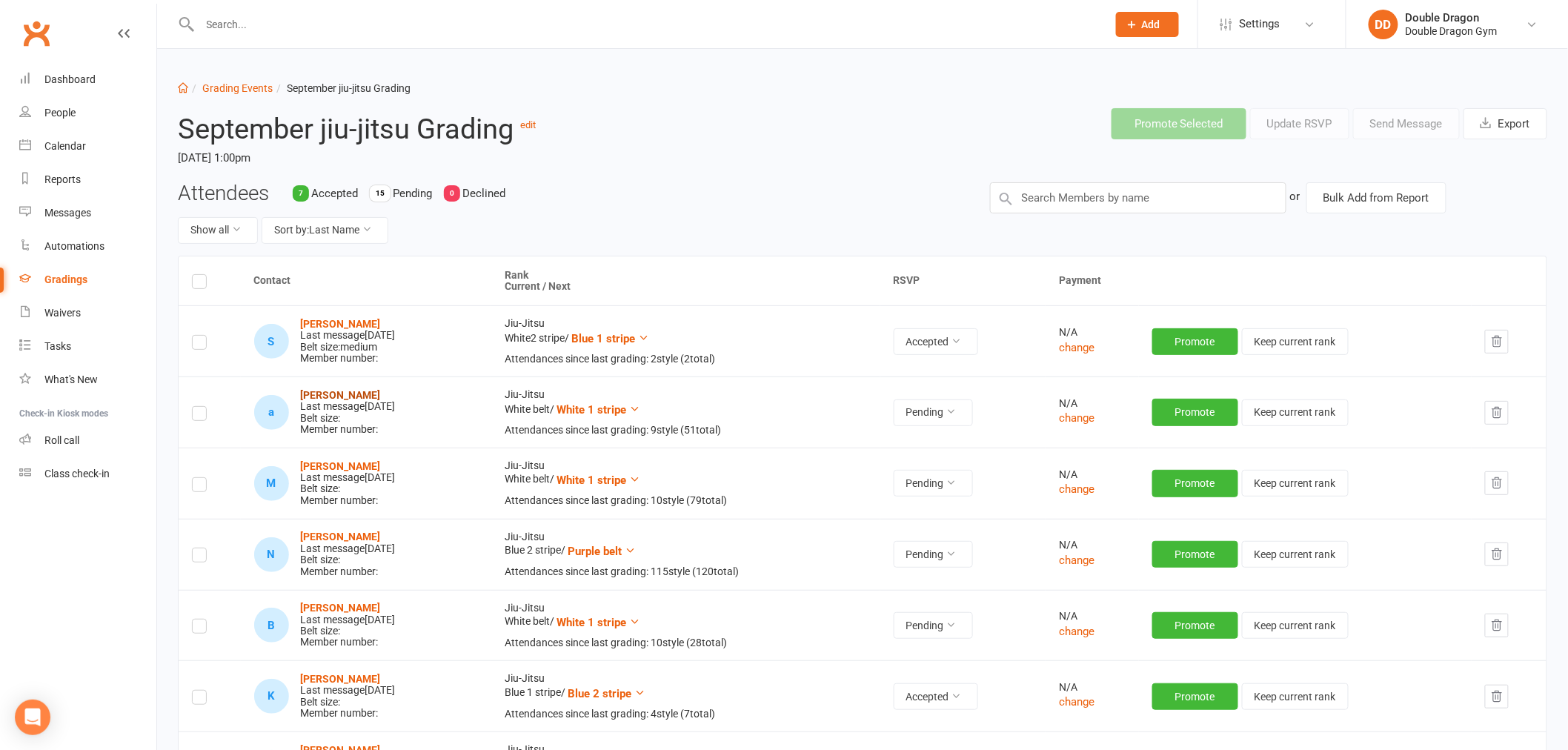
click at [331, 396] on strong "[PERSON_NAME]" at bounding box center [341, 395] width 80 height 12
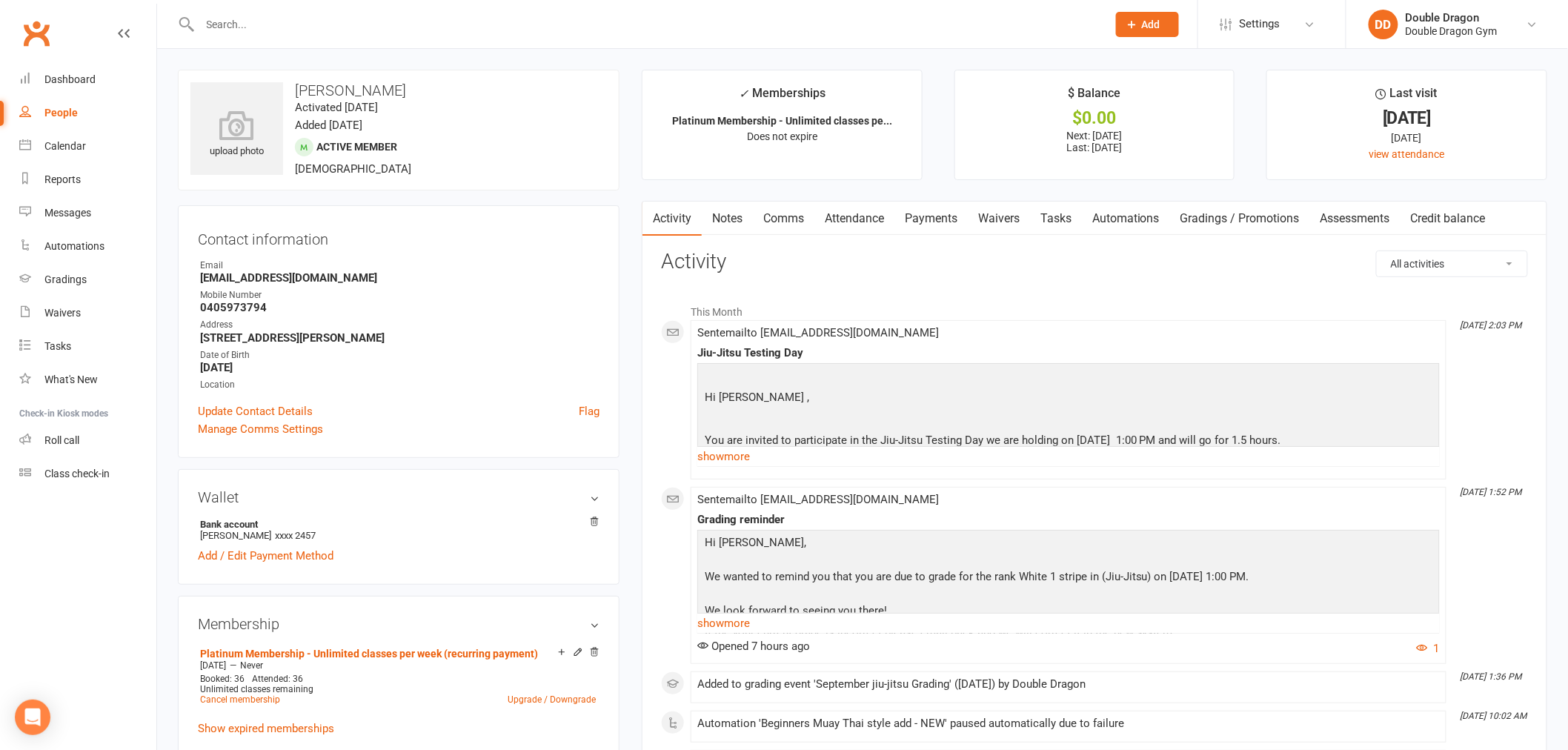
click at [378, 91] on h3 "[PERSON_NAME]" at bounding box center [399, 90] width 417 height 17
click at [374, 87] on h3 "[PERSON_NAME]" at bounding box center [399, 90] width 417 height 17
drag, startPoint x: 376, startPoint y: 87, endPoint x: 294, endPoint y: 97, distance: 82.6
click at [294, 97] on h3 "[PERSON_NAME]" at bounding box center [399, 90] width 417 height 17
copy h3 "[PERSON_NAME]"
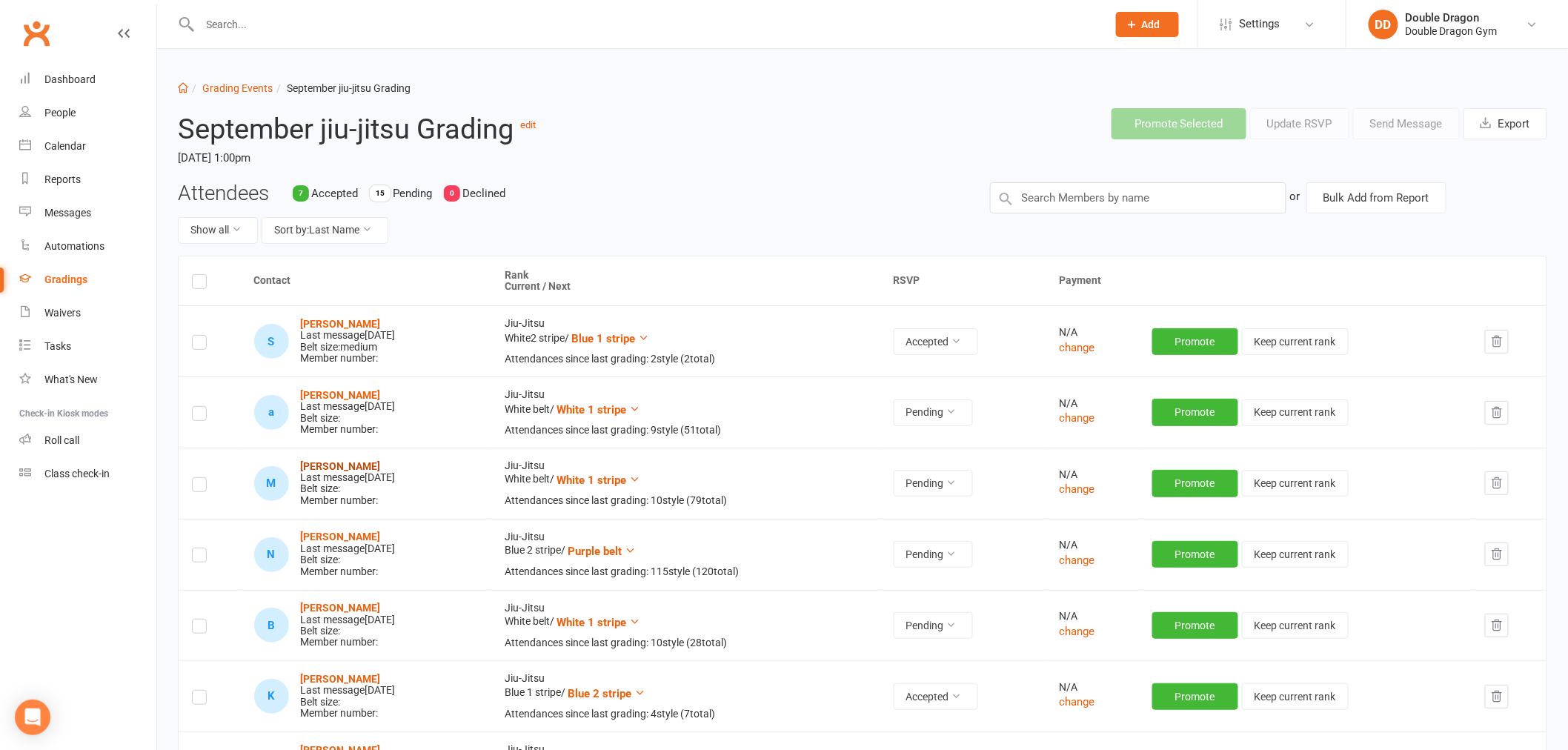
click at [351, 464] on strong "[PERSON_NAME]" at bounding box center [341, 466] width 80 height 12
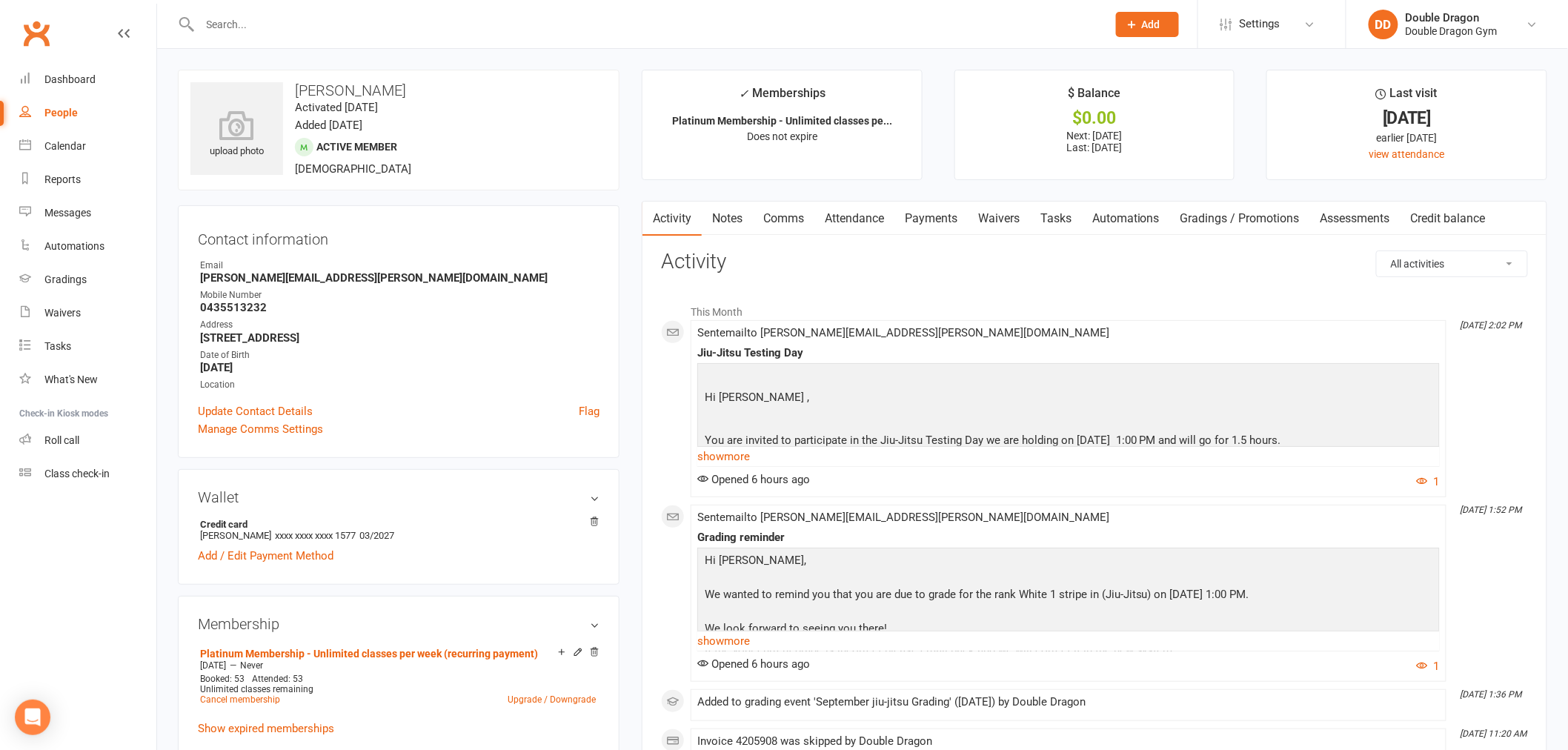
drag, startPoint x: 404, startPoint y: 87, endPoint x: 300, endPoint y: 94, distance: 104.2
click at [300, 94] on h3 "[PERSON_NAME]" at bounding box center [399, 90] width 417 height 17
copy h3 "[PERSON_NAME]"
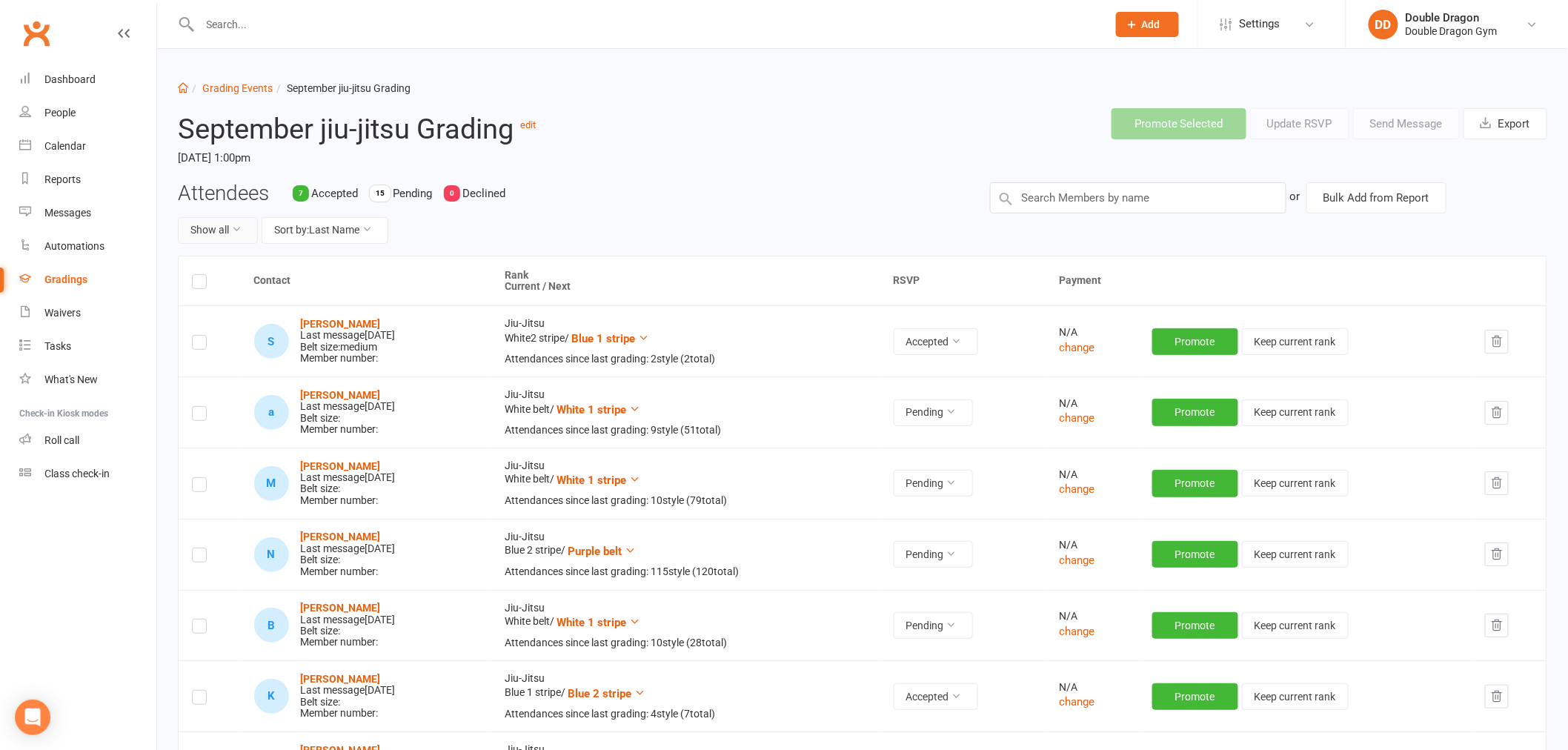
click at [225, 231] on button "Show all" at bounding box center [218, 231] width 80 height 27
click at [225, 293] on link "Accepted only" at bounding box center [252, 294] width 147 height 30
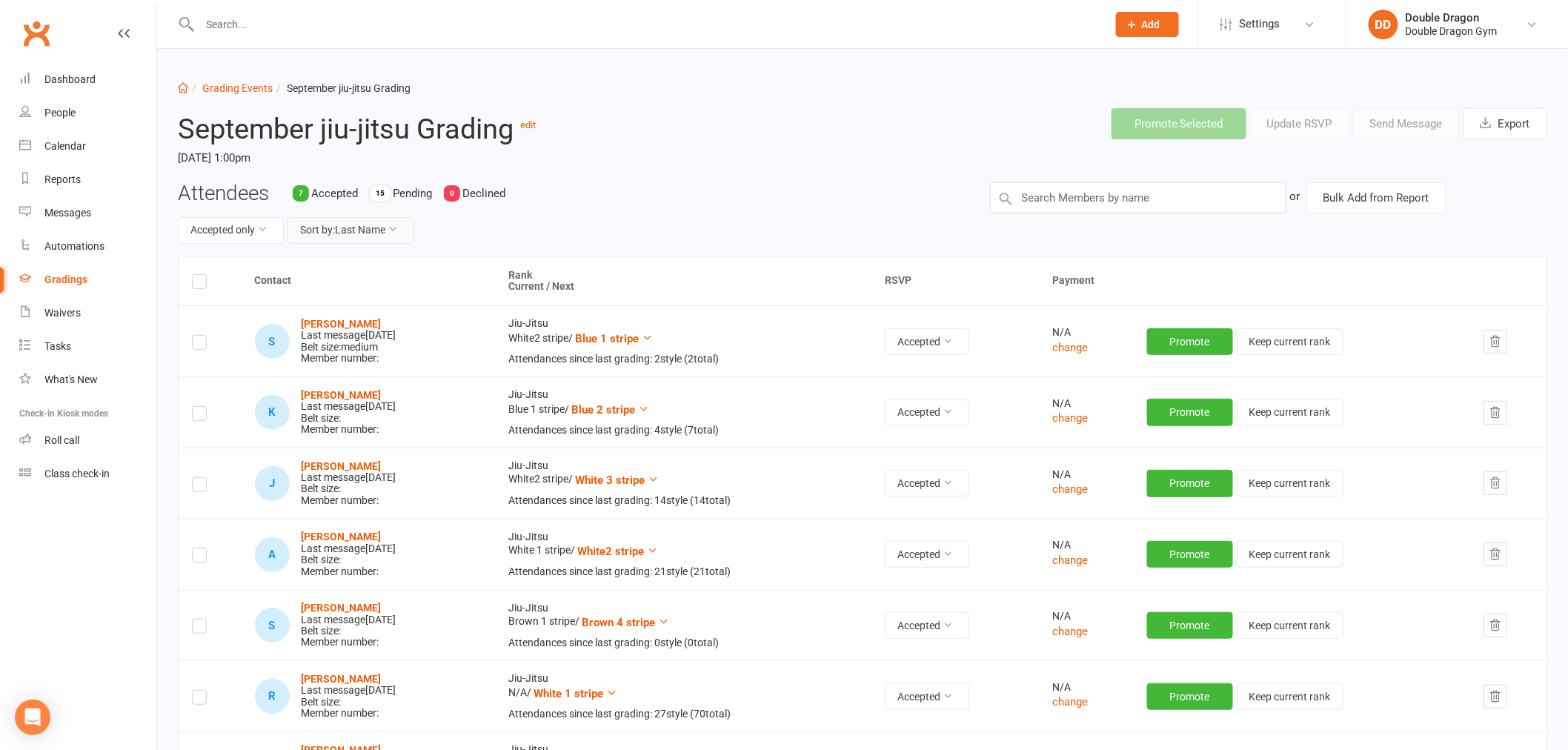
click at [355, 228] on button "Sort by: Last Name" at bounding box center [351, 231] width 127 height 27
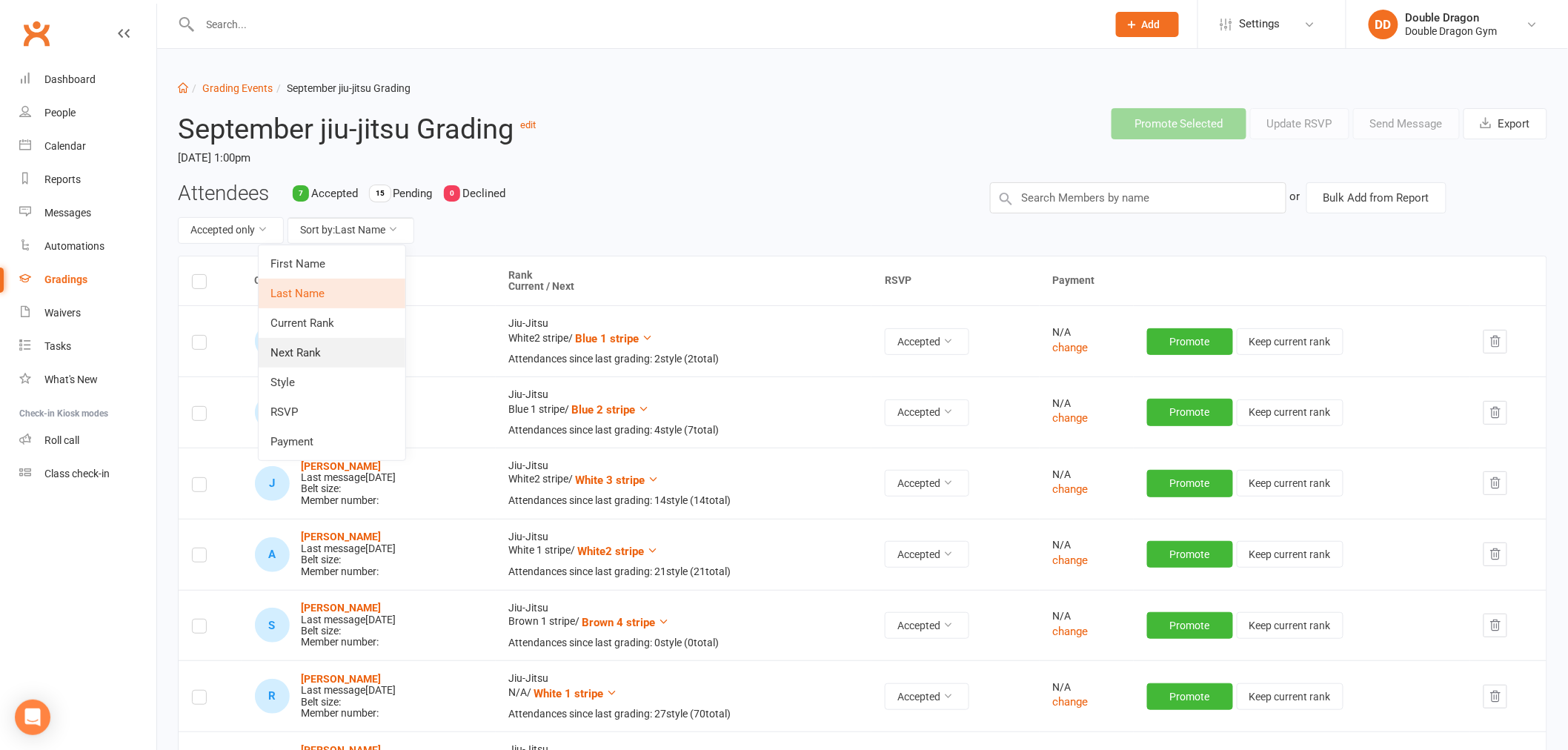
click at [328, 344] on link "Next Rank" at bounding box center [332, 353] width 147 height 30
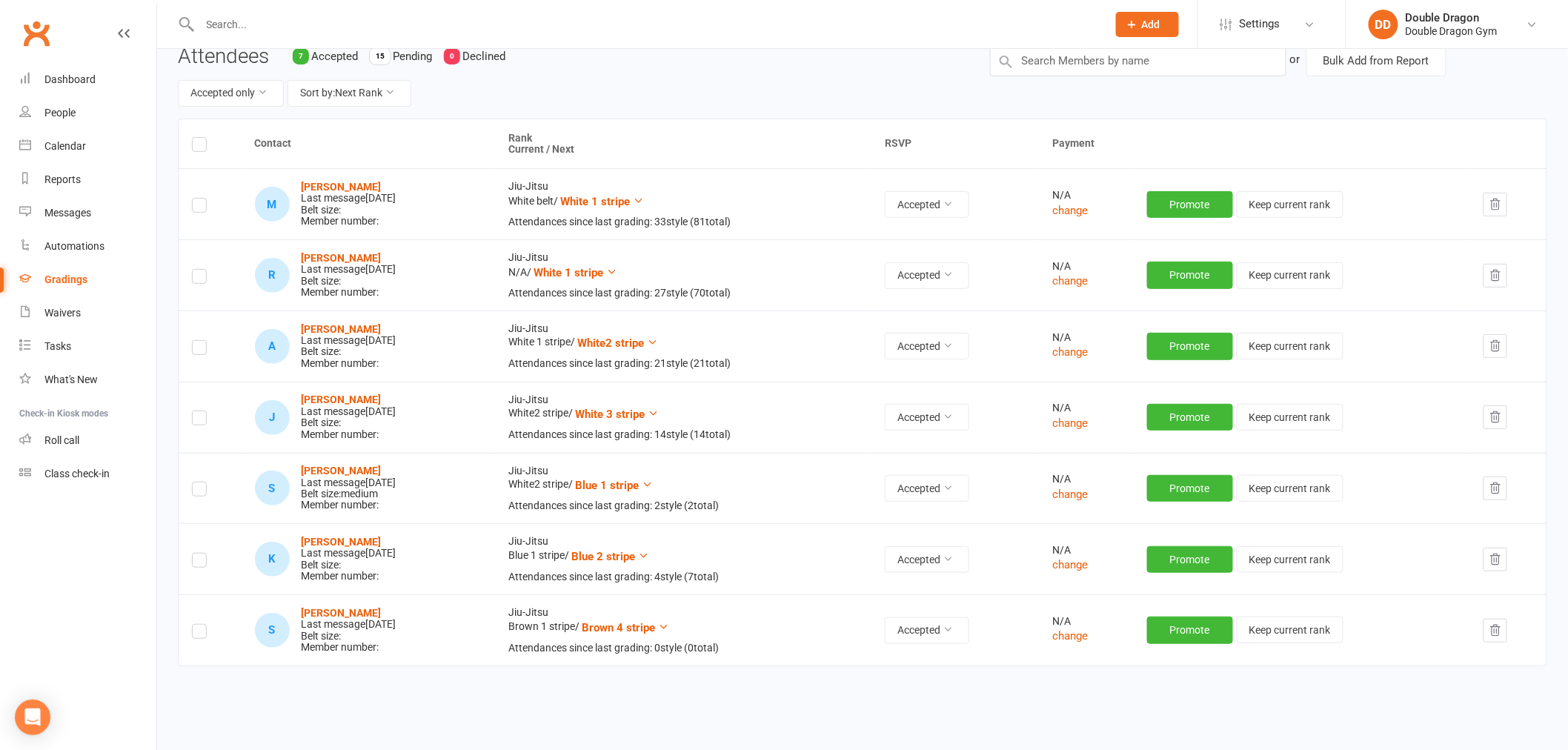
scroll to position [108, 0]
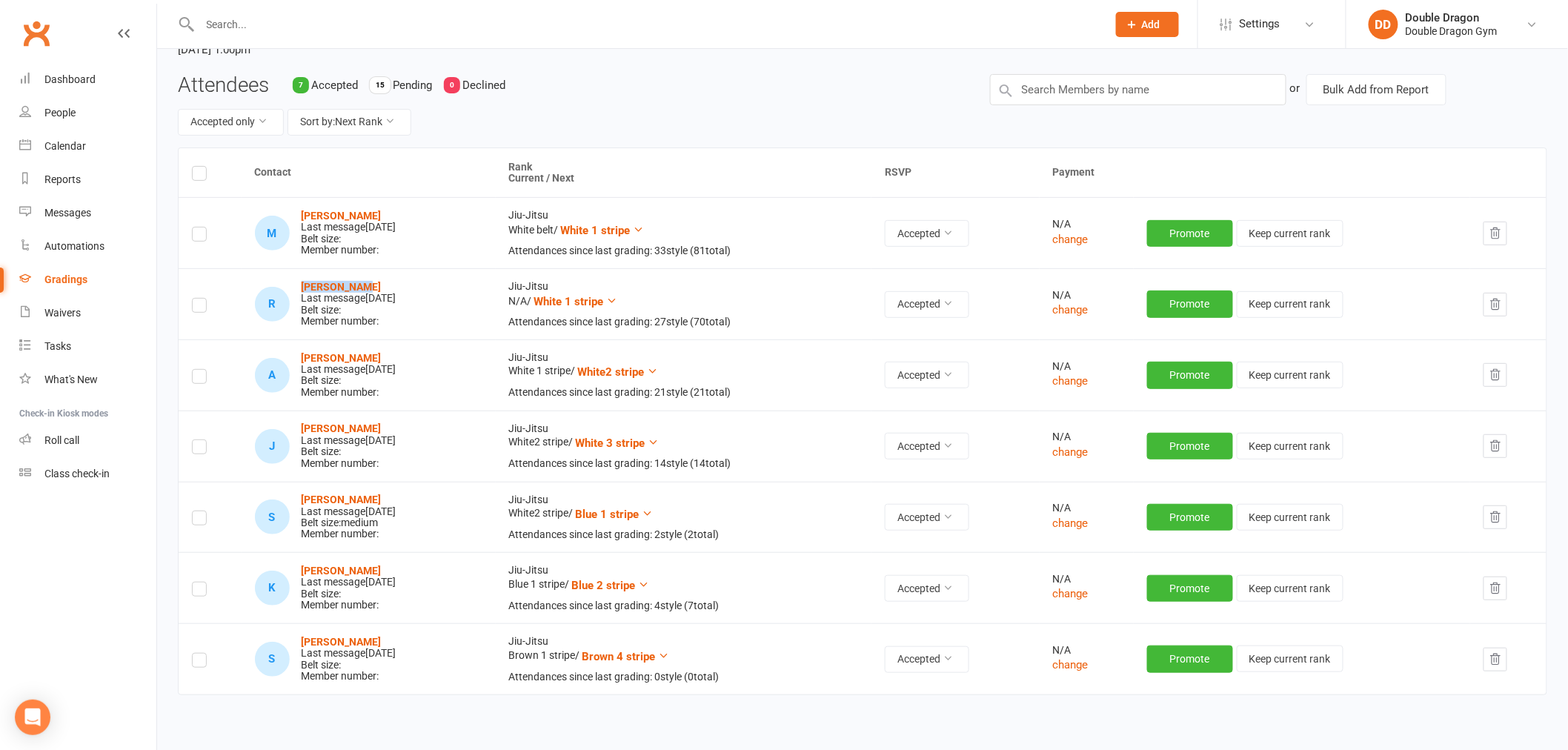
drag, startPoint x: 361, startPoint y: 283, endPoint x: 297, endPoint y: 285, distance: 64.0
click at [297, 285] on div "R Rhett McKay Last message Sep 11, 2025 Belt size: Member number:" at bounding box center [369, 304] width 228 height 46
copy strong "[PERSON_NAME]"
drag, startPoint x: 378, startPoint y: 355, endPoint x: 297, endPoint y: 355, distance: 81.0
click at [297, 355] on div "A Anthony Gothard Last message Sep 11, 2025 Belt size: Member number:" at bounding box center [369, 376] width 228 height 46
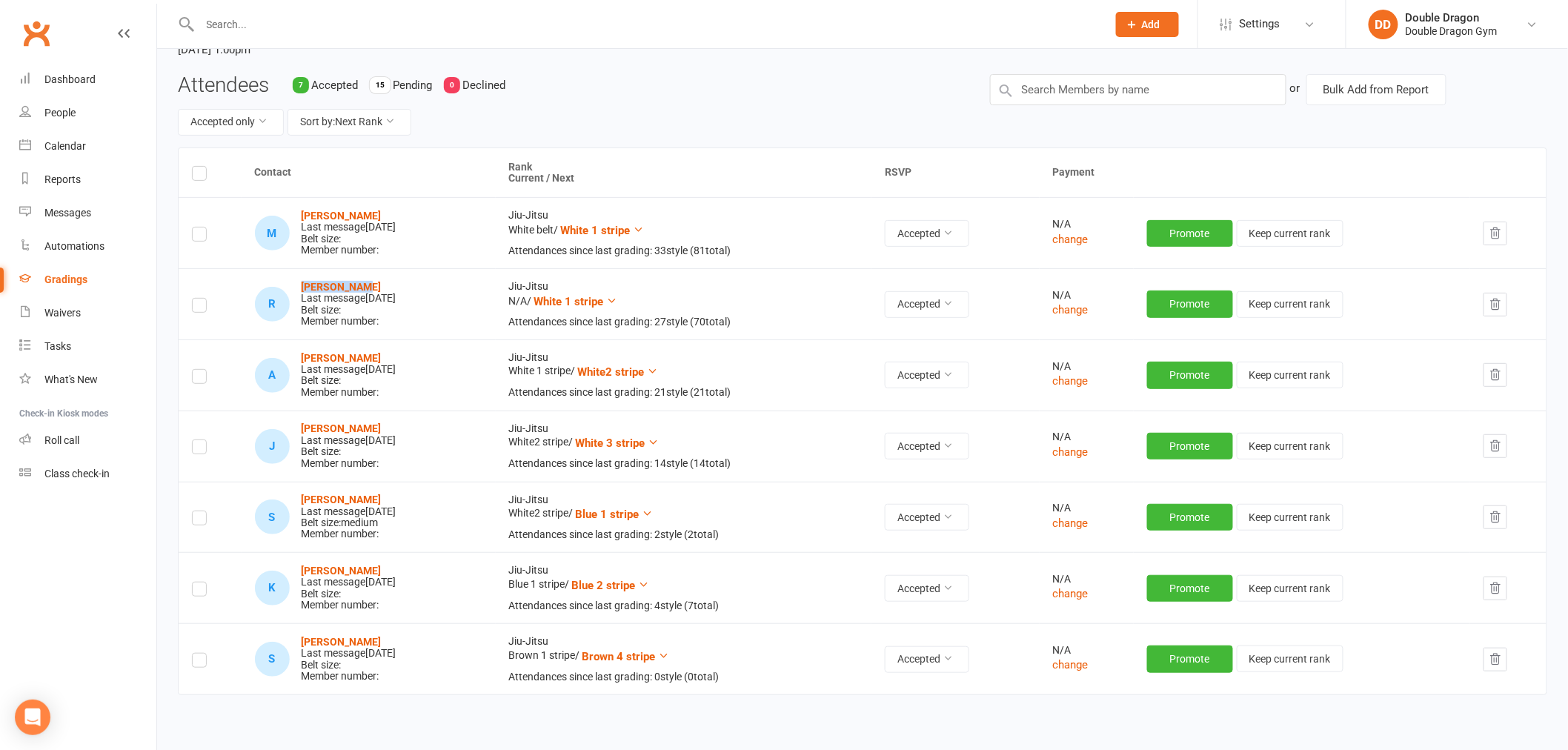
copy strong "[PERSON_NAME]"
click at [368, 429] on strong "[PERSON_NAME]" at bounding box center [342, 428] width 80 height 12
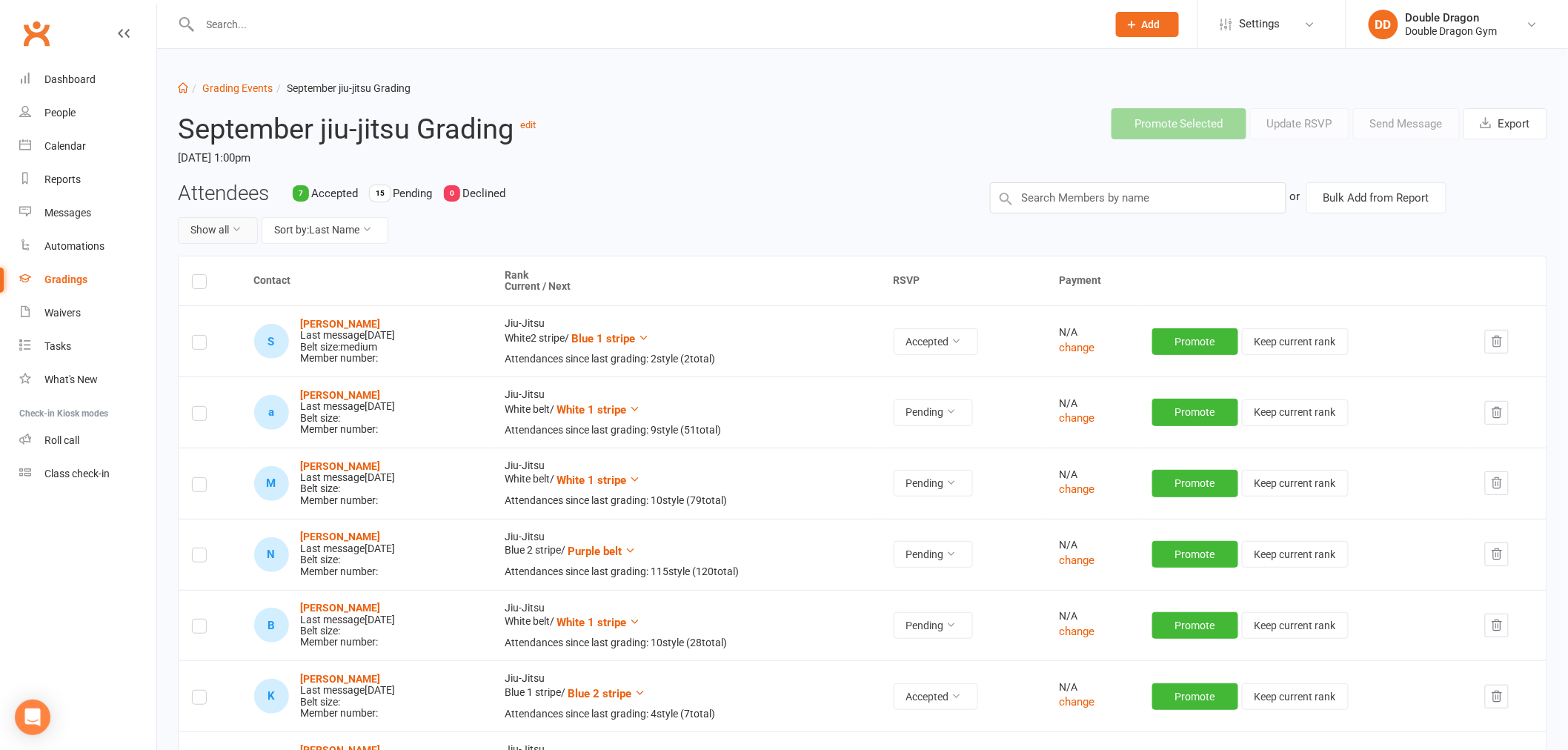
click at [225, 235] on button "Show all" at bounding box center [218, 231] width 80 height 27
click at [244, 292] on link "Accepted only" at bounding box center [252, 294] width 147 height 30
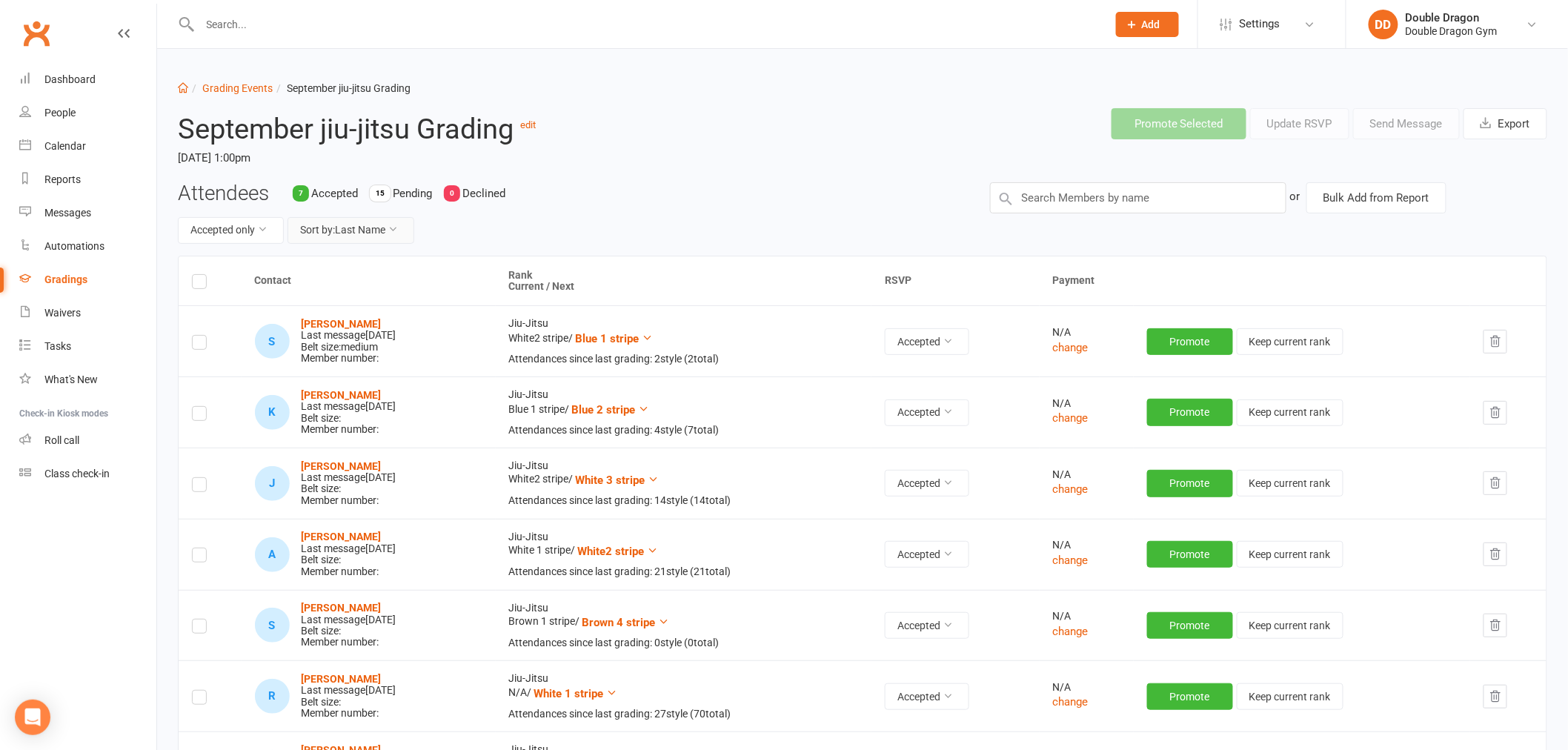
click at [322, 231] on button "Sort by: Last Name" at bounding box center [351, 231] width 127 height 27
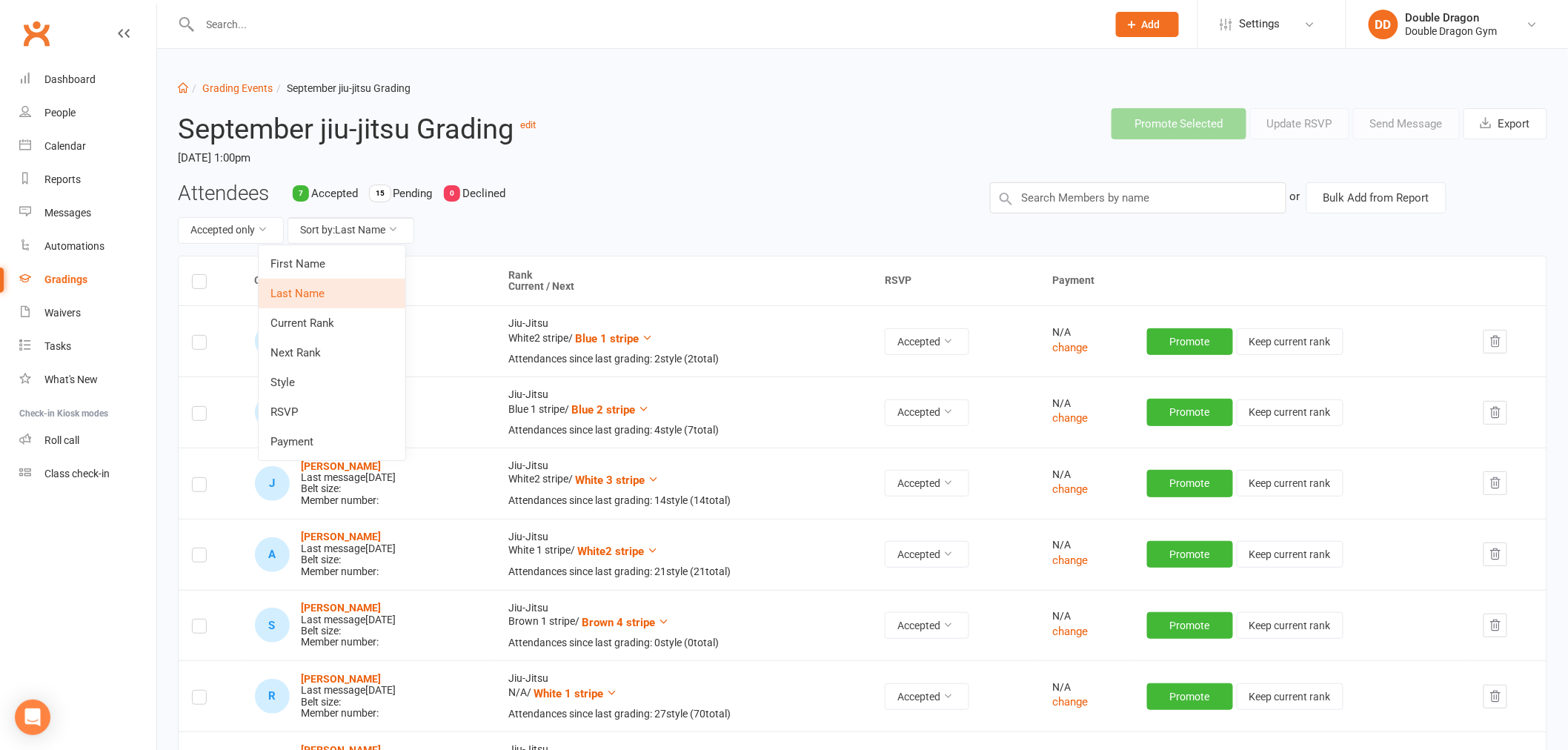
click at [330, 343] on link "Next Rank" at bounding box center [332, 353] width 147 height 30
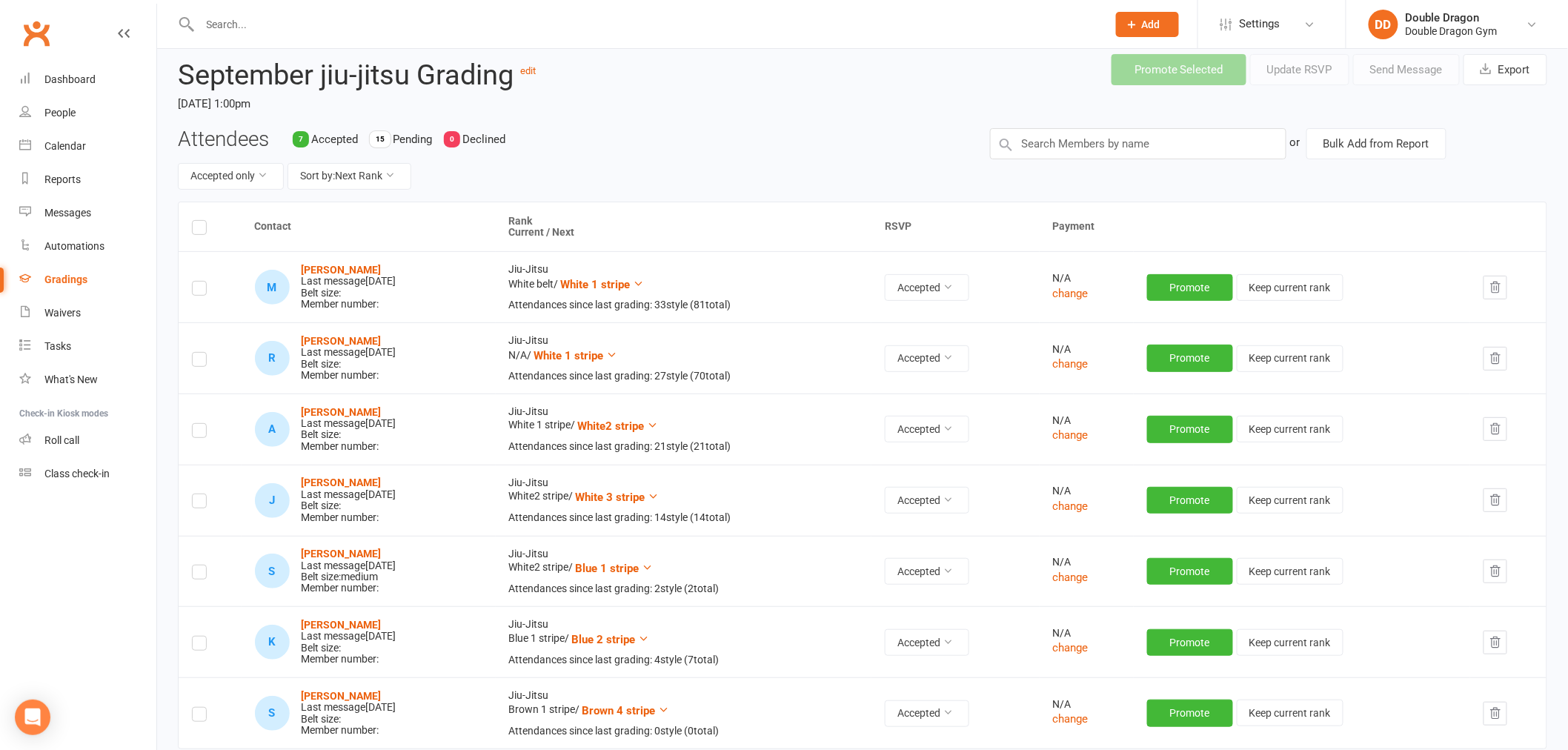
scroll to position [82, 0]
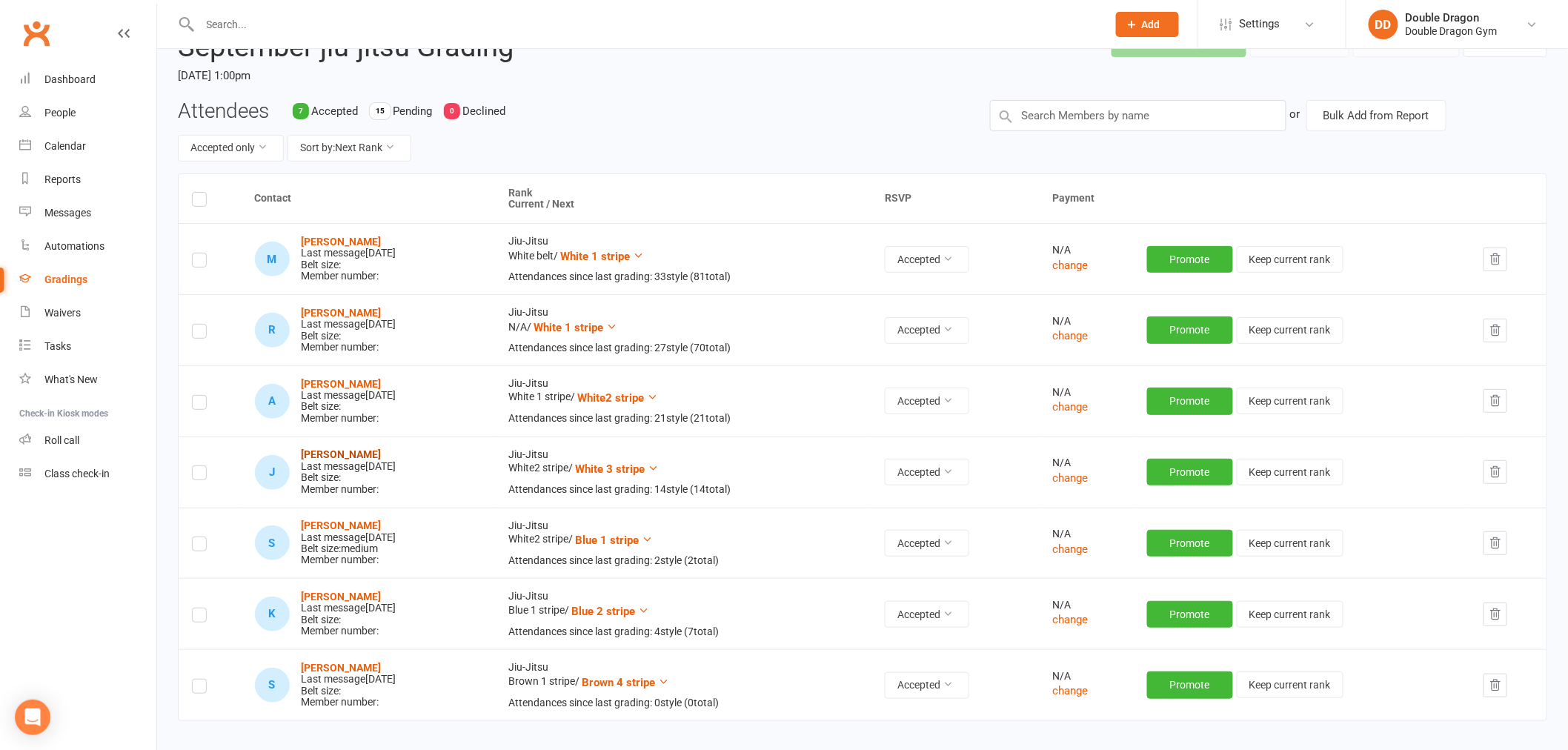
drag, startPoint x: 378, startPoint y: 455, endPoint x: 300, endPoint y: 455, distance: 78.0
click at [302, 455] on div "Jarrad Gallagher Last message Sep 11, 2025 Belt size: Member number:" at bounding box center [349, 472] width 95 height 46
copy strong "[PERSON_NAME]"
drag, startPoint x: 368, startPoint y: 523, endPoint x: 299, endPoint y: 525, distance: 69.0
click at [302, 525] on div "Steven Austen Last message Sep 11, 2025 Belt size: medium Member number:" at bounding box center [349, 543] width 95 height 46
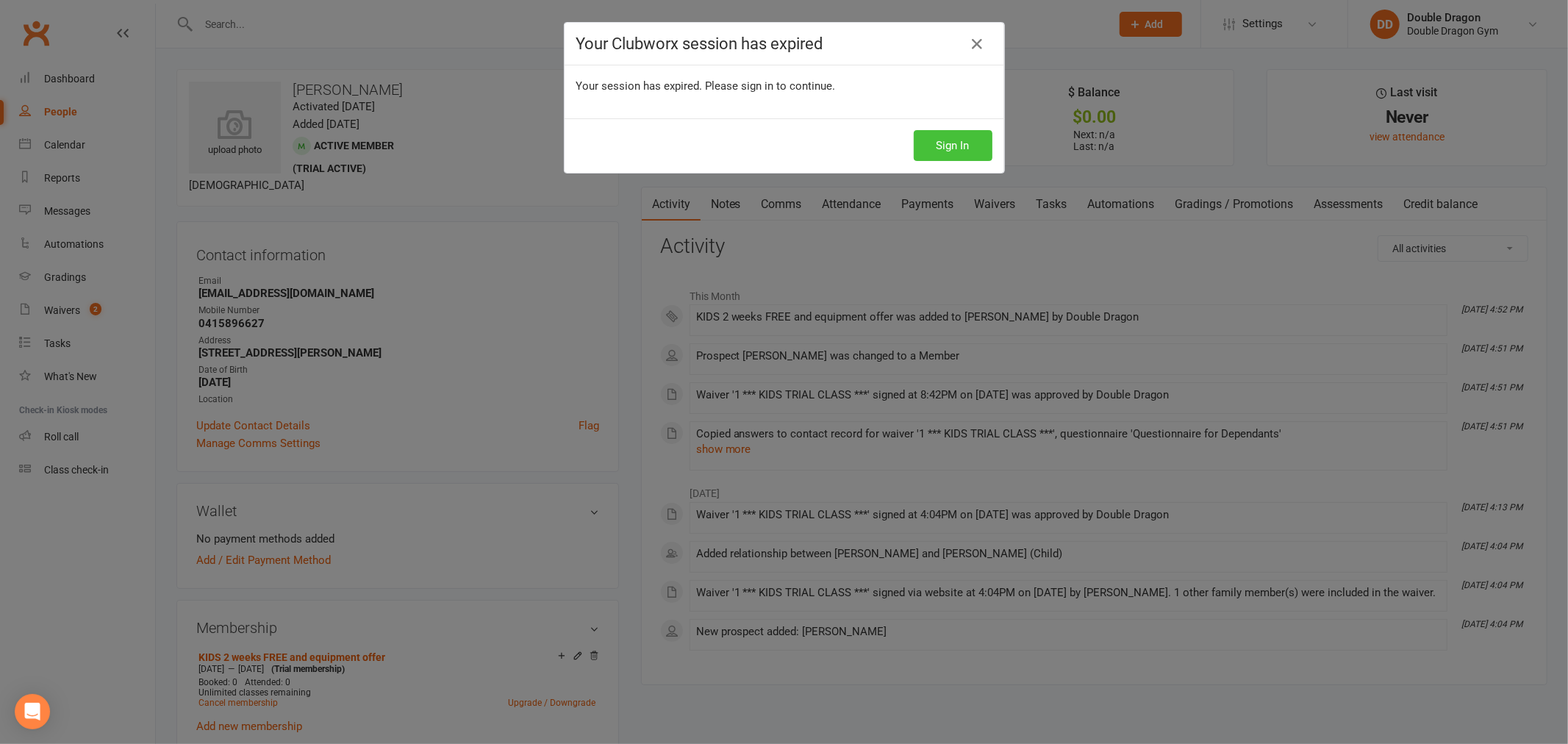
click at [936, 152] on button "Sign In" at bounding box center [953, 145] width 79 height 31
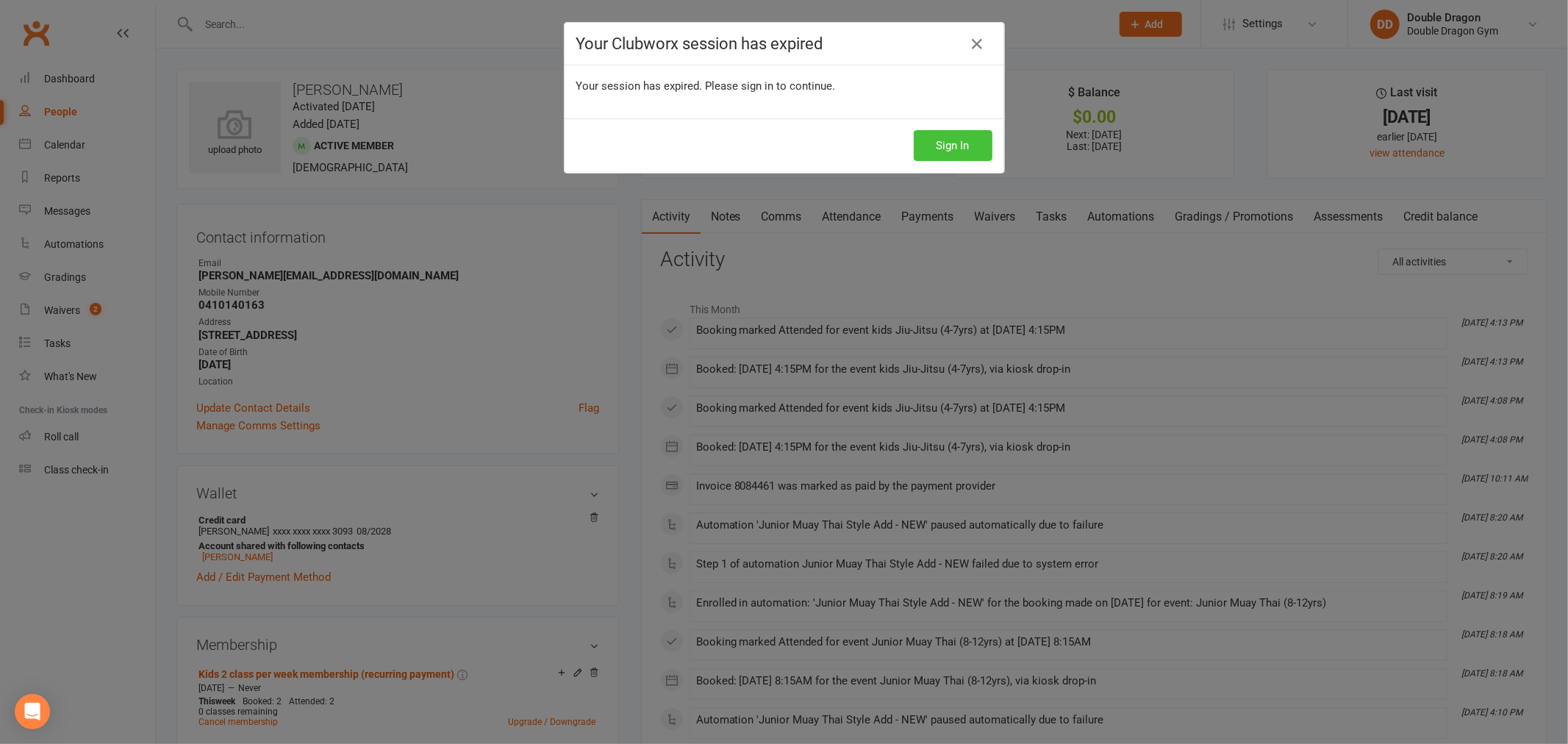
click at [971, 145] on button "Sign In" at bounding box center [953, 145] width 79 height 31
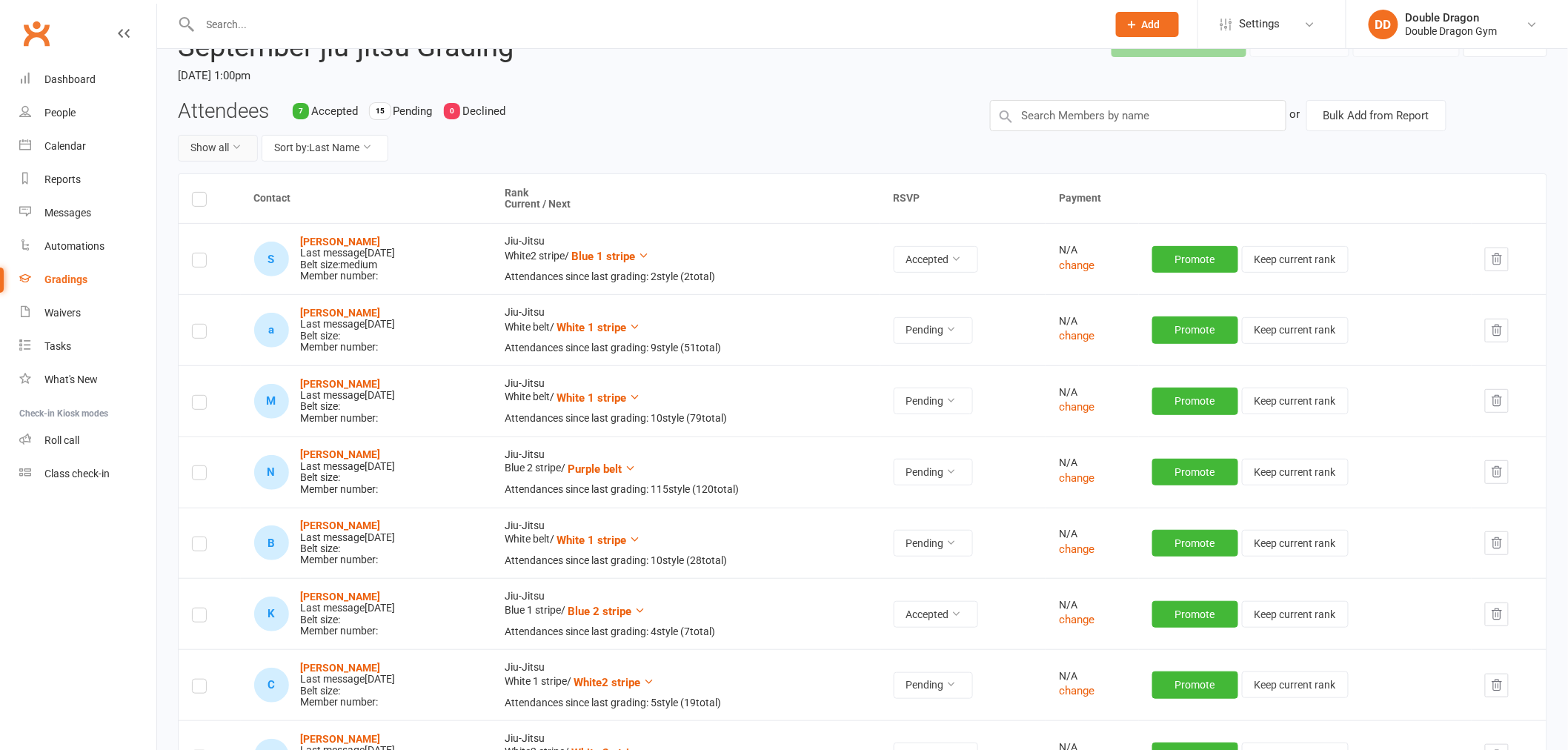
click at [230, 136] on button "Show all" at bounding box center [218, 148] width 80 height 27
click at [254, 211] on link "Accepted only" at bounding box center [252, 211] width 147 height 30
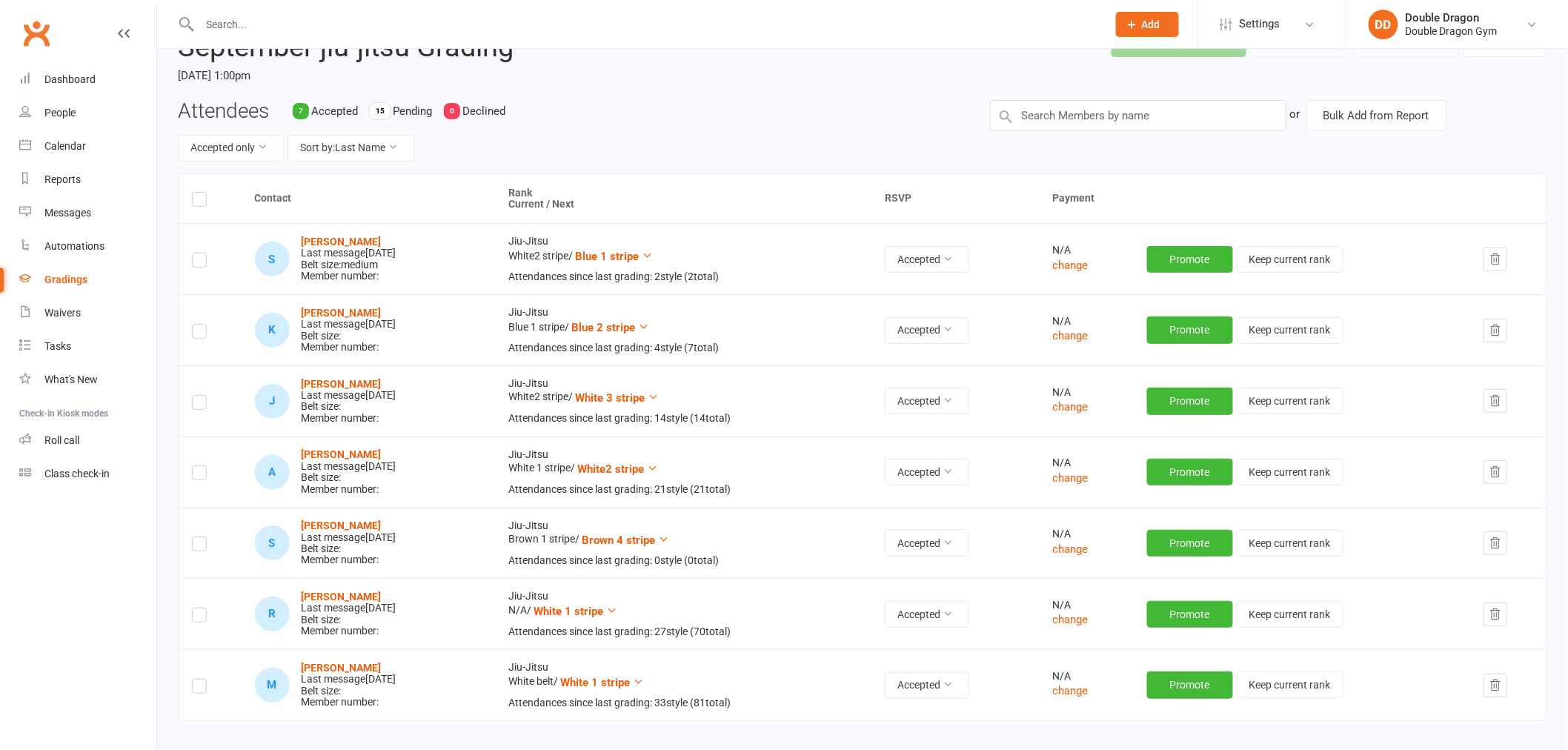
scroll to position [165, 0]
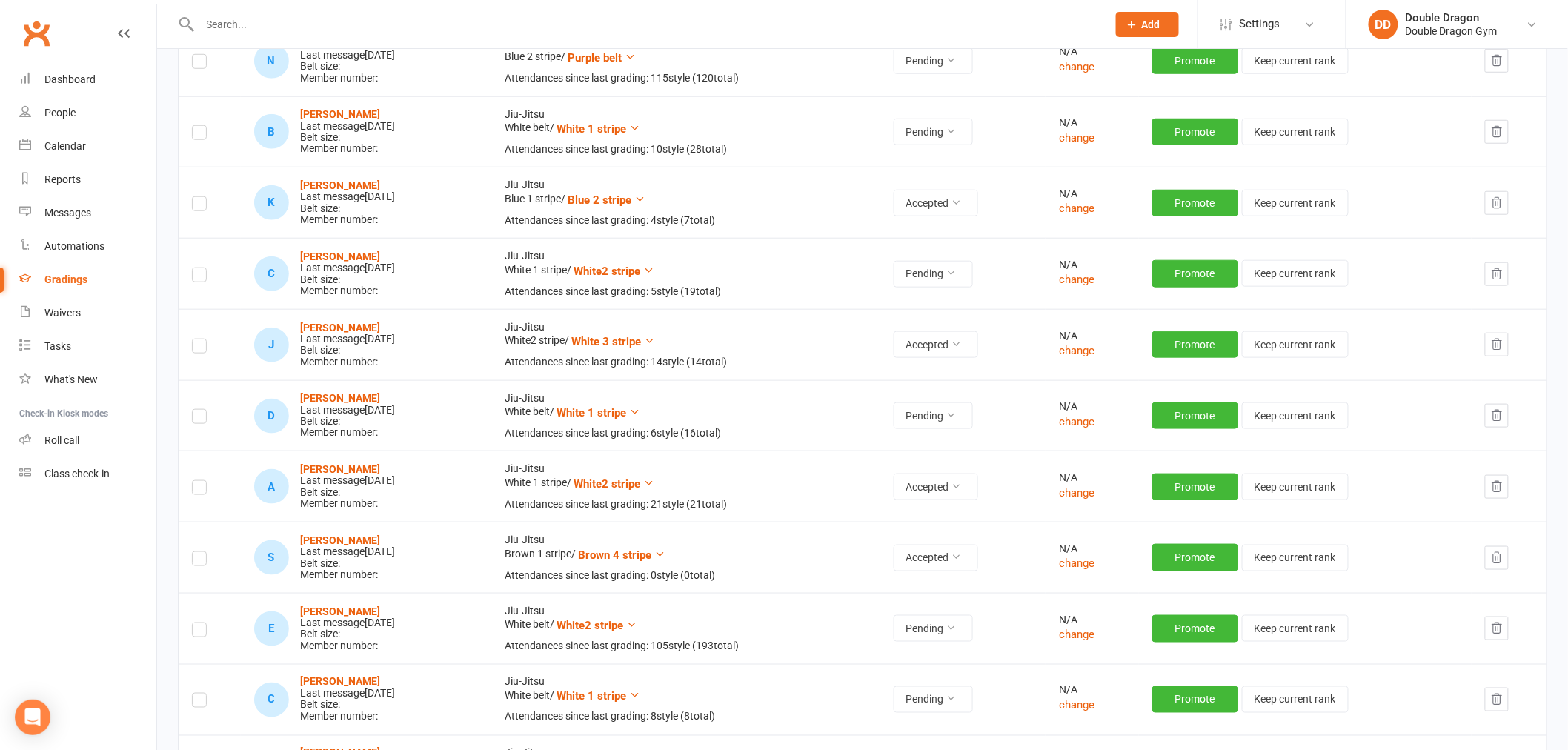
scroll to position [82, 0]
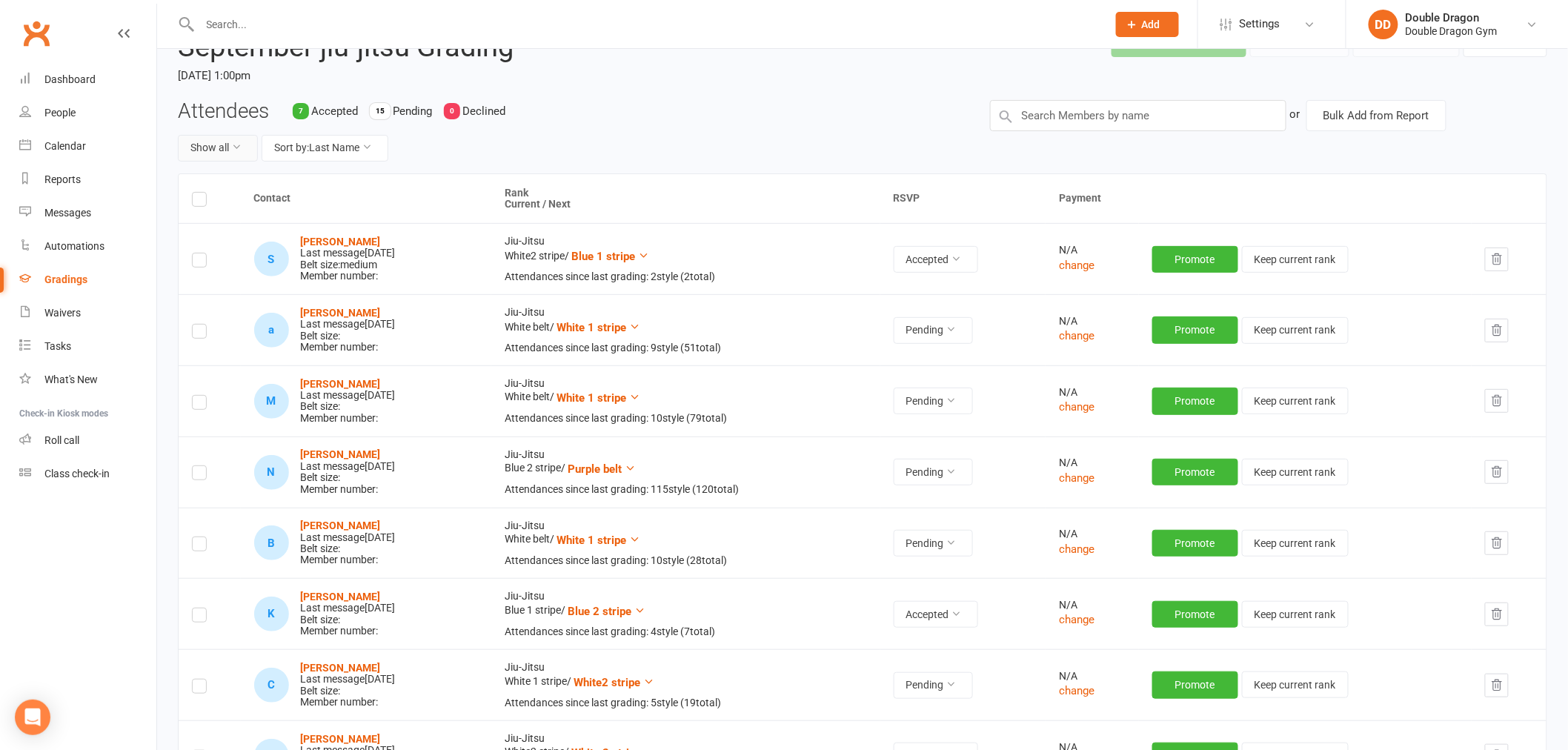
click at [235, 148] on icon at bounding box center [236, 147] width 10 height 10
click at [220, 217] on link "Accepted only" at bounding box center [252, 211] width 147 height 30
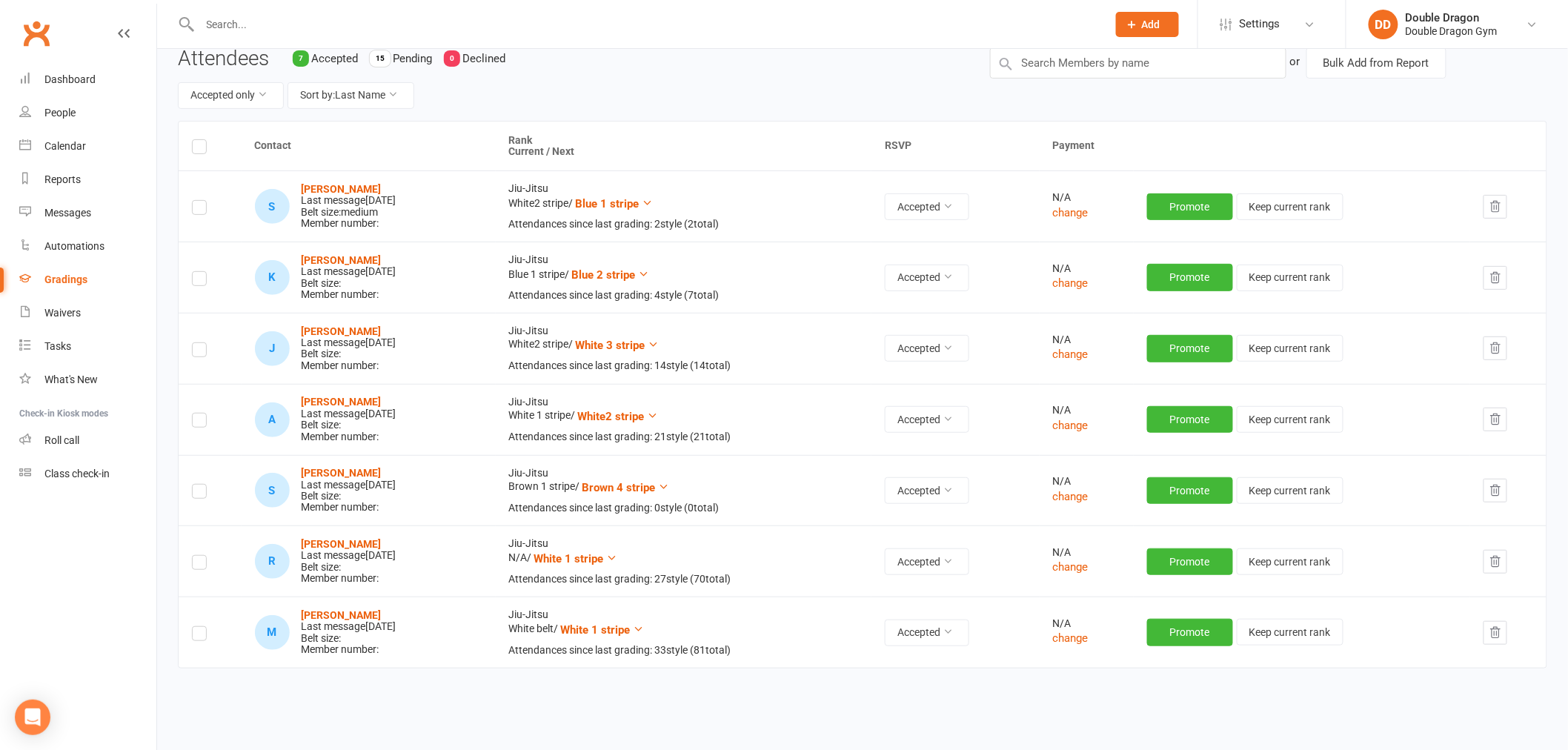
scroll to position [191, 0]
